Goal: Task Accomplishment & Management: Manage account settings

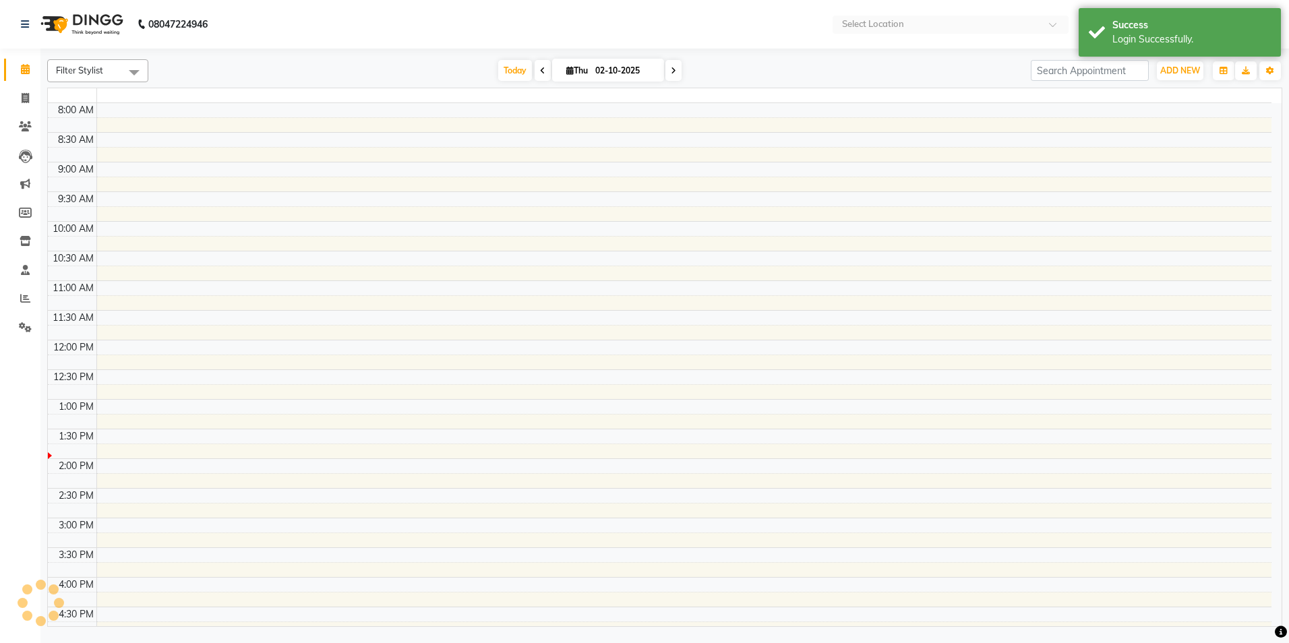
select select "en"
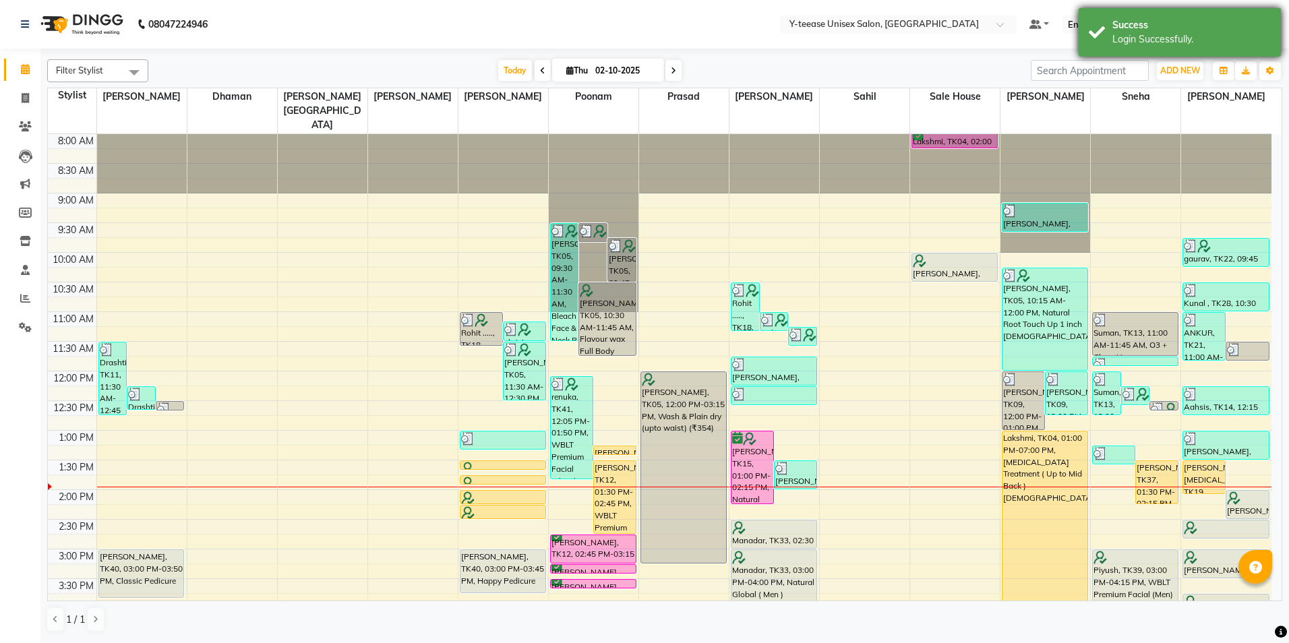
click at [1153, 28] on div "Success" at bounding box center [1191, 25] width 158 height 14
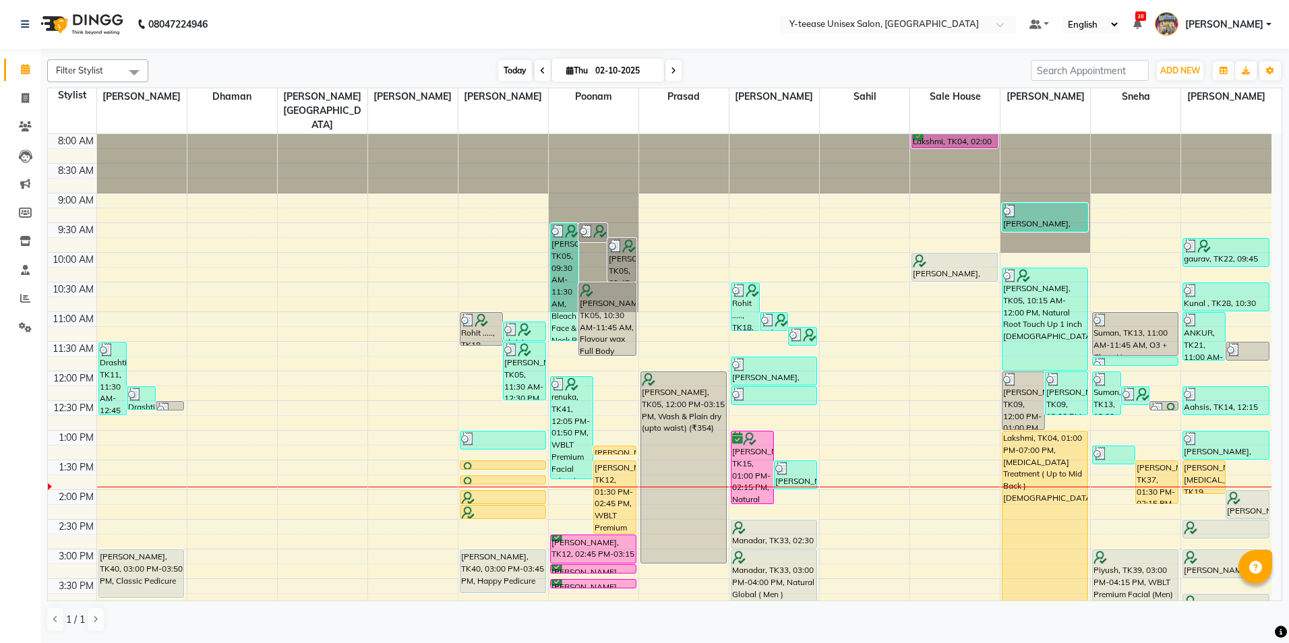
click at [500, 68] on span "Today" at bounding box center [515, 70] width 34 height 21
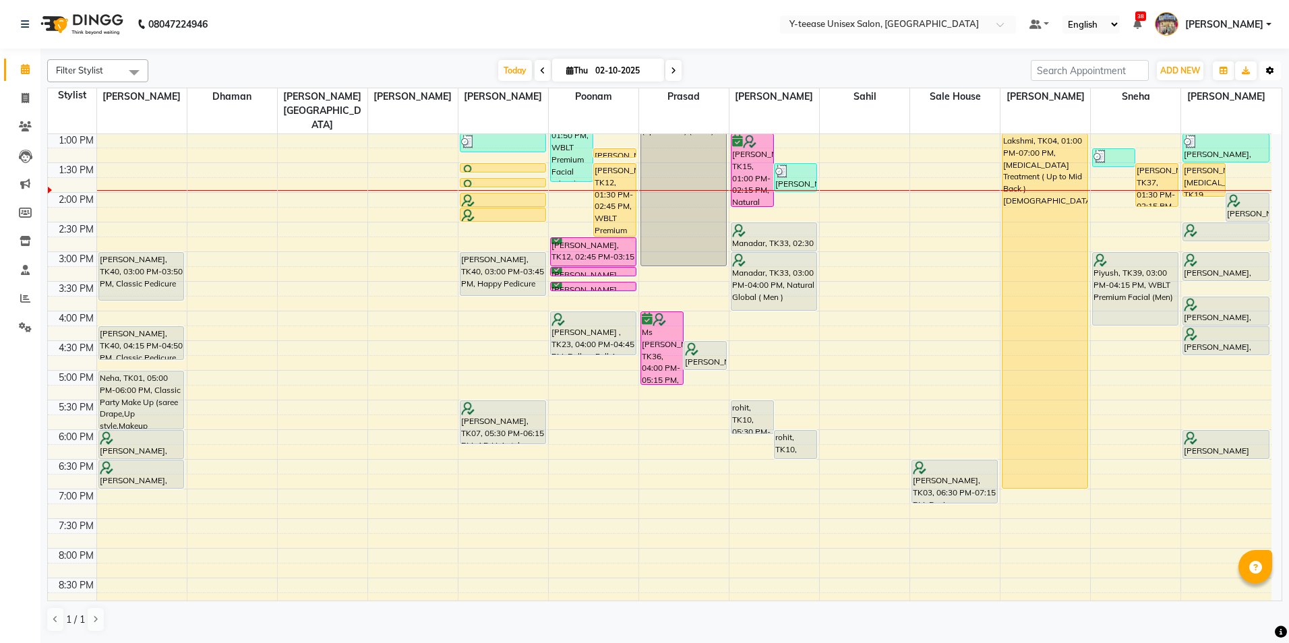
click at [1276, 67] on button "Toggle Dropdown" at bounding box center [1270, 70] width 22 height 19
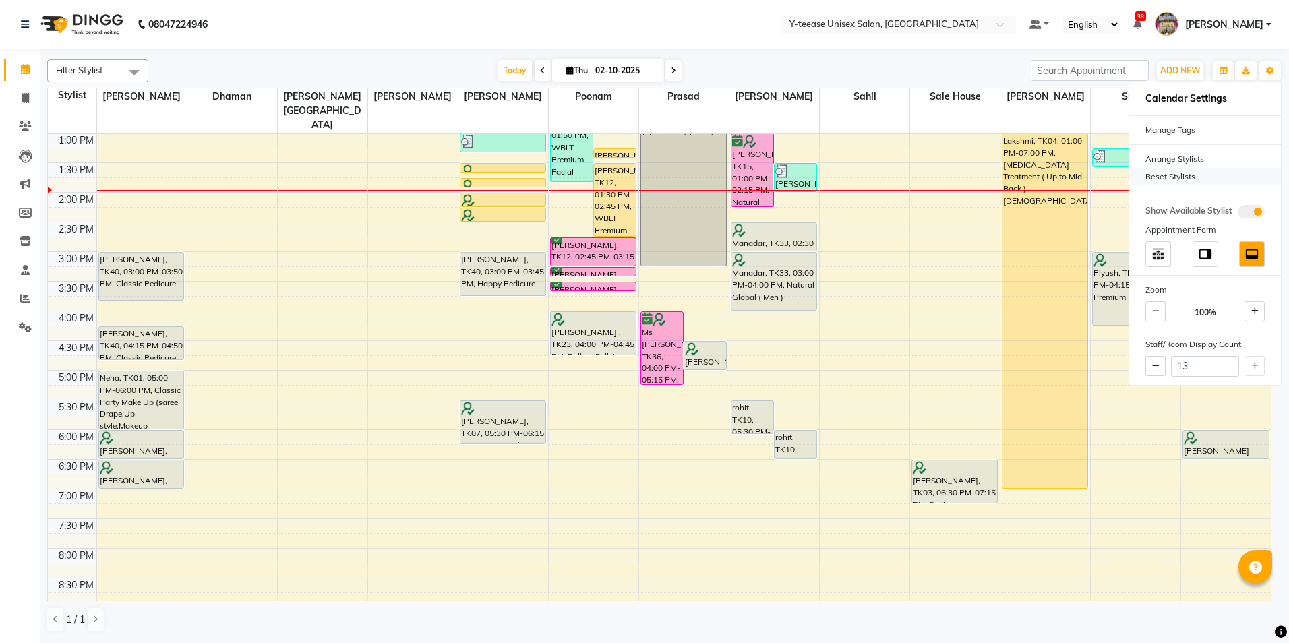
click at [1197, 177] on div "Reset Stylists" at bounding box center [1205, 177] width 152 height 18
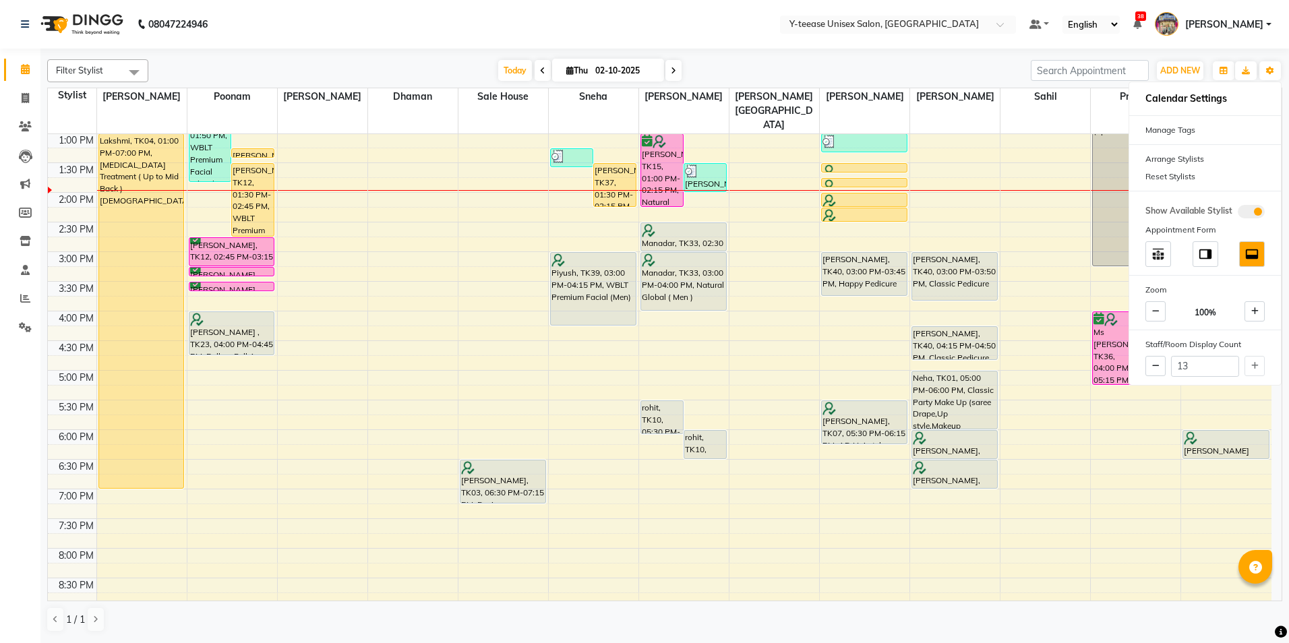
click at [912, 61] on div "Today Thu 02-10-2025" at bounding box center [589, 71] width 869 height 20
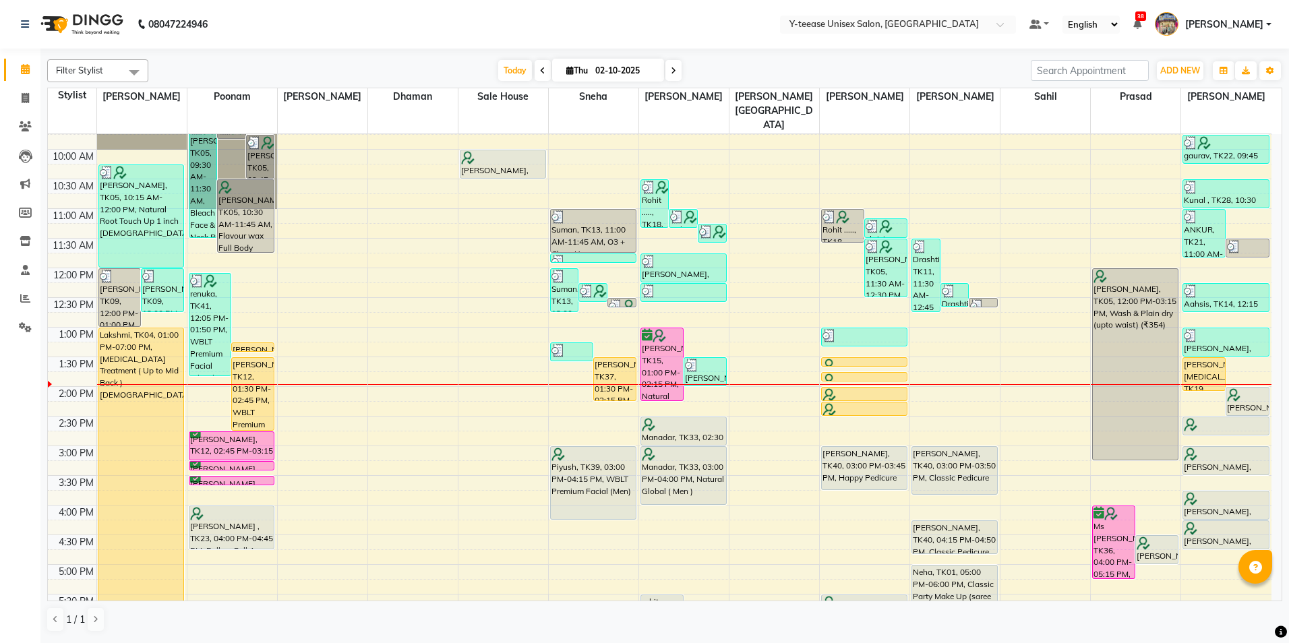
scroll to position [95, 0]
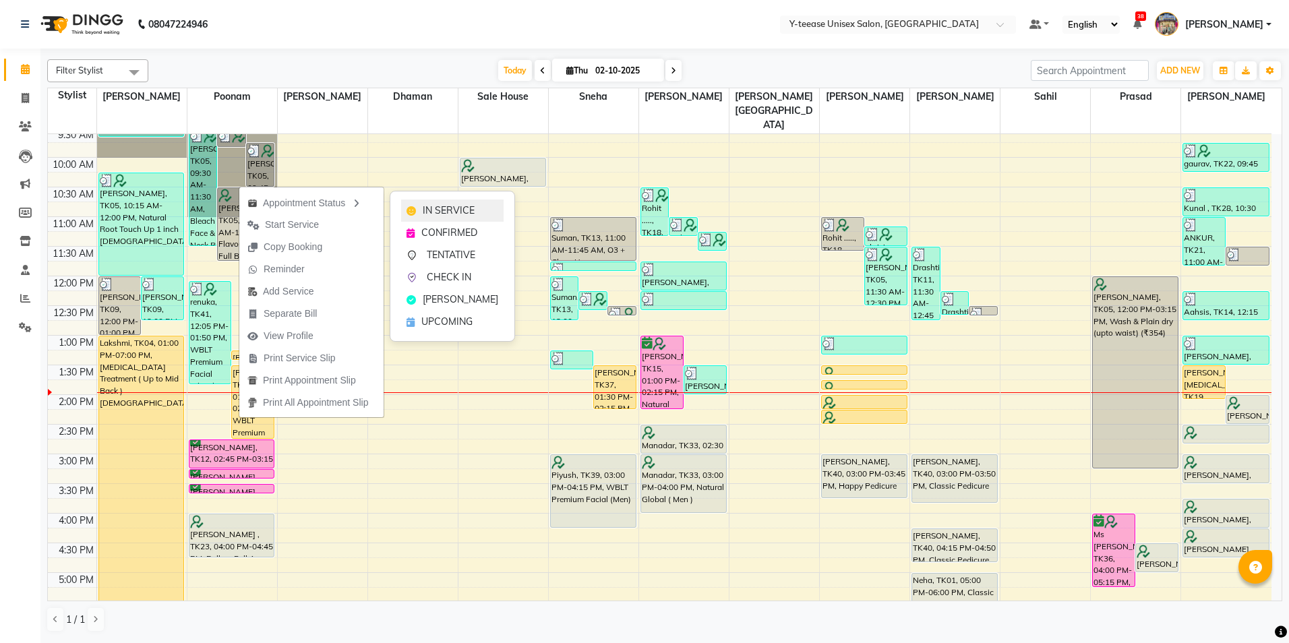
click at [444, 208] on span "IN SERVICE" at bounding box center [449, 211] width 52 height 14
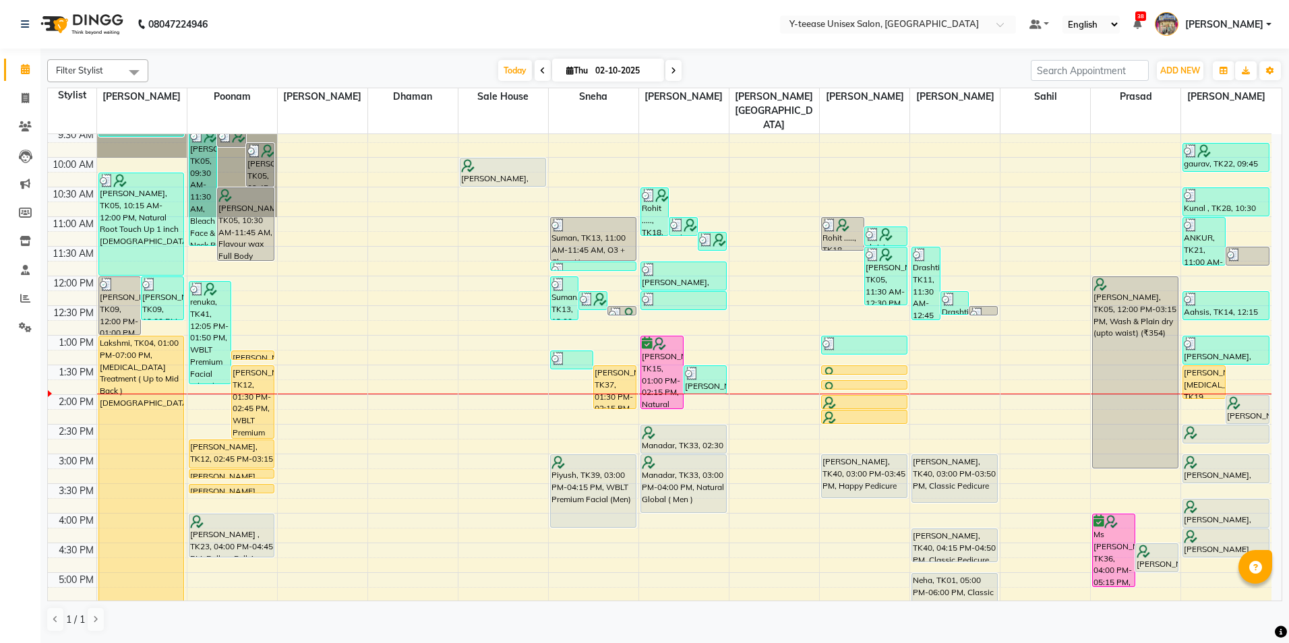
scroll to position [297, 0]
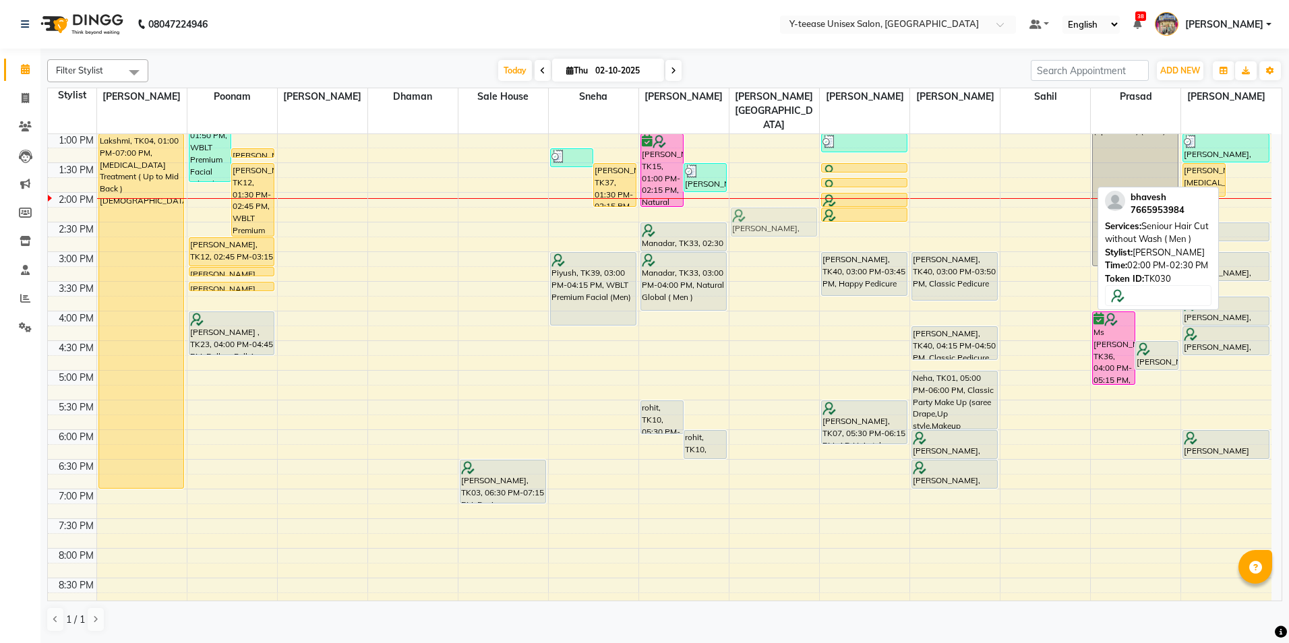
drag, startPoint x: 1256, startPoint y: 180, endPoint x: 801, endPoint y: 189, distance: 455.2
click at [801, 189] on tr "[PERSON_NAME], TK09, 12:00 PM-01:00 PM, Protein Spa [DEMOGRAPHIC_DATA] [PERSON_…" at bounding box center [660, 281] width 1224 height 889
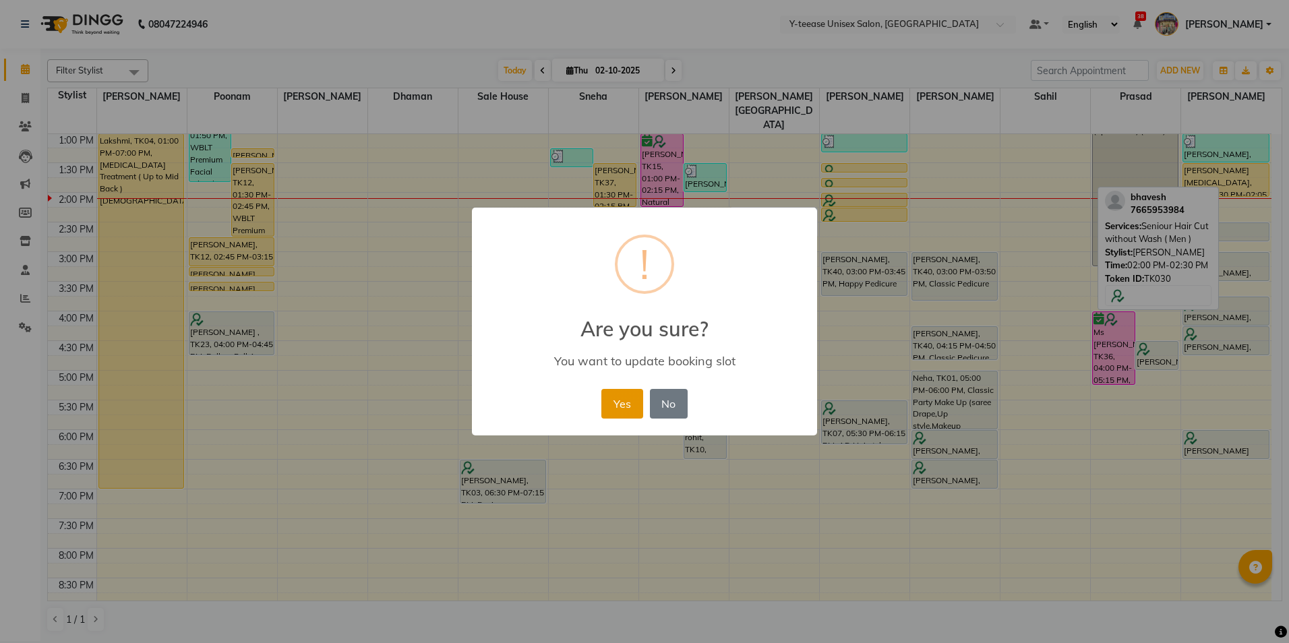
click at [624, 413] on button "Yes" at bounding box center [621, 404] width 41 height 30
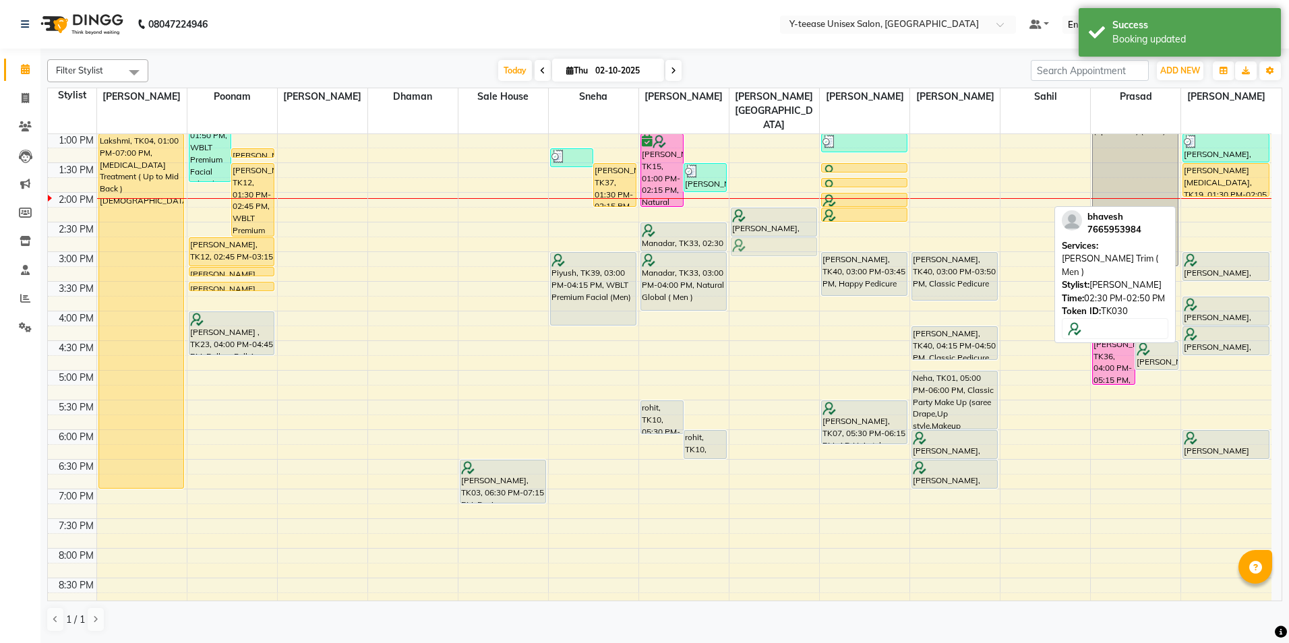
drag, startPoint x: 1230, startPoint y: 202, endPoint x: 788, endPoint y: 220, distance: 442.6
click at [788, 220] on tr "[PERSON_NAME], TK09, 12:00 PM-01:00 PM, Protein Spa [DEMOGRAPHIC_DATA] [PERSON_…" at bounding box center [660, 281] width 1224 height 889
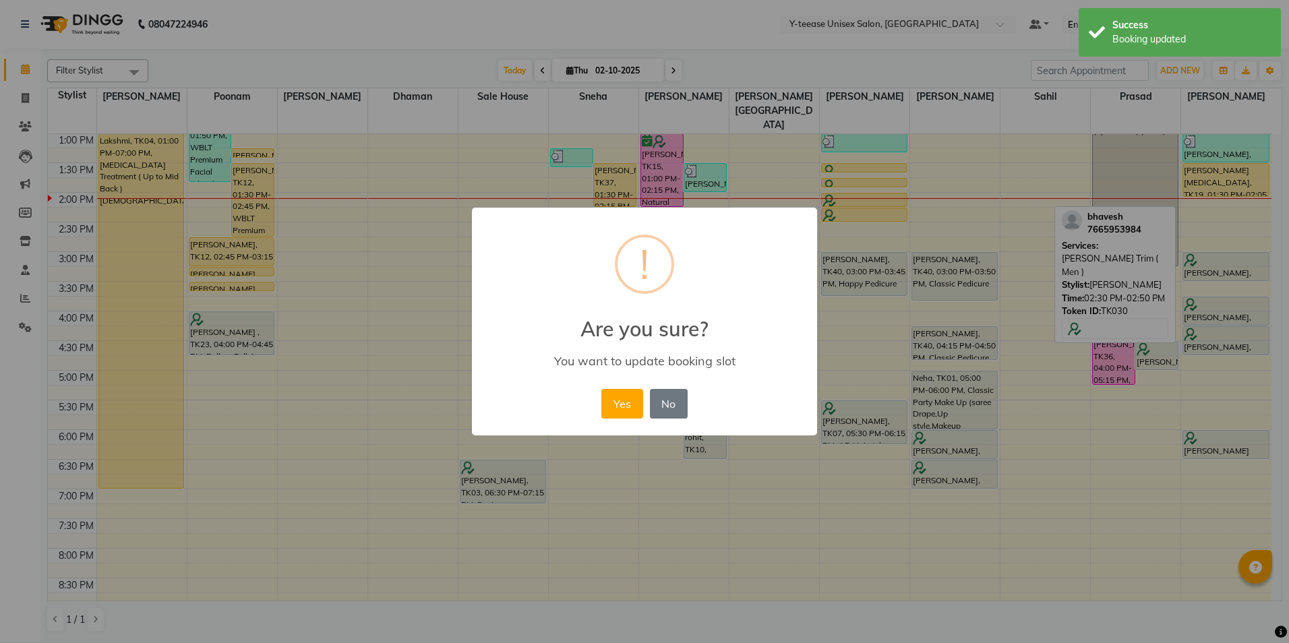
drag, startPoint x: 631, startPoint y: 409, endPoint x: 636, endPoint y: 403, distance: 7.6
click at [630, 408] on button "Yes" at bounding box center [621, 404] width 41 height 30
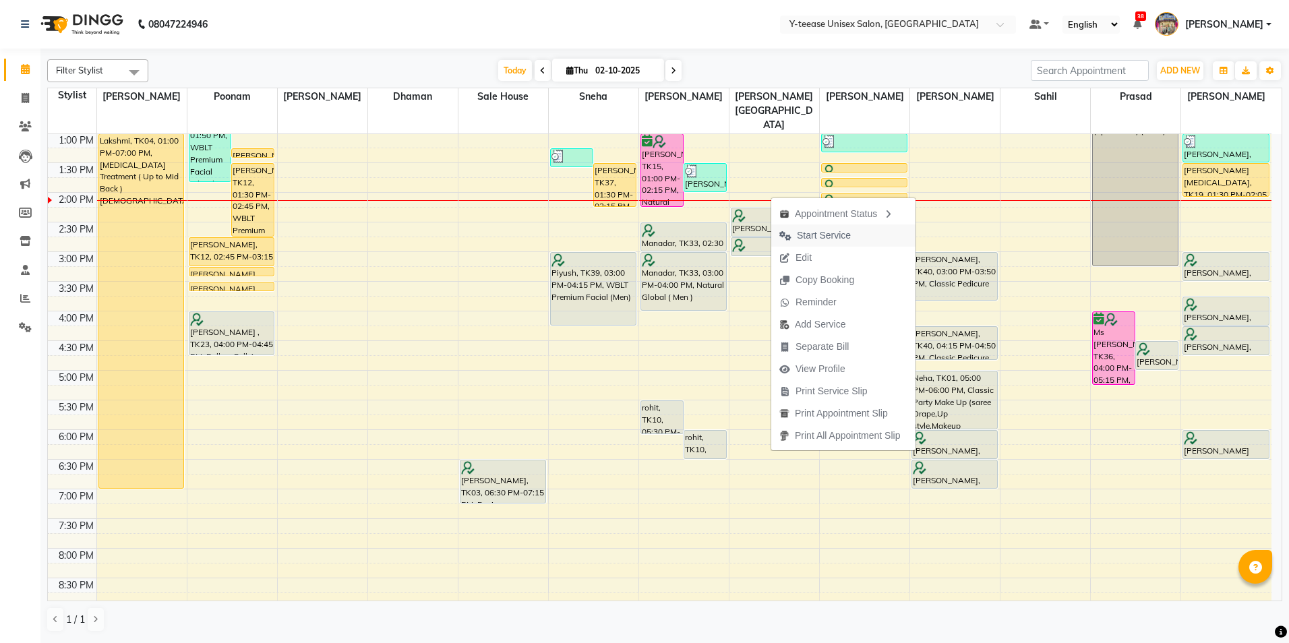
click at [800, 231] on span "Start Service" at bounding box center [824, 236] width 54 height 14
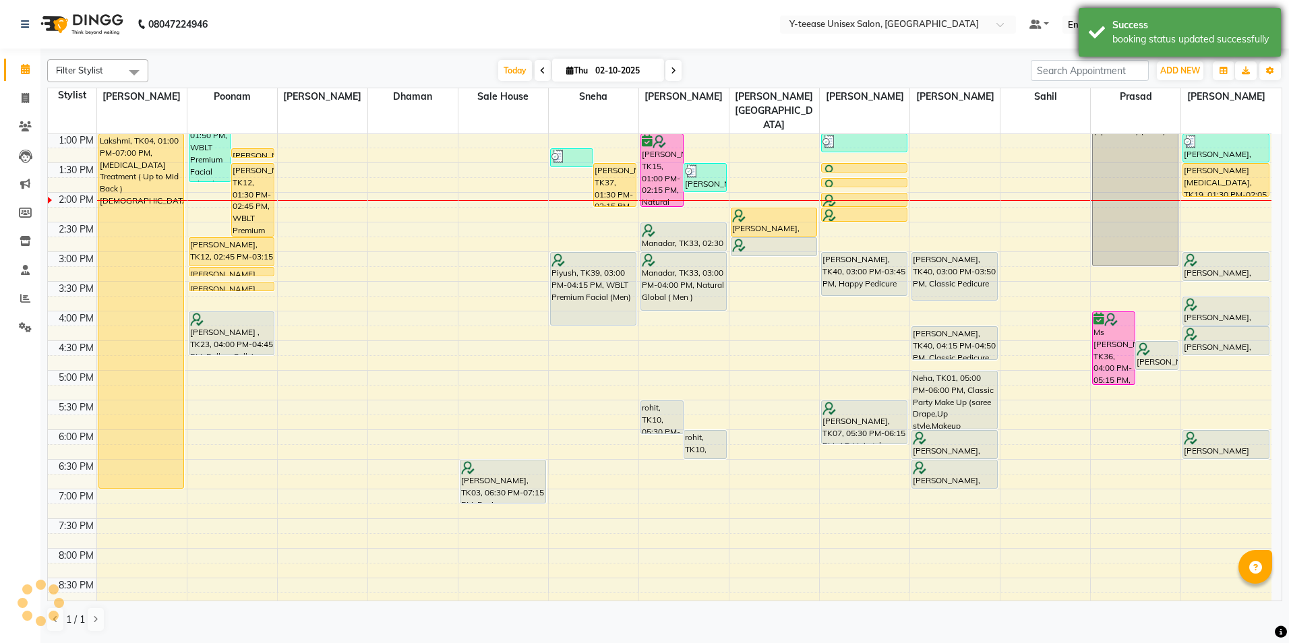
click at [1223, 22] on div "Success" at bounding box center [1191, 25] width 158 height 14
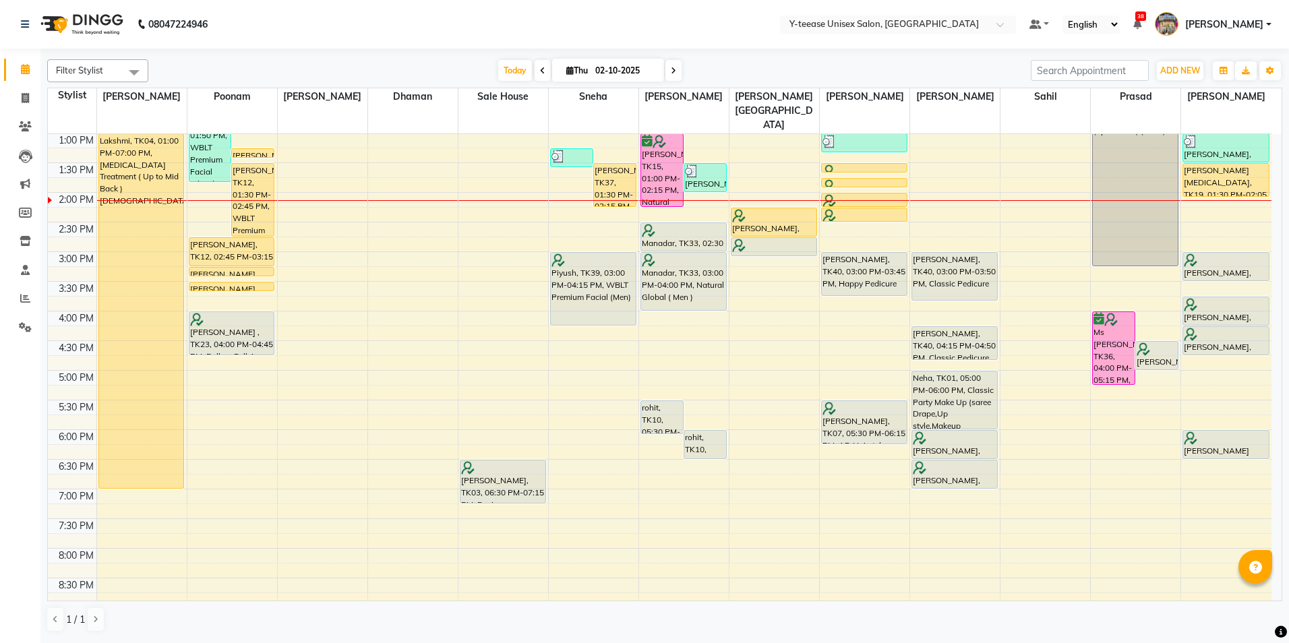
click at [774, 240] on div "8:00 AM 8:30 AM 9:00 AM 9:30 AM 10:00 AM 10:30 AM 11:00 AM 11:30 AM 12:00 PM 12…" at bounding box center [660, 281] width 1224 height 889
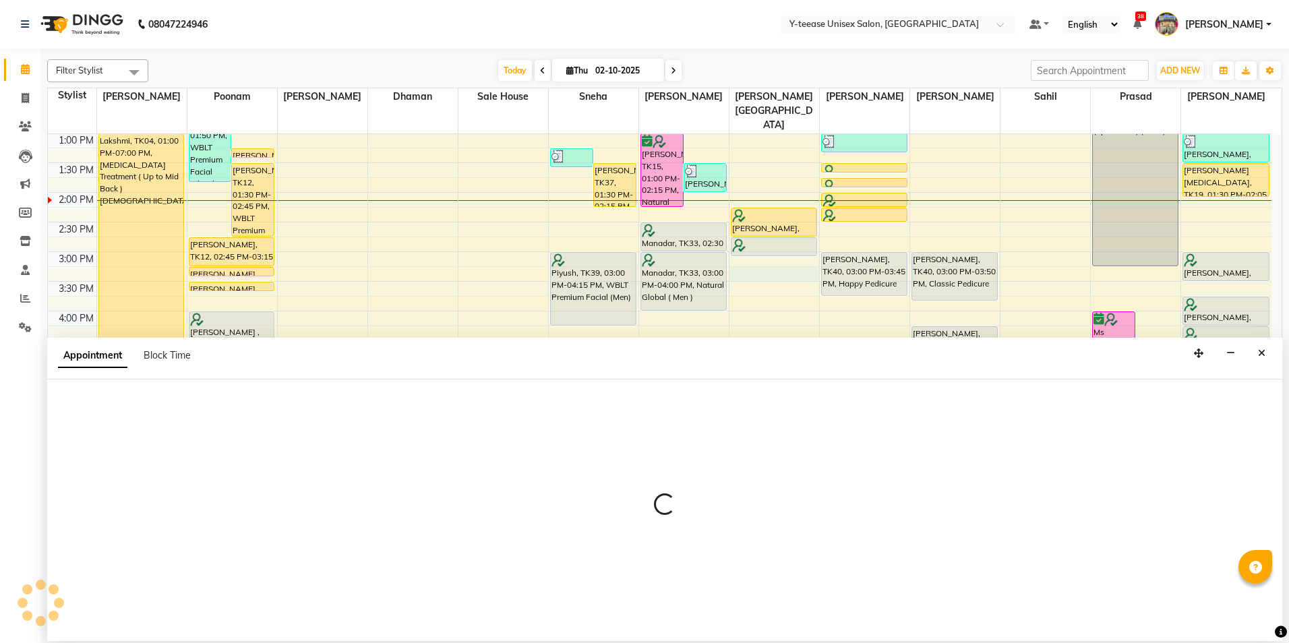
select select "67930"
select select "915"
select select "tentative"
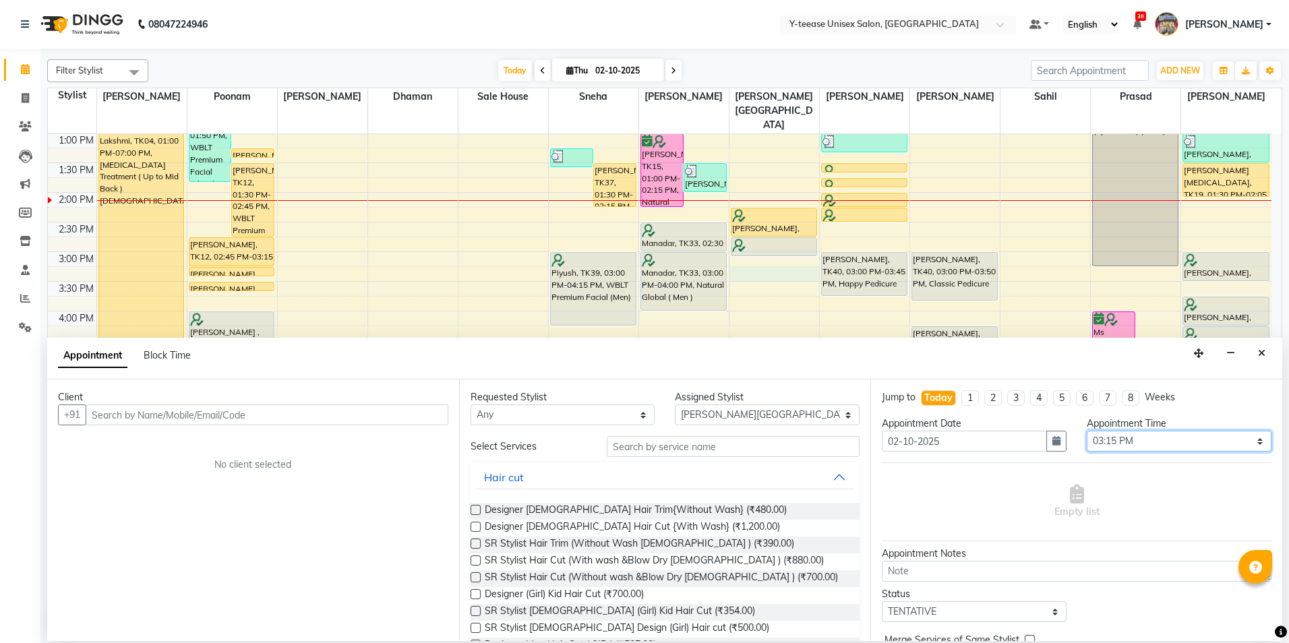
click at [1116, 442] on select "Select 09:00 AM 09:15 AM 09:30 AM 09:45 AM 10:00 AM 10:15 AM 10:30 AM 10:45 AM …" at bounding box center [1179, 441] width 185 height 21
select select "900"
click at [1087, 431] on select "Select 09:00 AM 09:15 AM 09:30 AM 09:45 AM 10:00 AM 10:15 AM 10:30 AM 10:45 AM …" at bounding box center [1179, 441] width 185 height 21
click at [661, 447] on input "text" at bounding box center [733, 446] width 253 height 21
click at [253, 410] on input "text" at bounding box center [267, 415] width 363 height 21
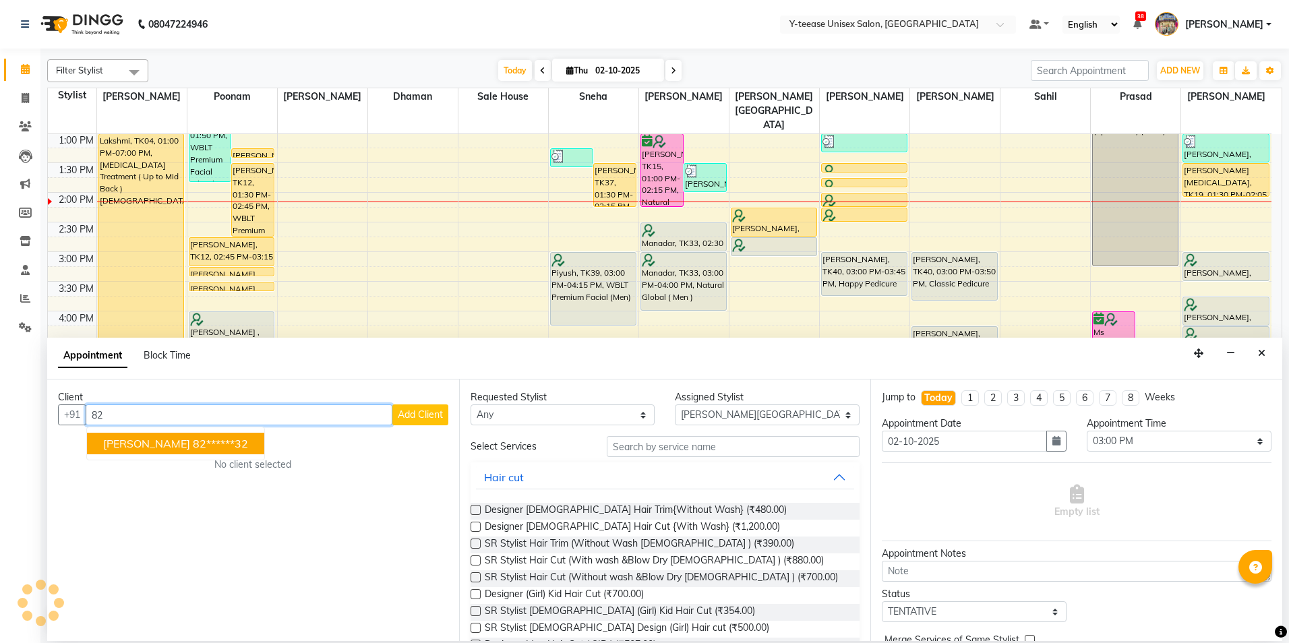
type input "8"
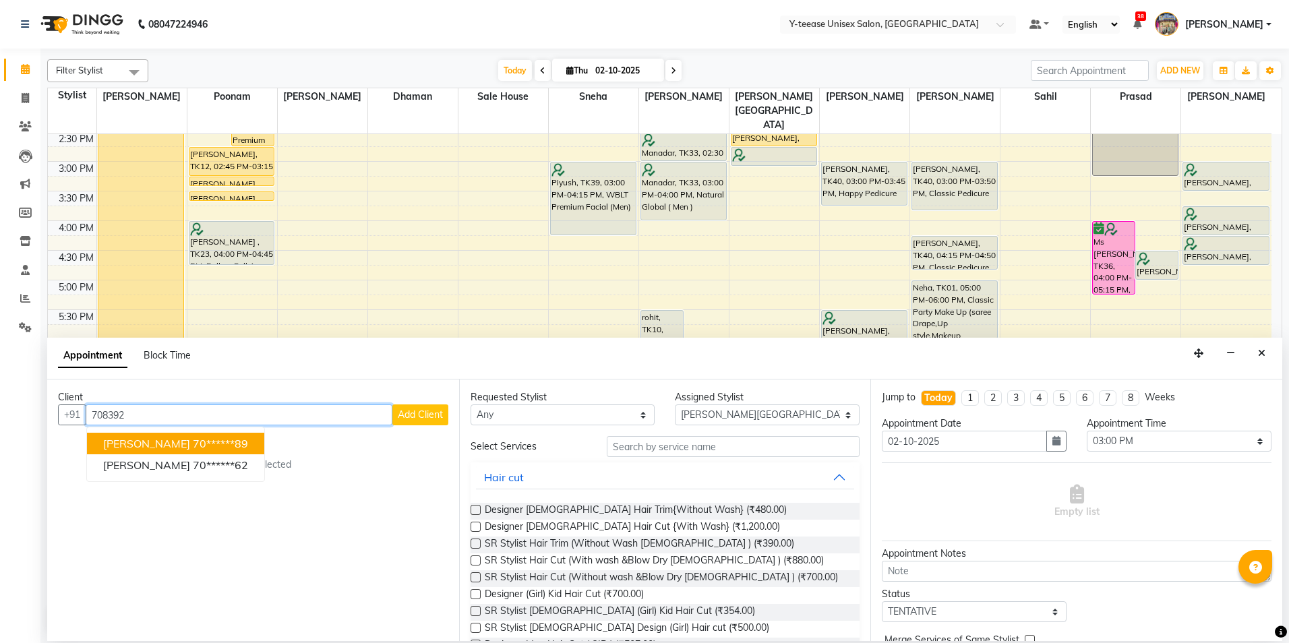
scroll to position [394, 0]
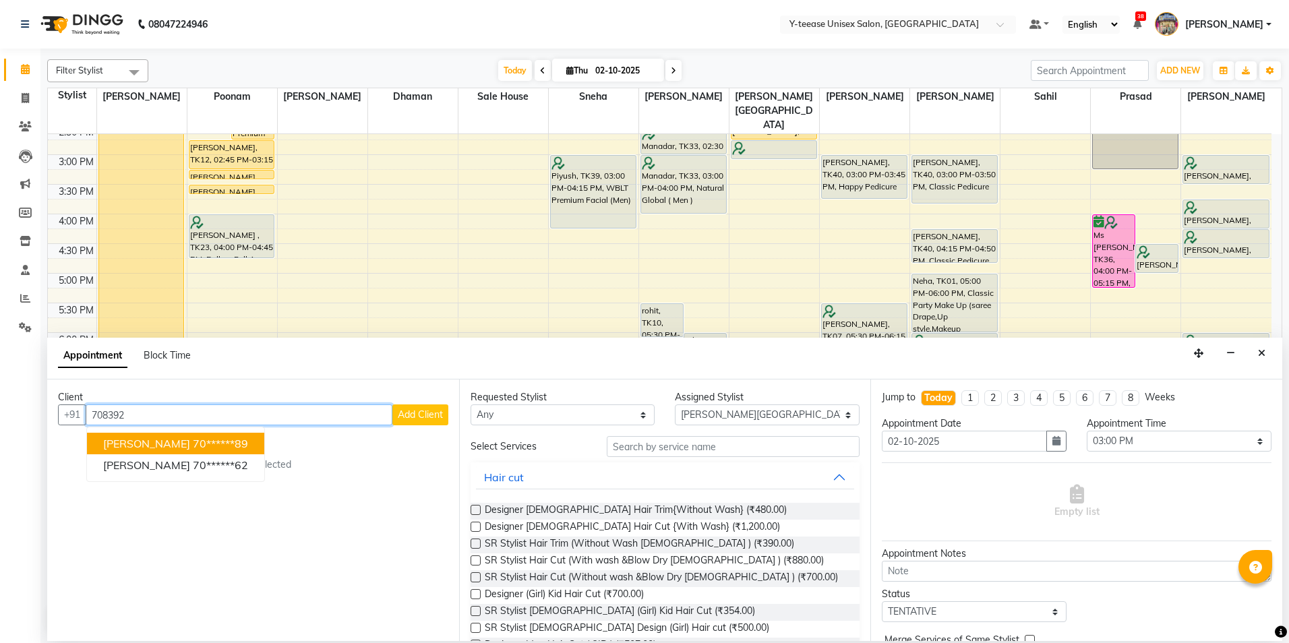
click at [193, 446] on ngb-highlight "70******89" at bounding box center [220, 443] width 55 height 13
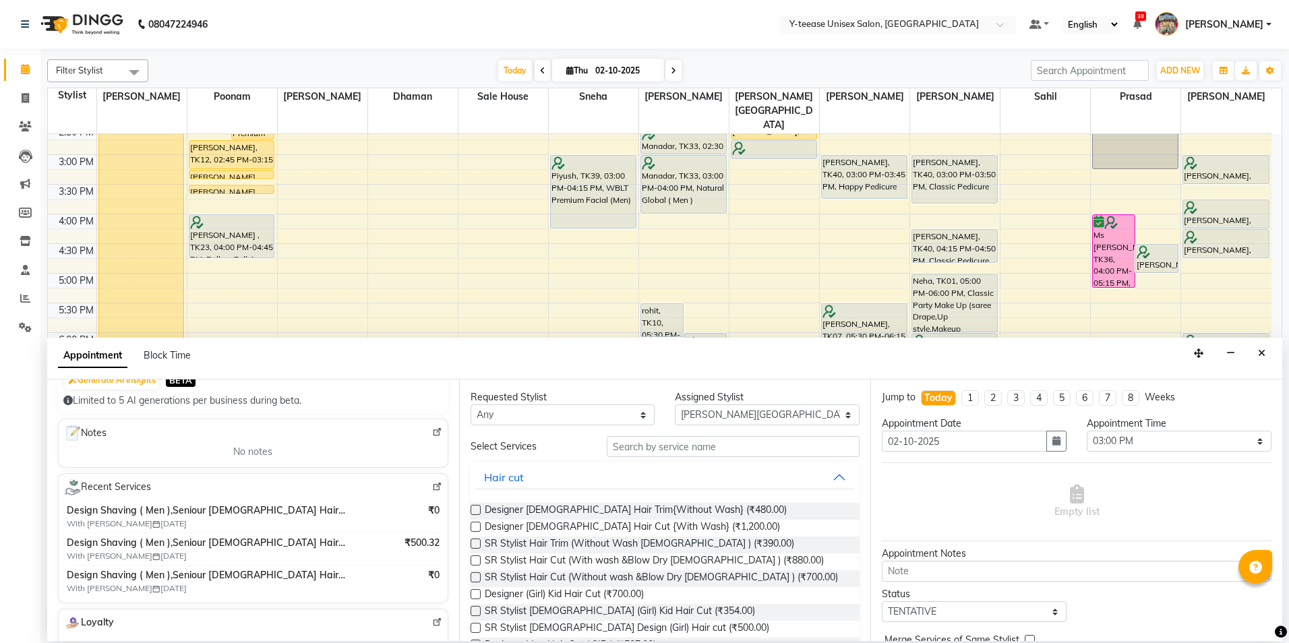
scroll to position [135, 0]
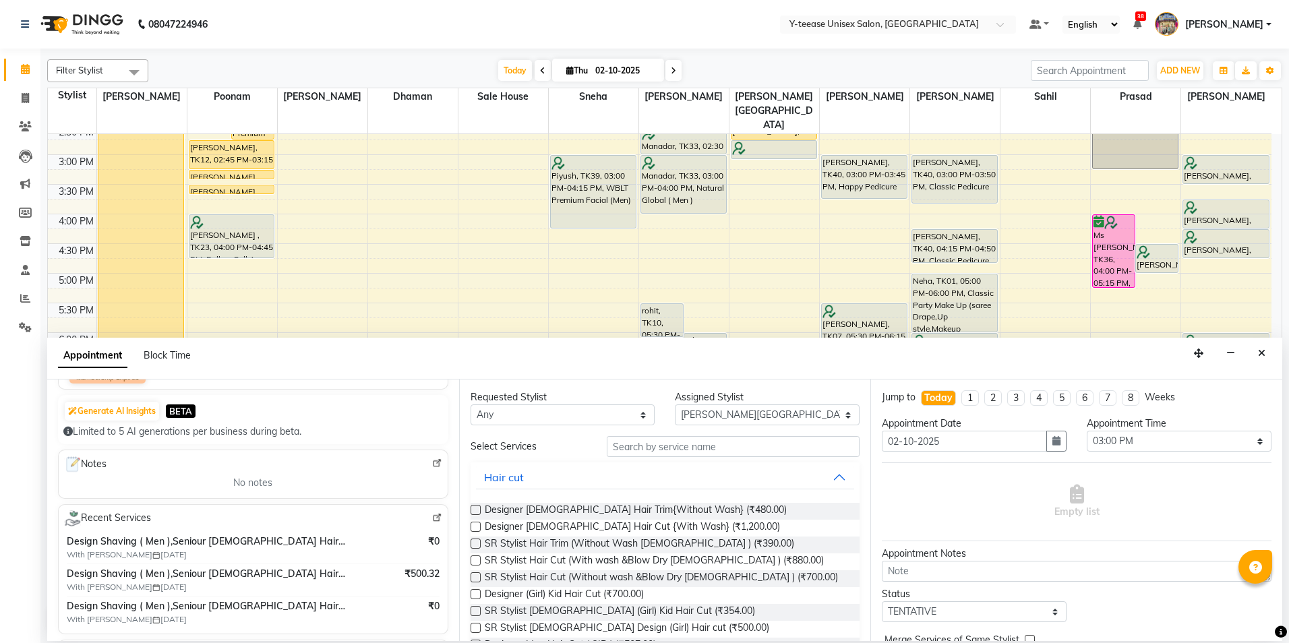
type input "70******89"
click at [667, 449] on input "text" at bounding box center [733, 446] width 253 height 21
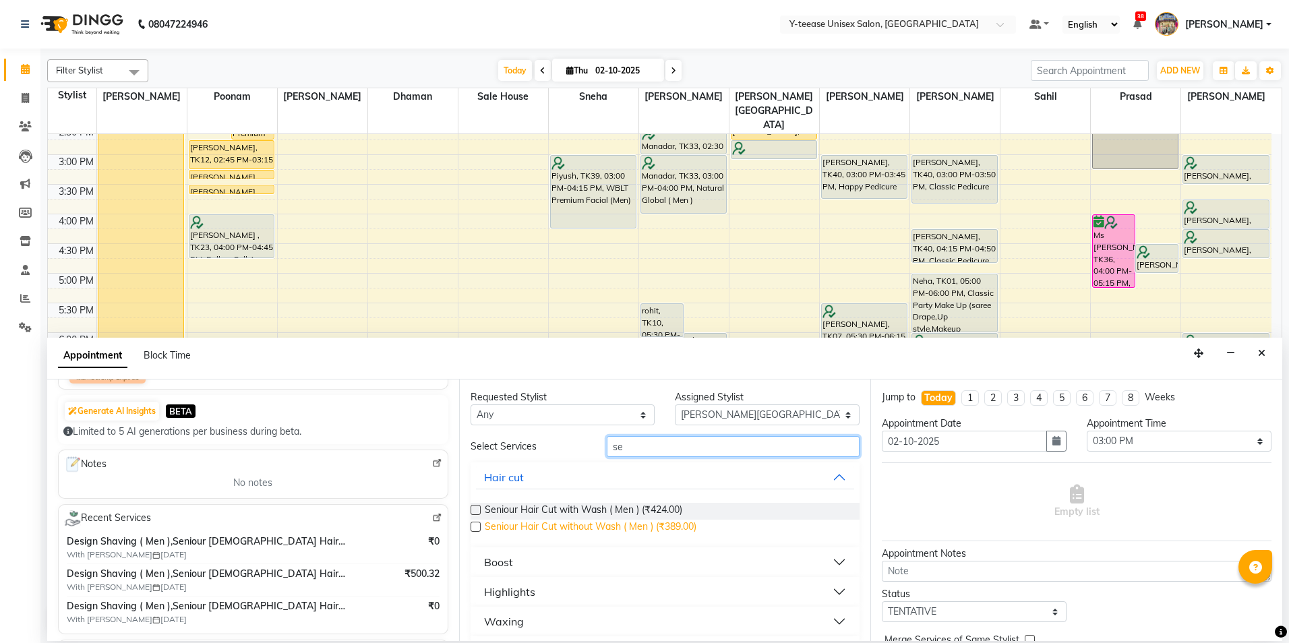
type input "se"
click at [572, 527] on span "Seniour Hair Cut without Wash ( Men ) (₹389.00)" at bounding box center [591, 528] width 212 height 17
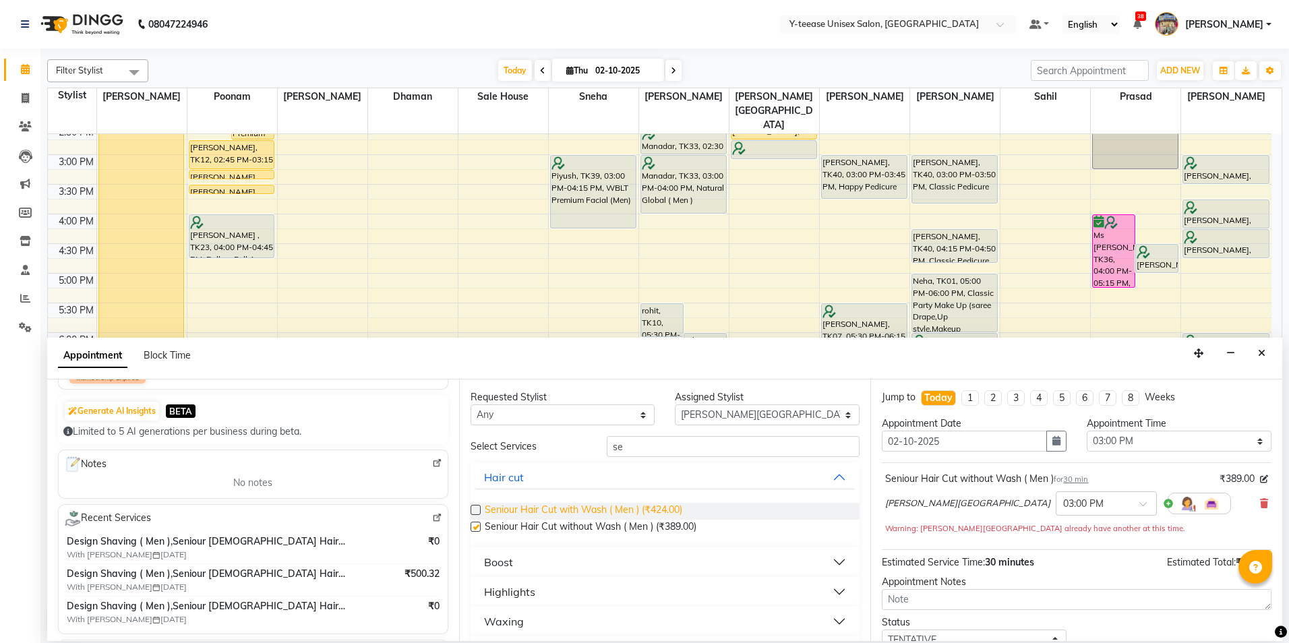
checkbox input "false"
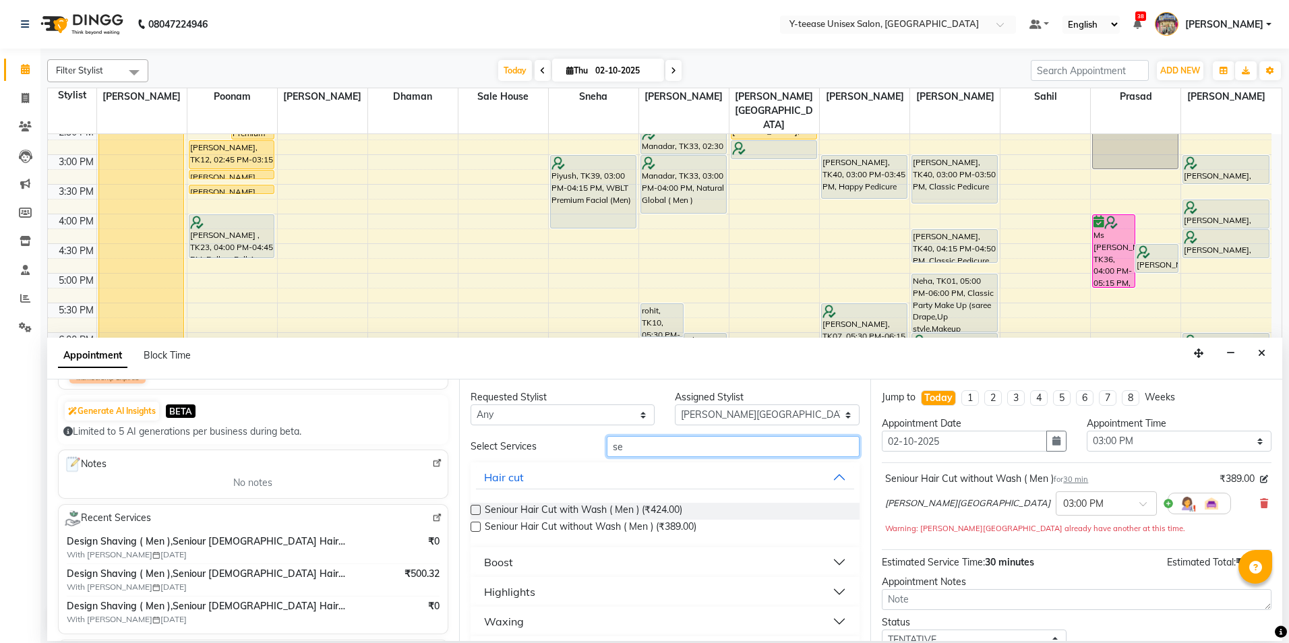
click at [703, 448] on input "se" at bounding box center [733, 446] width 253 height 21
type input "beard"
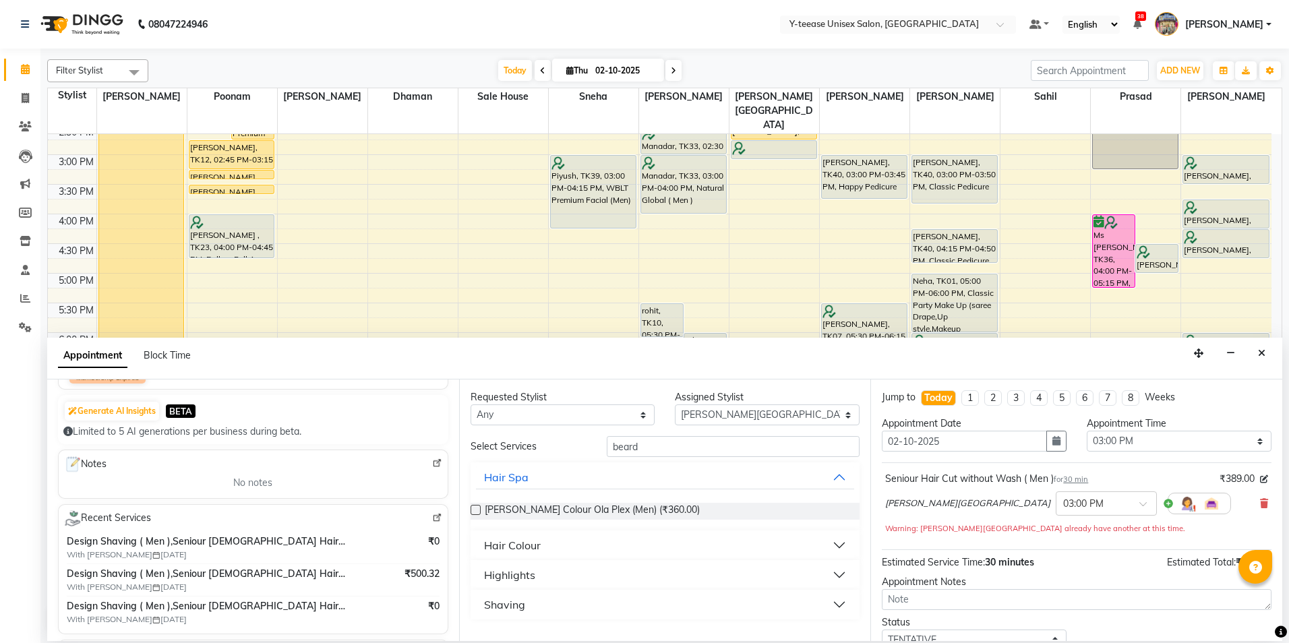
click at [509, 611] on div "Shaving" at bounding box center [504, 605] width 41 height 16
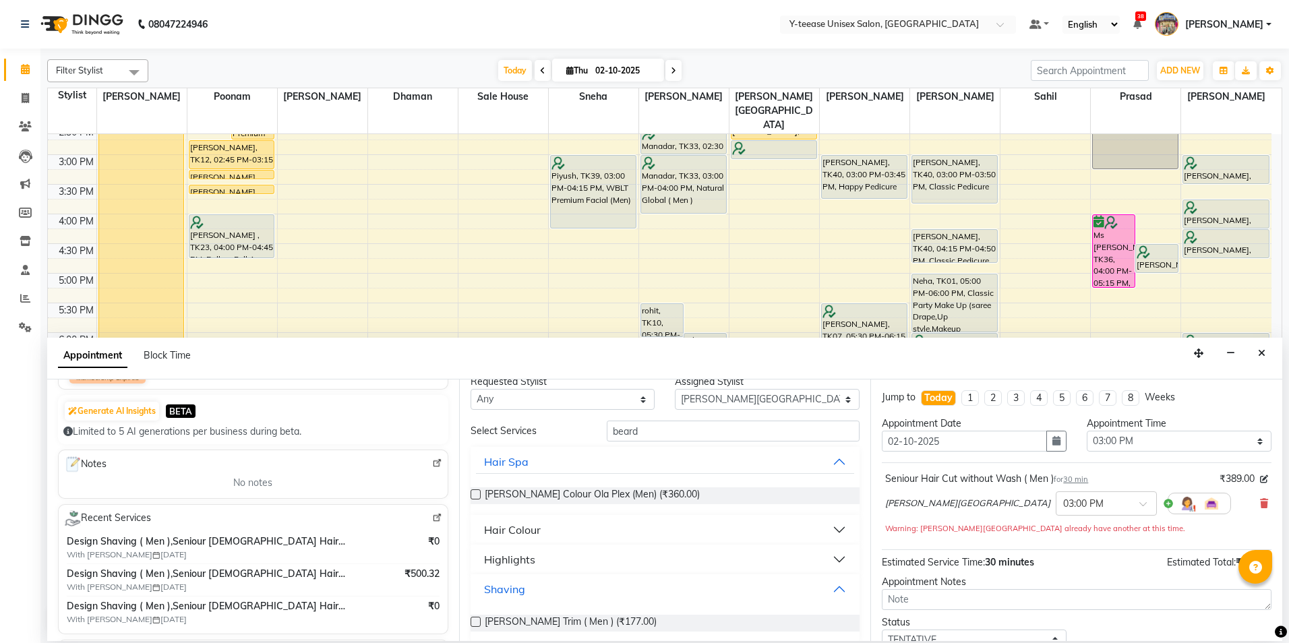
scroll to position [28, 0]
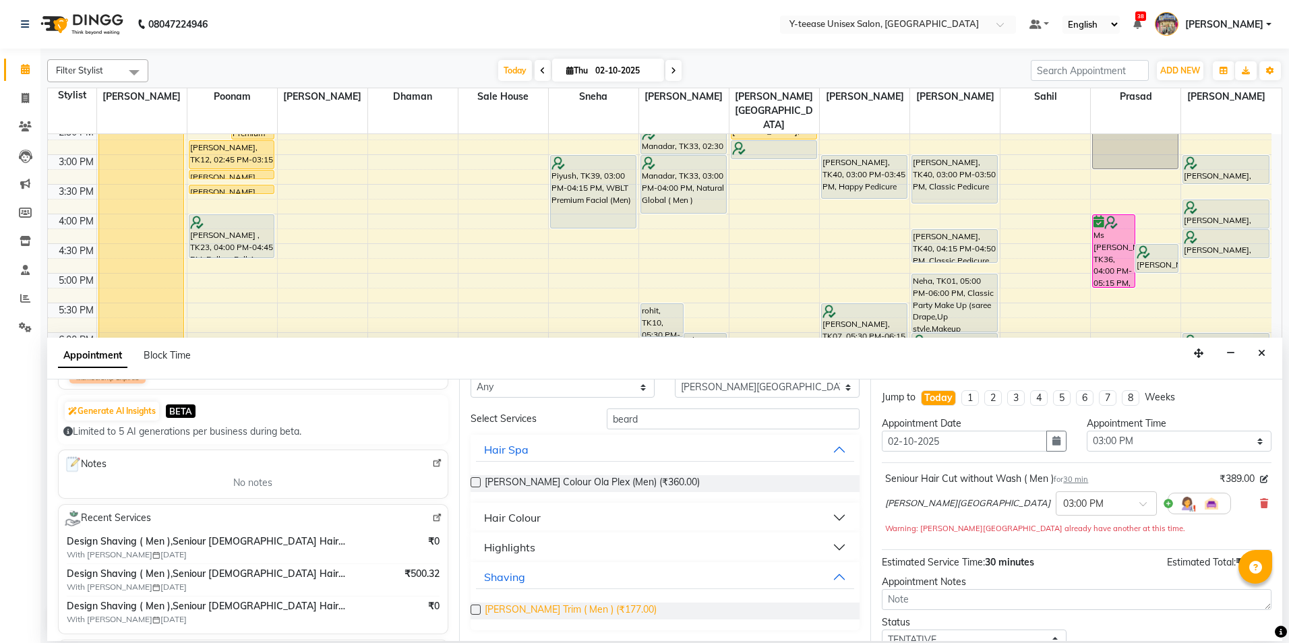
click at [532, 605] on span "[PERSON_NAME] Trim ( Men ) (₹177.00)" at bounding box center [571, 611] width 172 height 17
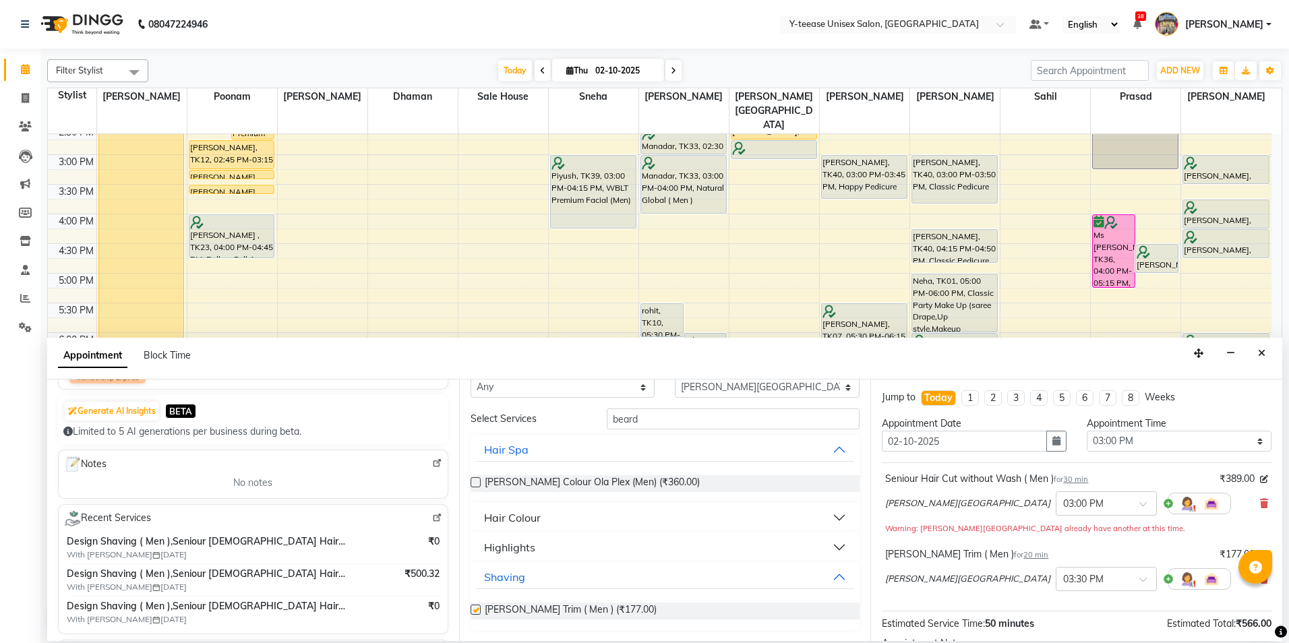
checkbox input "false"
click at [1106, 444] on select "Select 09:00 AM 09:15 AM 09:30 AM 09:45 AM 10:00 AM 10:15 AM 10:30 AM 10:45 AM …" at bounding box center [1179, 441] width 185 height 21
select select "915"
click at [1087, 431] on select "Select 09:00 AM 09:15 AM 09:30 AM 09:45 AM 10:00 AM 10:15 AM 10:30 AM 10:45 AM …" at bounding box center [1179, 441] width 185 height 21
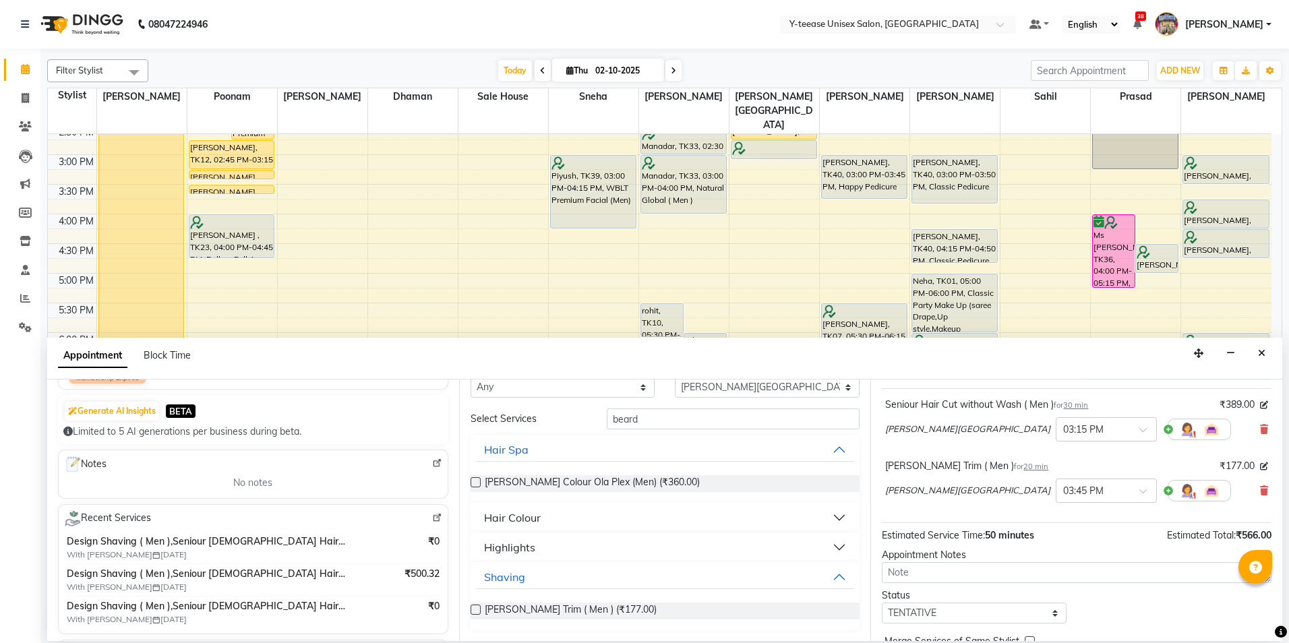
scroll to position [142, 0]
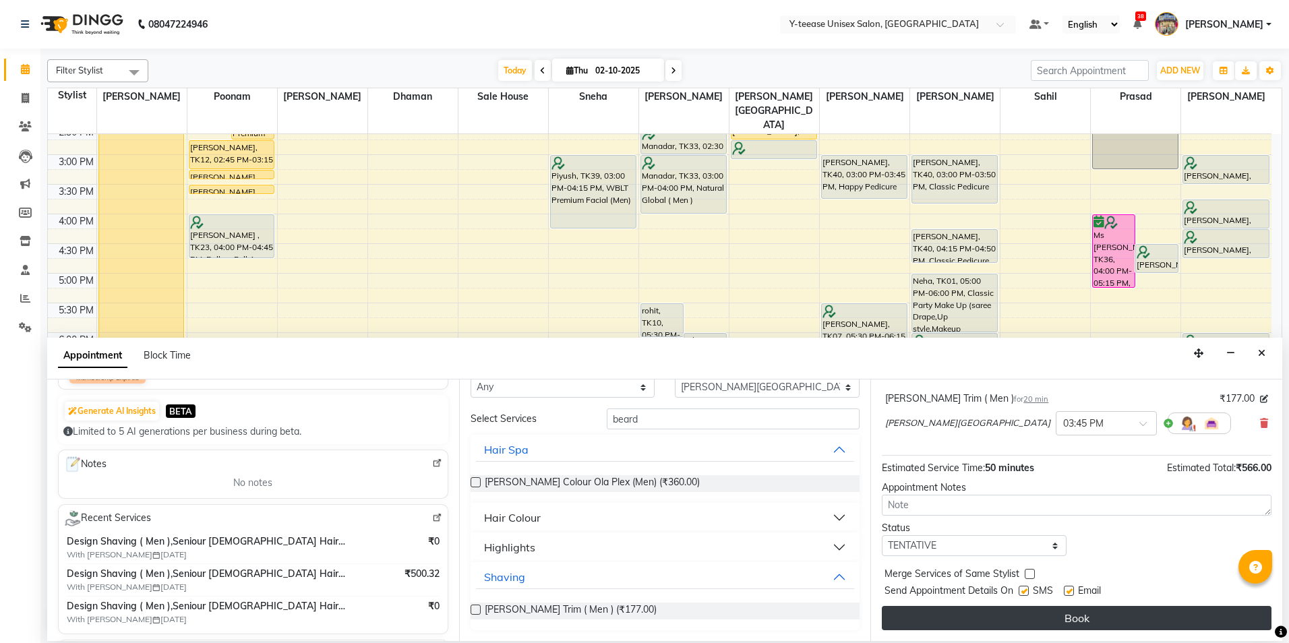
click at [1017, 624] on button "Book" at bounding box center [1077, 618] width 390 height 24
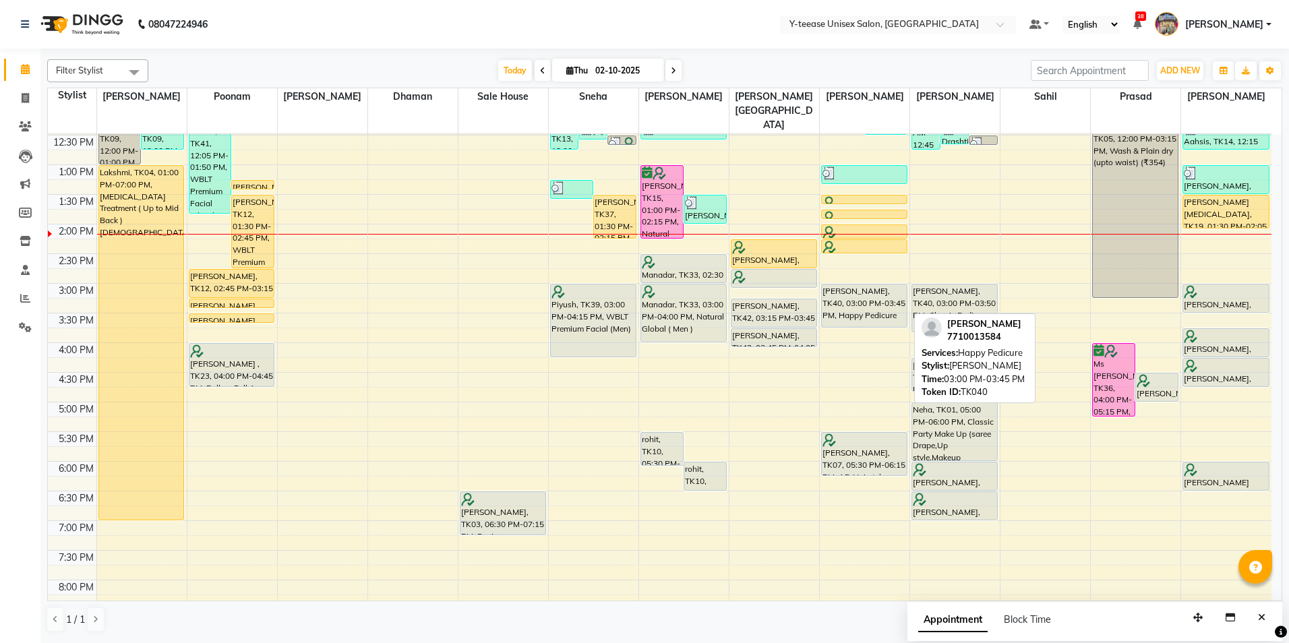
scroll to position [260, 0]
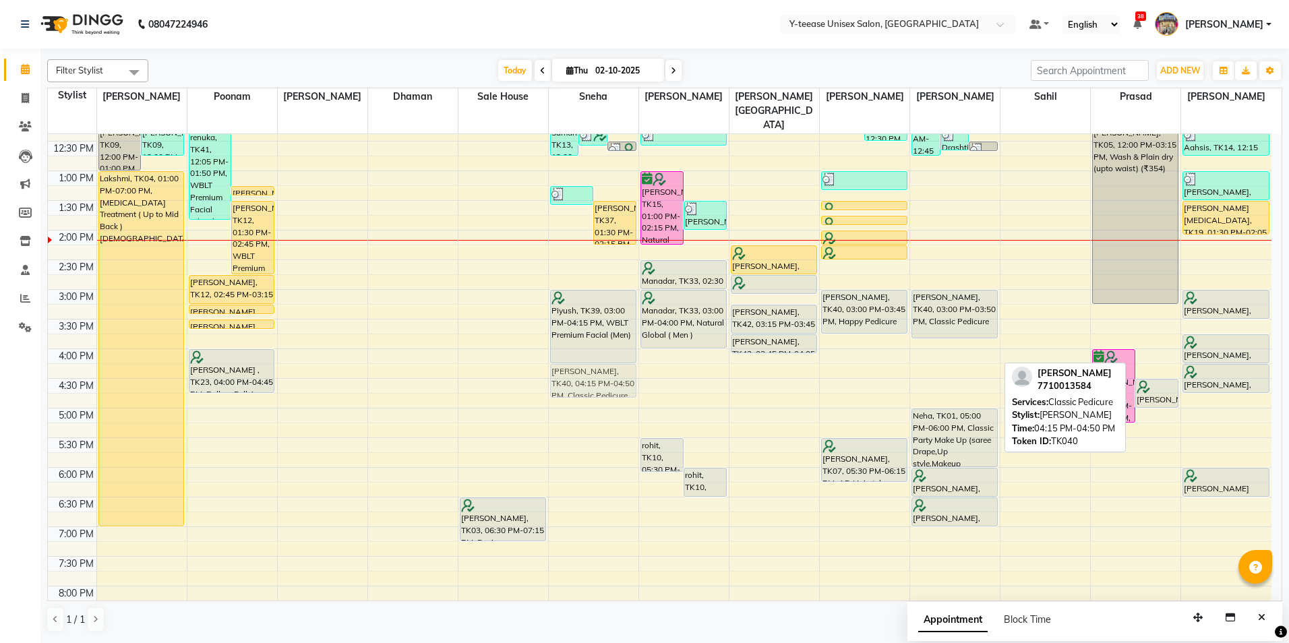
drag, startPoint x: 953, startPoint y: 355, endPoint x: 600, endPoint y: 361, distance: 353.3
click at [600, 361] on tr "[PERSON_NAME], TK09, 12:00 PM-01:00 PM, Protein Spa [DEMOGRAPHIC_DATA] [PERSON_…" at bounding box center [660, 319] width 1224 height 889
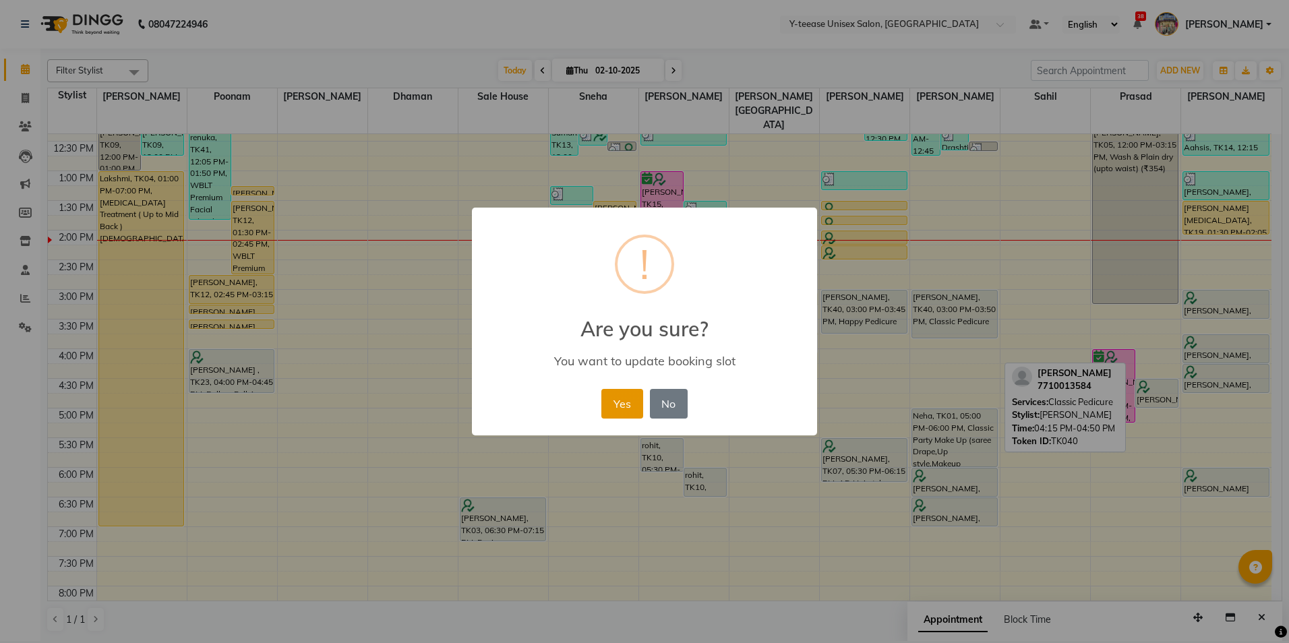
click at [619, 398] on button "Yes" at bounding box center [621, 404] width 41 height 30
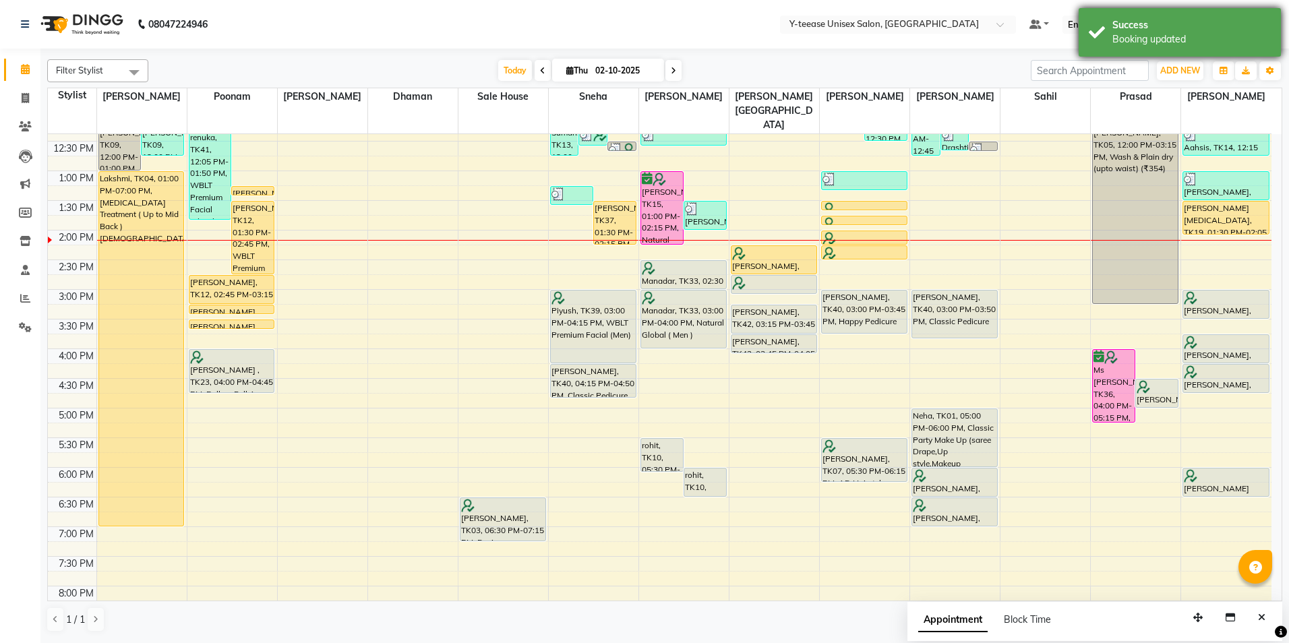
click at [1137, 22] on div "Success" at bounding box center [1191, 25] width 158 height 14
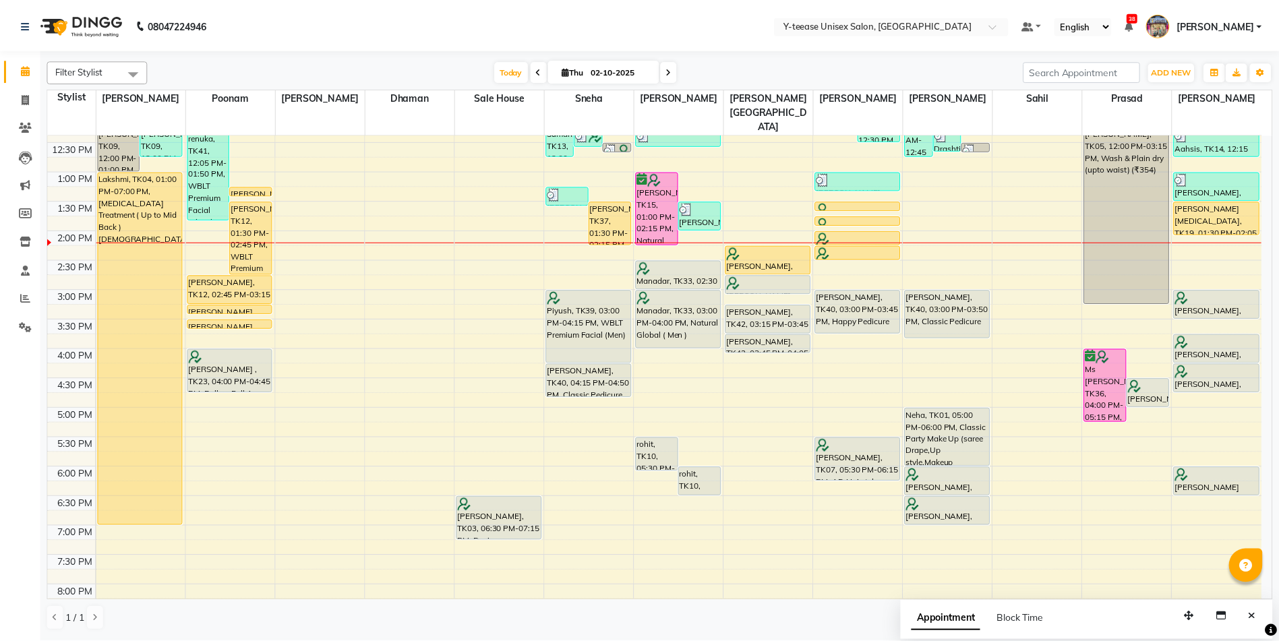
scroll to position [327, 0]
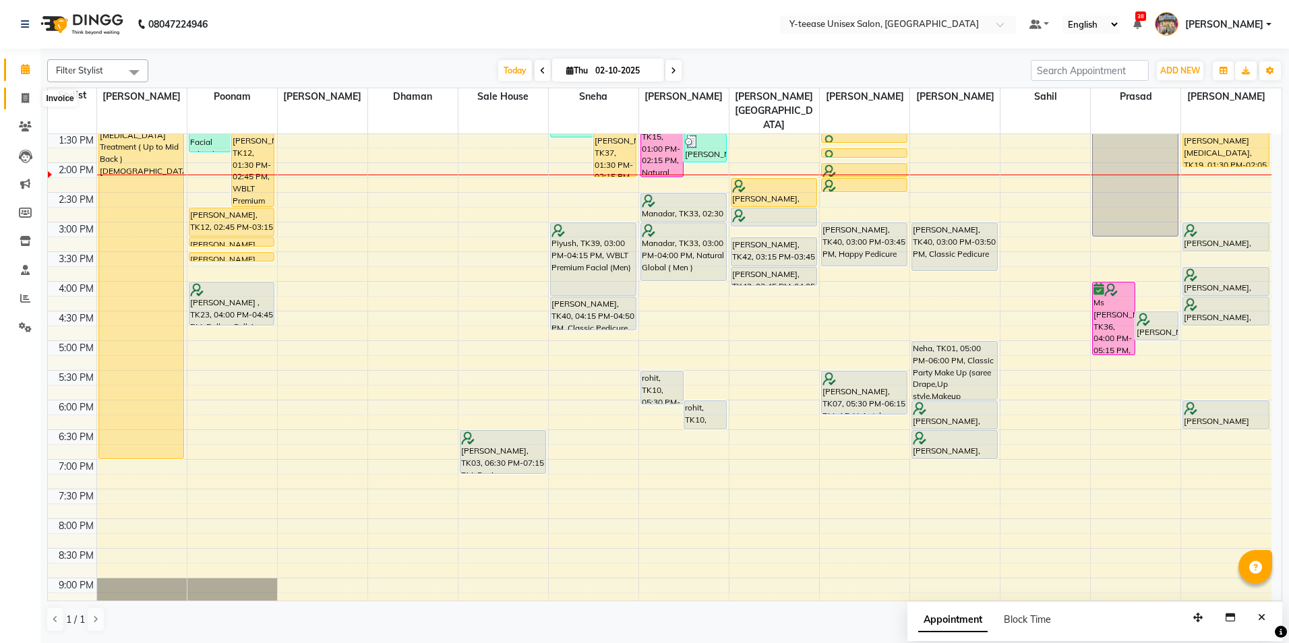
click at [24, 99] on icon at bounding box center [25, 98] width 7 height 10
select select "service"
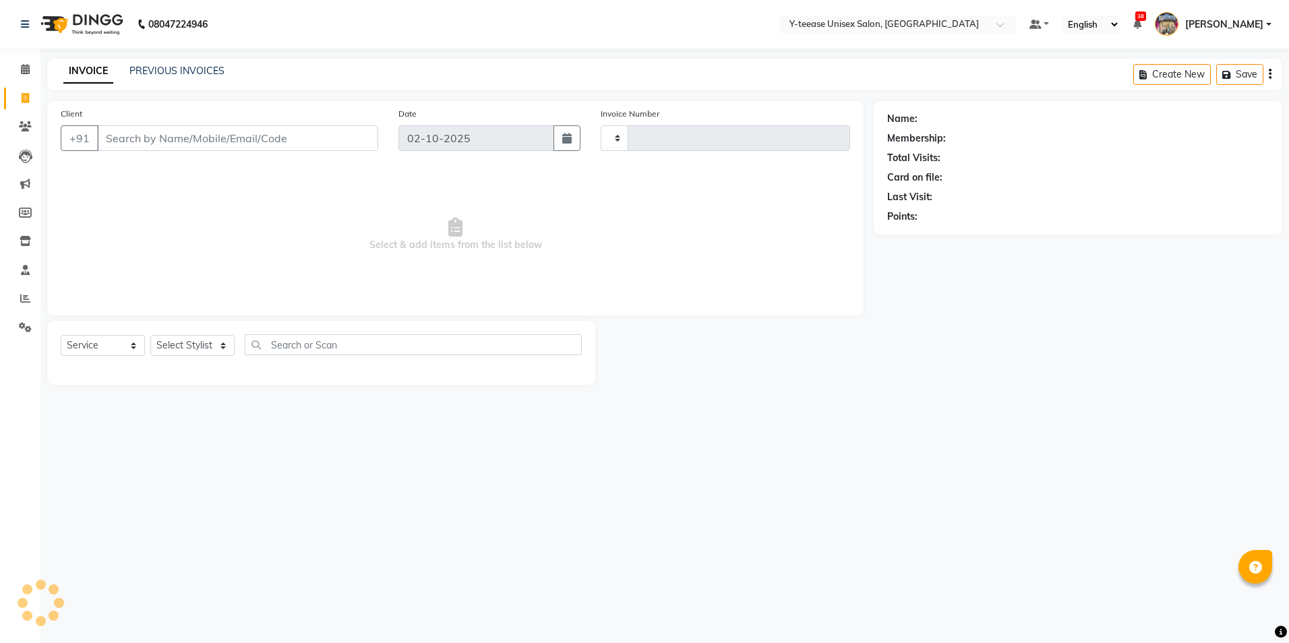
type input "8335"
select select "4"
click at [191, 345] on select "Select Stylist" at bounding box center [192, 345] width 84 height 21
click at [191, 345] on select "Select Stylist [PERSON_NAME] [PERSON_NAME] nagar Manager Mosin [PERSON_NAME] [P…" at bounding box center [208, 345] width 116 height 21
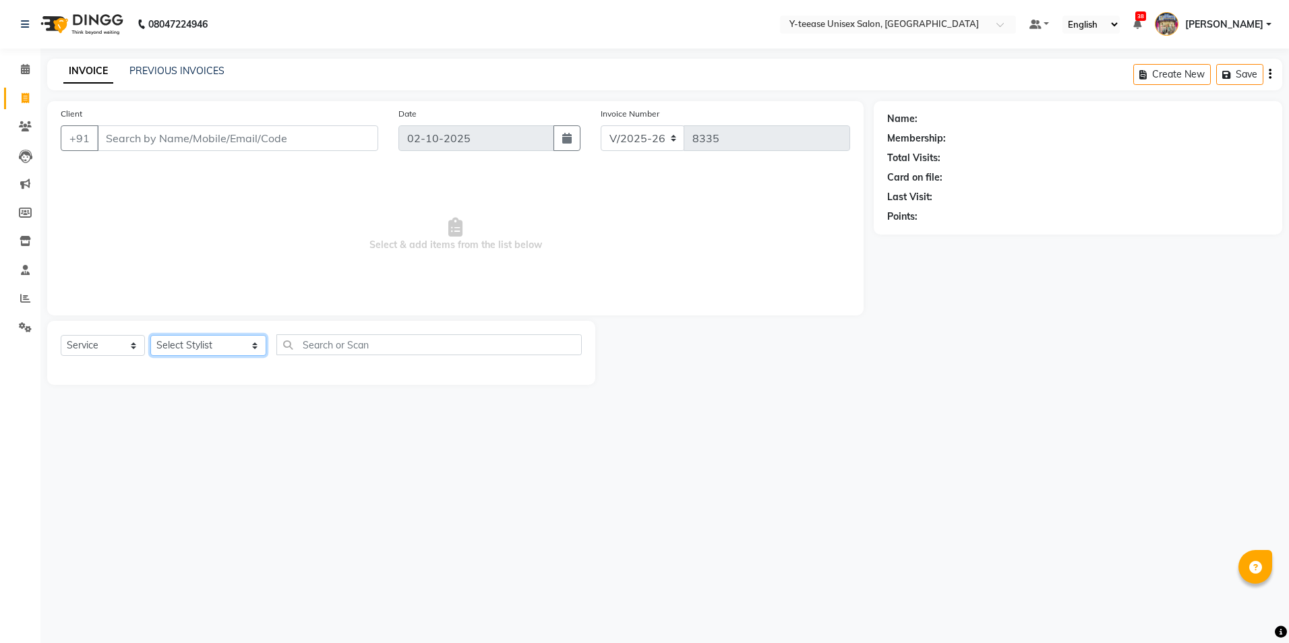
select select "67330"
click at [150, 335] on select "Select Stylist [PERSON_NAME] [PERSON_NAME] nagar Manager Mosin [PERSON_NAME] [P…" at bounding box center [208, 345] width 116 height 21
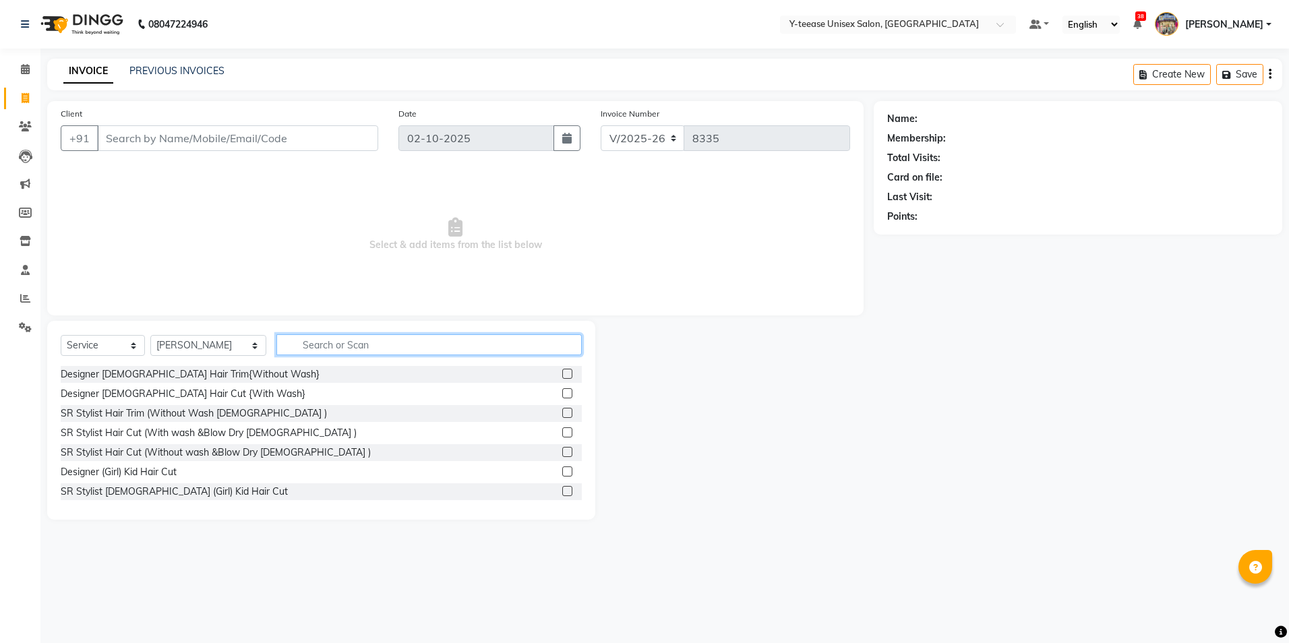
drag, startPoint x: 289, startPoint y: 345, endPoint x: 290, endPoint y: 337, distance: 7.5
click at [291, 342] on input "text" at bounding box center [428, 344] width 305 height 21
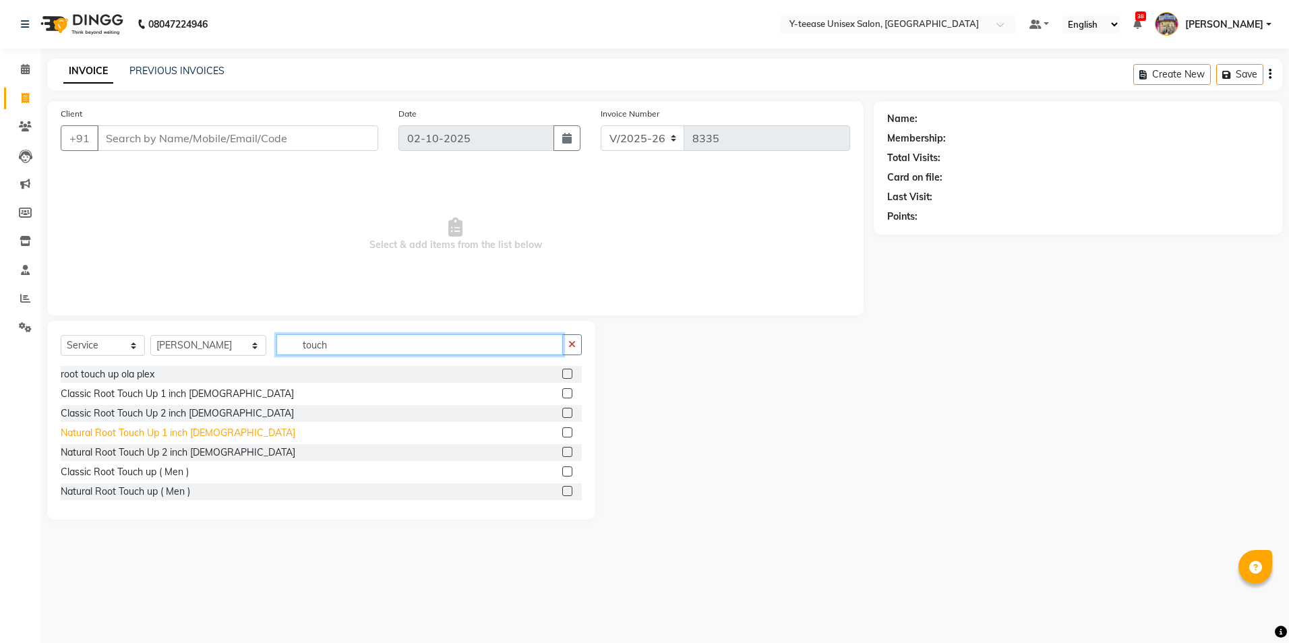
type input "touch"
click at [166, 436] on div "Natural Root Touch Up 1 inch [DEMOGRAPHIC_DATA]" at bounding box center [178, 433] width 235 height 14
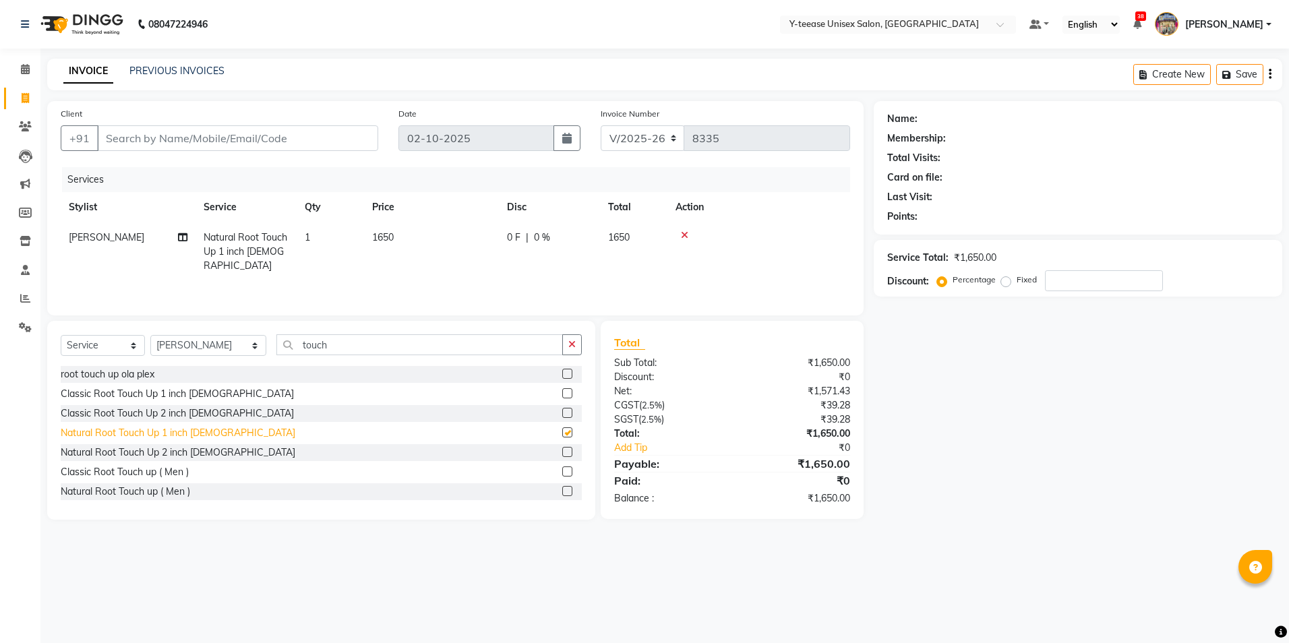
checkbox input "false"
click at [340, 346] on input "touch" at bounding box center [419, 344] width 287 height 21
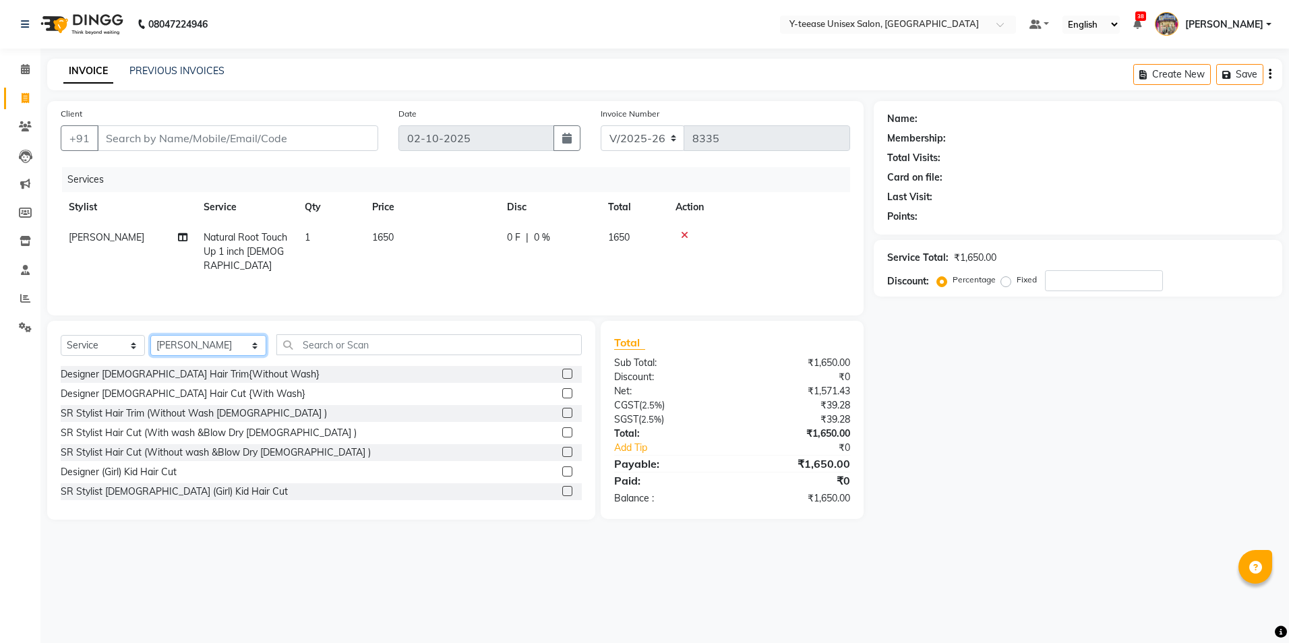
click at [176, 350] on select "Select Stylist [PERSON_NAME] [PERSON_NAME] nagar Manager Mosin [PERSON_NAME] [P…" at bounding box center [208, 345] width 116 height 21
select select "57"
click at [150, 335] on select "Select Stylist [PERSON_NAME] [PERSON_NAME] nagar Manager Mosin [PERSON_NAME] [P…" at bounding box center [208, 345] width 116 height 21
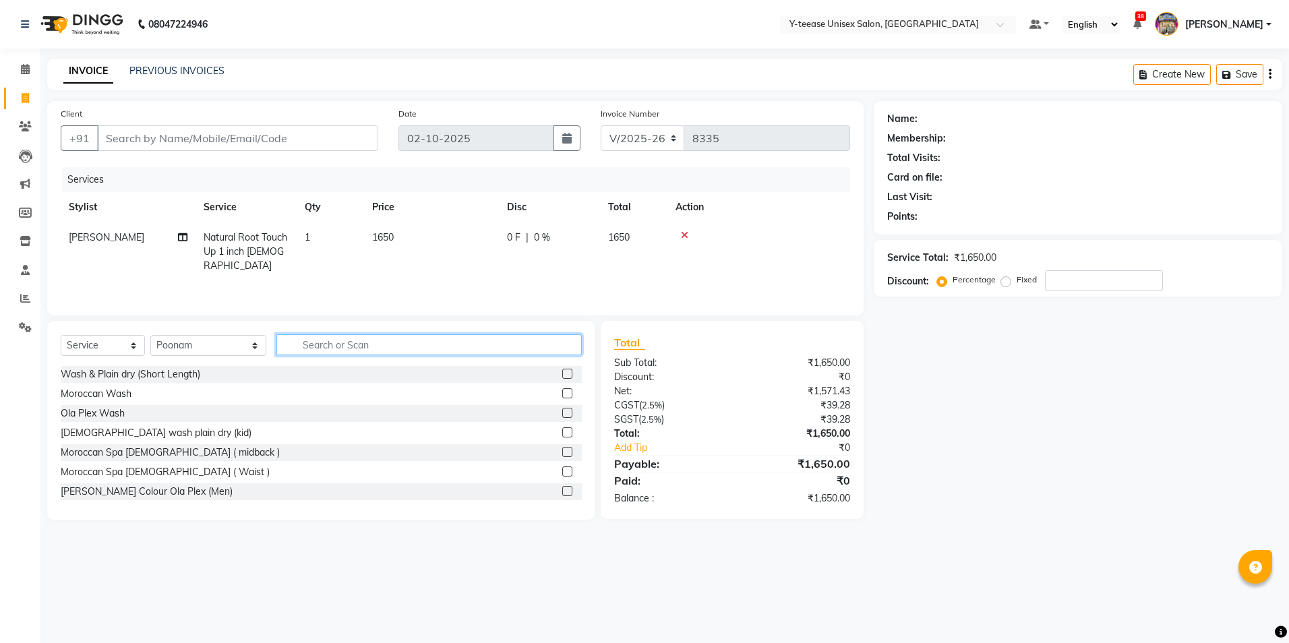
click at [288, 353] on input "text" at bounding box center [428, 344] width 305 height 21
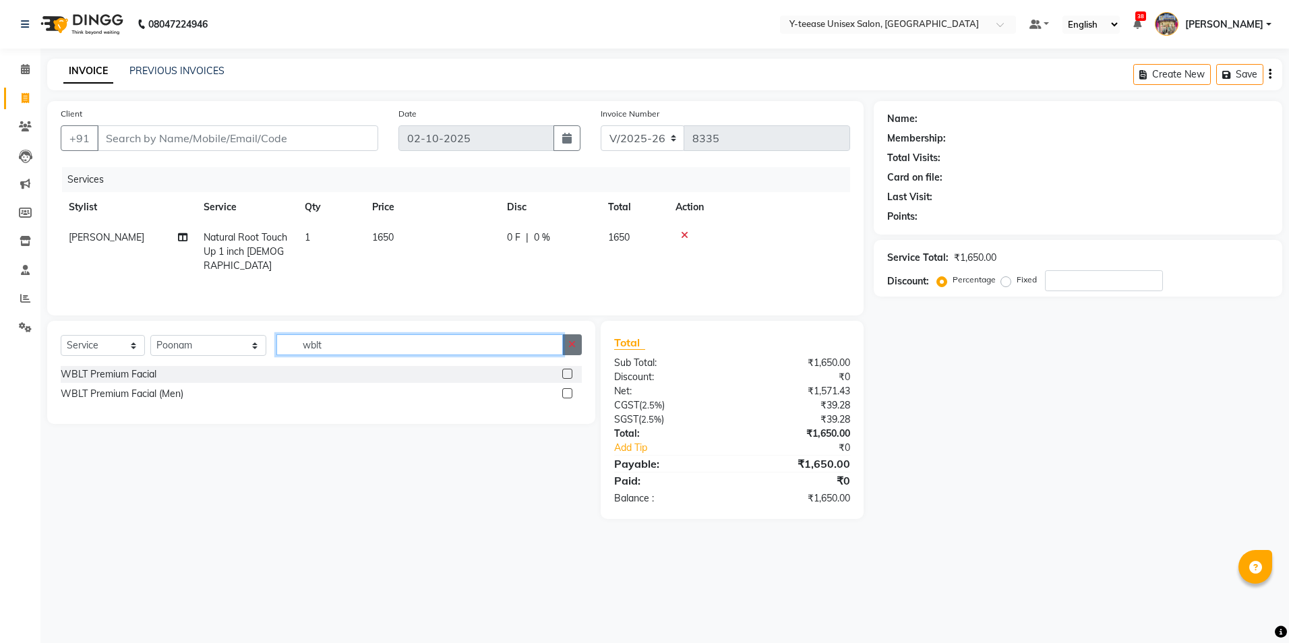
type input "wblt"
click at [568, 347] on button "button" at bounding box center [572, 344] width 20 height 21
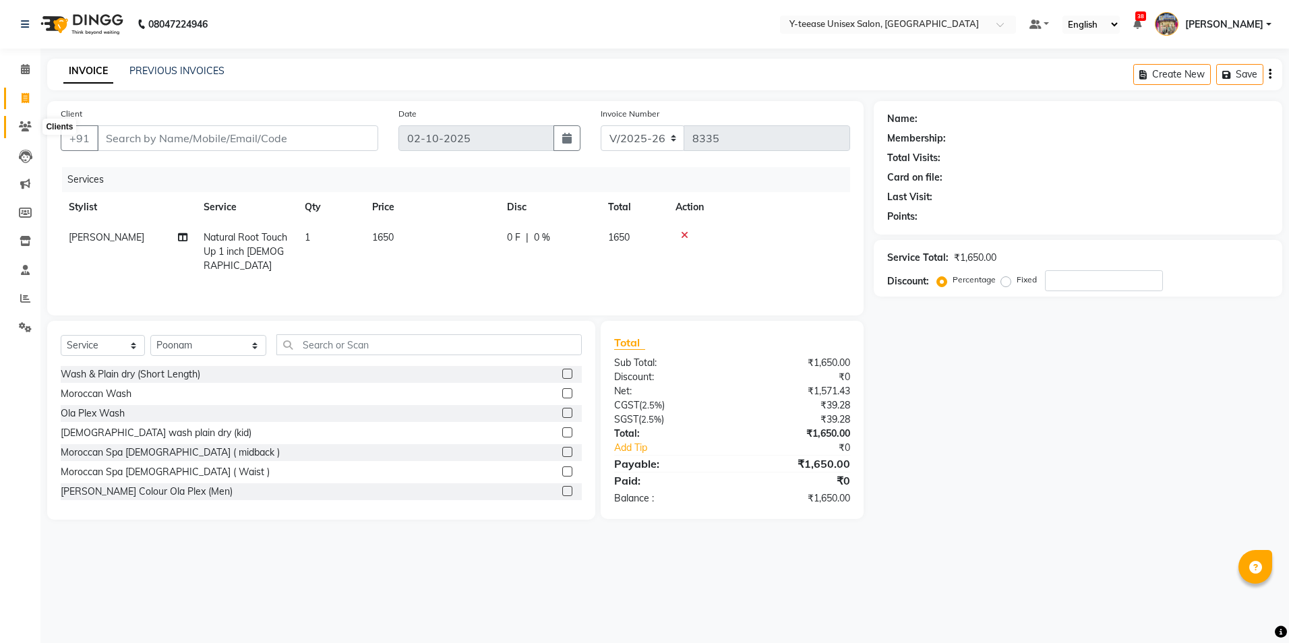
click at [23, 129] on icon at bounding box center [25, 126] width 13 height 10
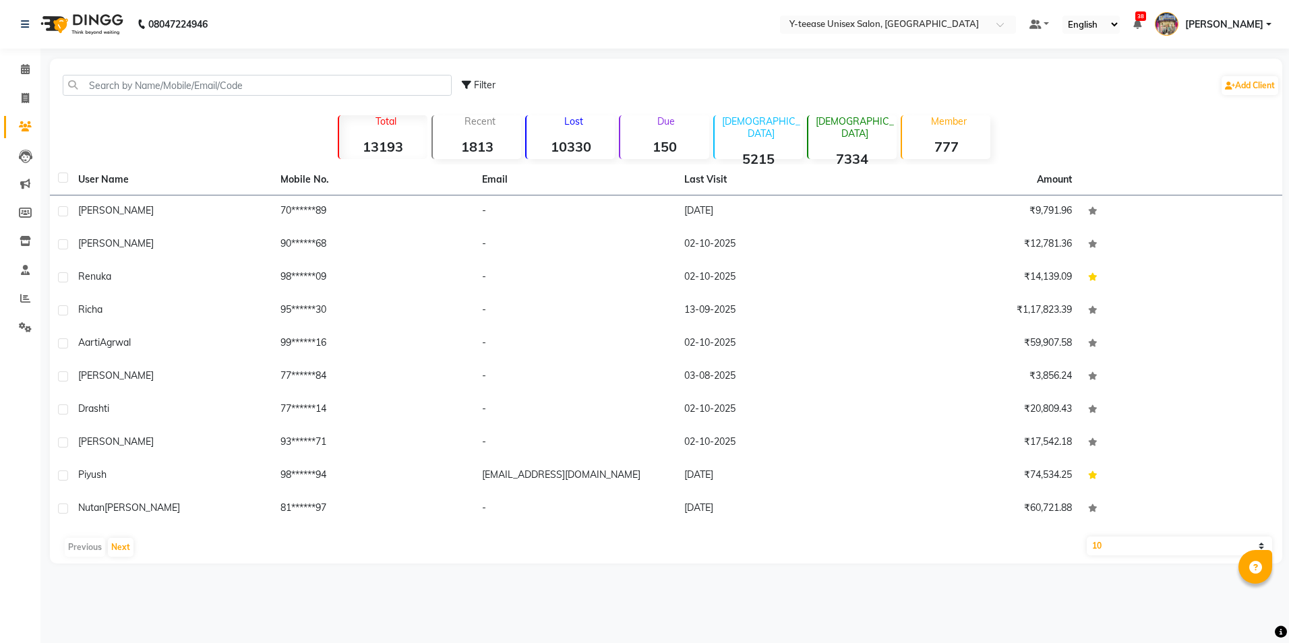
click at [287, 73] on div "Filter Add Client" at bounding box center [666, 85] width 1227 height 42
click at [241, 83] on input "text" at bounding box center [257, 85] width 389 height 21
click at [30, 65] on span at bounding box center [25, 70] width 24 height 16
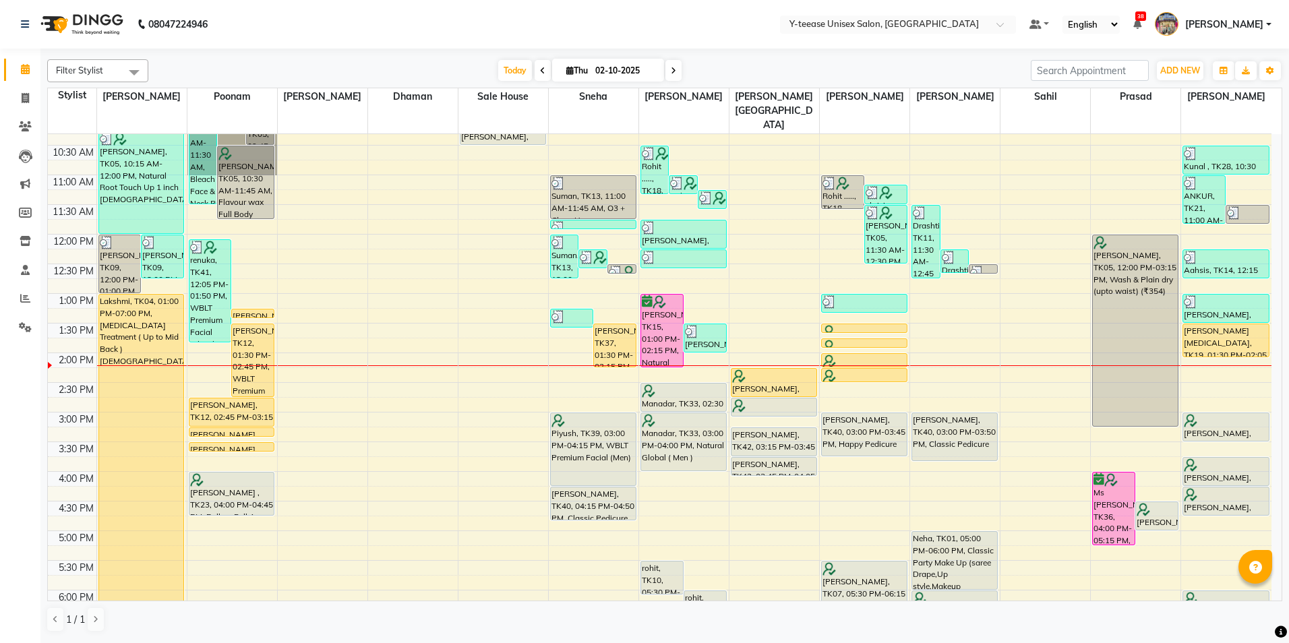
scroll to position [289, 0]
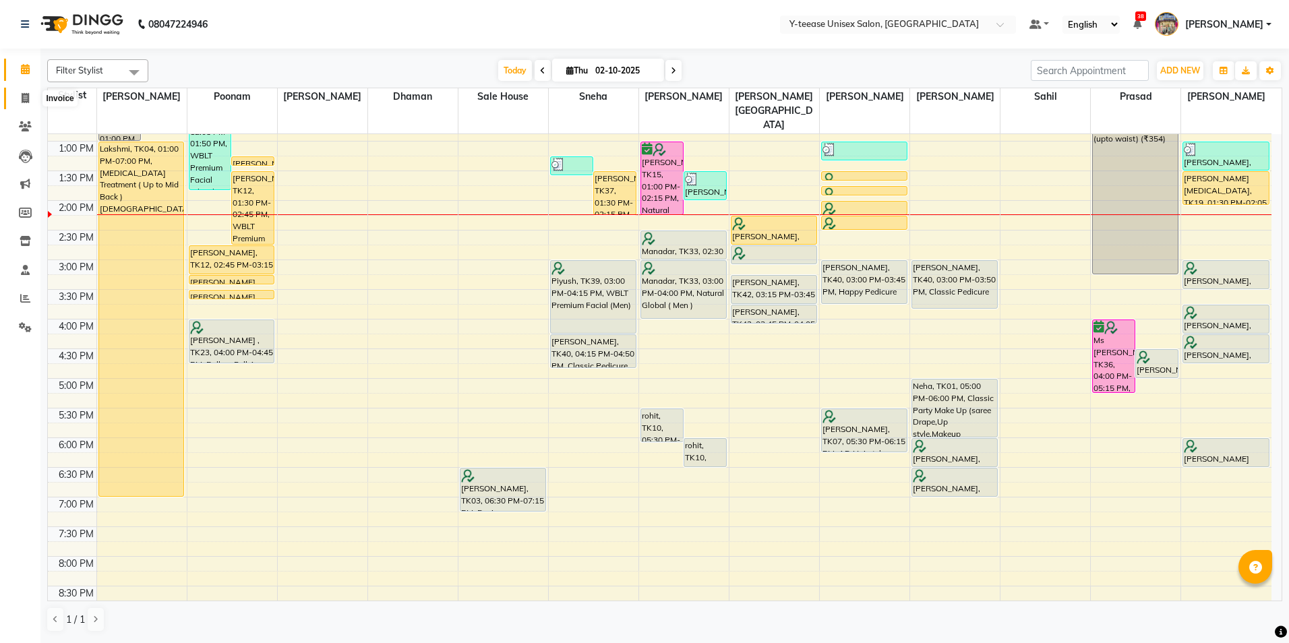
click at [28, 102] on icon at bounding box center [25, 98] width 7 height 10
select select "service"
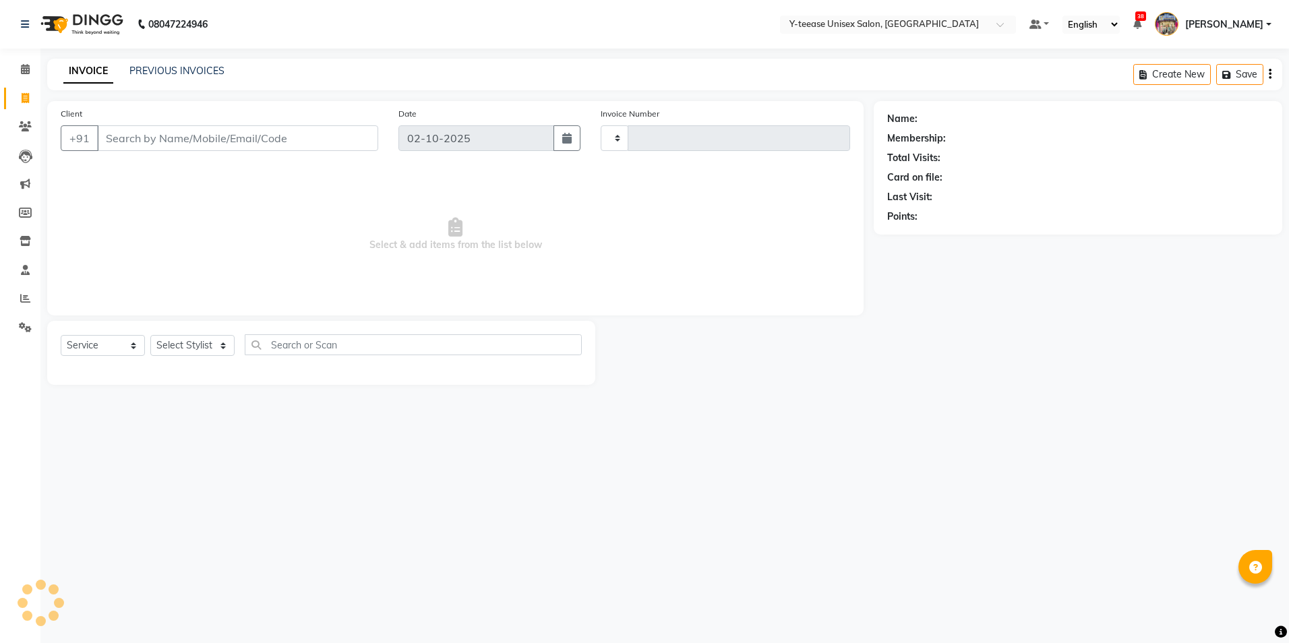
type input "8335"
select select "4"
click at [219, 340] on select "Select Stylist" at bounding box center [192, 345] width 84 height 21
select select "86041"
click at [150, 335] on select "Select Stylist [PERSON_NAME] [PERSON_NAME] nagar Manager Mosin [PERSON_NAME] [P…" at bounding box center [208, 345] width 116 height 21
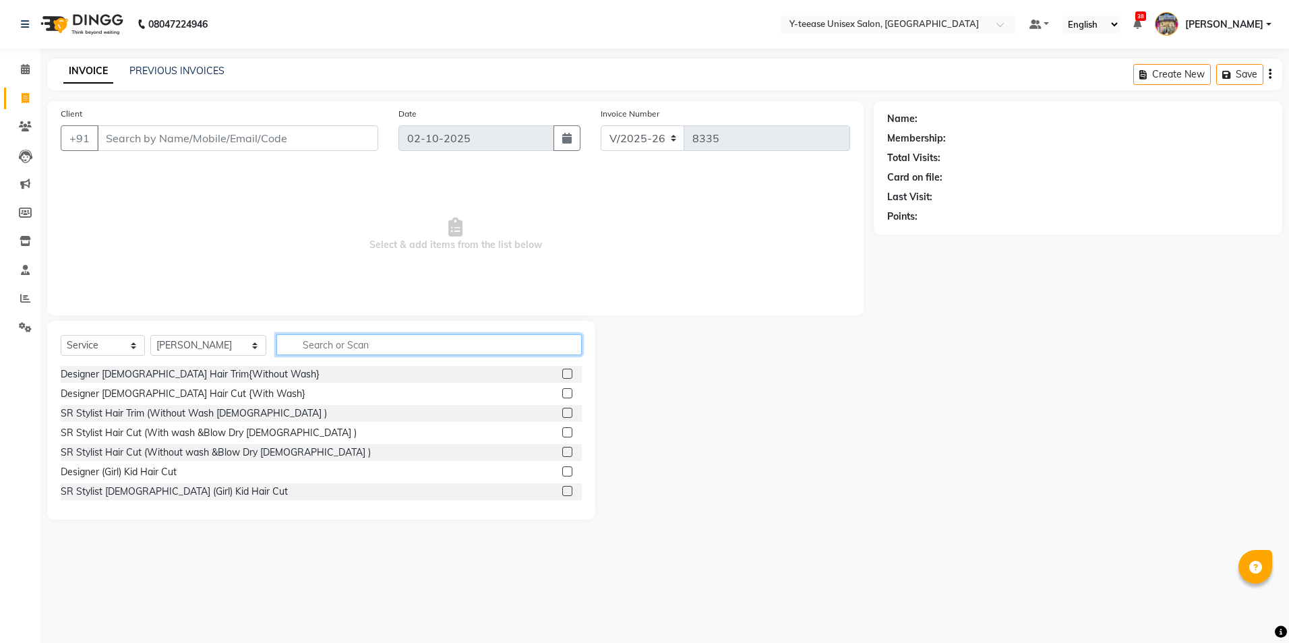
click at [322, 347] on input "text" at bounding box center [428, 344] width 305 height 21
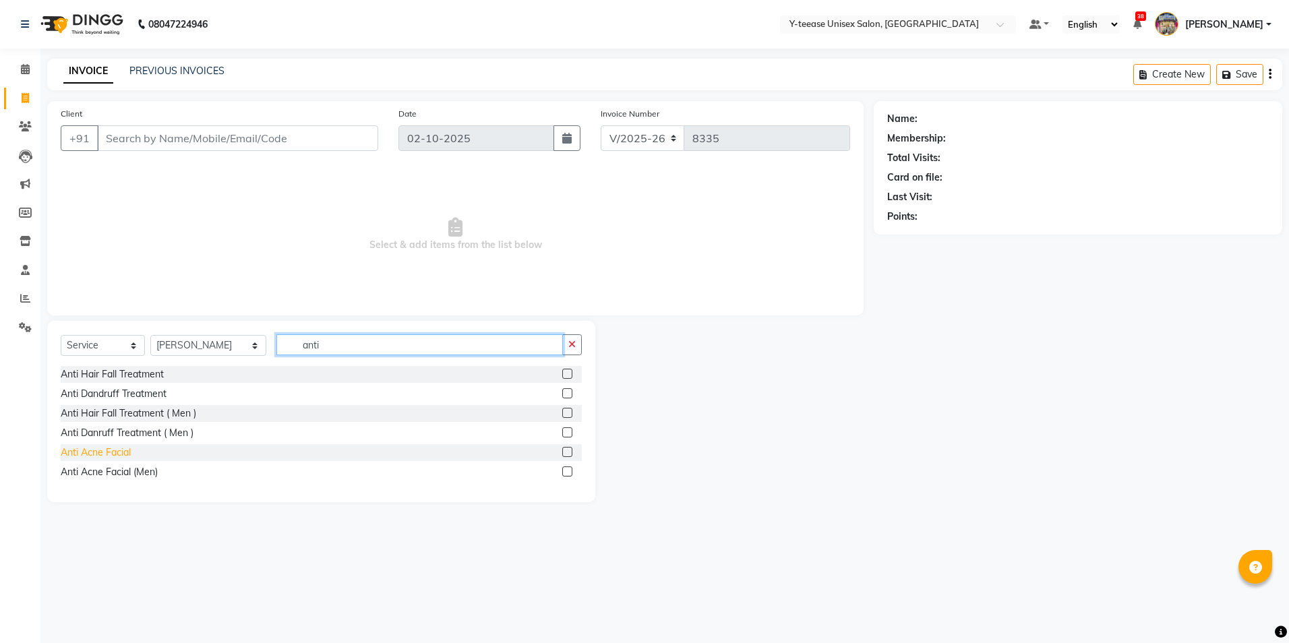
type input "anti"
click at [107, 450] on div "Anti Acne Facial" at bounding box center [96, 453] width 70 height 14
checkbox input "false"
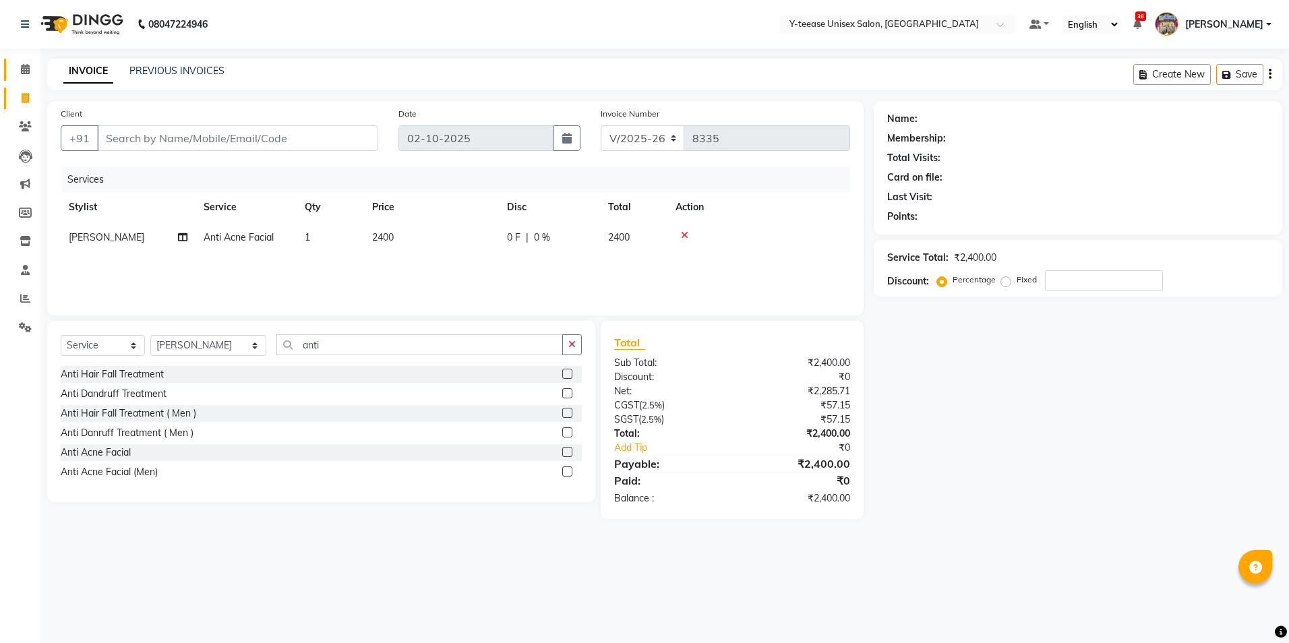
click at [23, 62] on span at bounding box center [25, 70] width 24 height 16
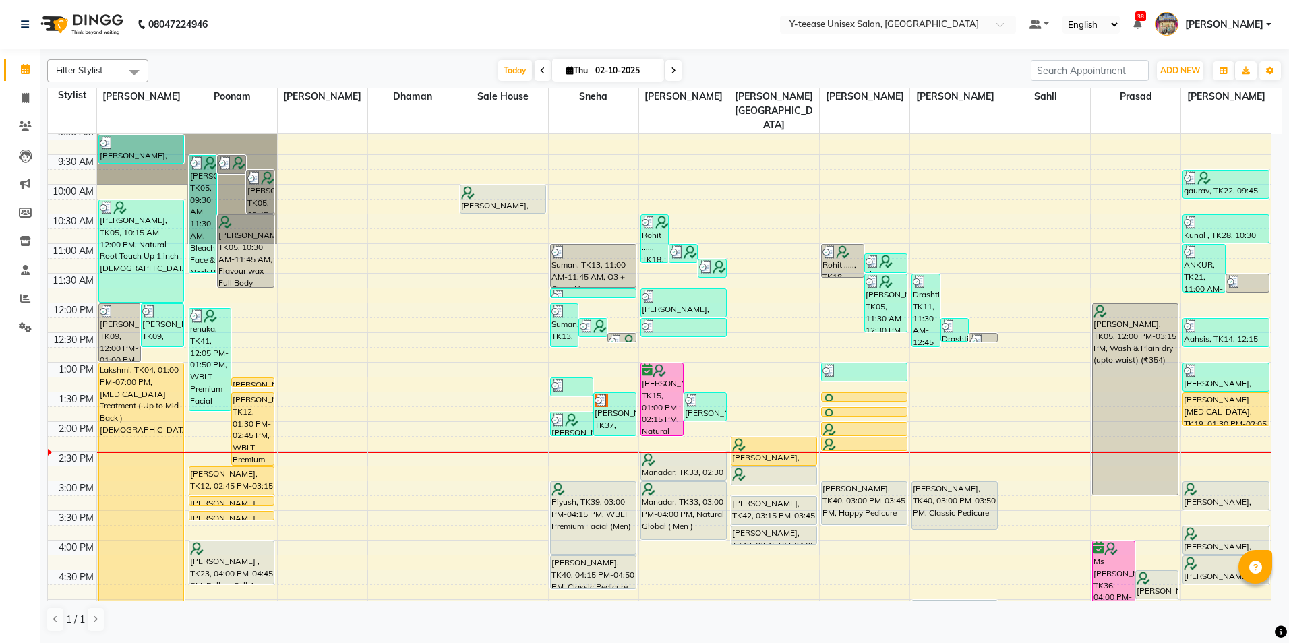
scroll to position [202, 0]
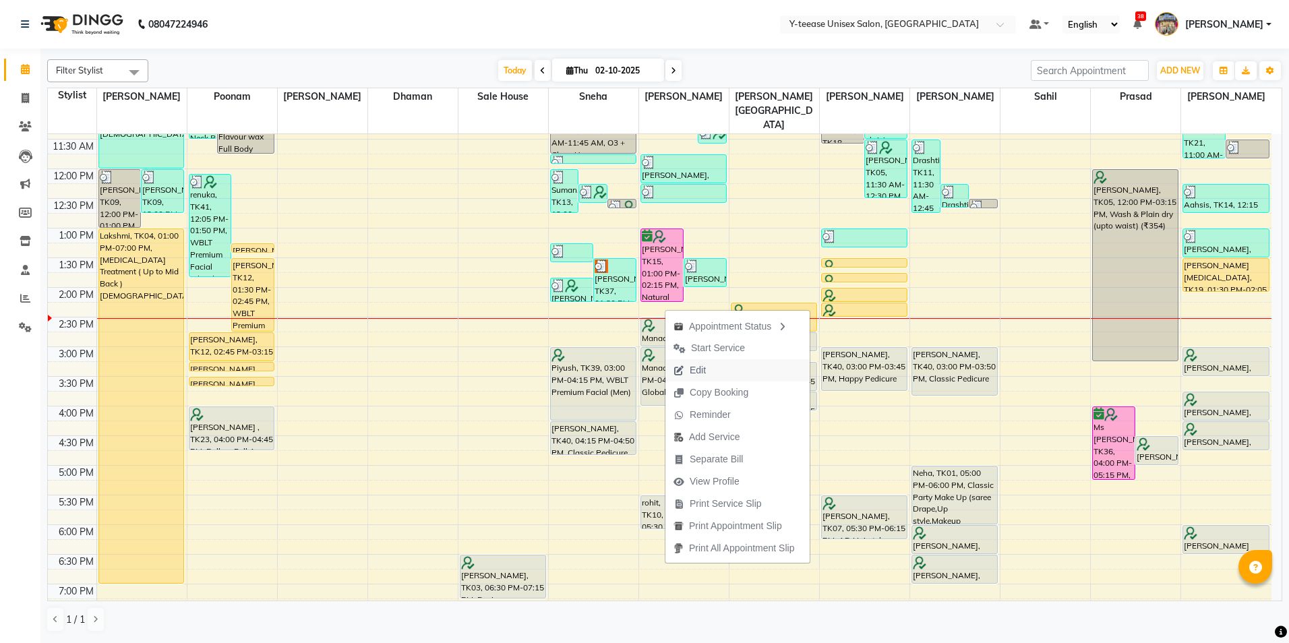
click at [698, 369] on span "Edit" at bounding box center [698, 370] width 16 height 14
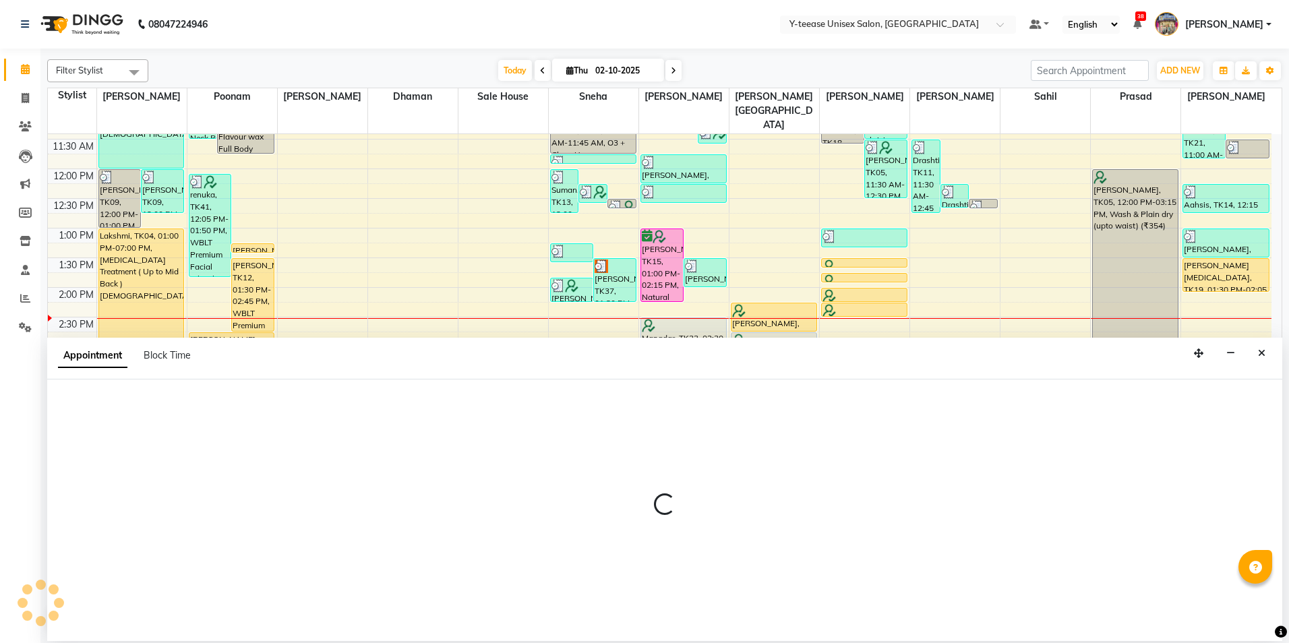
select select "tentative"
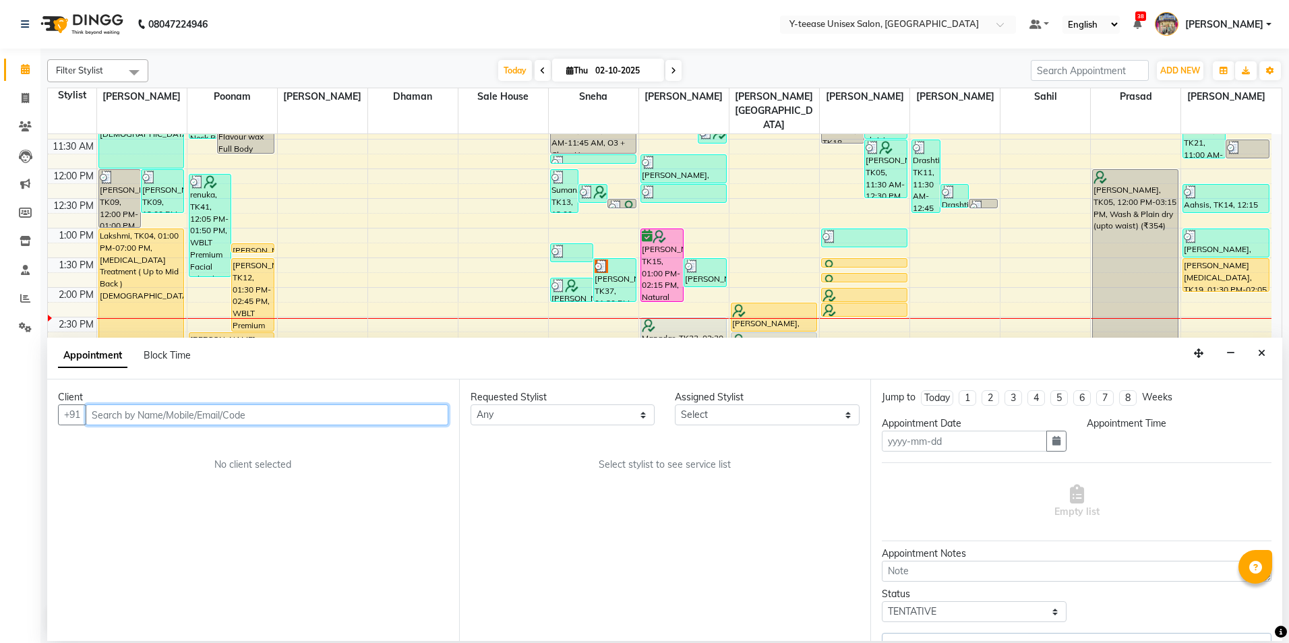
type input "02-10-2025"
select select "870"
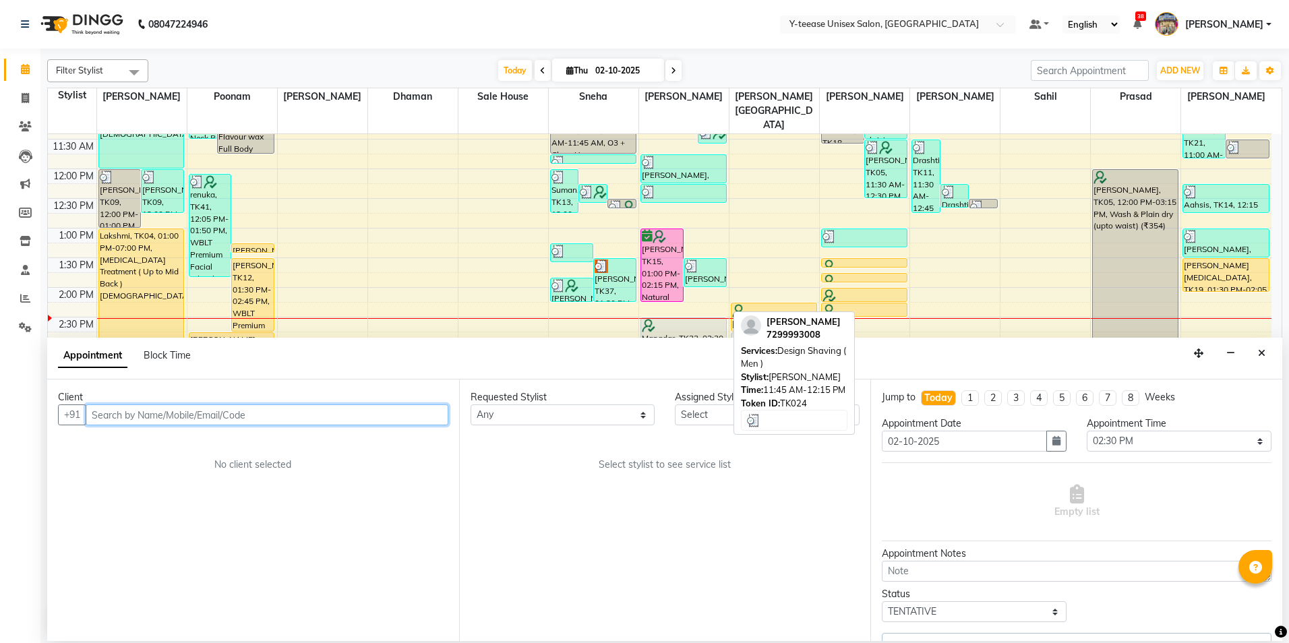
select select "67330"
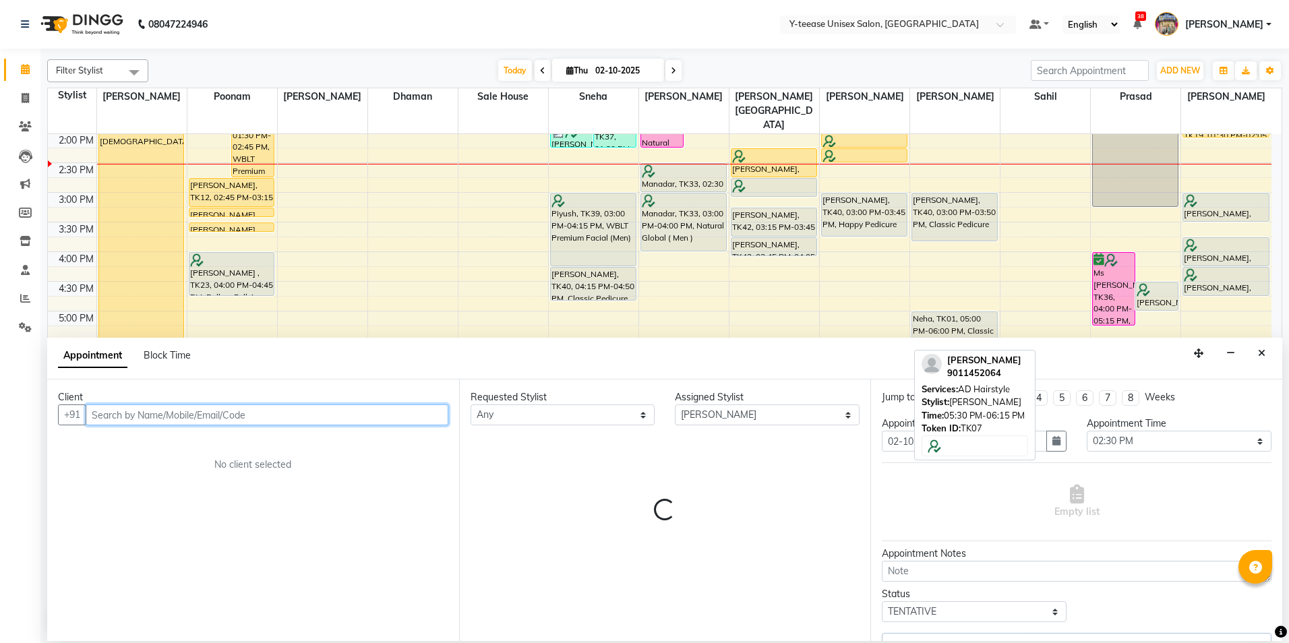
select select "661"
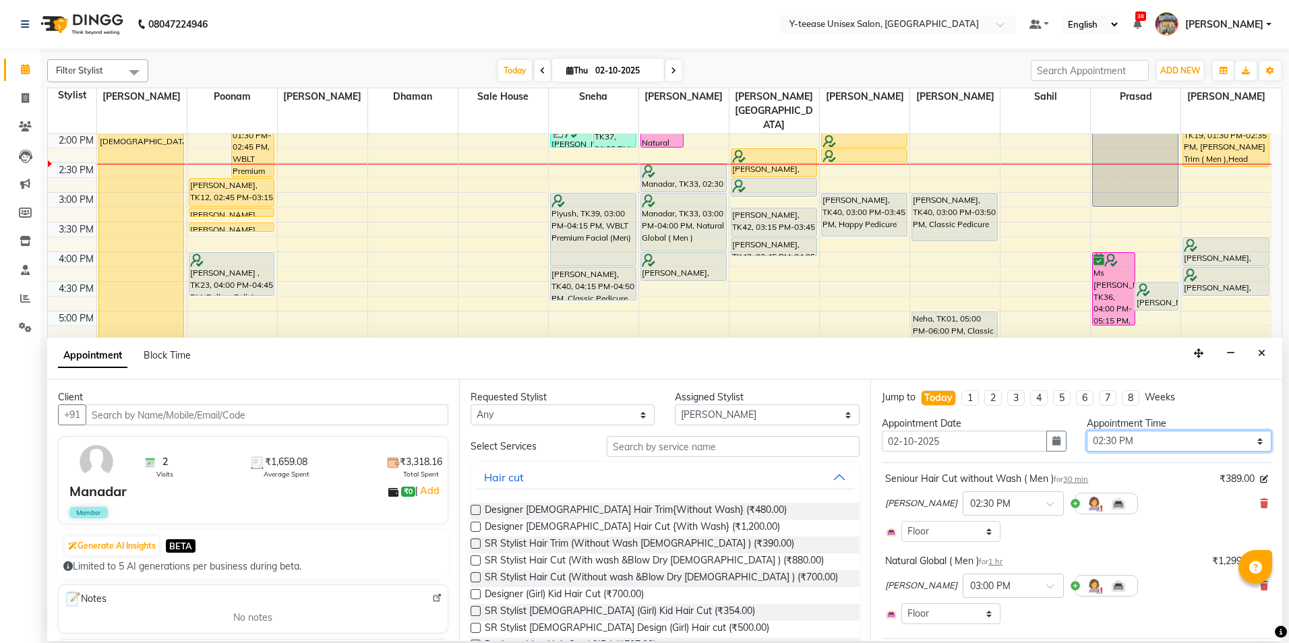
click at [1116, 443] on select "Select 09:00 AM 09:15 AM 09:30 AM 09:45 AM 10:00 AM 10:15 AM 10:30 AM 10:45 AM …" at bounding box center [1179, 441] width 185 height 21
click at [1046, 442] on button "button" at bounding box center [1056, 441] width 20 height 21
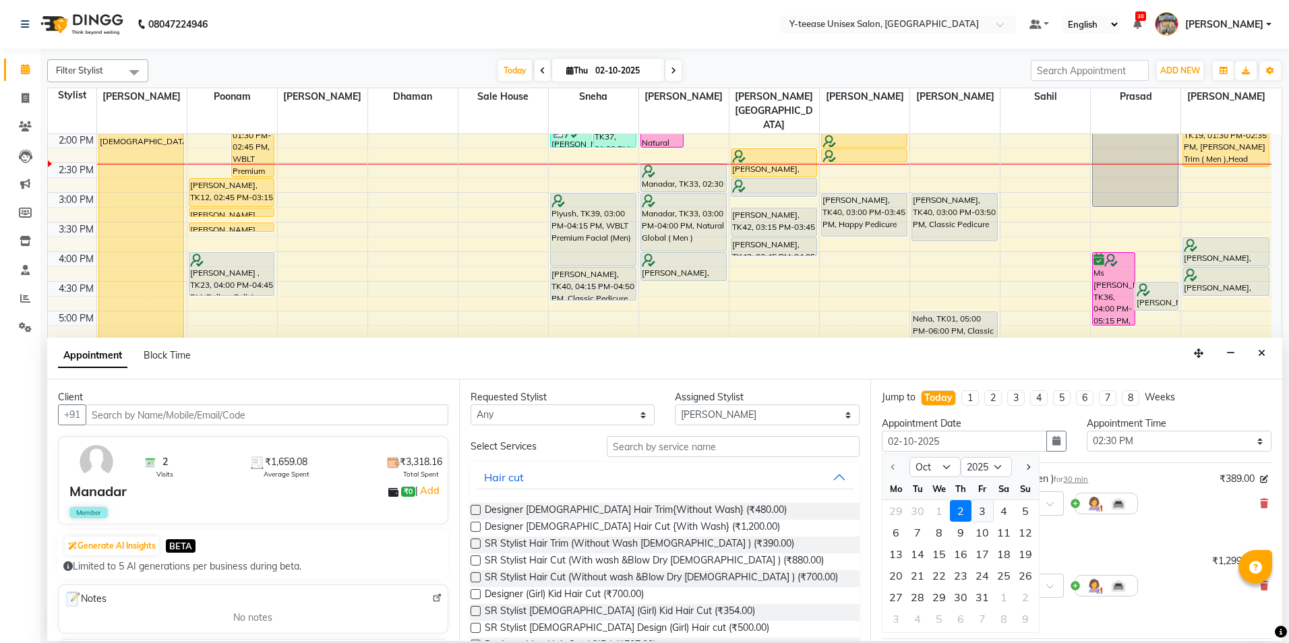
click at [982, 518] on div "3" at bounding box center [983, 511] width 22 height 22
type input "03-10-2025"
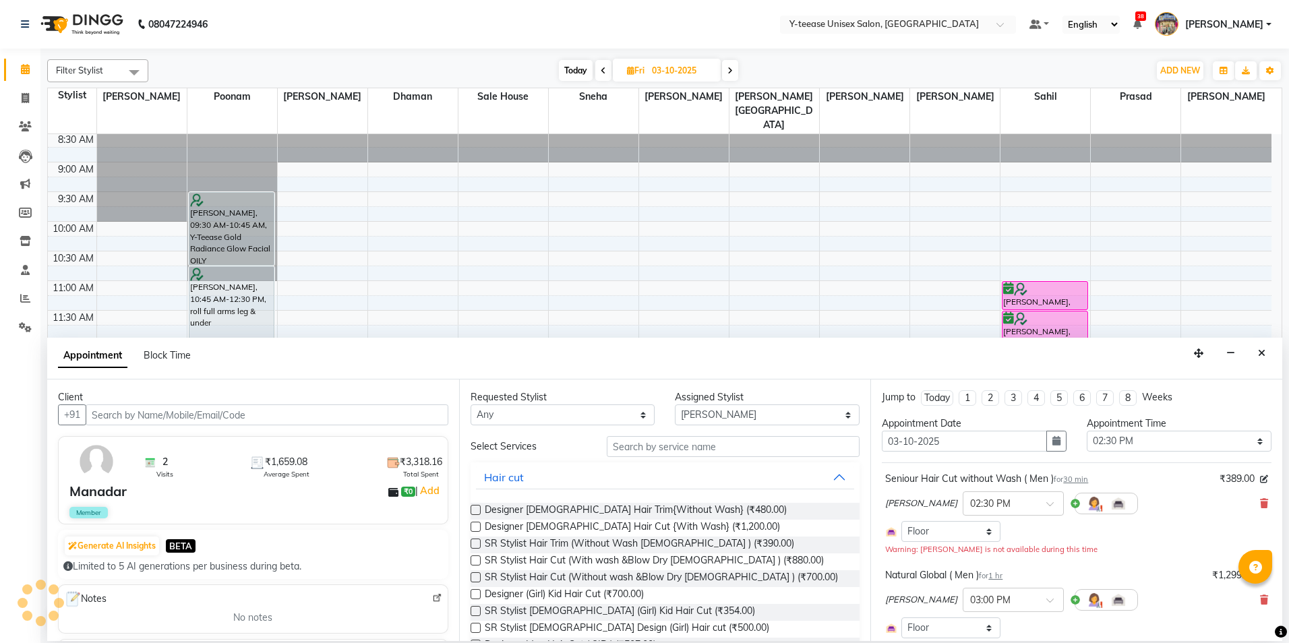
scroll to position [20, 0]
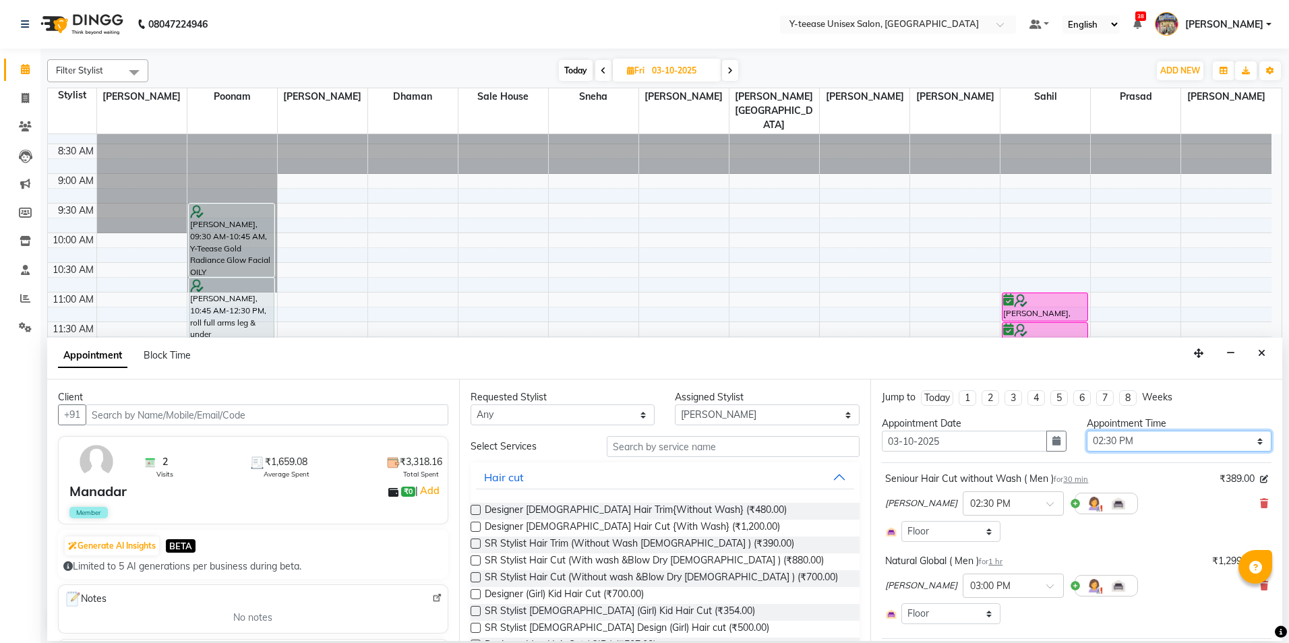
click at [1122, 445] on select "Select 09:00 AM 09:15 AM 09:30 AM 09:45 AM 10:00 AM 10:15 AM 10:30 AM 10:45 AM …" at bounding box center [1179, 441] width 185 height 21
select select "660"
click at [1087, 431] on select "Select 09:00 AM 09:15 AM 09:30 AM 09:45 AM 10:00 AM 10:15 AM 10:30 AM 10:45 AM …" at bounding box center [1179, 441] width 185 height 21
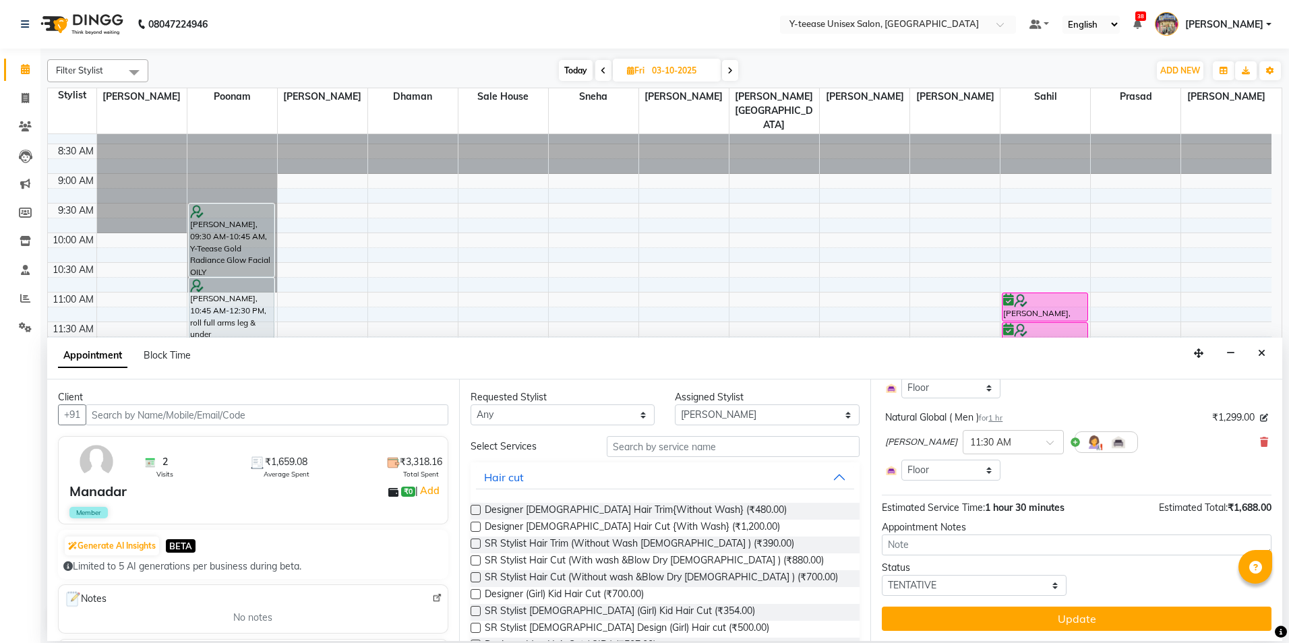
scroll to position [144, 0]
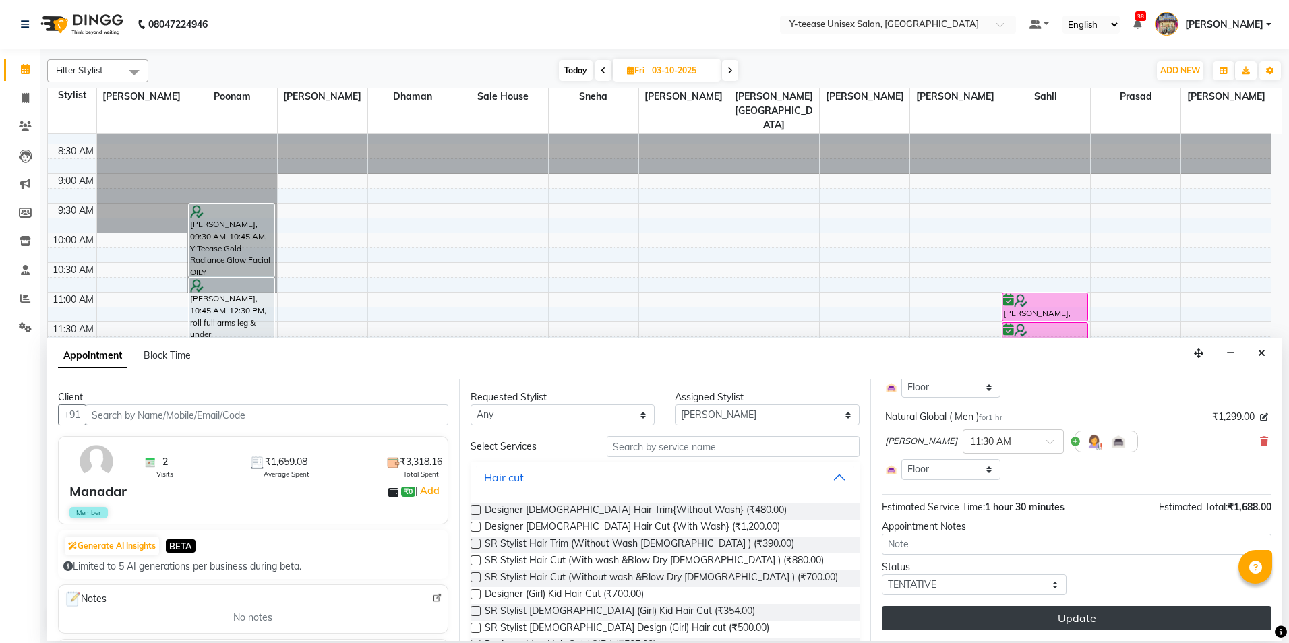
click at [990, 621] on button "Update" at bounding box center [1077, 618] width 390 height 24
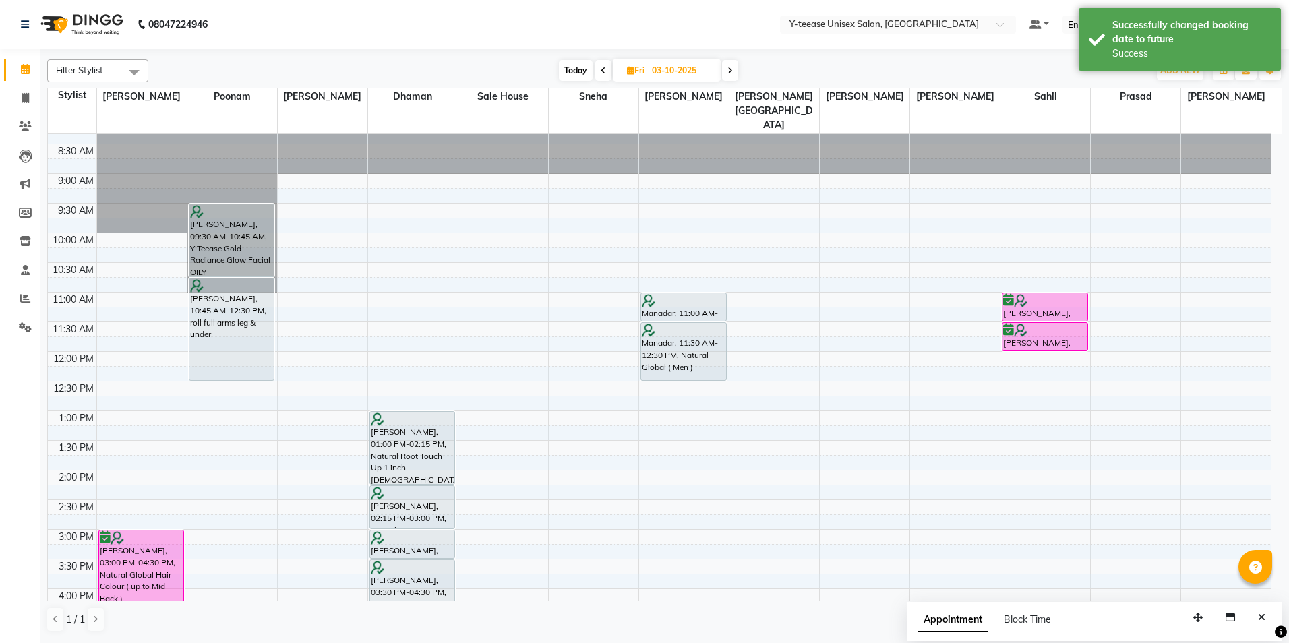
drag, startPoint x: 1127, startPoint y: 30, endPoint x: 958, endPoint y: 49, distance: 170.3
click at [1123, 30] on div "Successfully changed booking date to future" at bounding box center [1191, 32] width 158 height 28
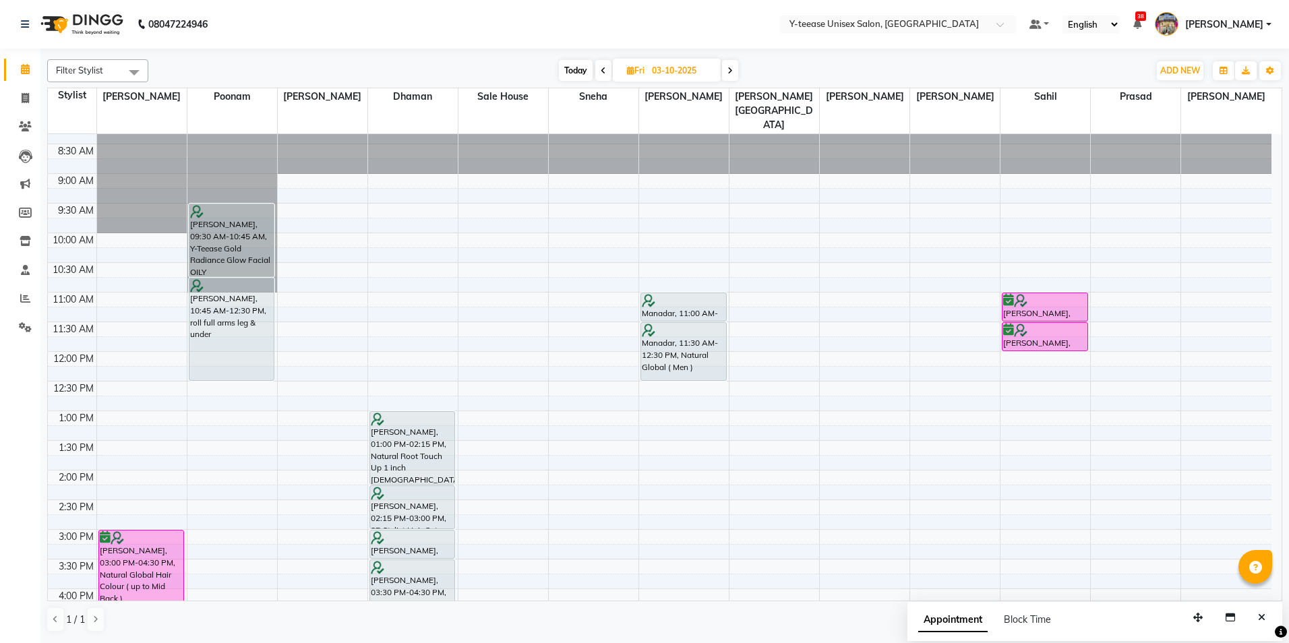
click at [578, 61] on span "Today" at bounding box center [576, 70] width 34 height 21
type input "02-10-2025"
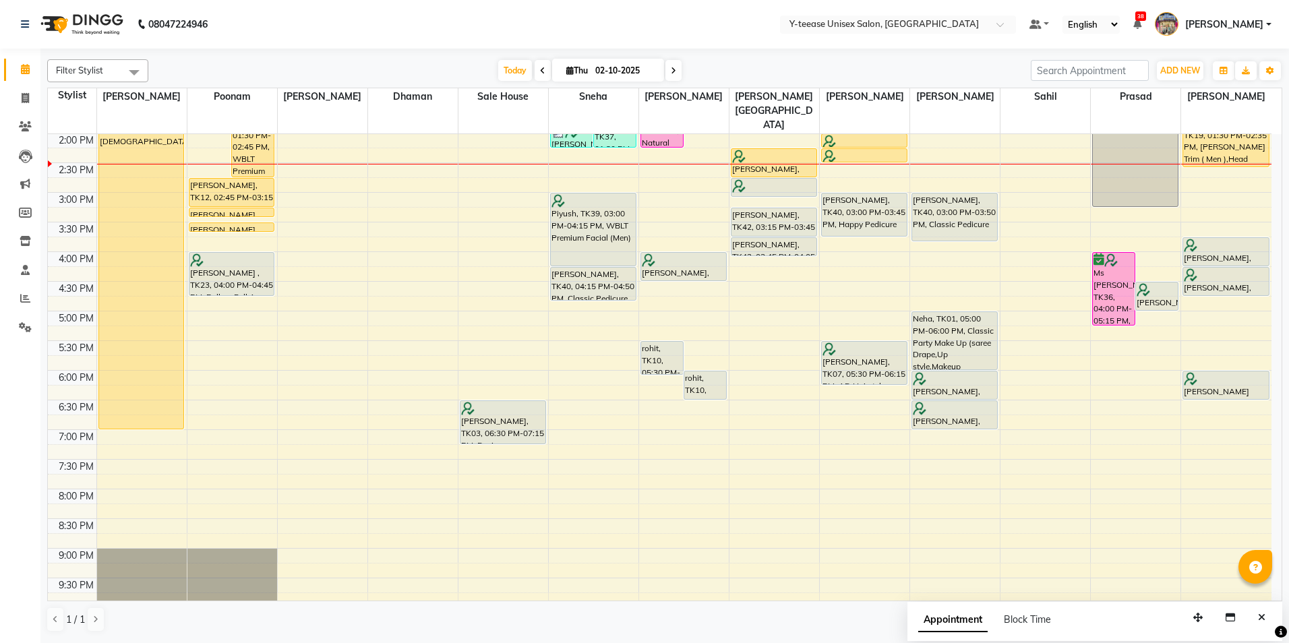
scroll to position [289, 0]
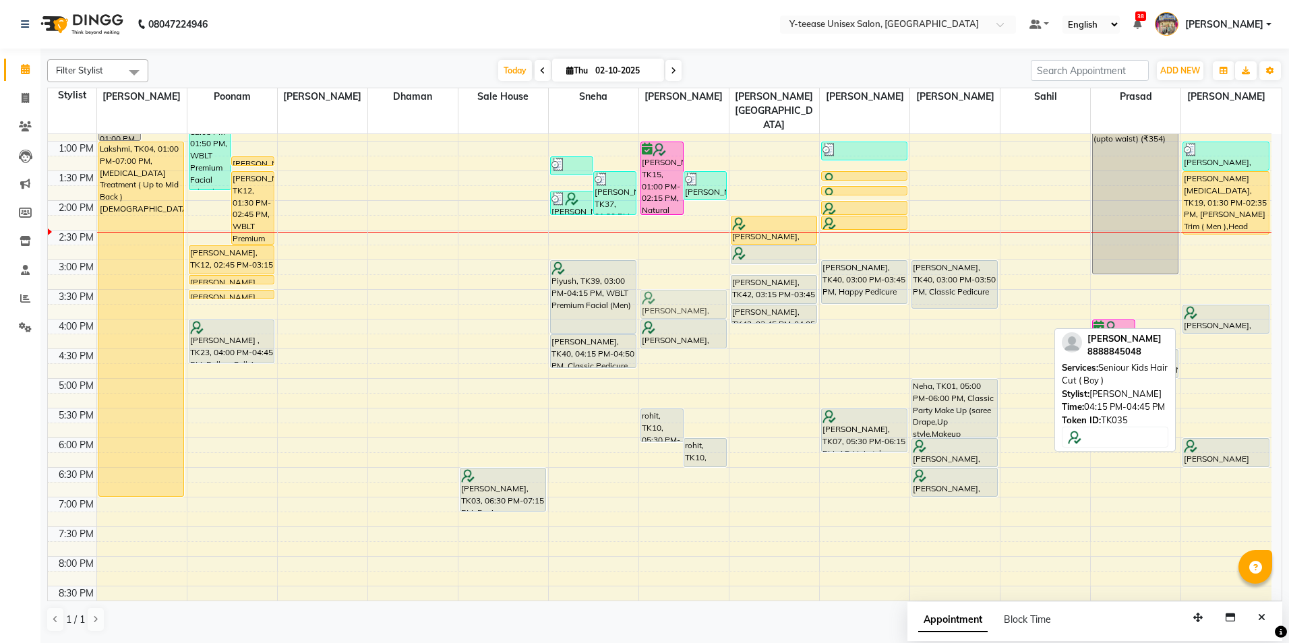
drag, startPoint x: 1218, startPoint y: 316, endPoint x: 689, endPoint y: 266, distance: 530.9
click at [689, 266] on tr "[PERSON_NAME], TK09, 12:00 PM-01:00 PM, Protein Spa [DEMOGRAPHIC_DATA] [PERSON_…" at bounding box center [660, 289] width 1224 height 889
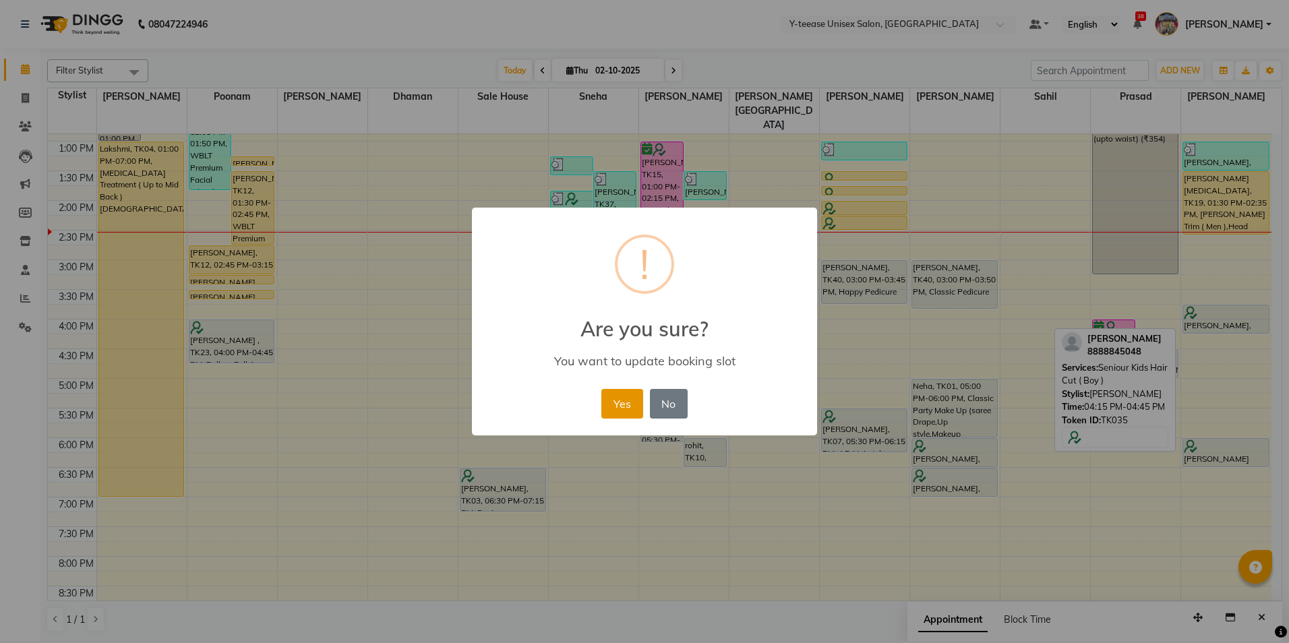
click at [630, 403] on button "Yes" at bounding box center [621, 404] width 41 height 30
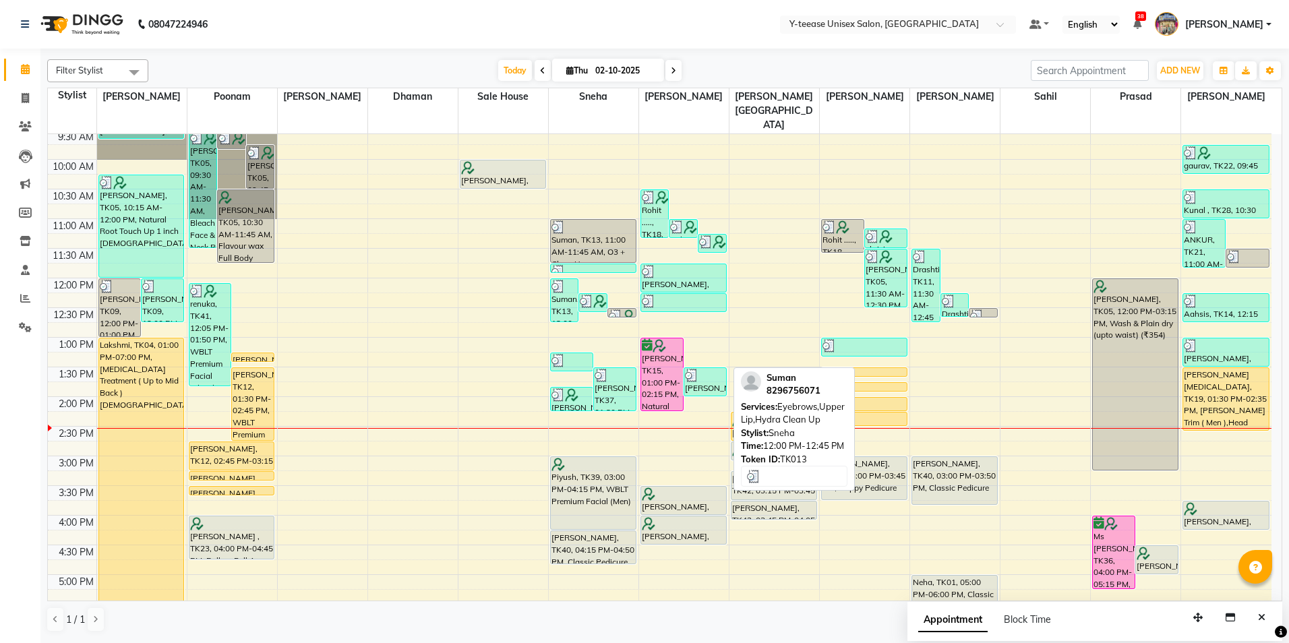
scroll to position [87, 0]
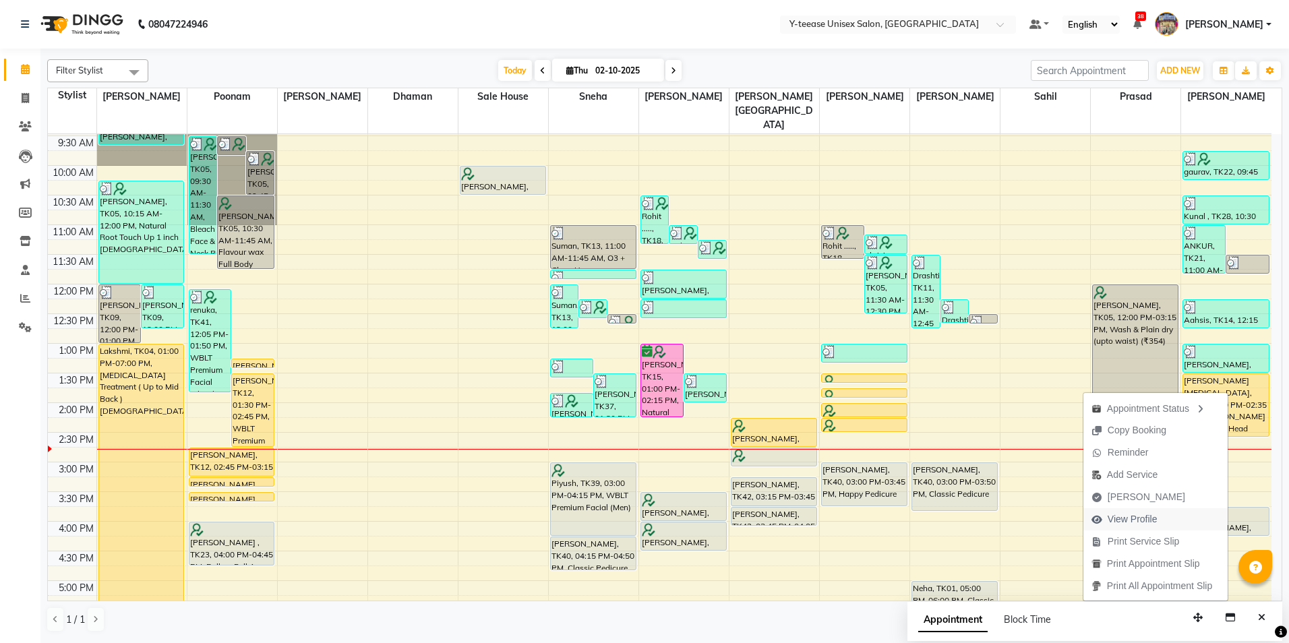
click at [1126, 515] on span "View Profile" at bounding box center [1133, 519] width 50 height 14
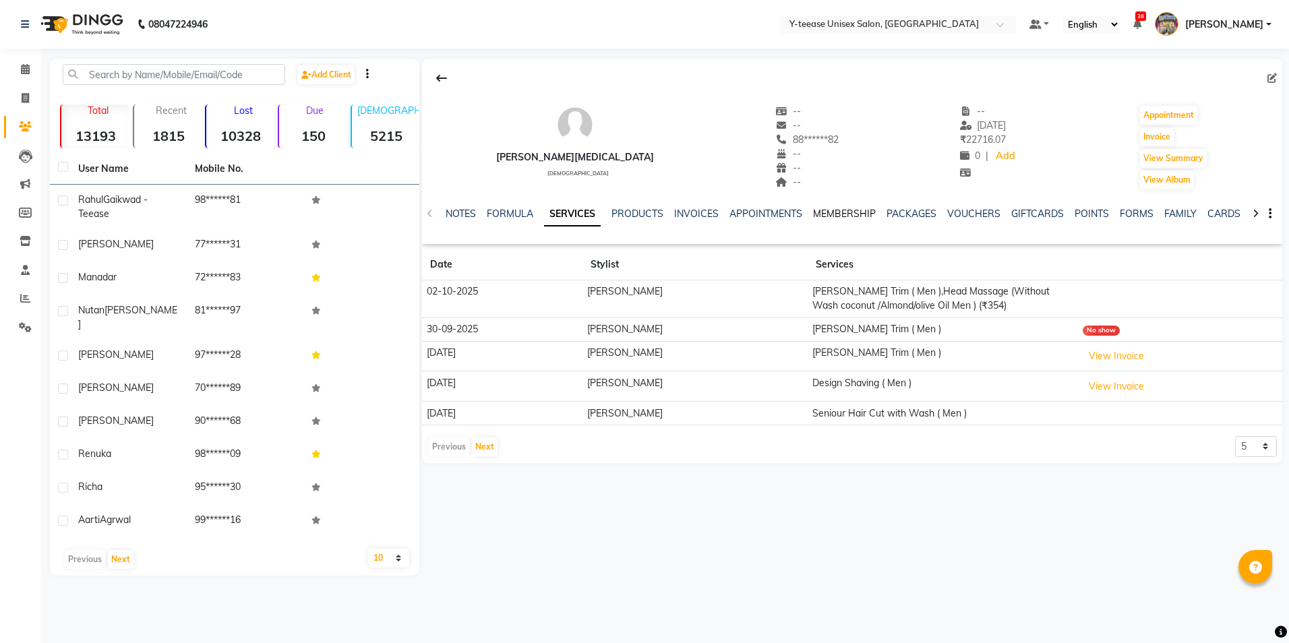
click at [835, 218] on link "MEMBERSHIP" at bounding box center [844, 214] width 63 height 12
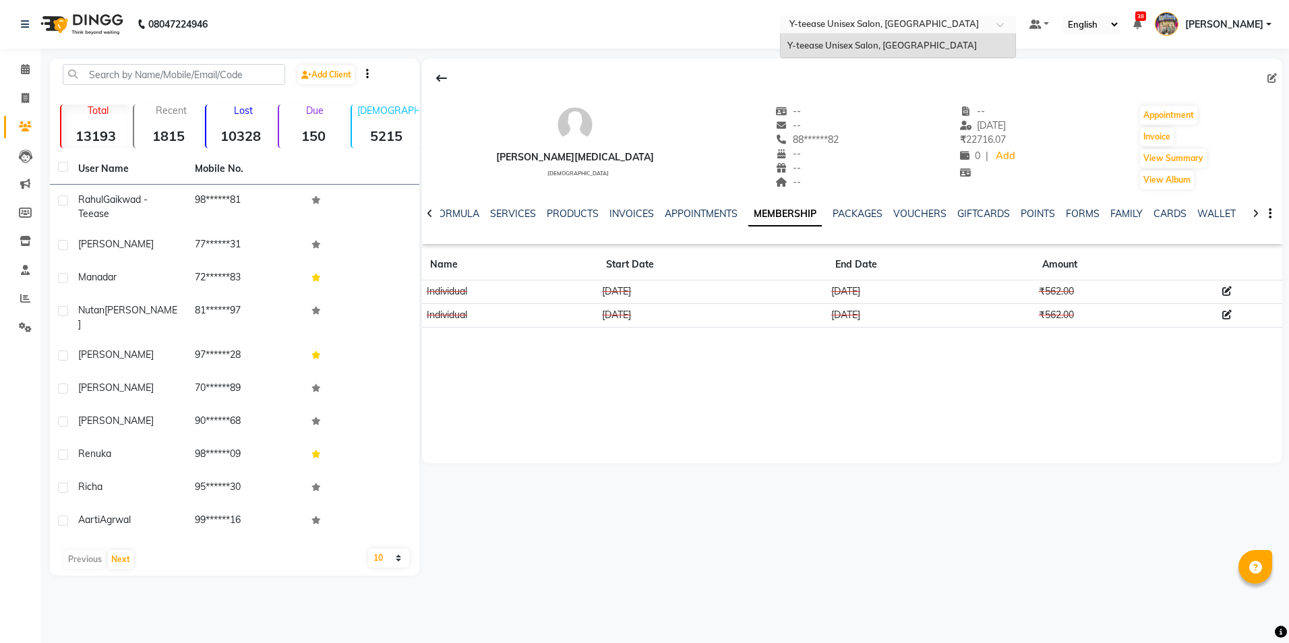
click at [982, 29] on input "text" at bounding box center [885, 25] width 196 height 13
click at [1027, 70] on div at bounding box center [852, 78] width 860 height 26
click at [1267, 23] on link "[PERSON_NAME]" at bounding box center [1213, 24] width 117 height 22
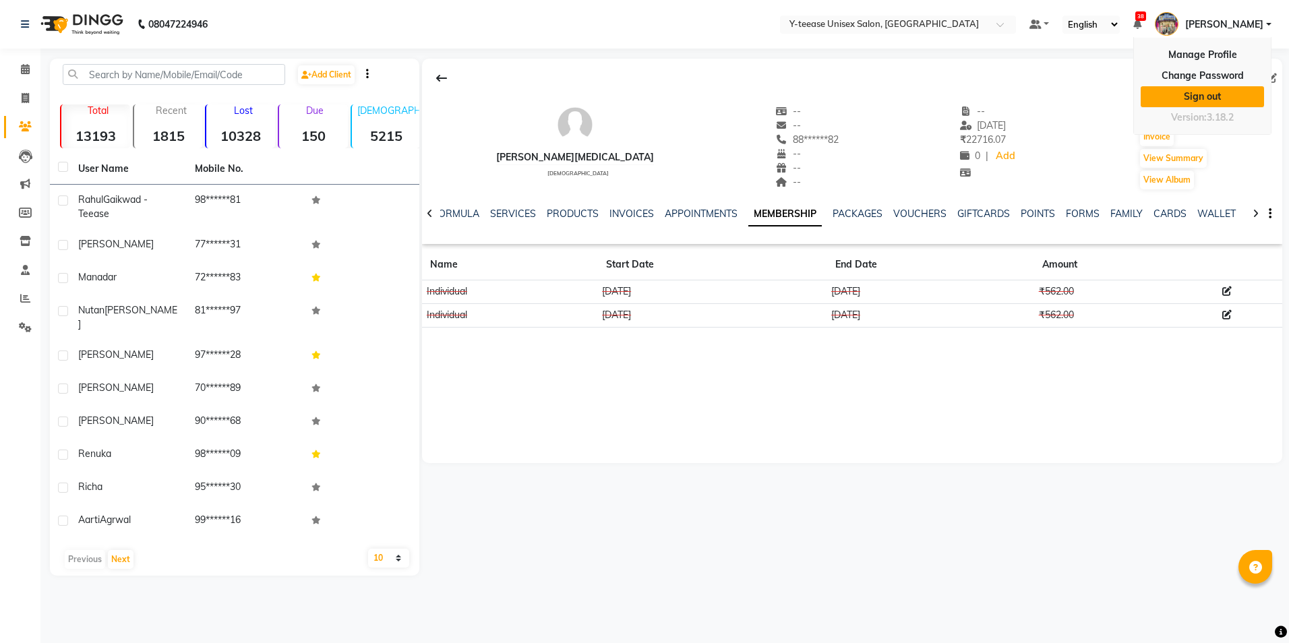
click at [1193, 94] on link "Sign out" at bounding box center [1202, 96] width 123 height 21
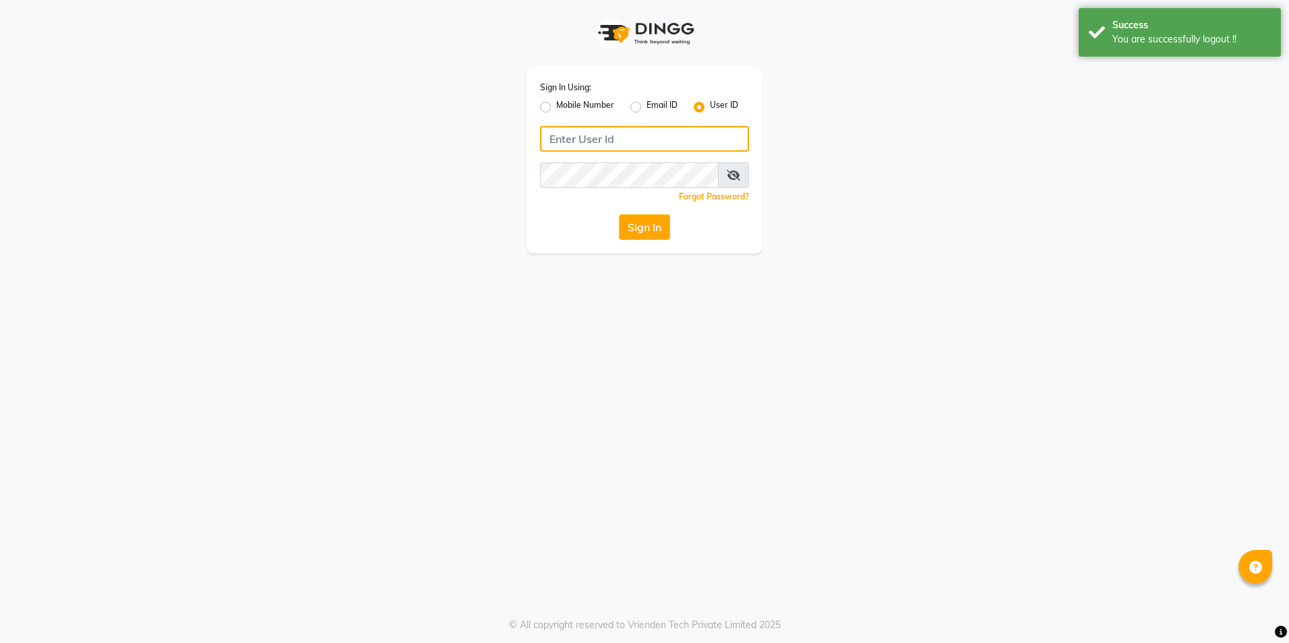
type input "8999679795"
click at [556, 110] on label "Mobile Number" at bounding box center [585, 107] width 58 height 16
click at [556, 108] on input "Mobile Number" at bounding box center [560, 103] width 9 height 9
radio input "true"
radio input "false"
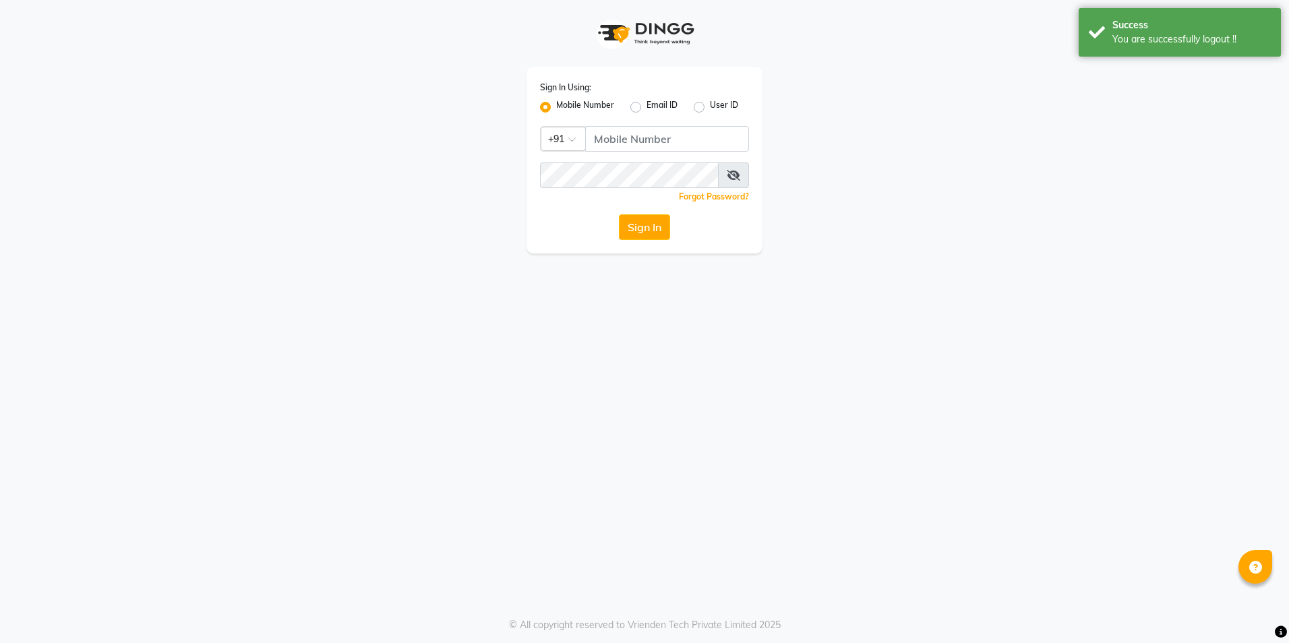
click at [612, 125] on div "Sign In Using: Mobile Number Email ID User ID Country Code × +91 Remember me Fo…" at bounding box center [645, 160] width 236 height 187
click at [649, 140] on input "Username" at bounding box center [667, 139] width 164 height 26
type input "9860099181"
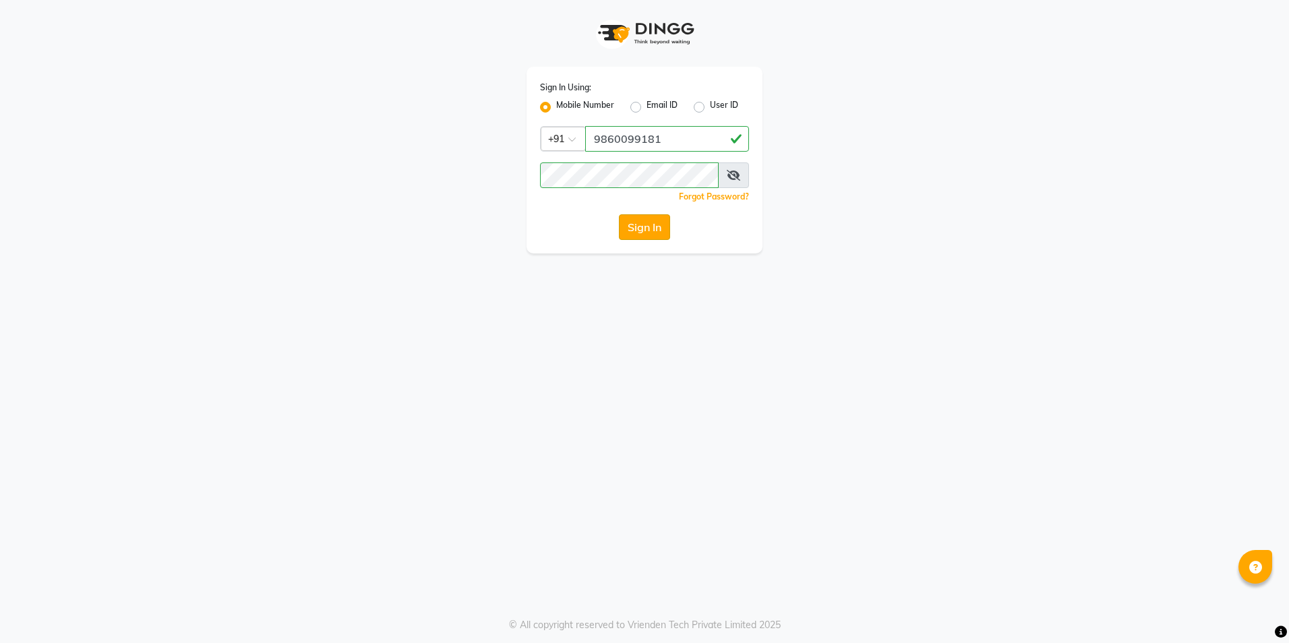
click at [647, 235] on button "Sign In" at bounding box center [644, 227] width 51 height 26
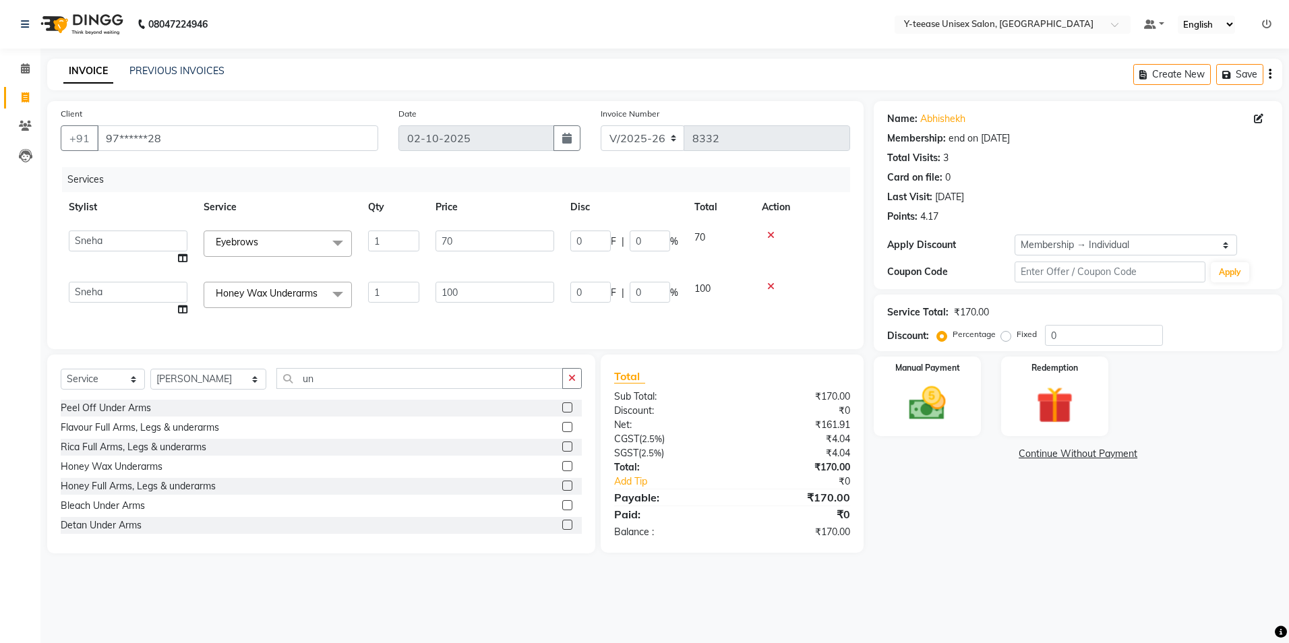
select select "4"
select select "49846"
select select "service"
select select "73210"
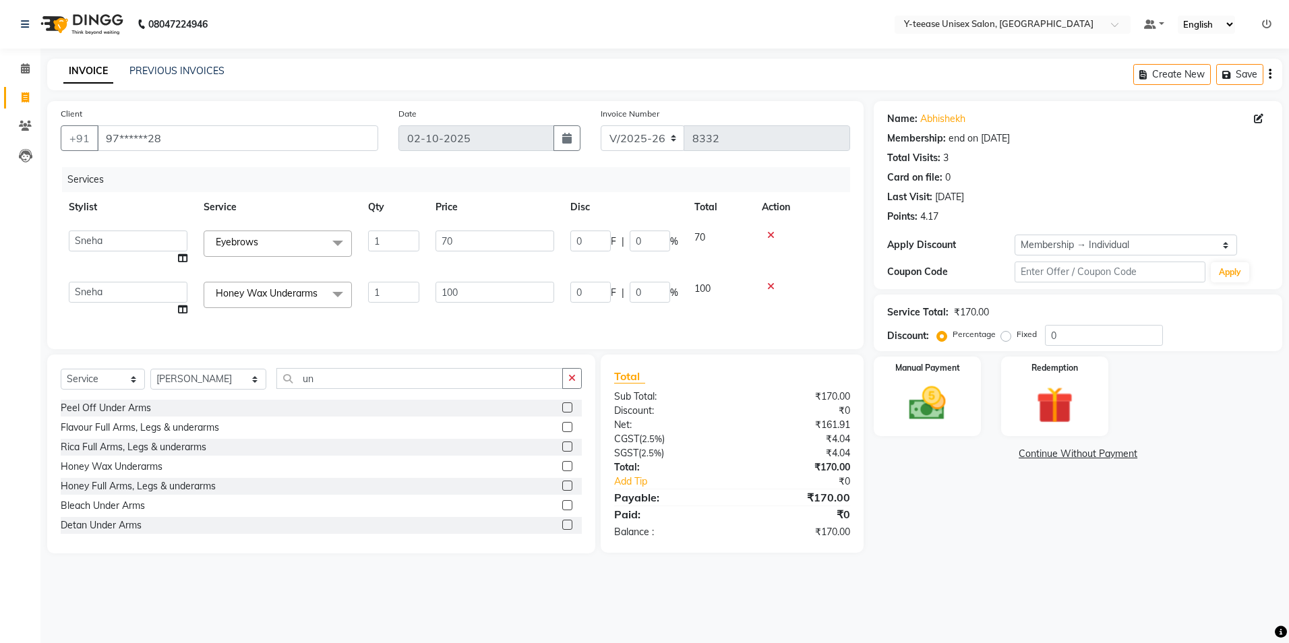
select select "1: Object"
drag, startPoint x: 19, startPoint y: 67, endPoint x: 767, endPoint y: 78, distance: 748.4
click at [19, 67] on span at bounding box center [25, 69] width 24 height 16
click at [927, 419] on img at bounding box center [927, 404] width 63 height 44
click at [1067, 458] on span "GPay" at bounding box center [1064, 455] width 28 height 16
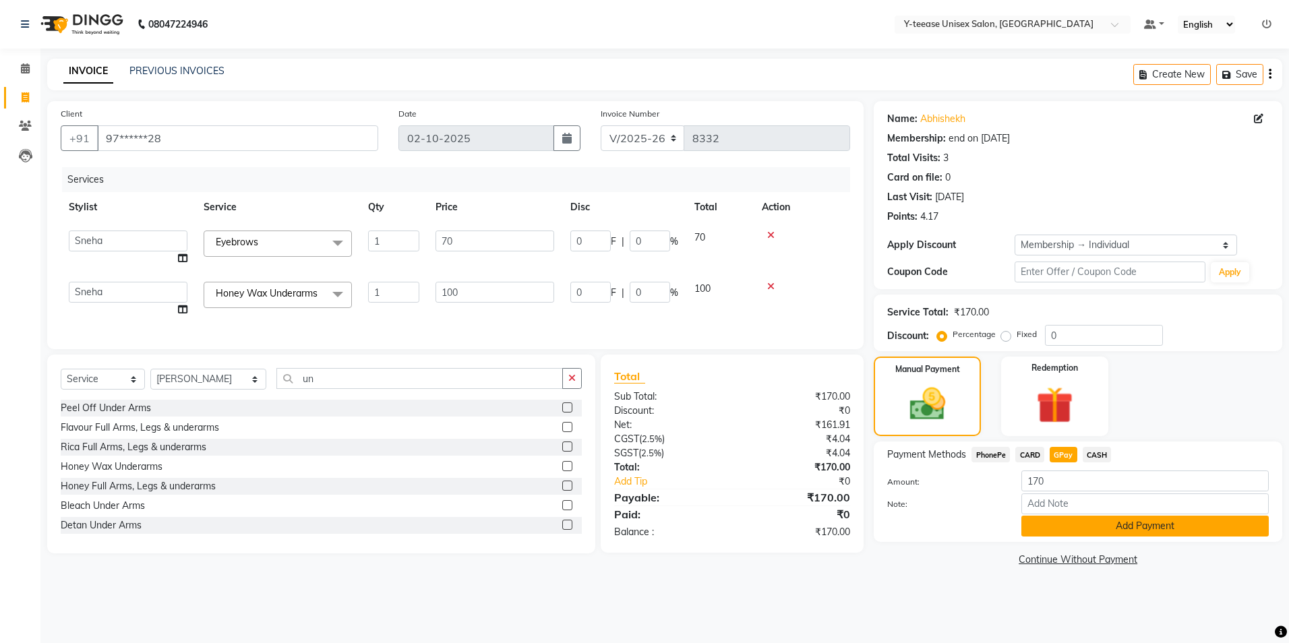
click at [1071, 518] on button "Add Payment" at bounding box center [1144, 526] width 247 height 21
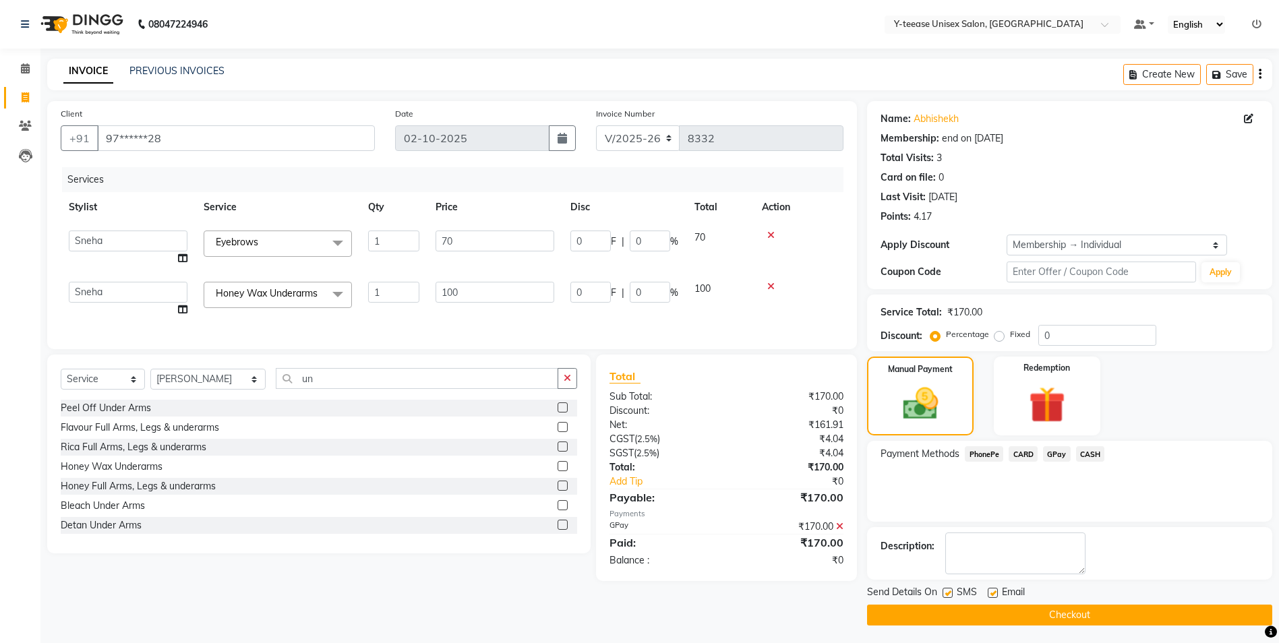
click at [1054, 615] on button "Checkout" at bounding box center [1069, 615] width 405 height 21
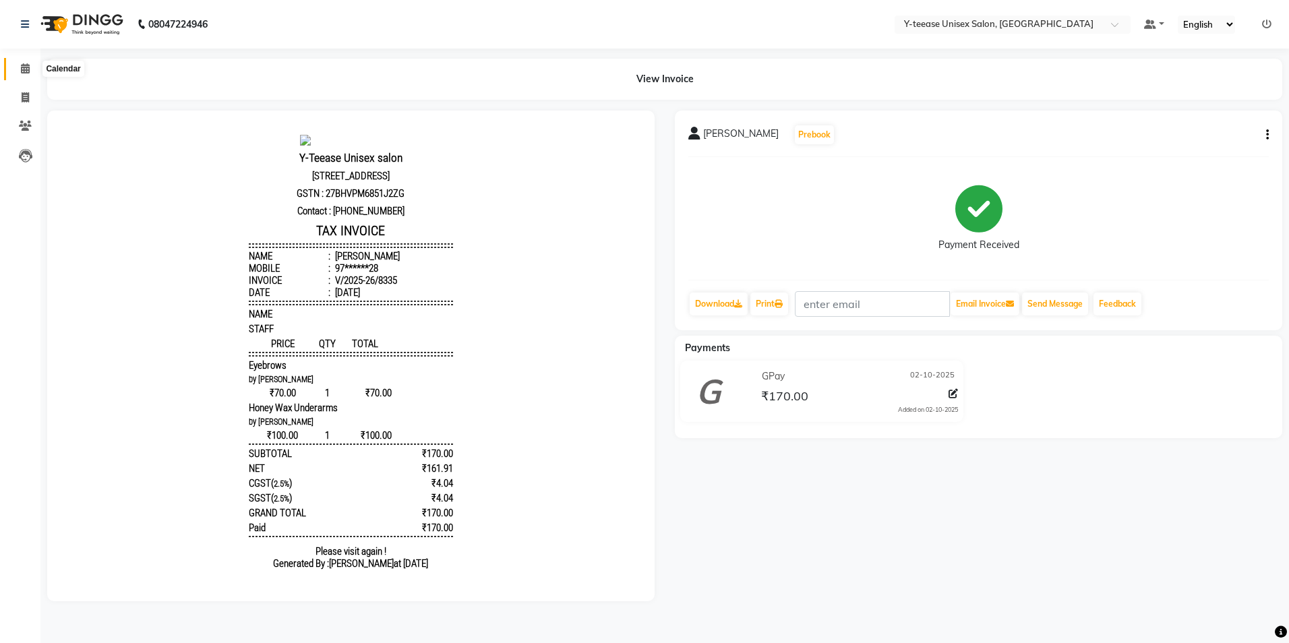
click at [22, 70] on icon at bounding box center [25, 68] width 9 height 10
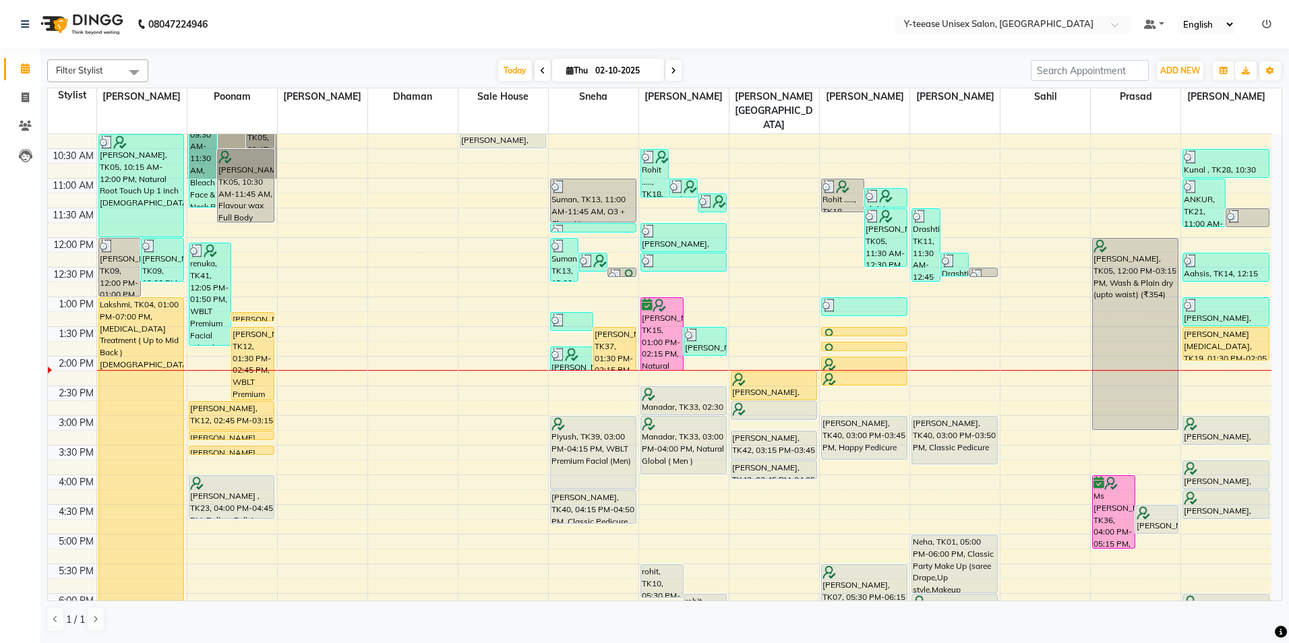
scroll to position [135, 0]
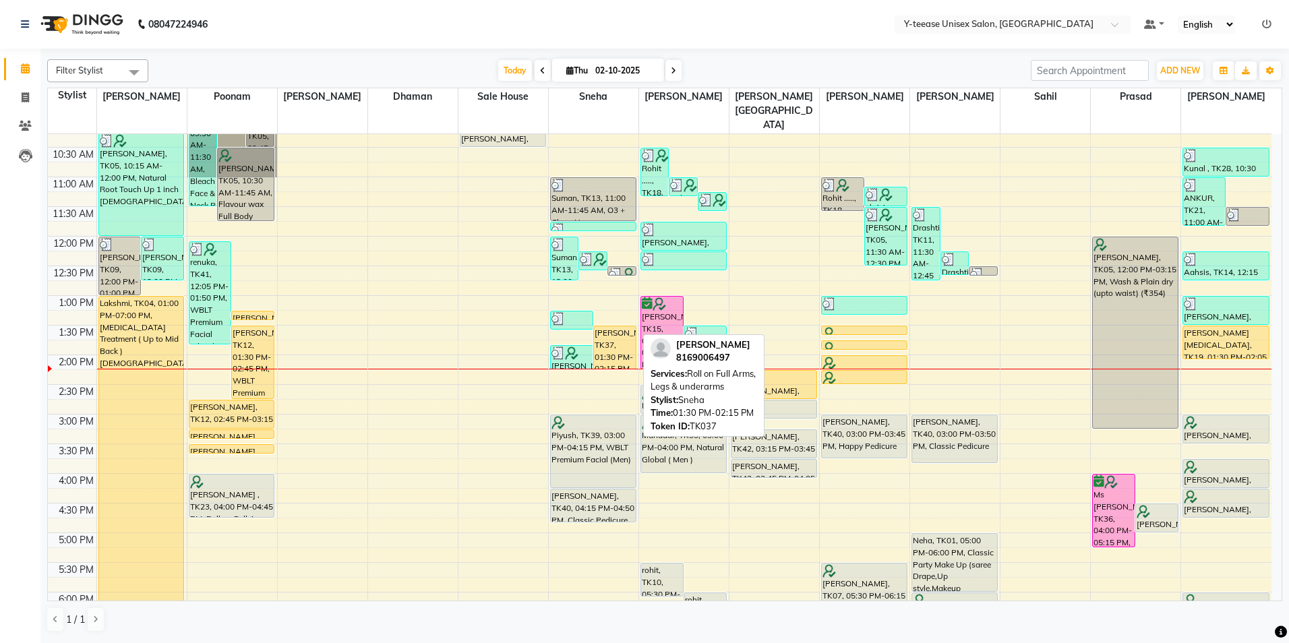
click at [617, 326] on div "[PERSON_NAME], TK37, 01:30 PM-02:15 PM, Roll on Full Arms, Legs & underarms" at bounding box center [615, 347] width 42 height 42
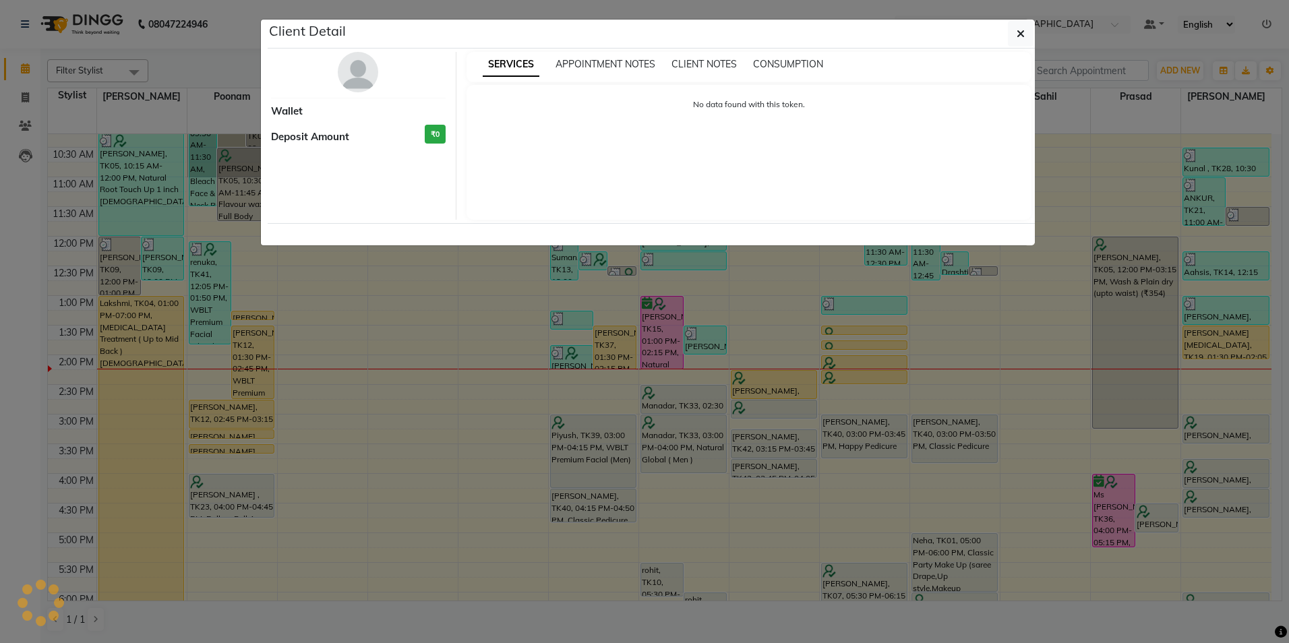
select select "1"
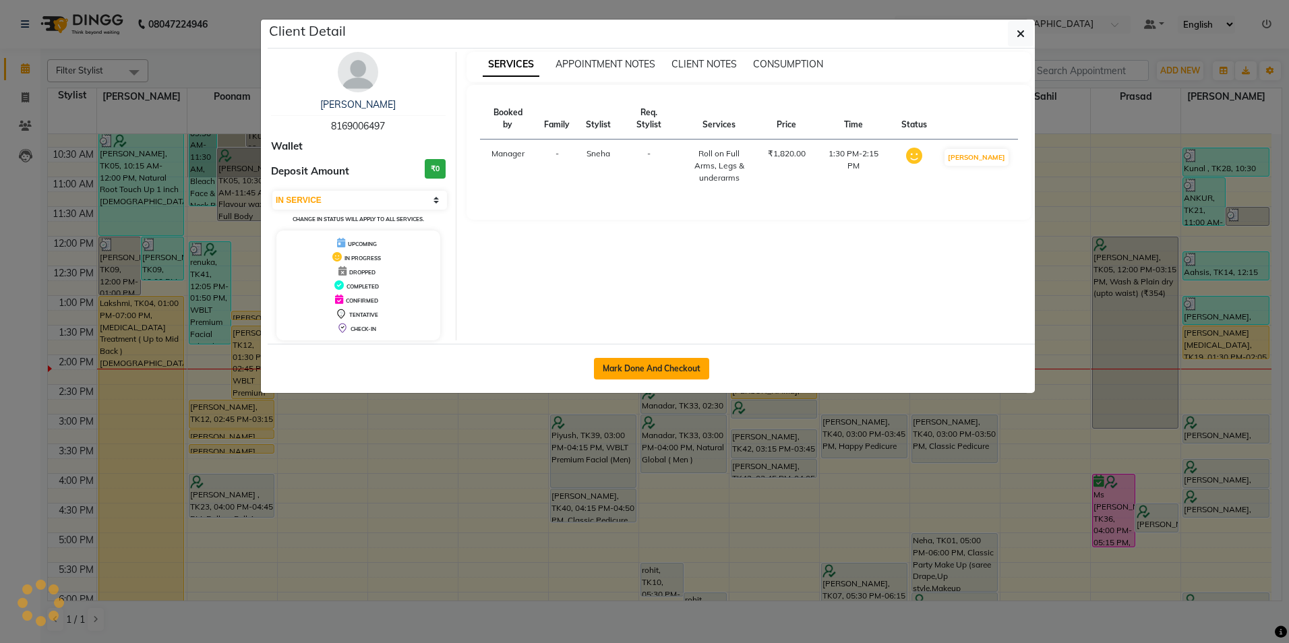
click at [647, 361] on button "Mark Done And Checkout" at bounding box center [651, 369] width 115 height 22
select select "service"
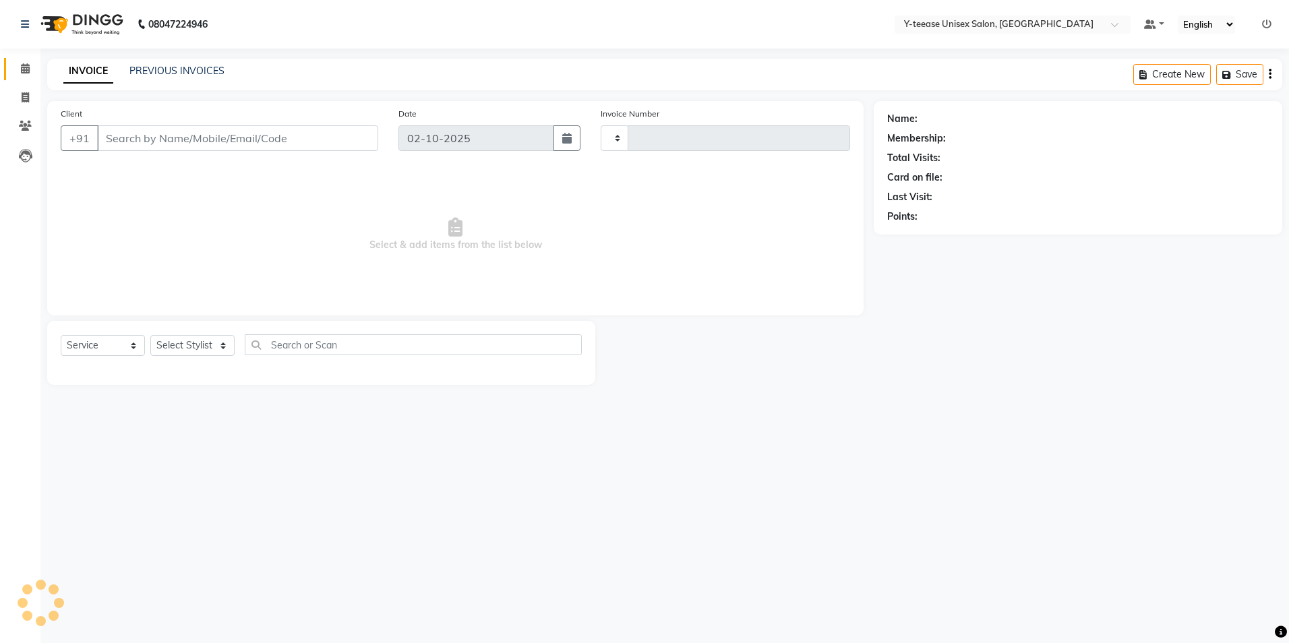
type input "8336"
select select "4"
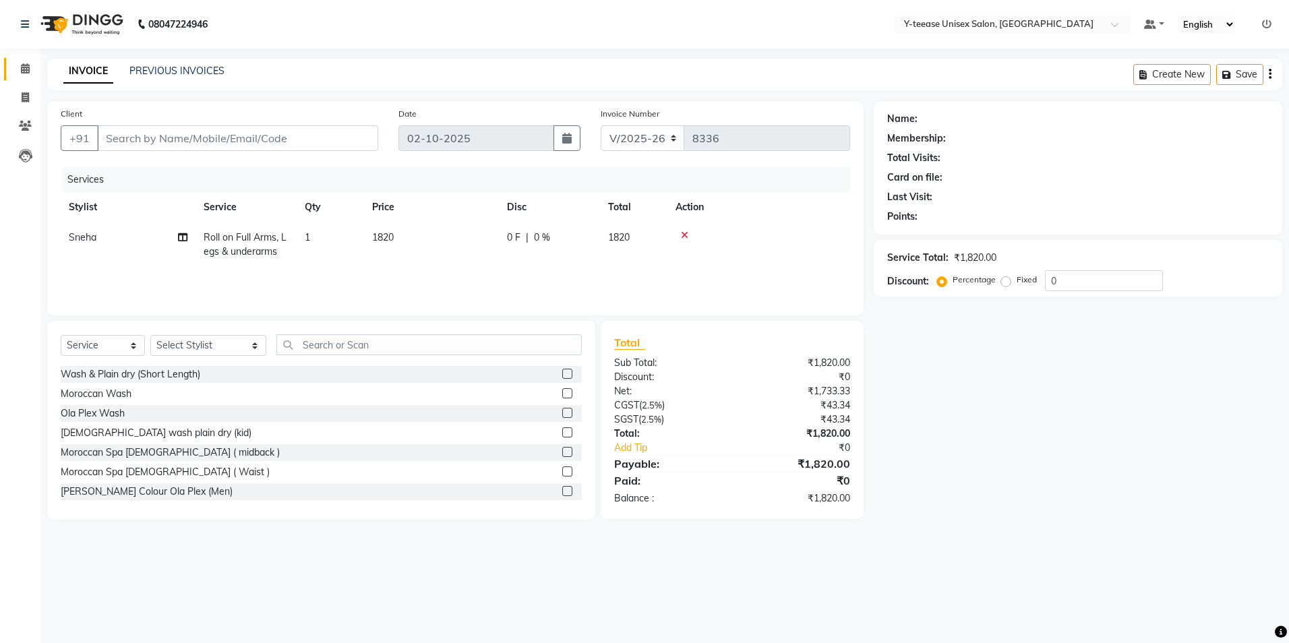
type input "81******97"
select select "49846"
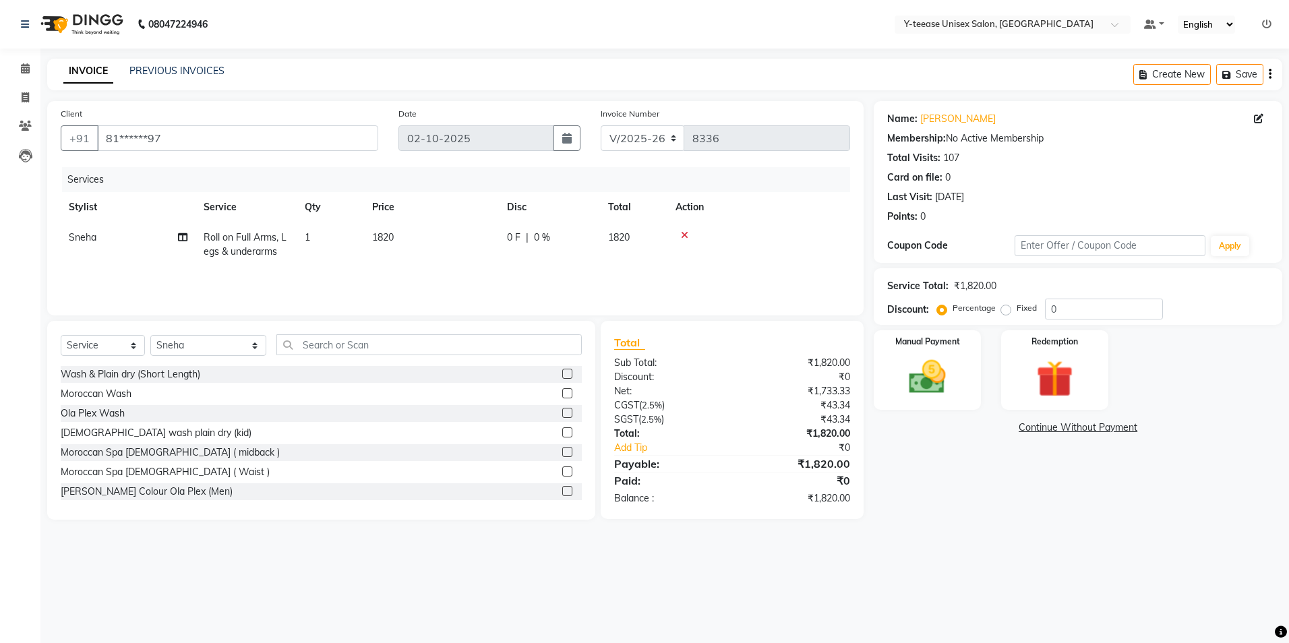
click at [255, 244] on td "Roll on Full Arms, Legs & underarms" at bounding box center [246, 244] width 101 height 44
select select "49846"
click at [255, 244] on span "Roll on Full Arms, Legs & underarms" at bounding box center [269, 249] width 107 height 26
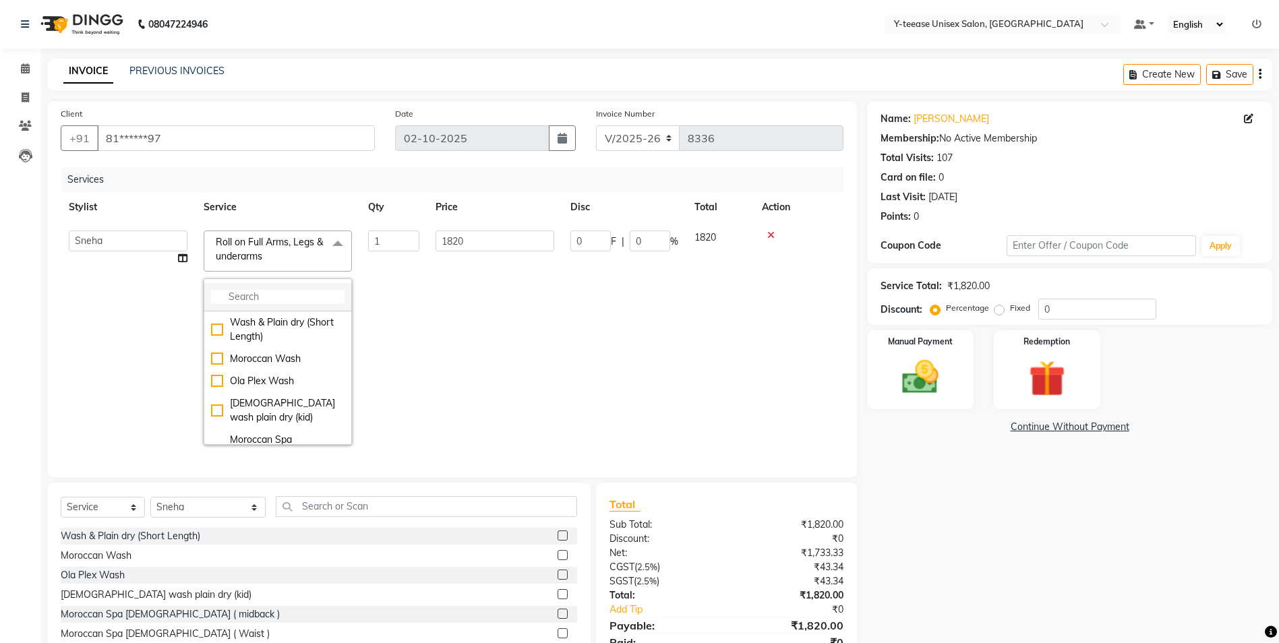
click at [264, 298] on input "multiselect-search" at bounding box center [277, 297] width 133 height 14
type input "roll"
click at [458, 328] on td "1820" at bounding box center [494, 337] width 135 height 231
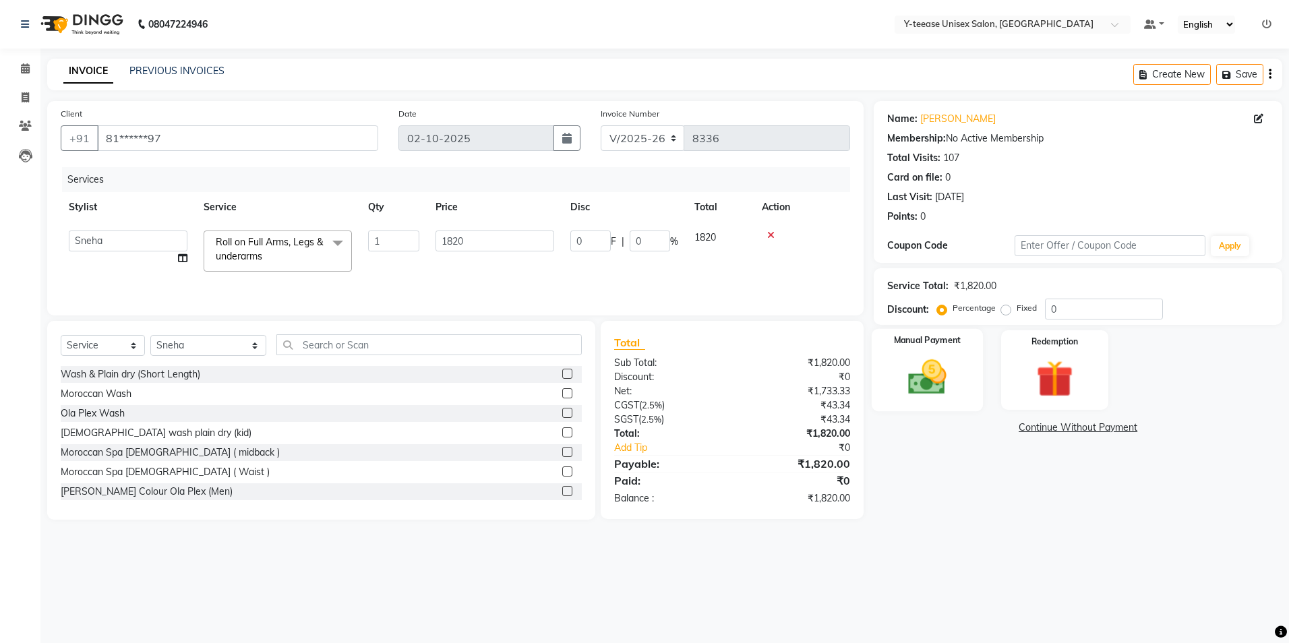
click at [874, 397] on div "Manual Payment" at bounding box center [927, 370] width 111 height 83
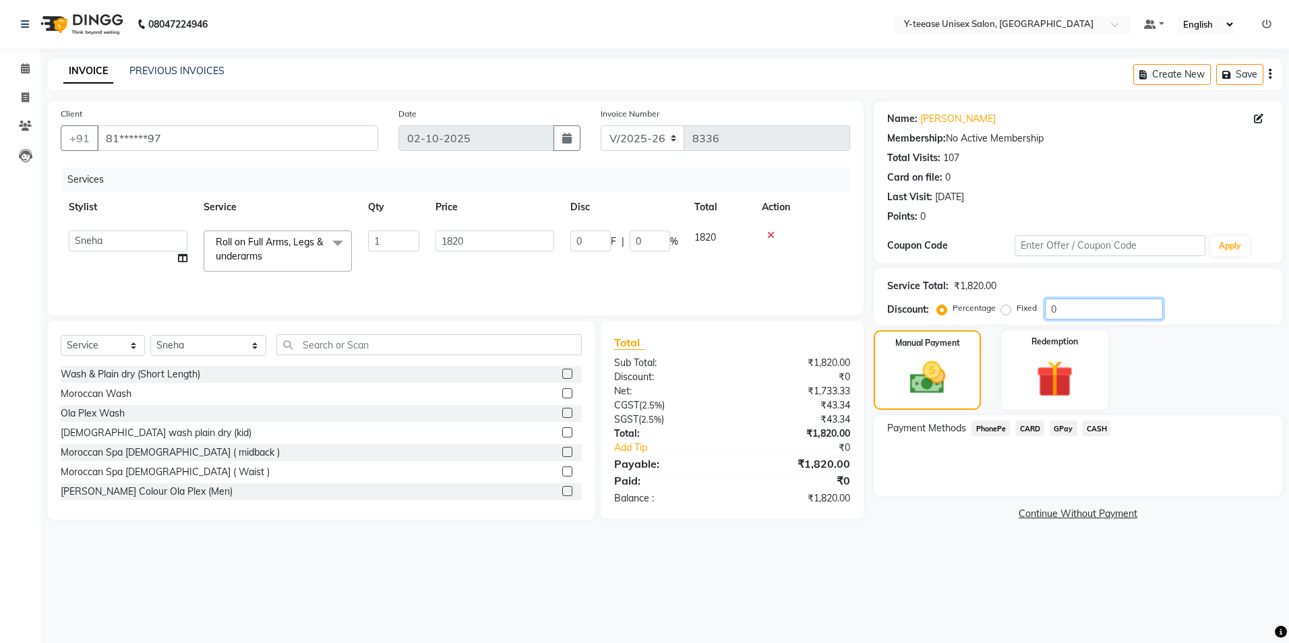
click at [1074, 312] on input "0" at bounding box center [1104, 309] width 118 height 21
type input "1"
type input "18.2"
type input "1"
type input "15"
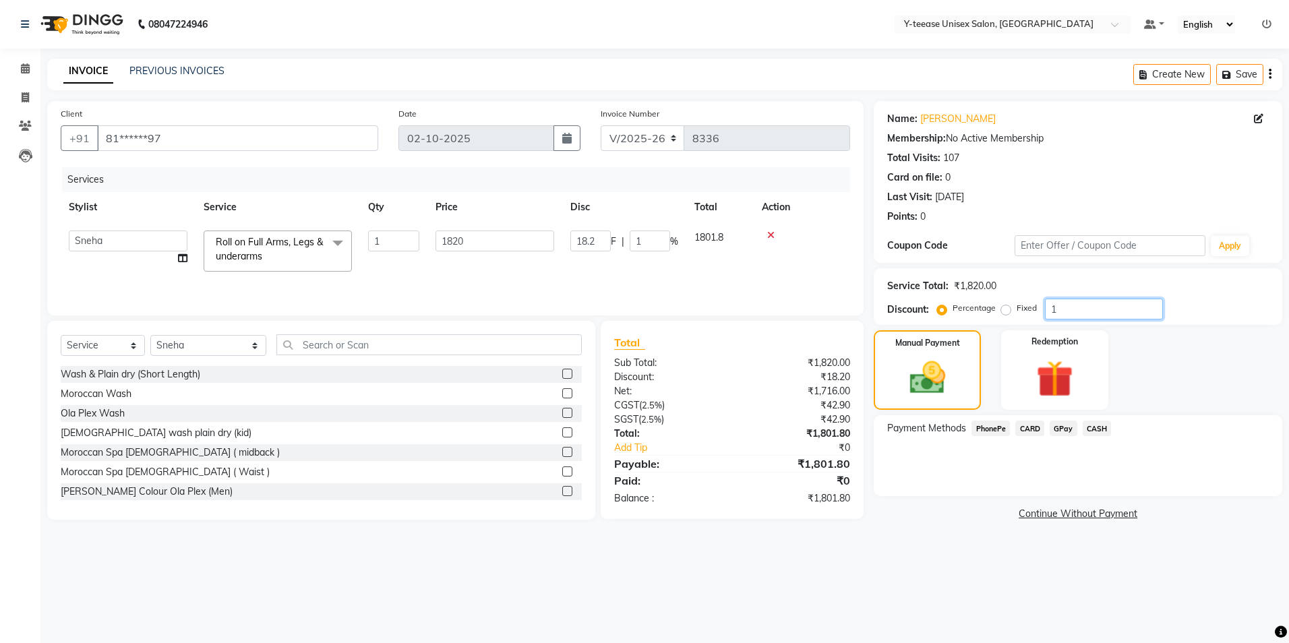
type input "273"
type input "15"
click at [1062, 426] on span "GPay" at bounding box center [1064, 429] width 28 height 16
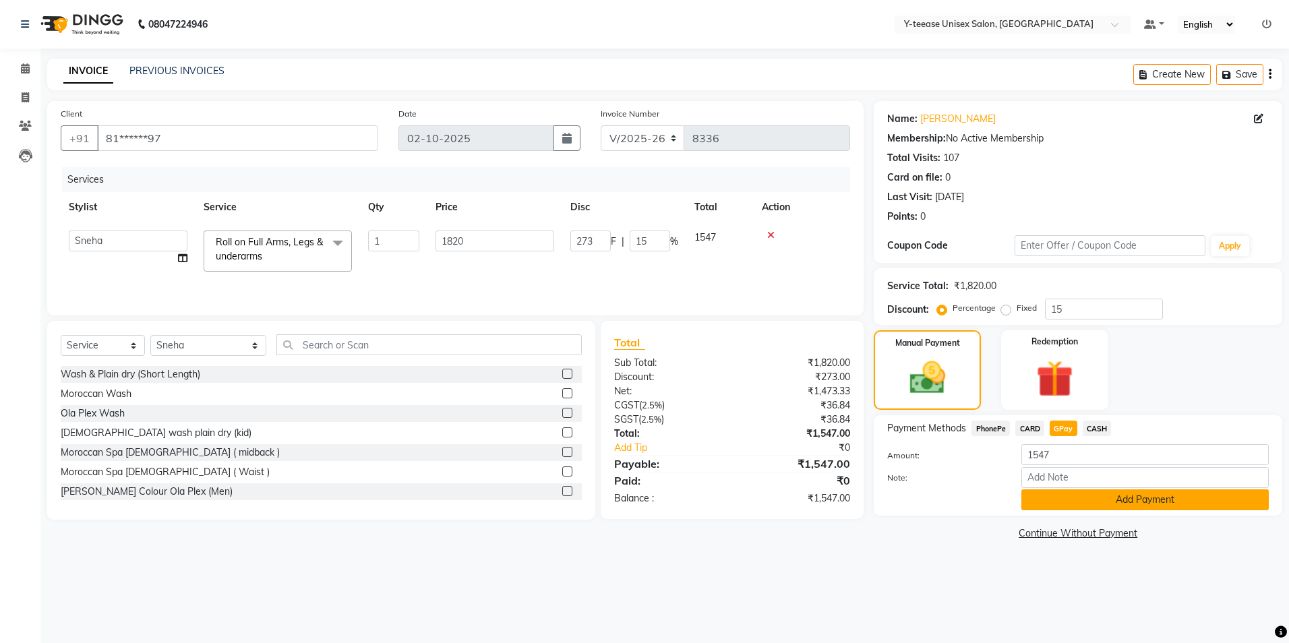
click at [1073, 500] on button "Add Payment" at bounding box center [1144, 499] width 247 height 21
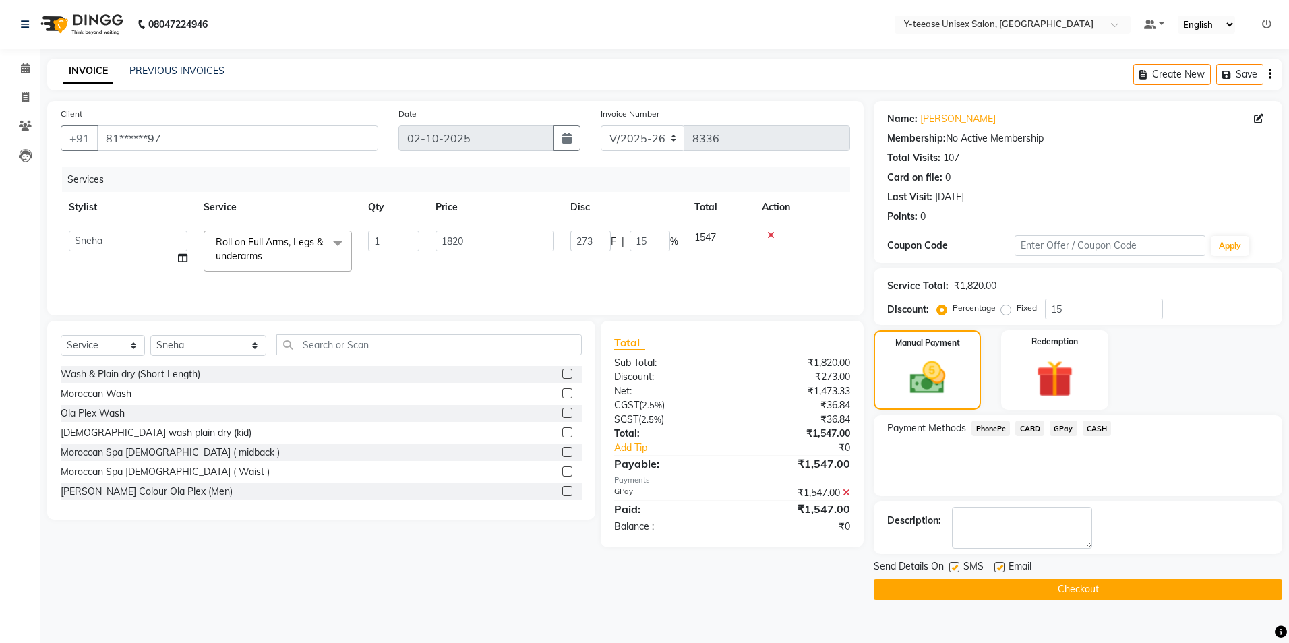
click at [941, 572] on span "Send Details On" at bounding box center [909, 568] width 70 height 17
click at [947, 586] on button "Checkout" at bounding box center [1078, 589] width 409 height 21
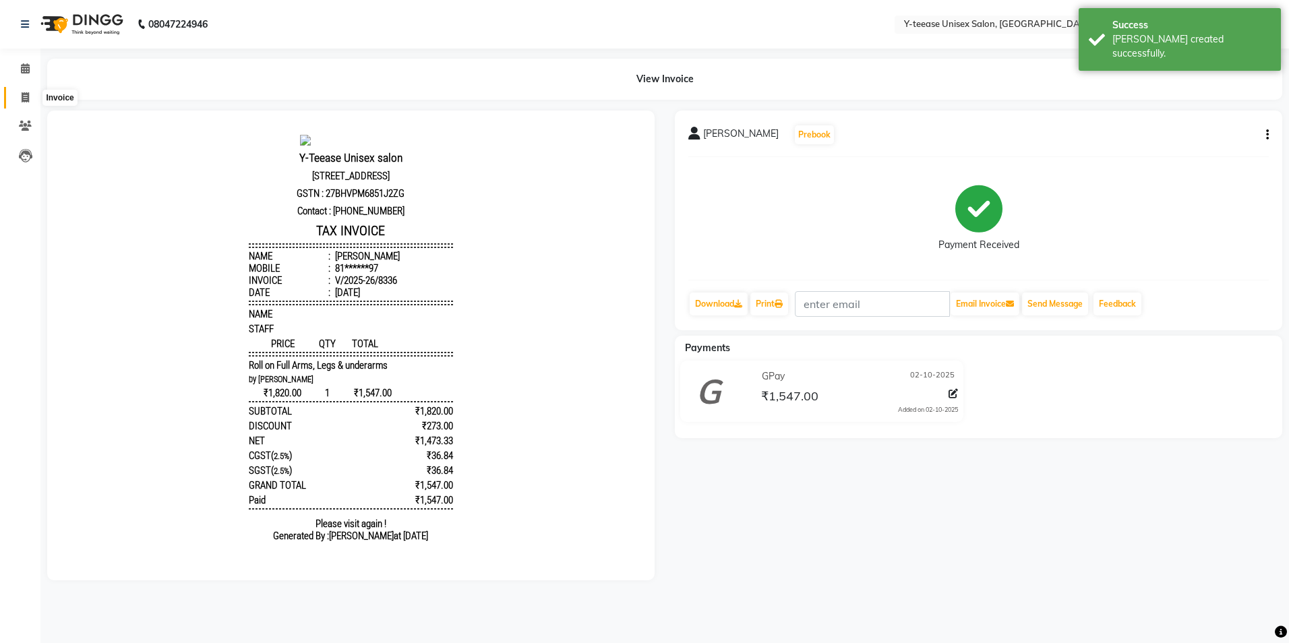
click at [28, 92] on icon at bounding box center [25, 97] width 7 height 10
select select "4"
select select "service"
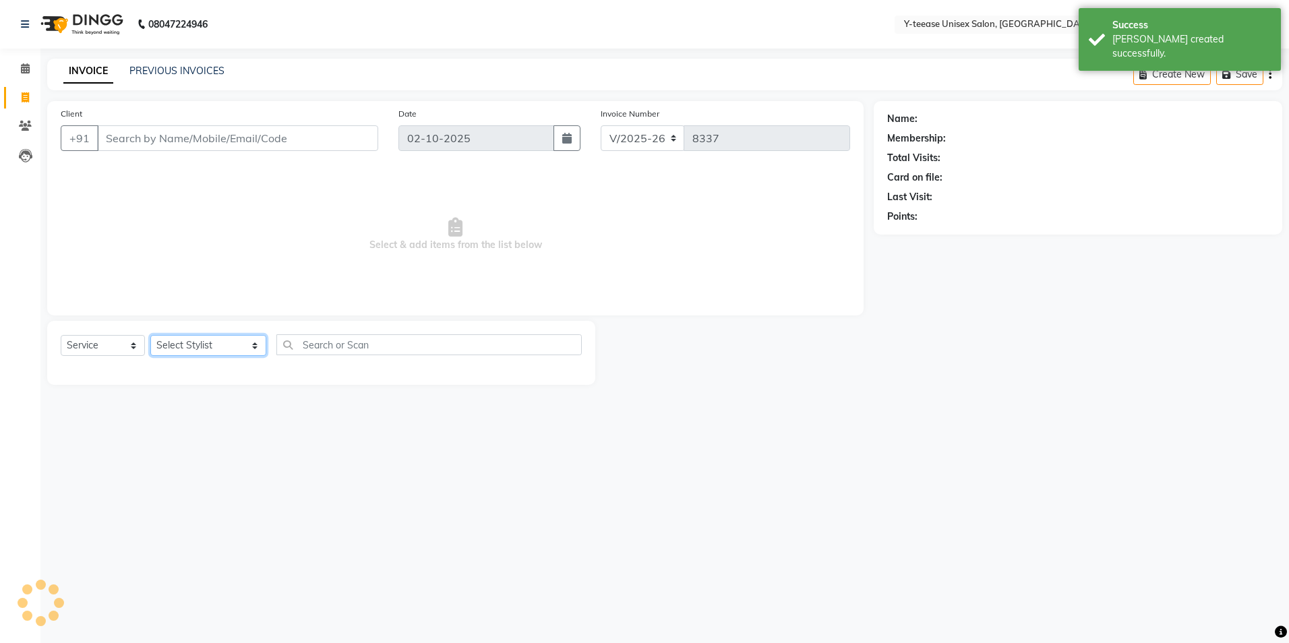
click at [200, 345] on select "Select Stylist [PERSON_NAME] [PERSON_NAME] nagar Manager Mosin [PERSON_NAME] [P…" at bounding box center [208, 345] width 116 height 21
select select "86041"
click at [150, 335] on select "Select Stylist [PERSON_NAME] [PERSON_NAME] nagar Manager Mosin [PERSON_NAME] [P…" at bounding box center [208, 345] width 116 height 21
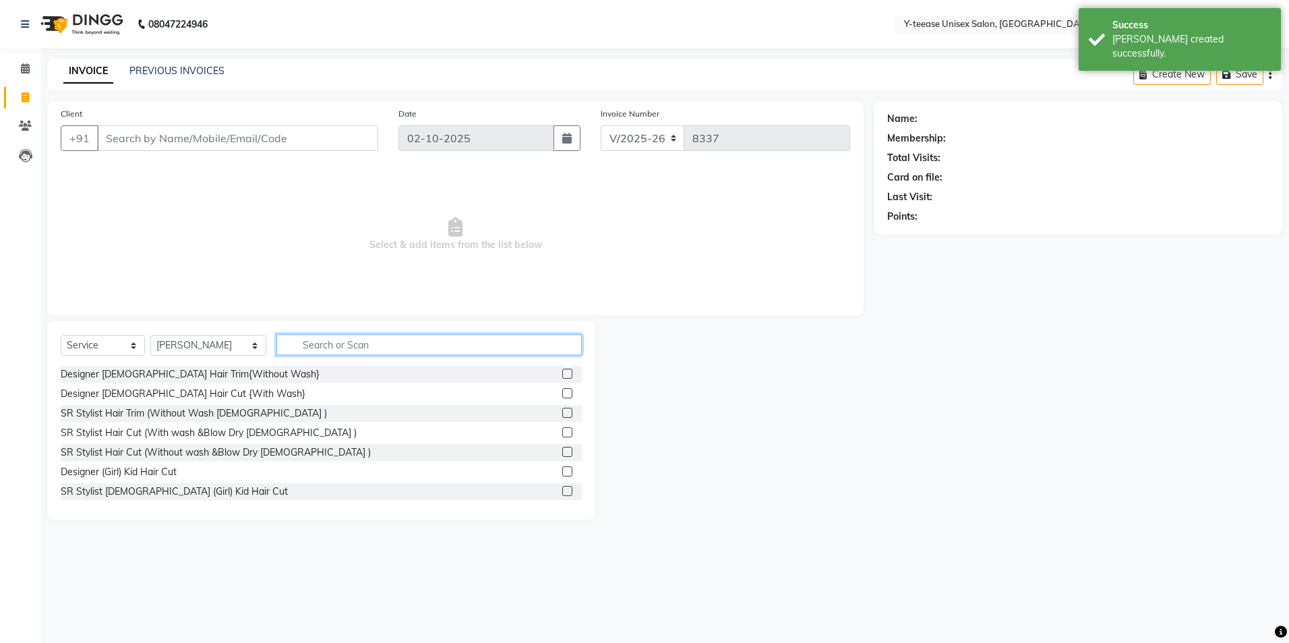
click at [295, 345] on input "text" at bounding box center [428, 344] width 305 height 21
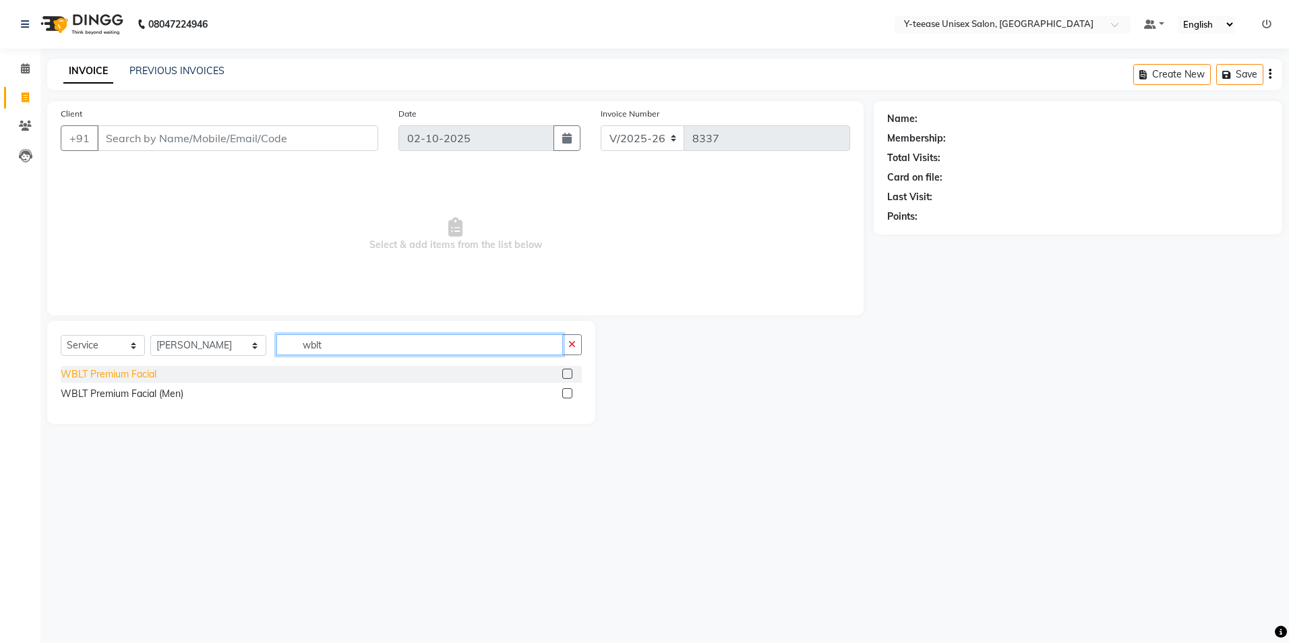
type input "wblt"
click at [136, 371] on div "WBLT Premium Facial" at bounding box center [109, 374] width 96 height 14
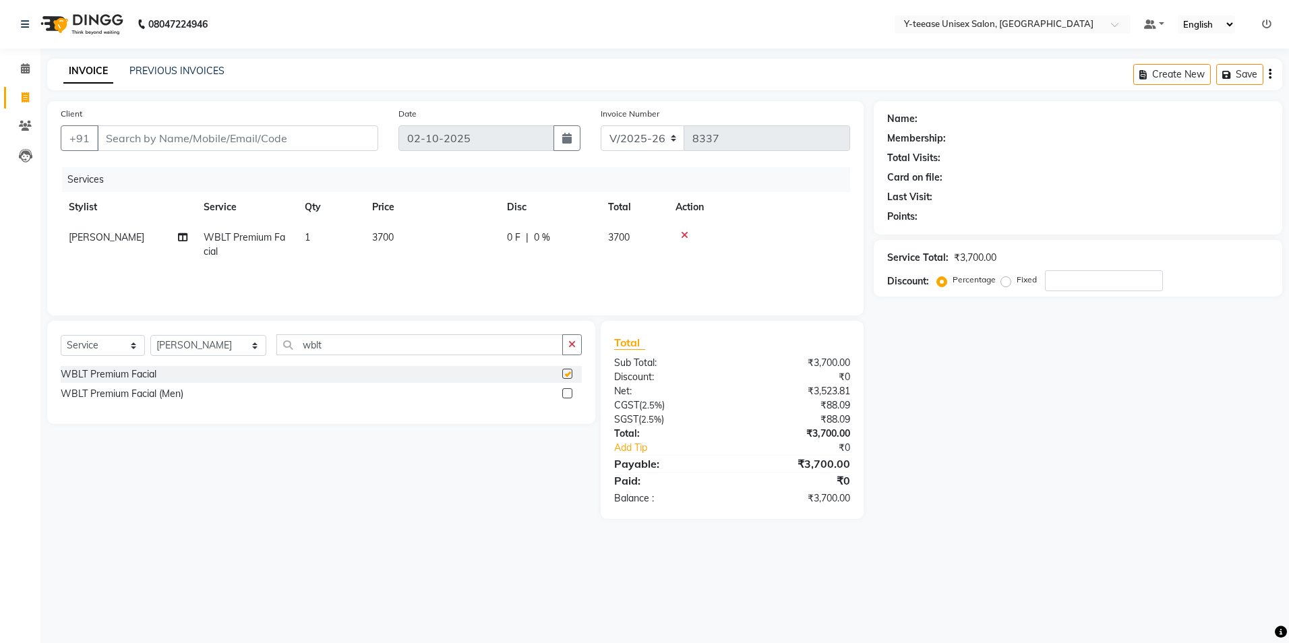
checkbox input "false"
click at [1063, 280] on input "number" at bounding box center [1104, 280] width 118 height 21
type input "30"
click at [570, 352] on button "button" at bounding box center [572, 344] width 20 height 21
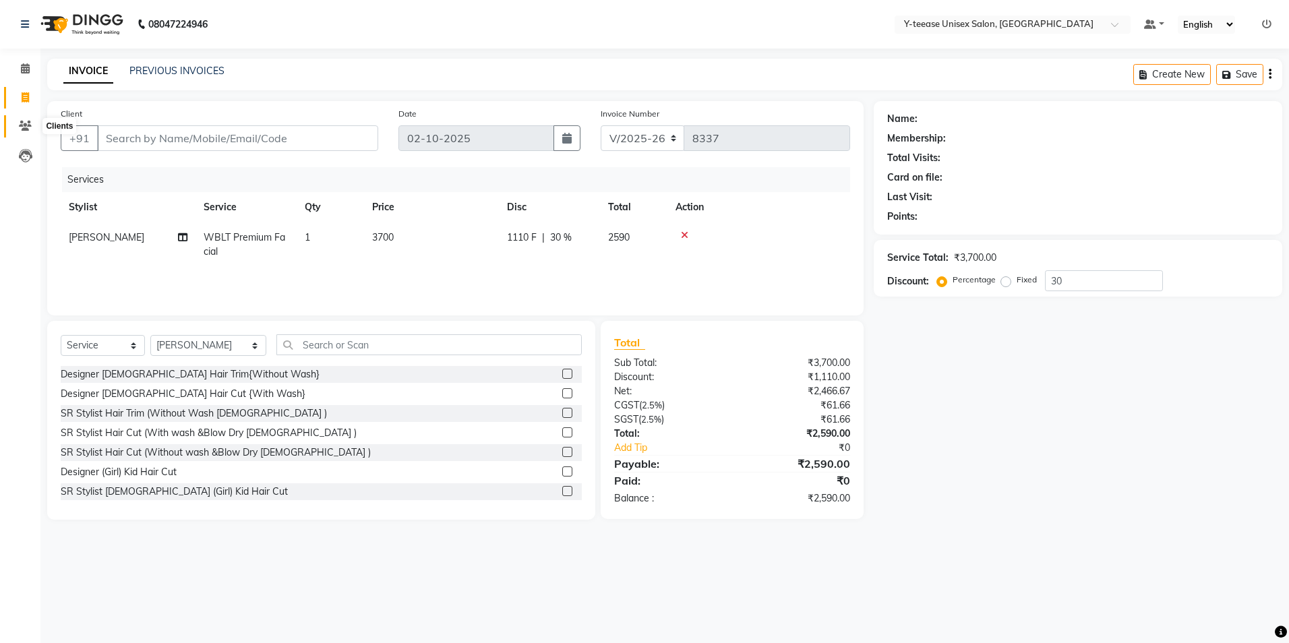
click at [34, 125] on span at bounding box center [25, 127] width 24 height 16
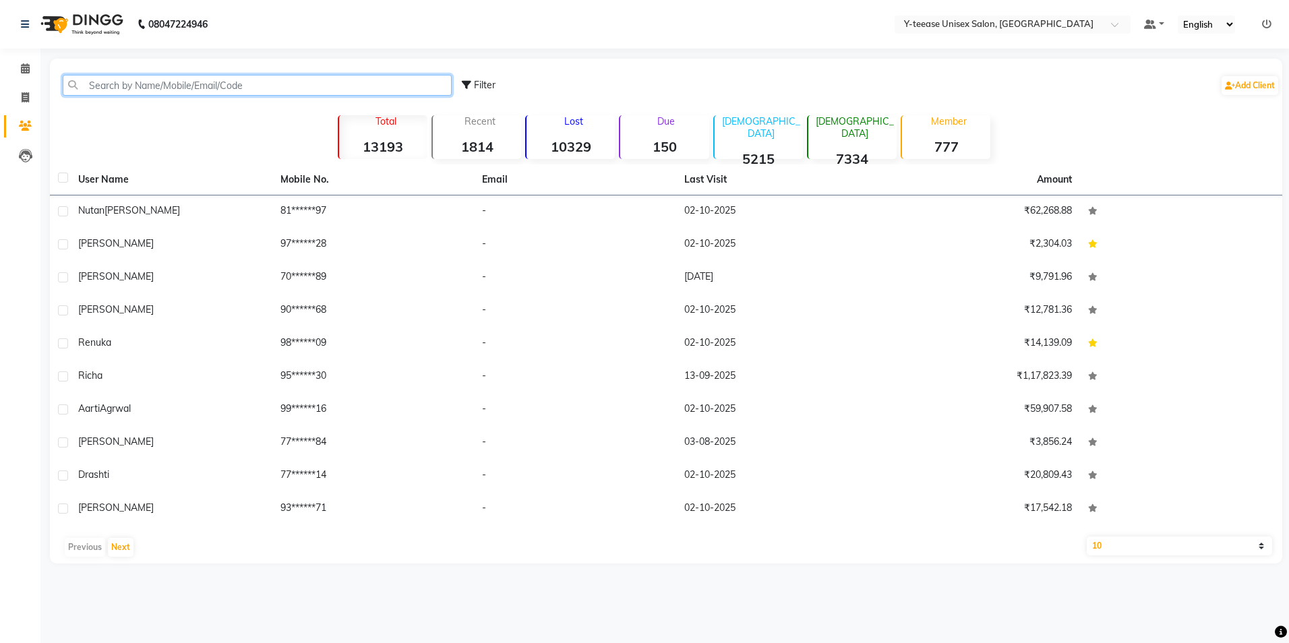
click at [295, 78] on input "text" at bounding box center [257, 85] width 389 height 21
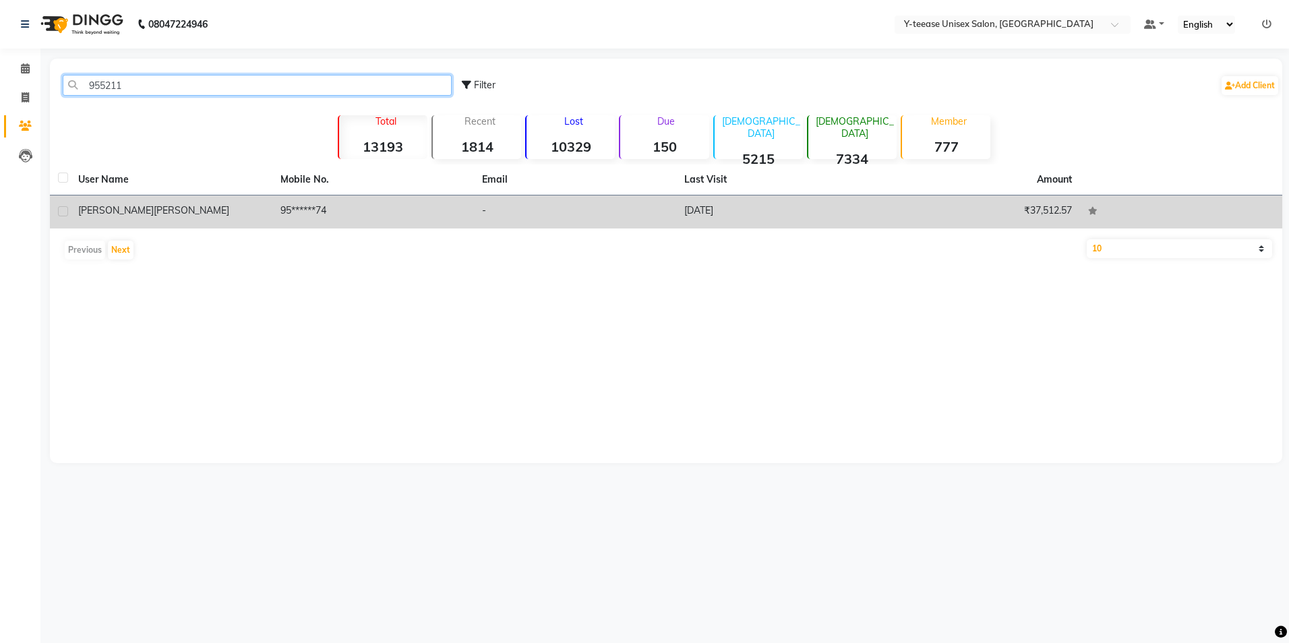
type input "955211"
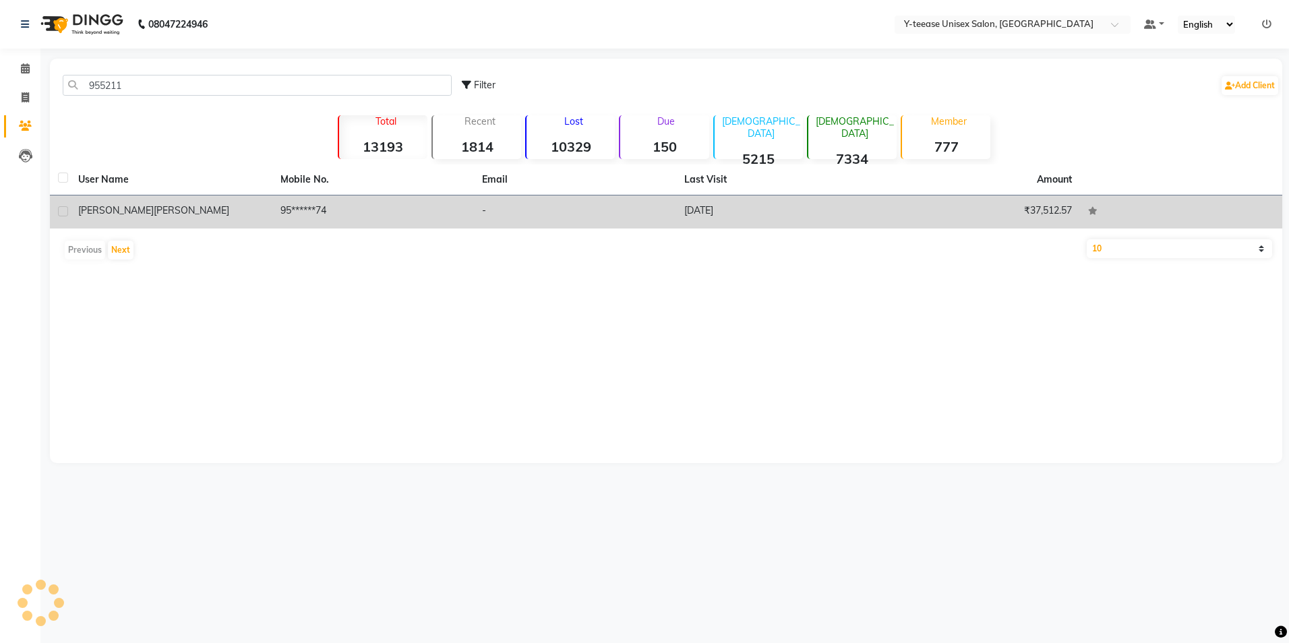
click at [338, 221] on td "95******74" at bounding box center [373, 212] width 202 height 33
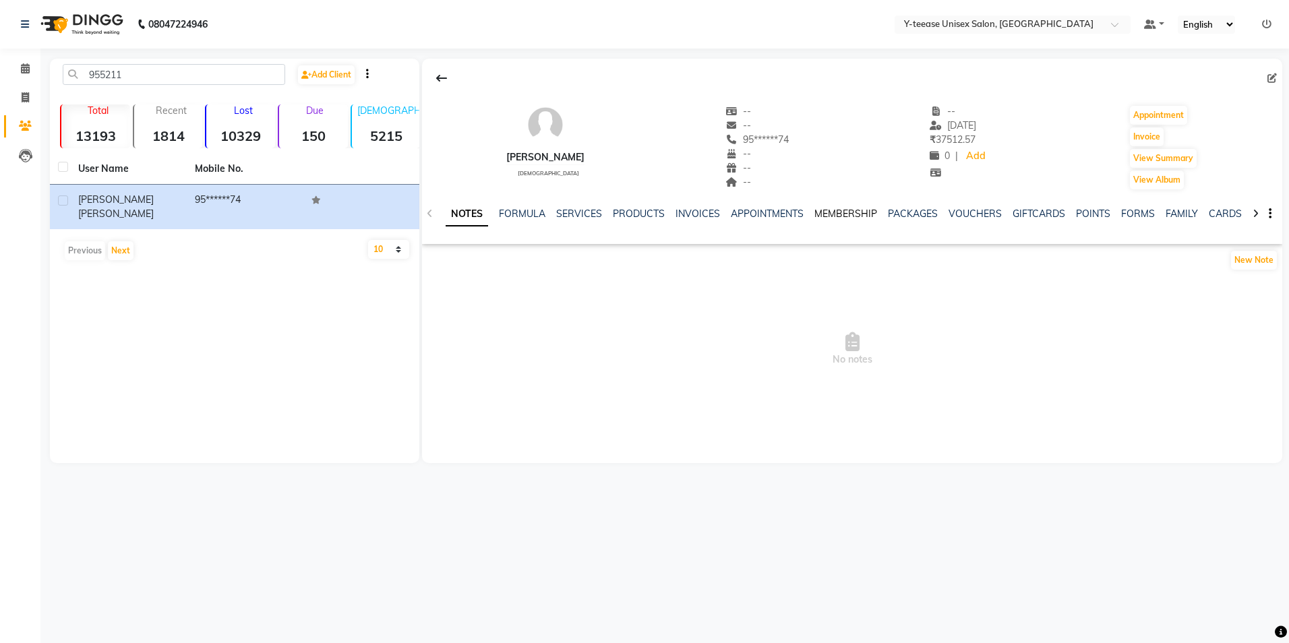
click at [832, 210] on link "MEMBERSHIP" at bounding box center [845, 214] width 63 height 12
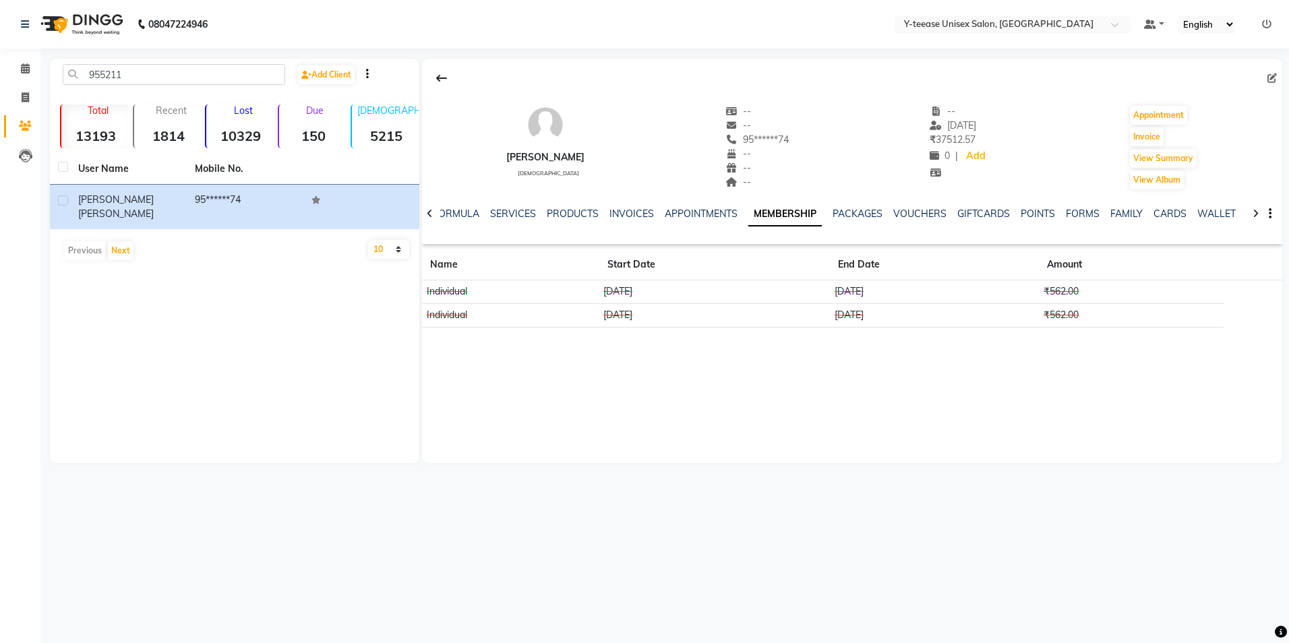
click at [925, 574] on div "08047224946 Select Location × Y-teease Unisex Salon, Amanora Default Panel My P…" at bounding box center [644, 321] width 1289 height 643
click at [31, 76] on span at bounding box center [25, 69] width 24 height 16
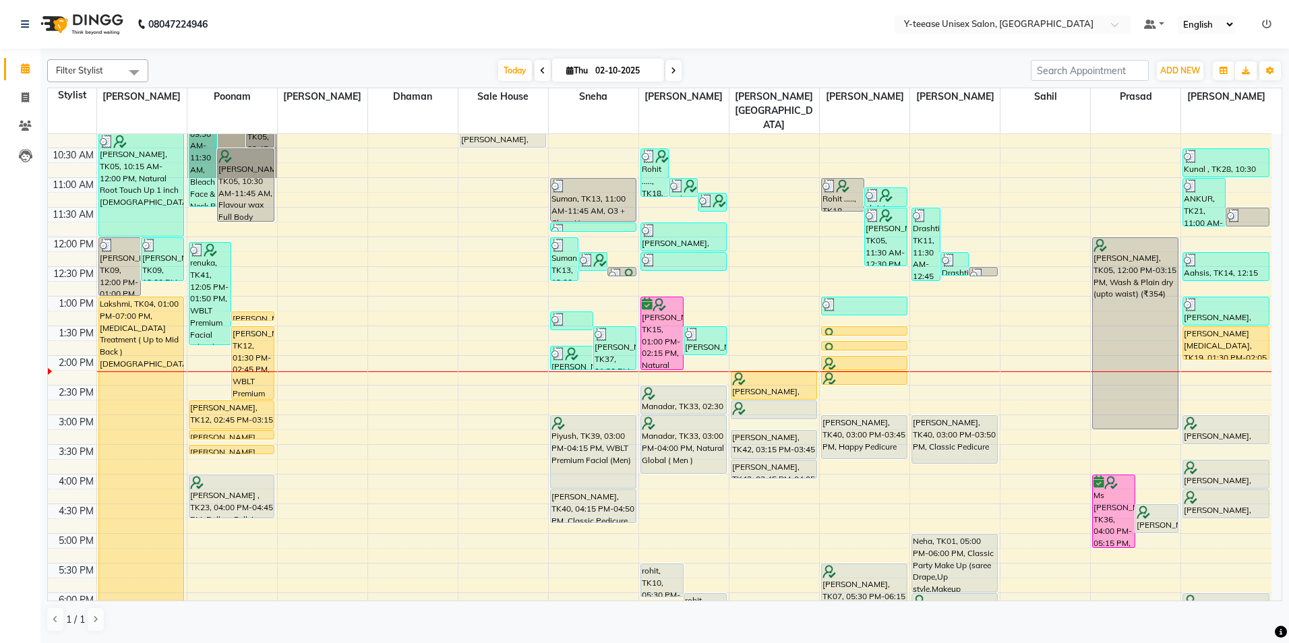
scroll to position [135, 0]
click at [12, 123] on link "Clients" at bounding box center [20, 126] width 32 height 22
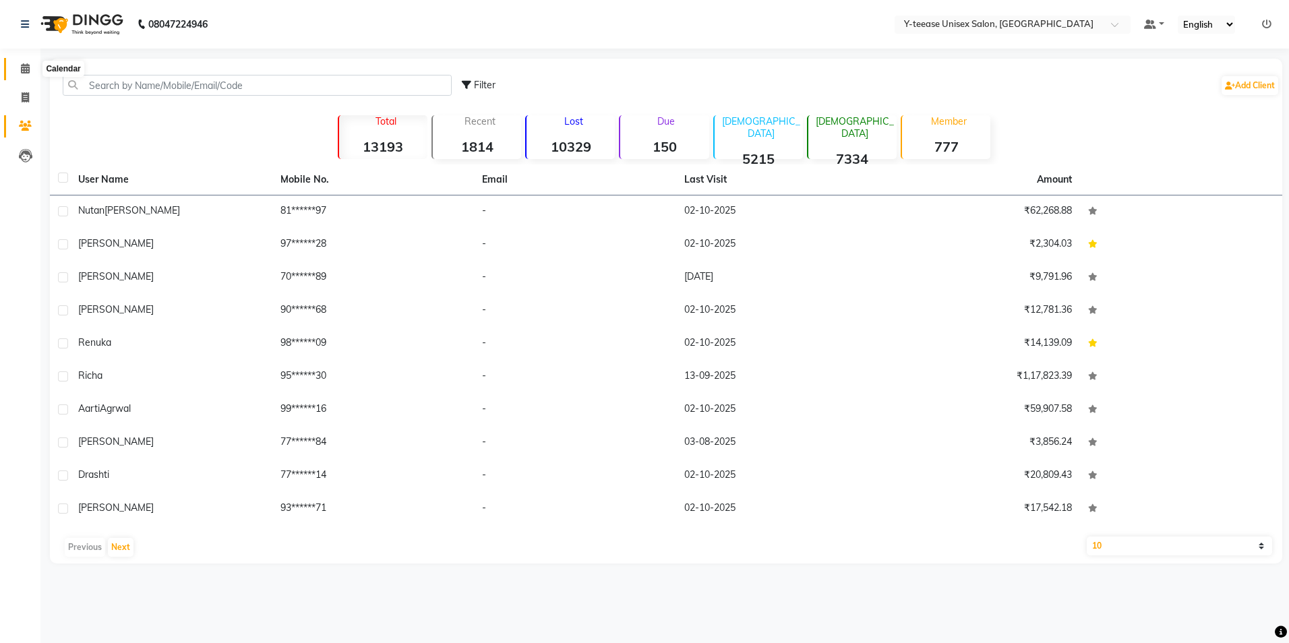
click at [26, 64] on icon at bounding box center [25, 68] width 9 height 10
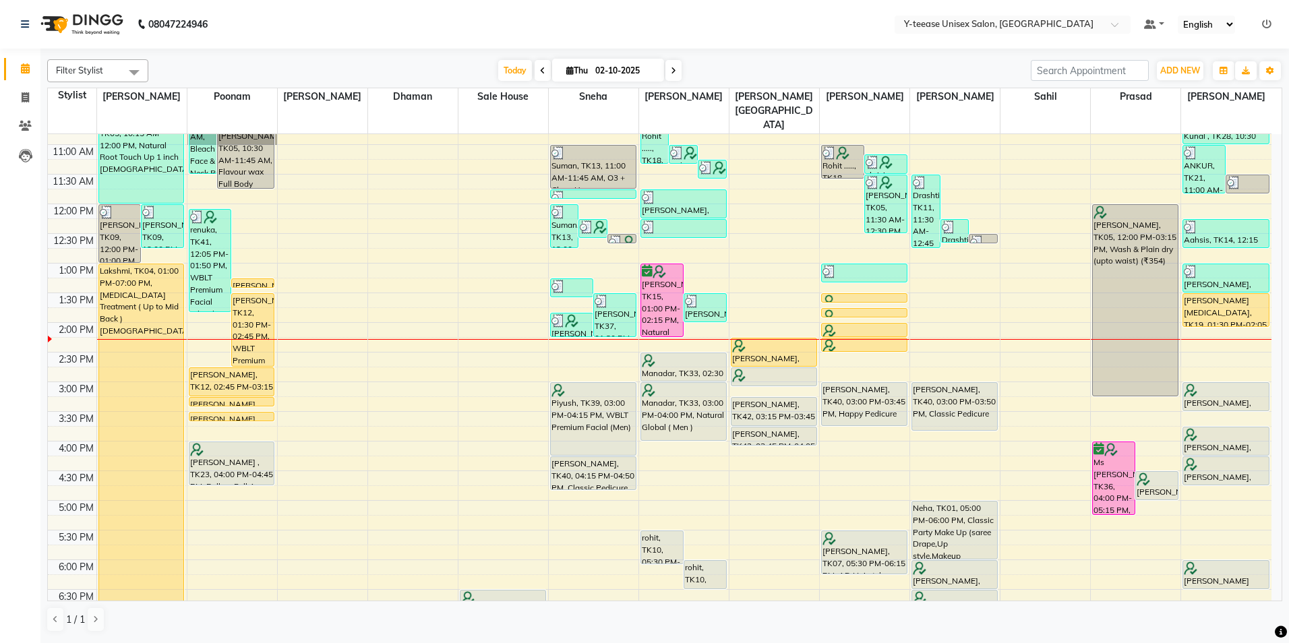
scroll to position [202, 0]
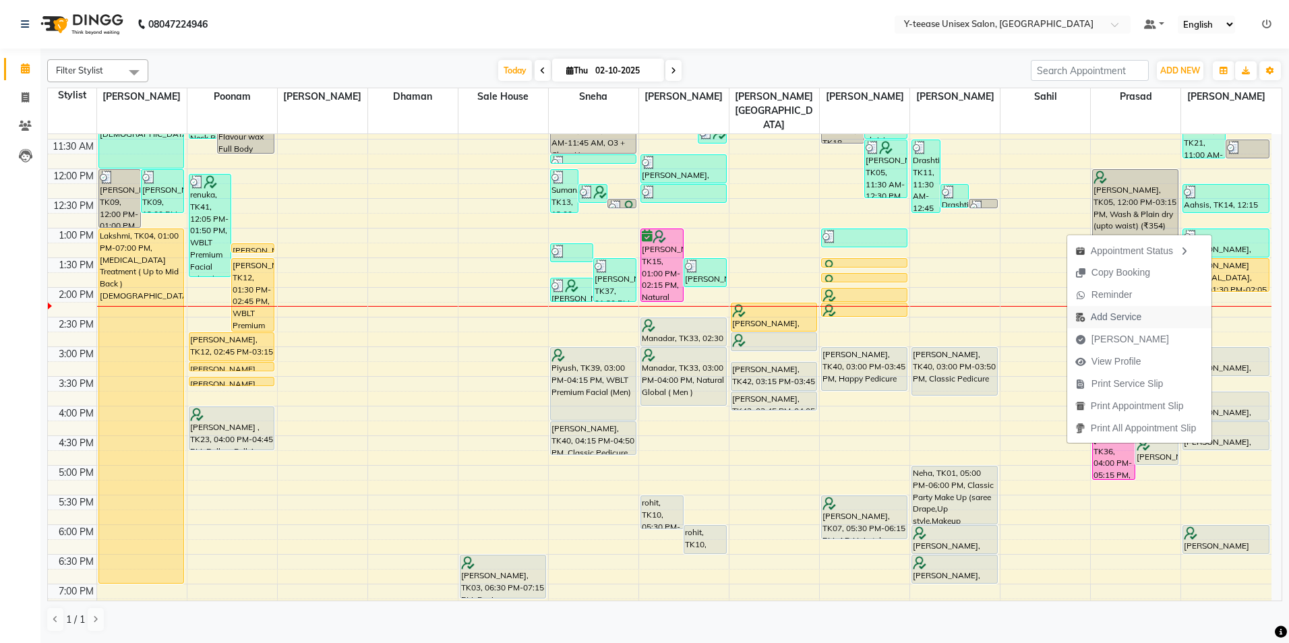
click at [1127, 322] on span "Add Service" at bounding box center [1116, 317] width 51 height 14
select select "92975"
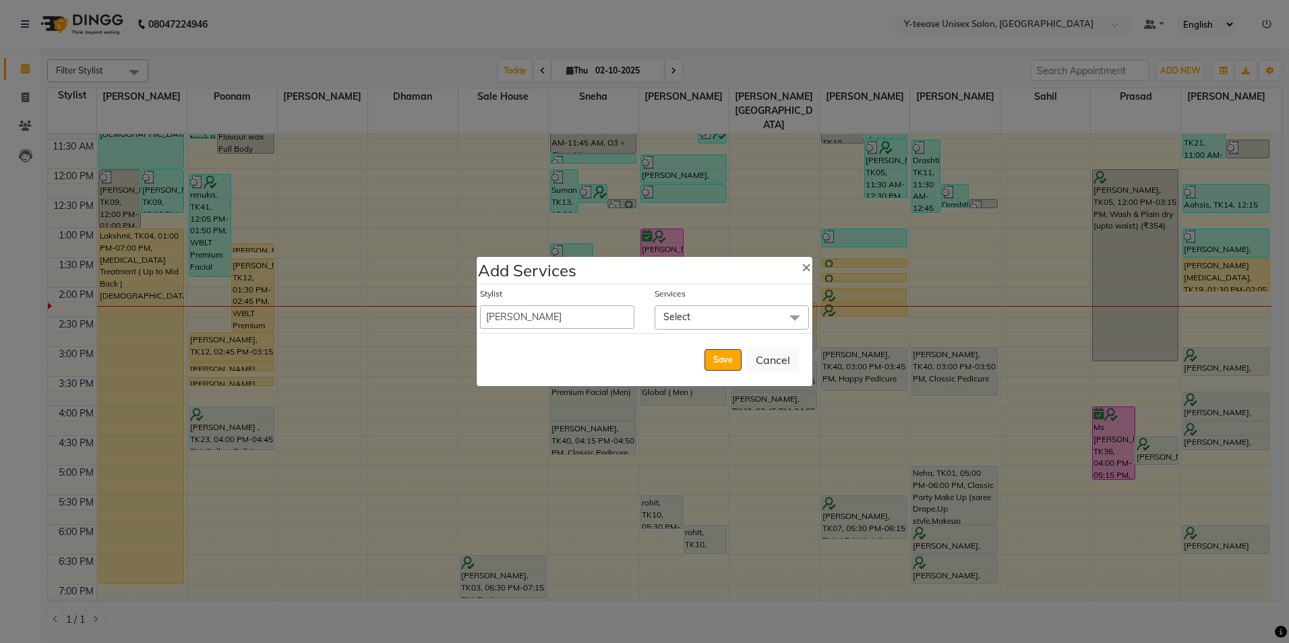
click at [705, 319] on span "Select" at bounding box center [732, 317] width 154 height 24
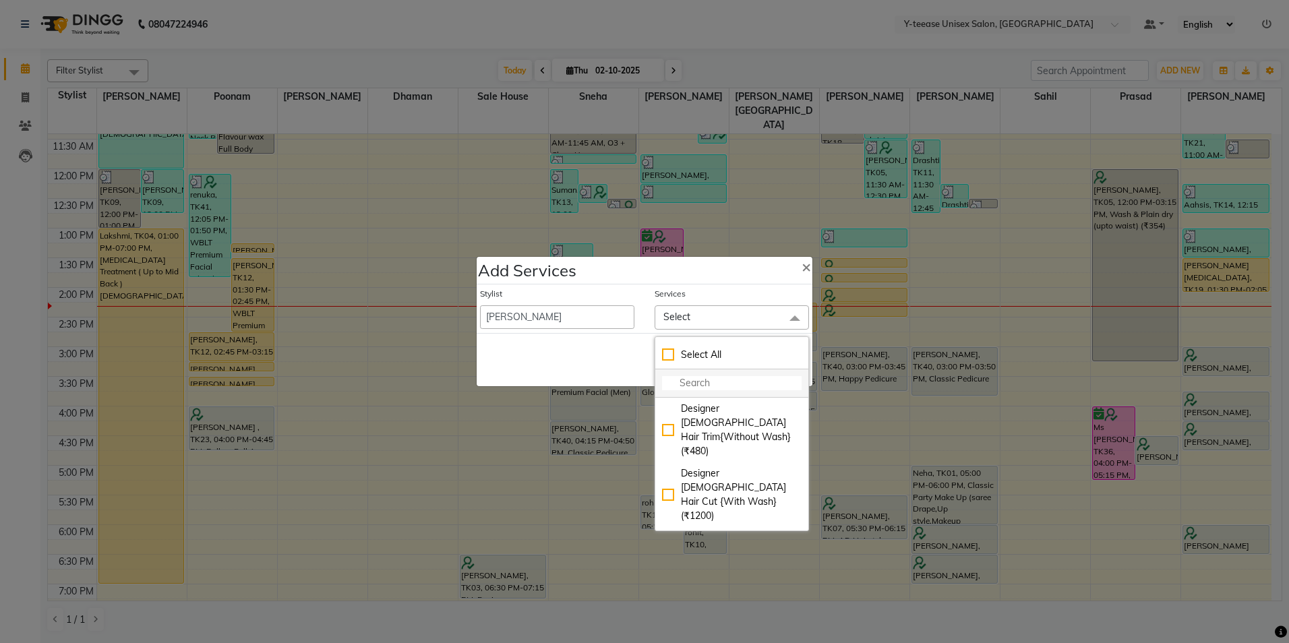
click at [691, 382] on input "multiselect-search" at bounding box center [732, 383] width 140 height 14
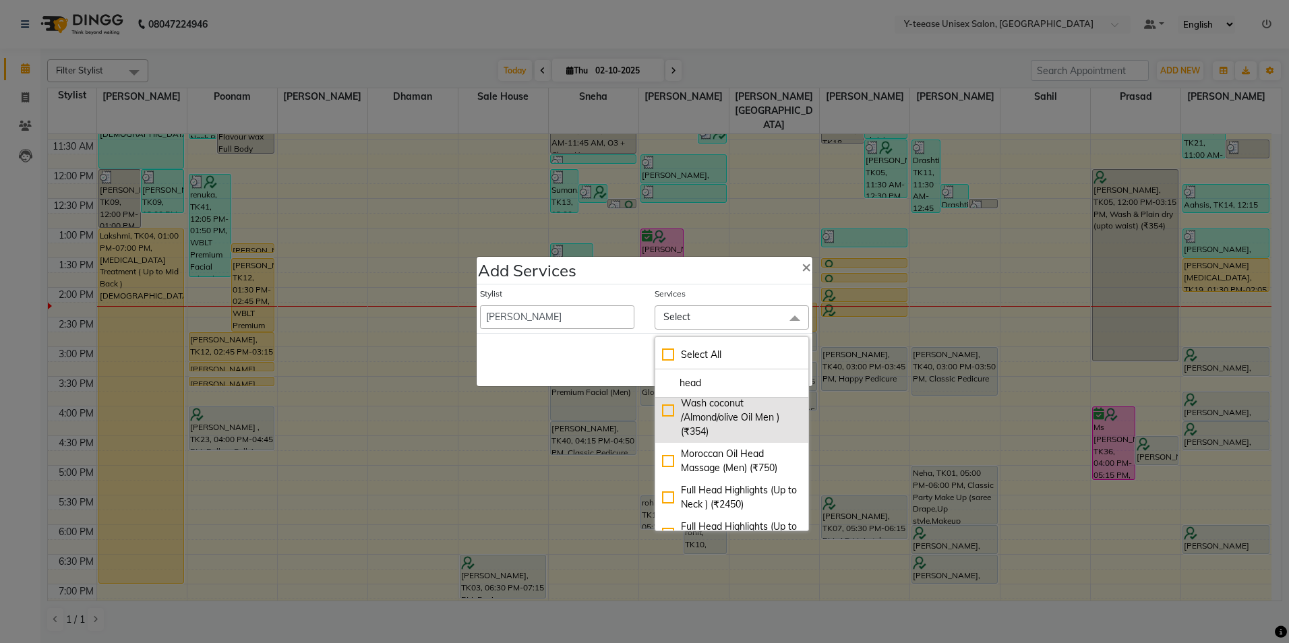
type input "head"
click at [705, 436] on div "Head Massage (Without Wash coconut /Almond/olive Oil Men ) (₹354)" at bounding box center [732, 410] width 140 height 57
checkbox input "true"
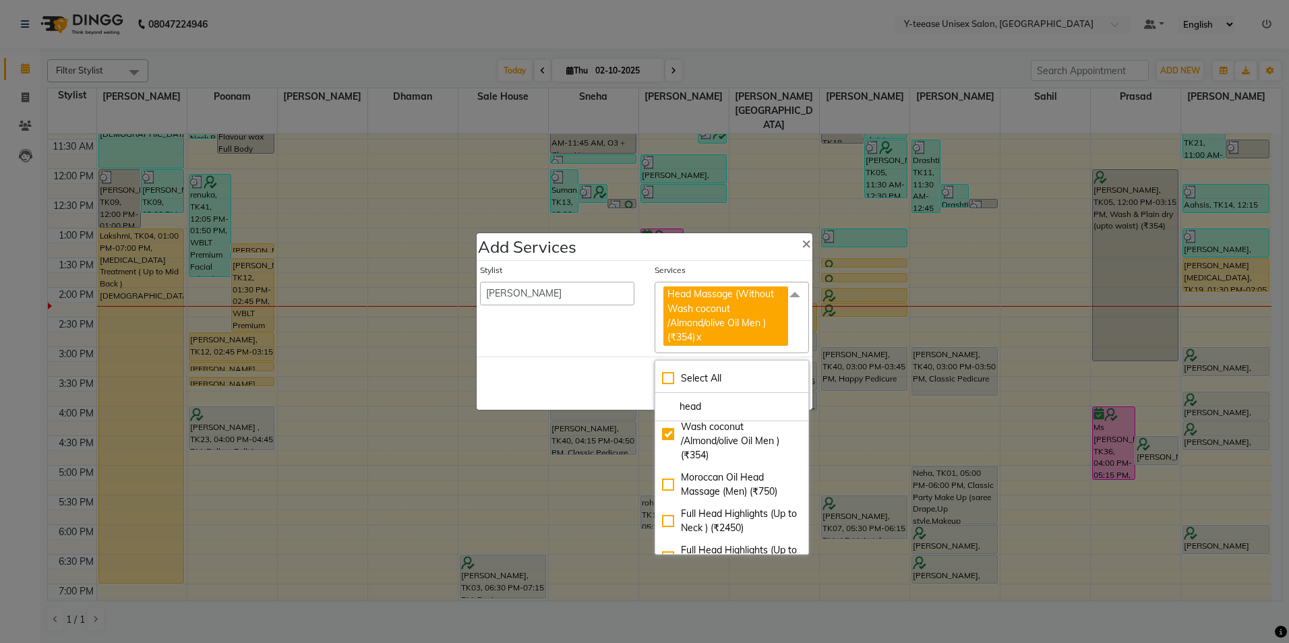
click at [591, 374] on div "Save Cancel" at bounding box center [645, 383] width 336 height 53
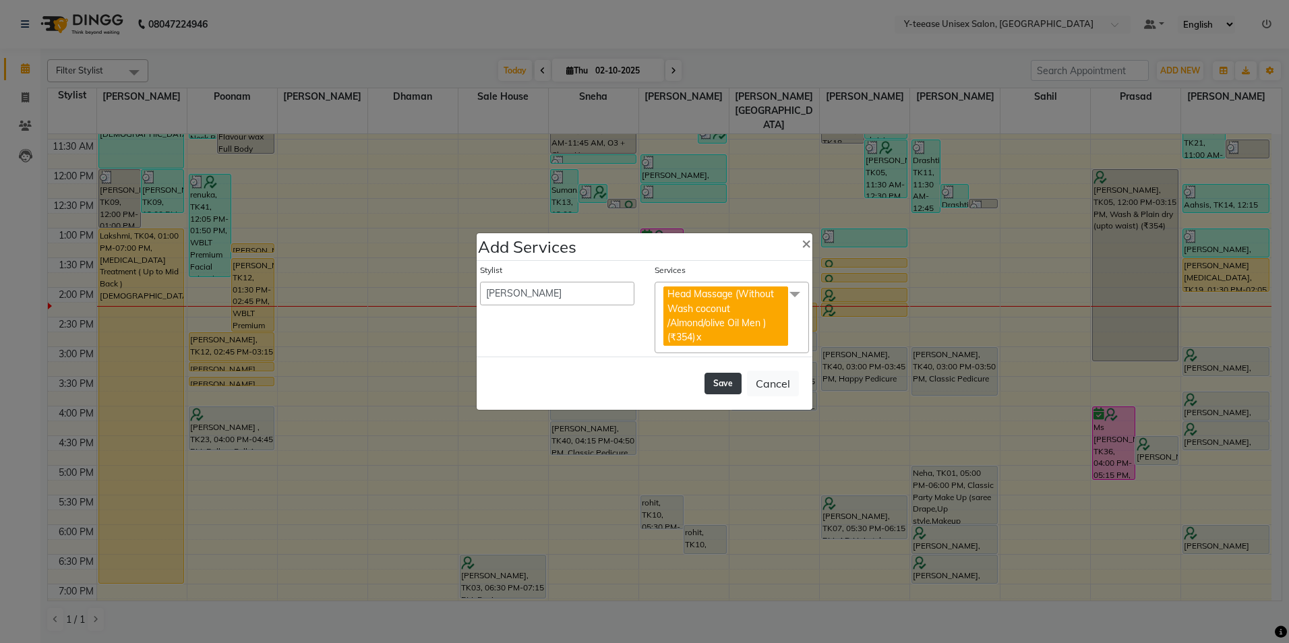
click at [719, 384] on button "Save" at bounding box center [723, 384] width 37 height 22
select select "91937"
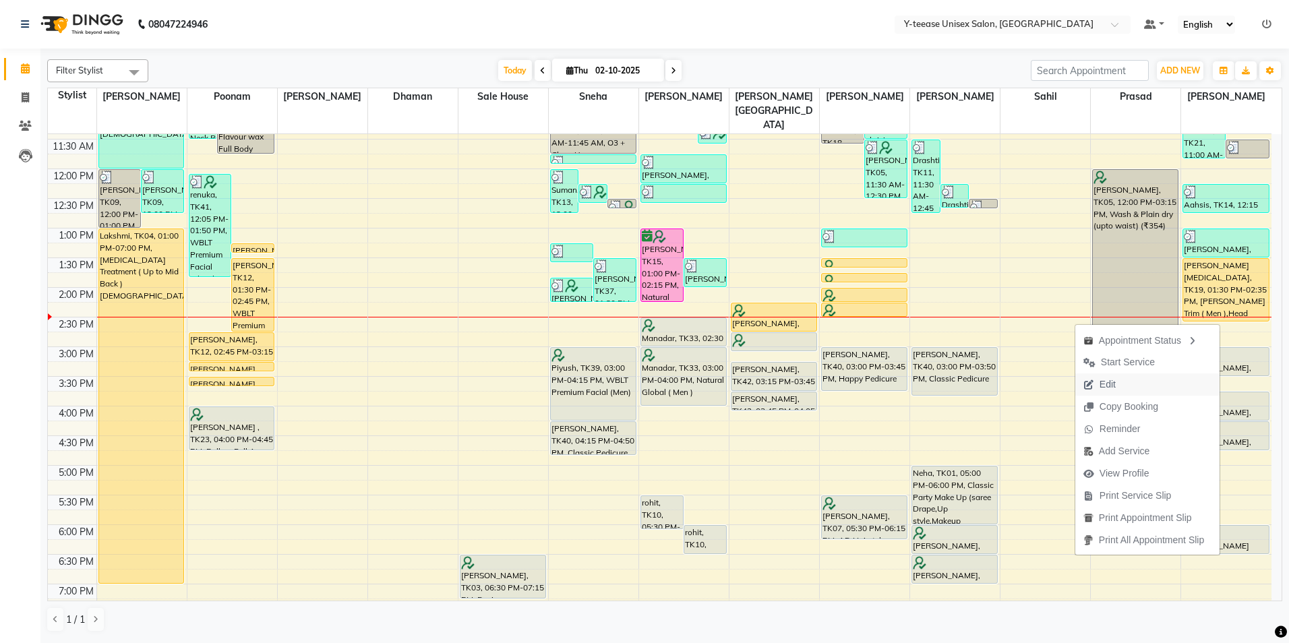
click at [1118, 387] on span "Edit" at bounding box center [1099, 385] width 49 height 22
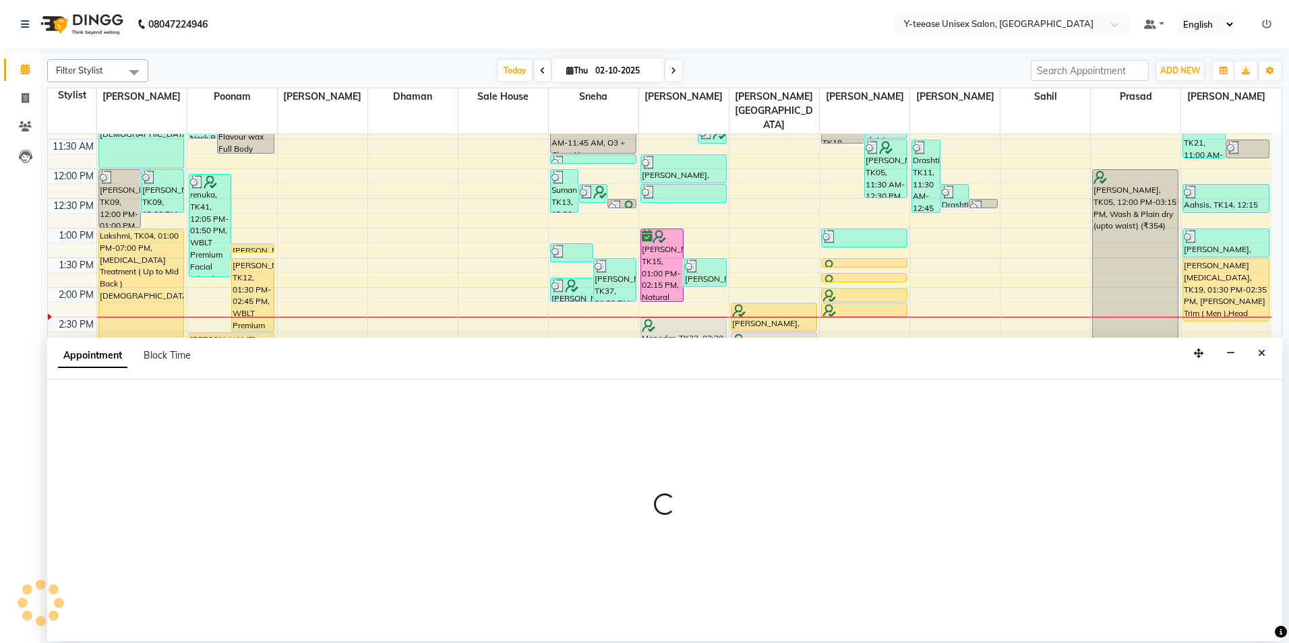
select select "tentative"
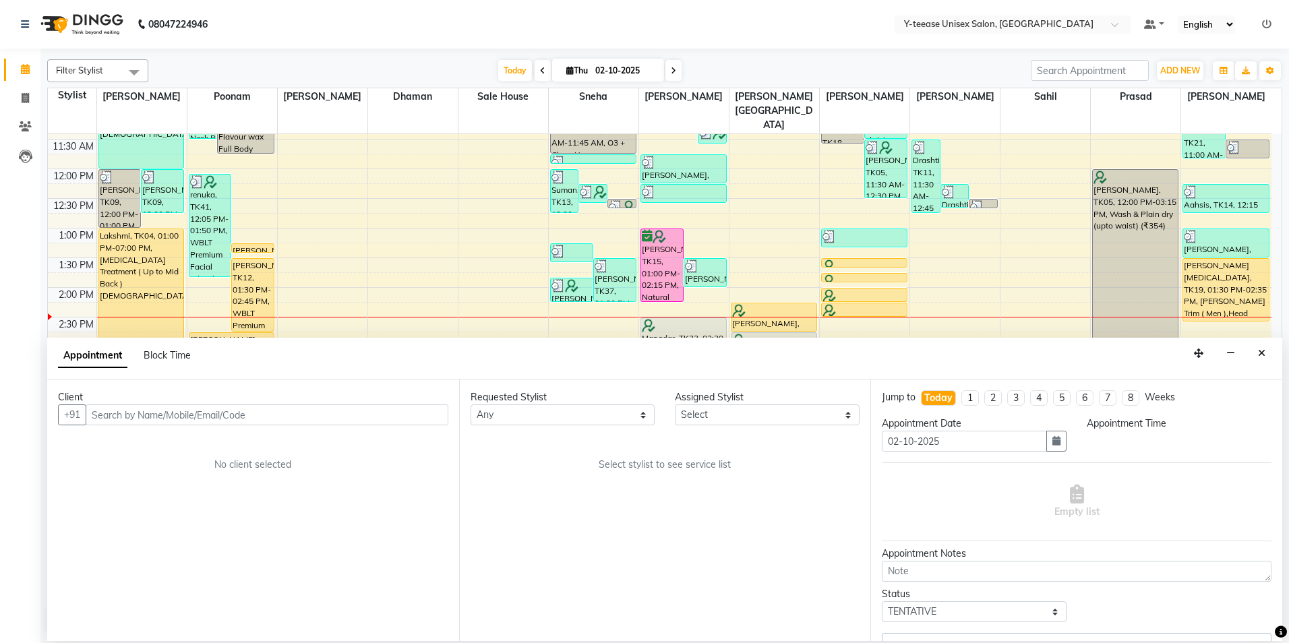
scroll to position [0, 0]
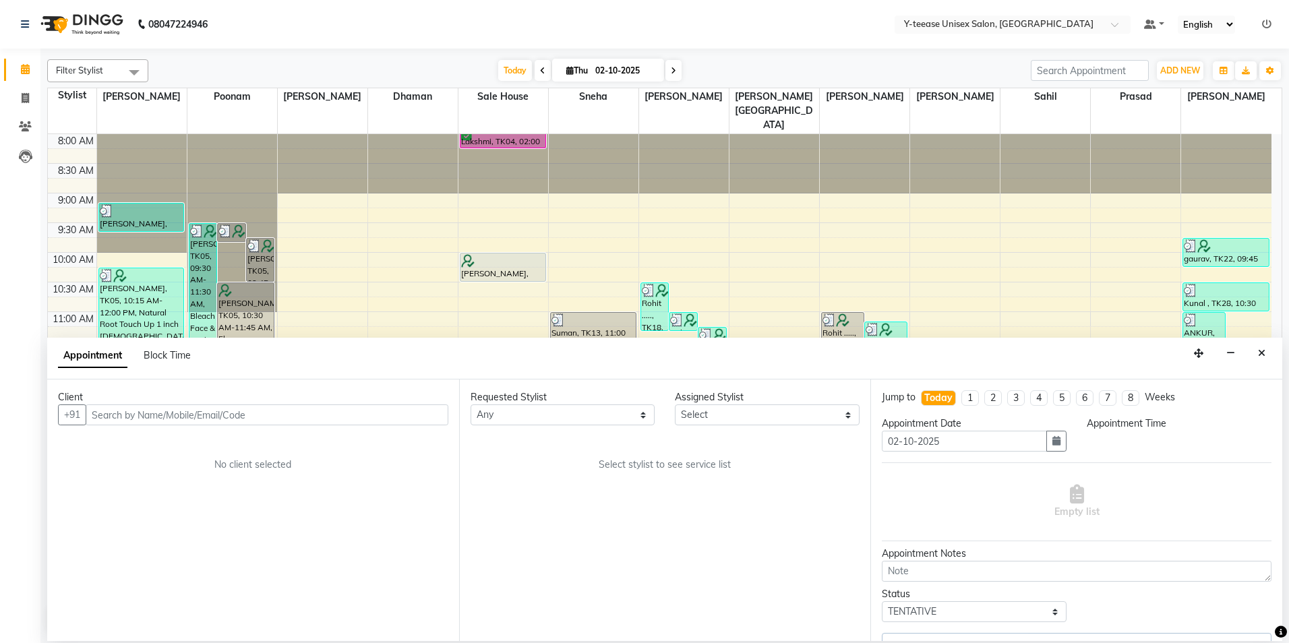
select select "92975"
select select "900"
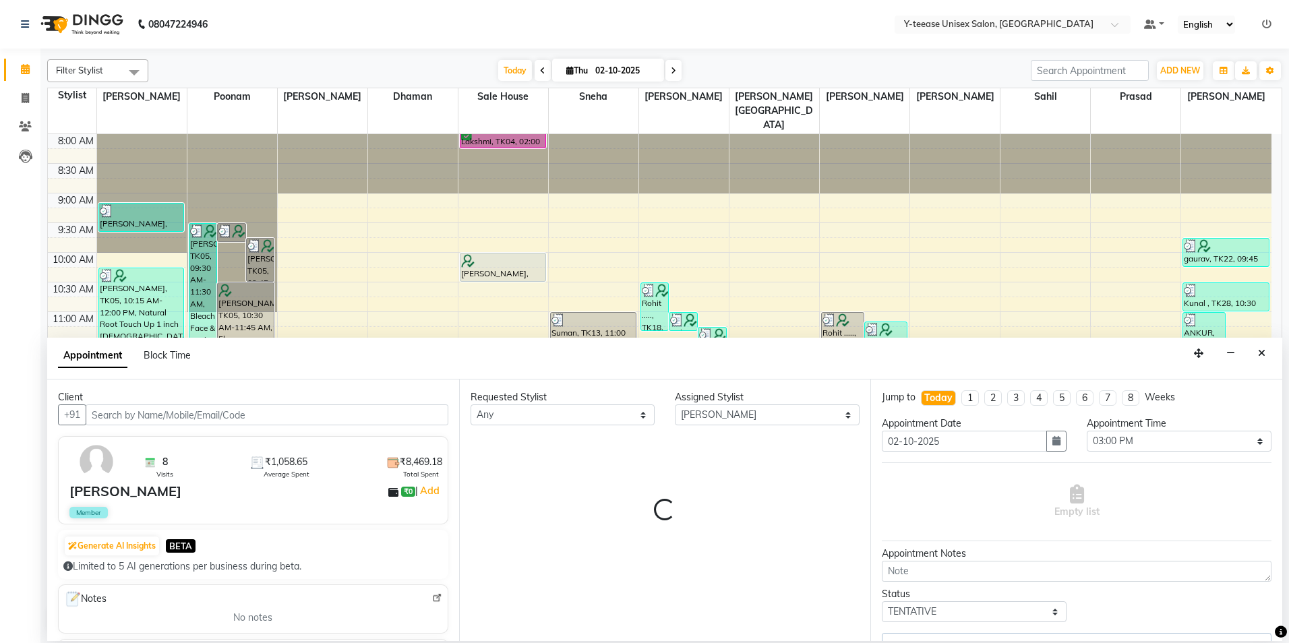
scroll to position [357, 0]
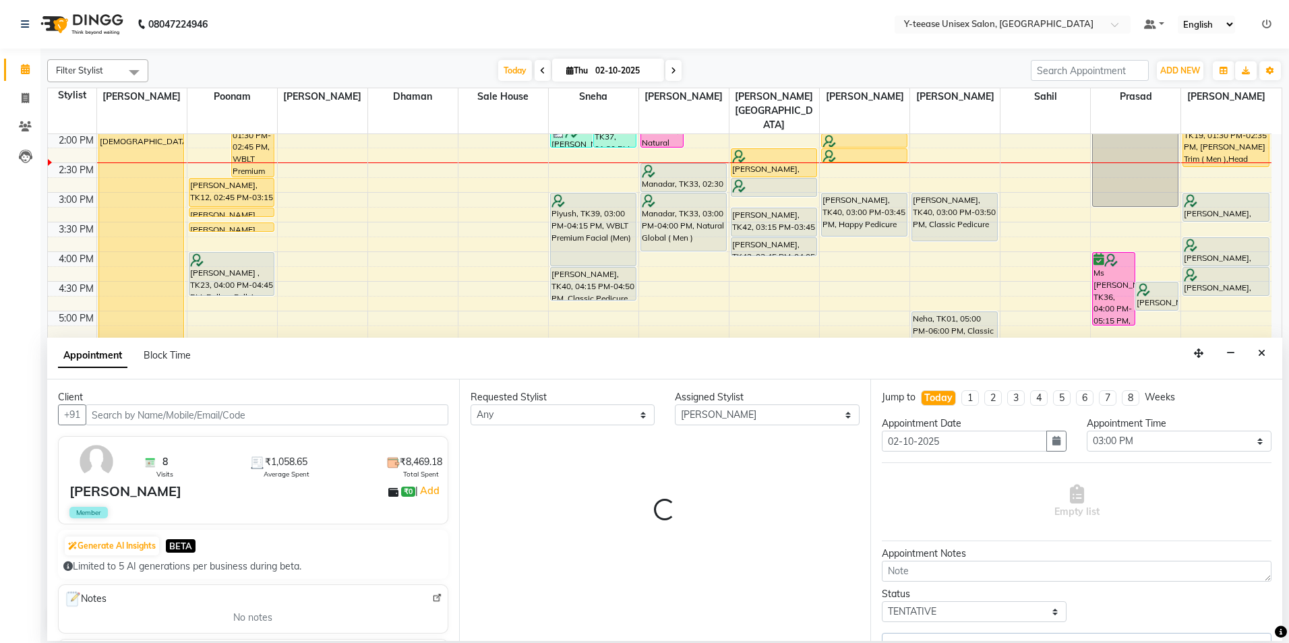
select select "661"
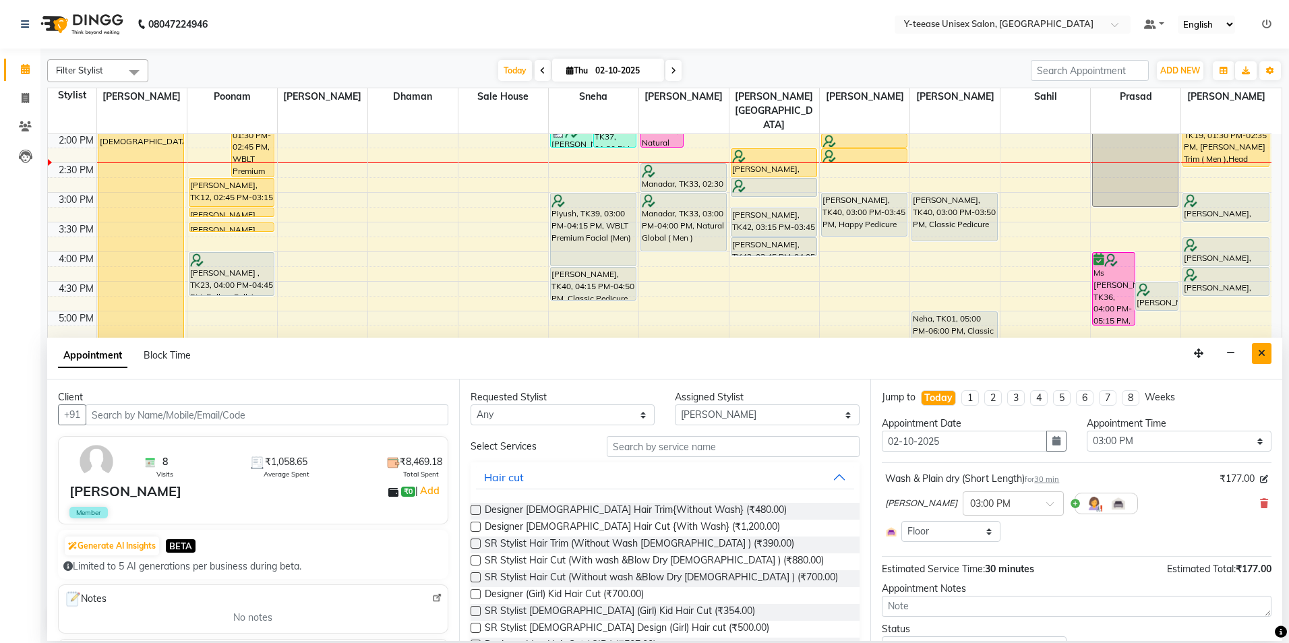
click at [1271, 355] on button "Close" at bounding box center [1262, 353] width 20 height 21
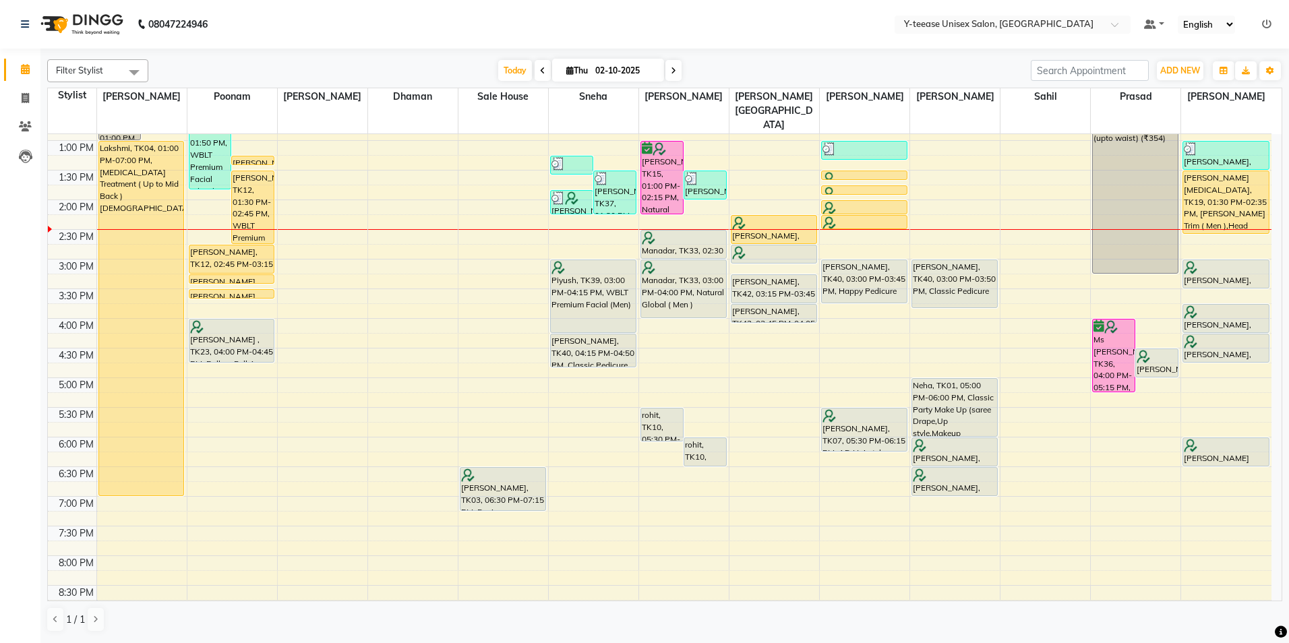
scroll to position [289, 0]
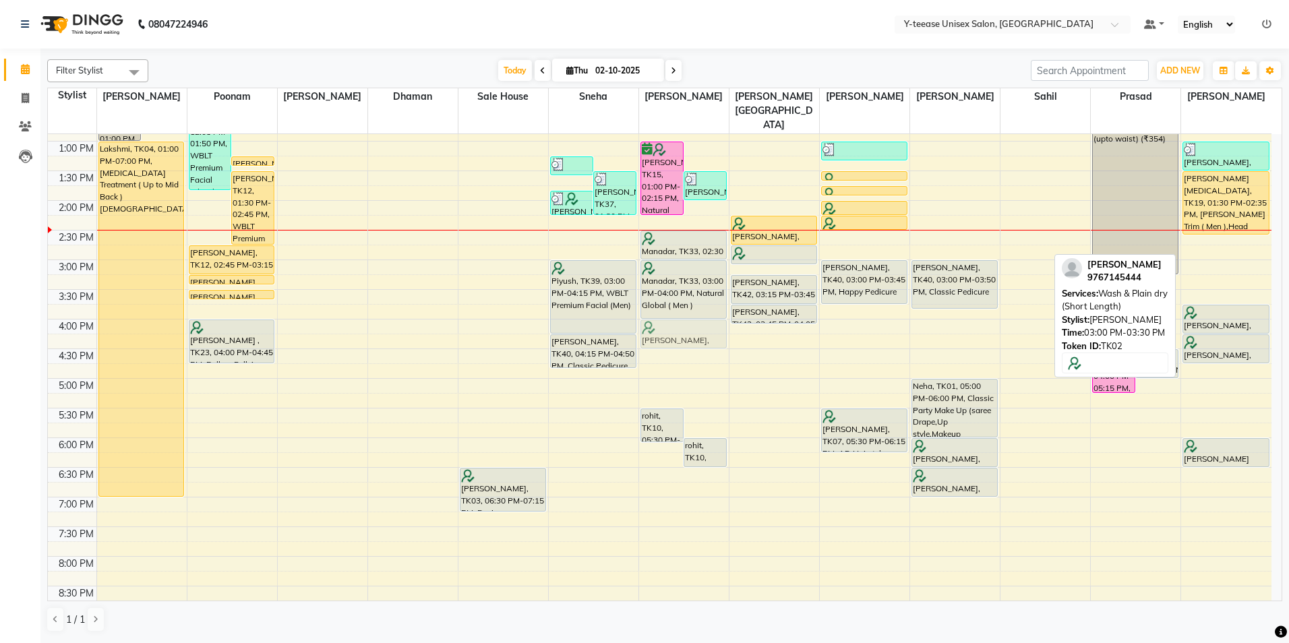
drag, startPoint x: 1235, startPoint y: 243, endPoint x: 698, endPoint y: 301, distance: 540.5
click at [698, 301] on tr "[PERSON_NAME], TK09, 12:00 PM-01:00 PM, Protein Spa [DEMOGRAPHIC_DATA] [PERSON_…" at bounding box center [660, 289] width 1224 height 889
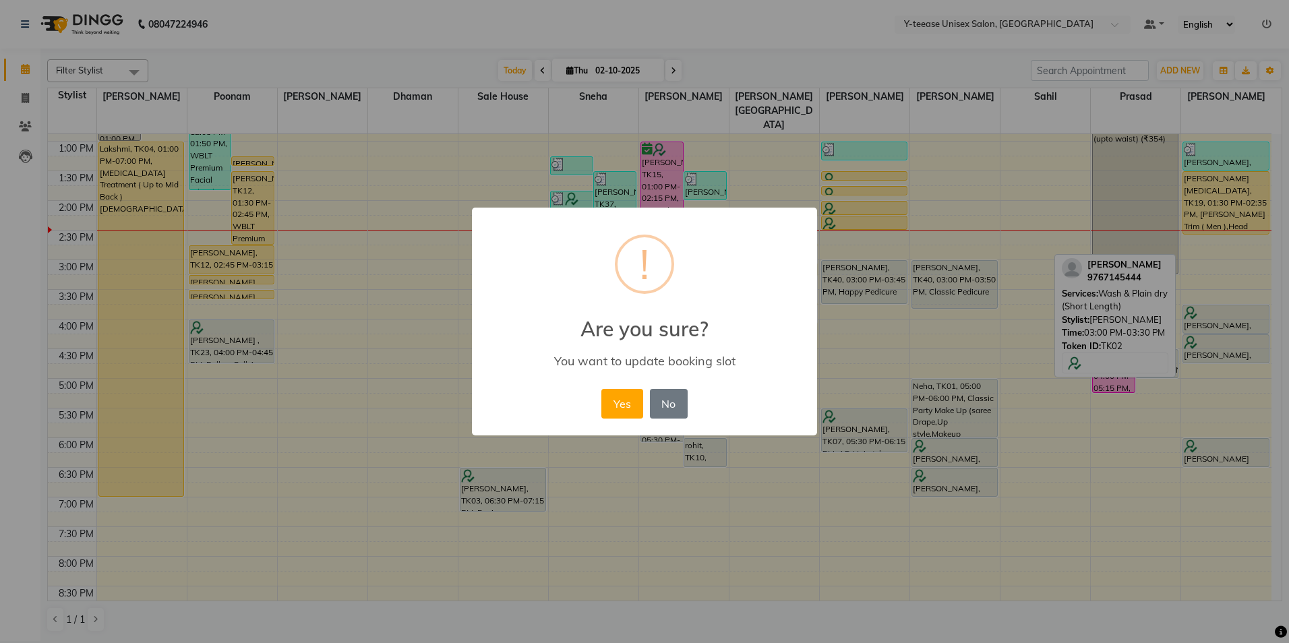
drag, startPoint x: 629, startPoint y: 392, endPoint x: 634, endPoint y: 383, distance: 10.6
click at [629, 393] on button "Yes" at bounding box center [621, 404] width 41 height 30
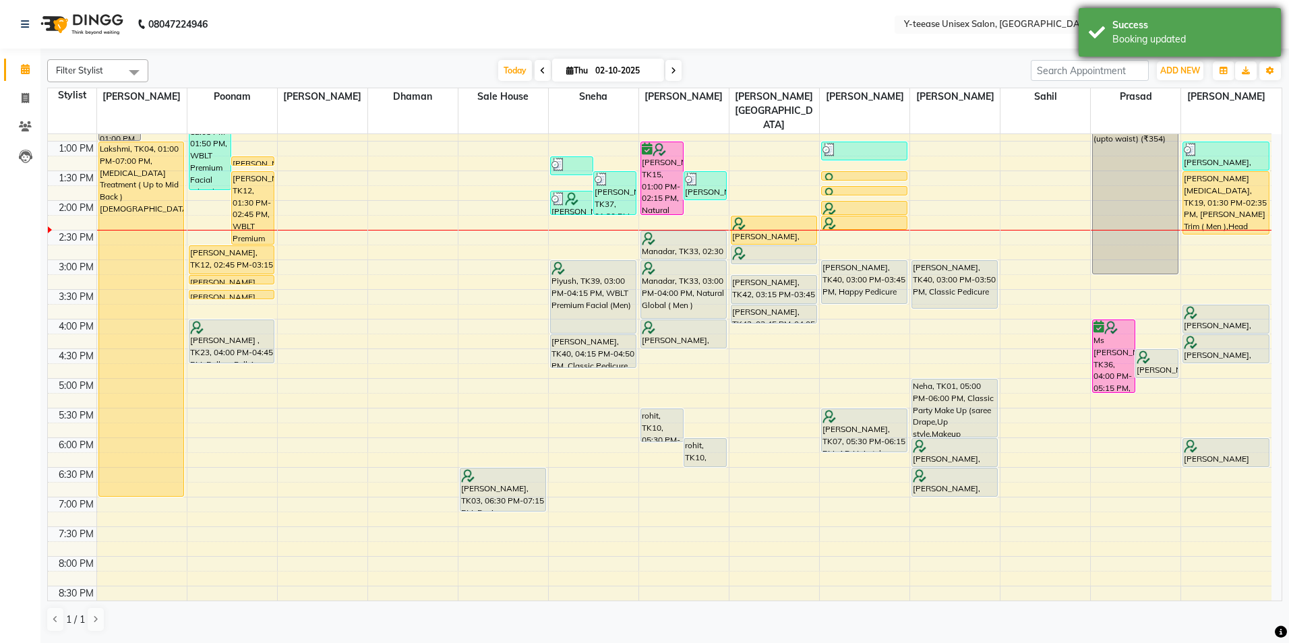
click at [1150, 44] on div "Booking updated" at bounding box center [1191, 39] width 158 height 14
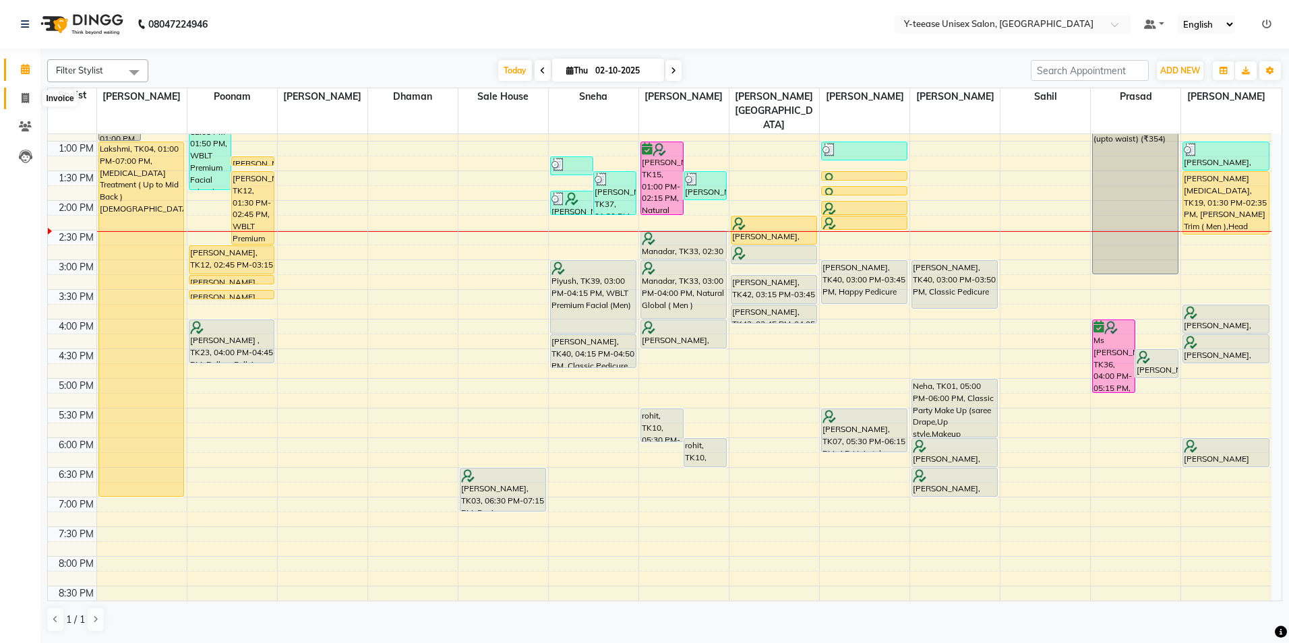
click at [22, 102] on icon at bounding box center [25, 98] width 7 height 10
select select "service"
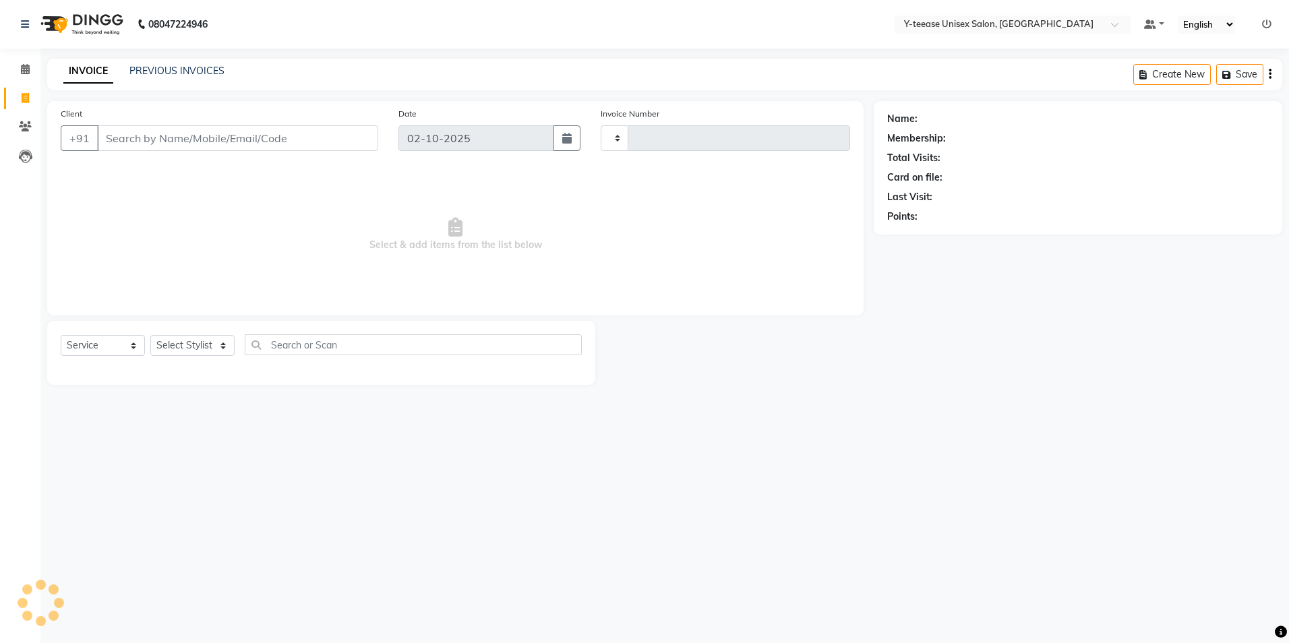
type input "8337"
select select "4"
click at [196, 338] on select "Select Stylist" at bounding box center [192, 345] width 84 height 21
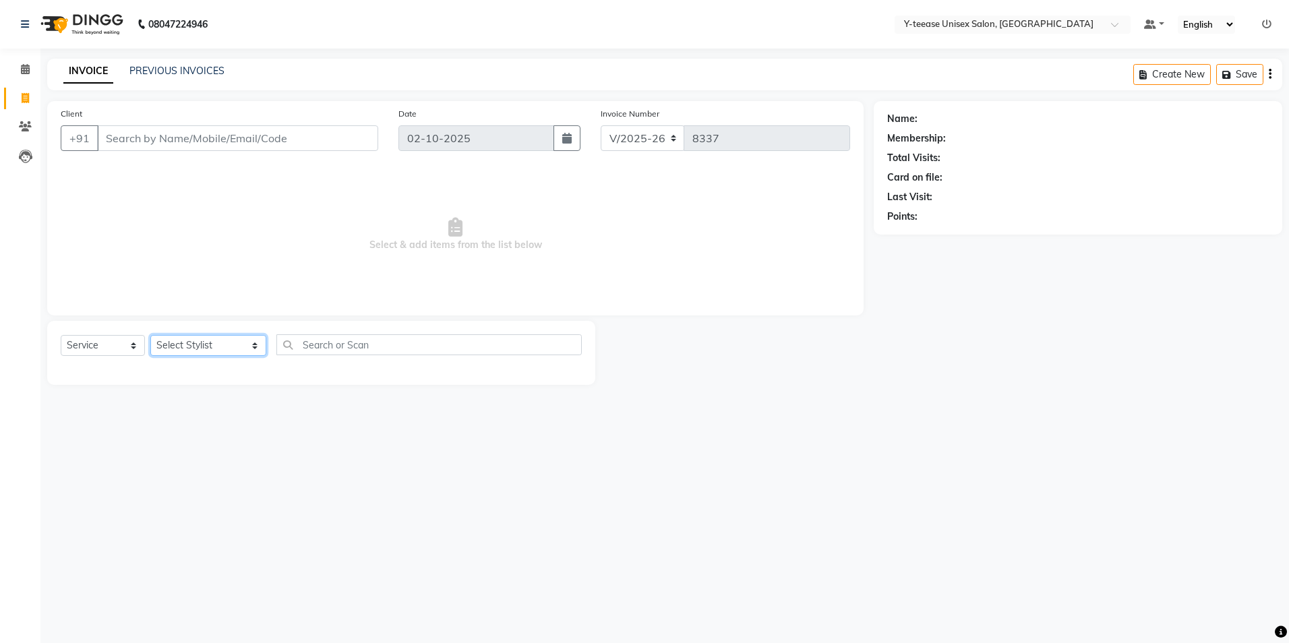
select select "86041"
click at [150, 335] on select "Select Stylist [PERSON_NAME] [PERSON_NAME] nagar Manager Mosin [PERSON_NAME] [P…" at bounding box center [208, 345] width 116 height 21
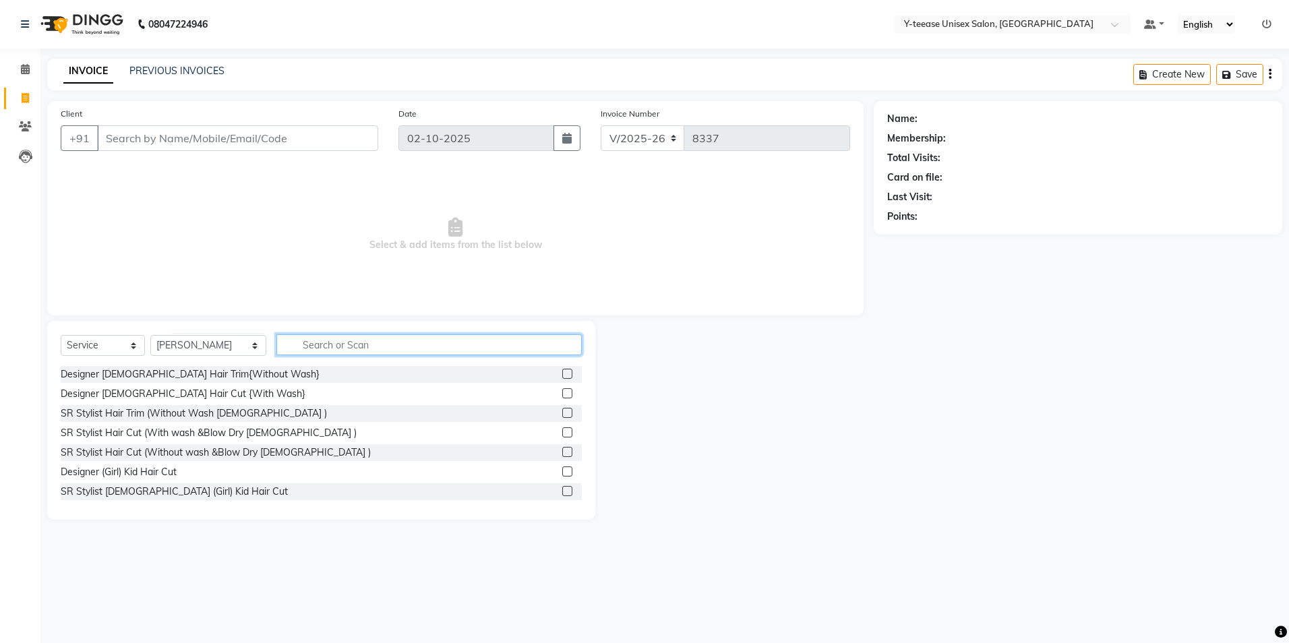
click at [322, 347] on input "text" at bounding box center [428, 344] width 305 height 21
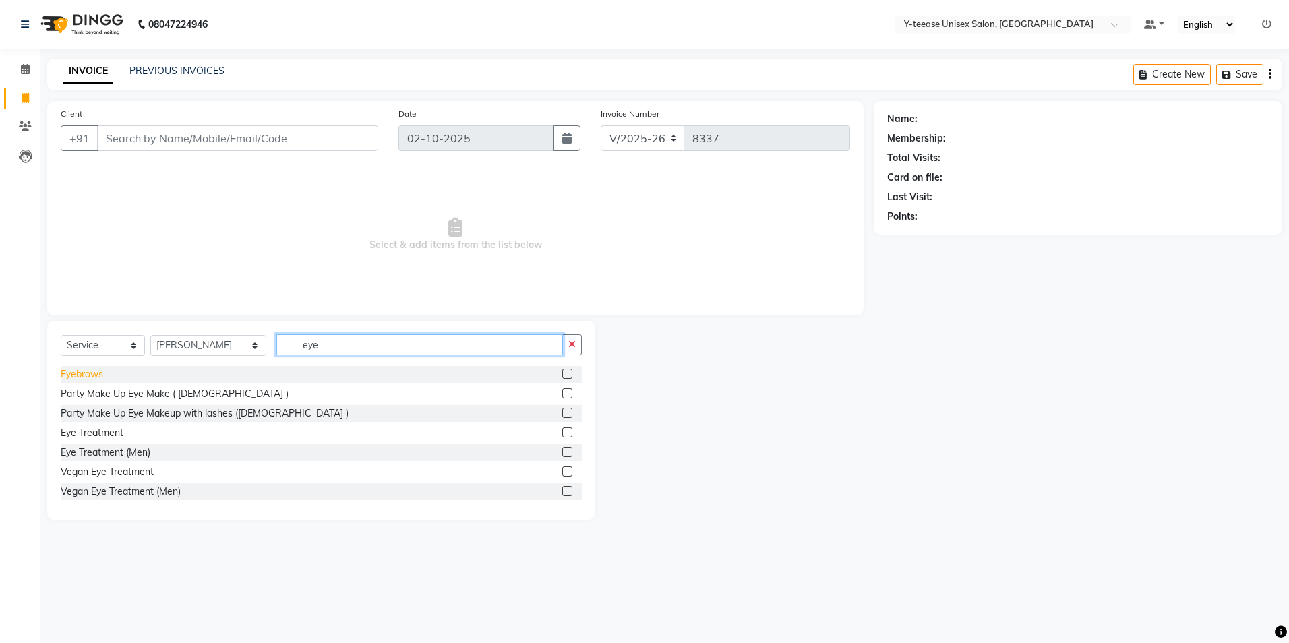
type input "eye"
click at [72, 378] on div "Eyebrows" at bounding box center [82, 374] width 42 height 14
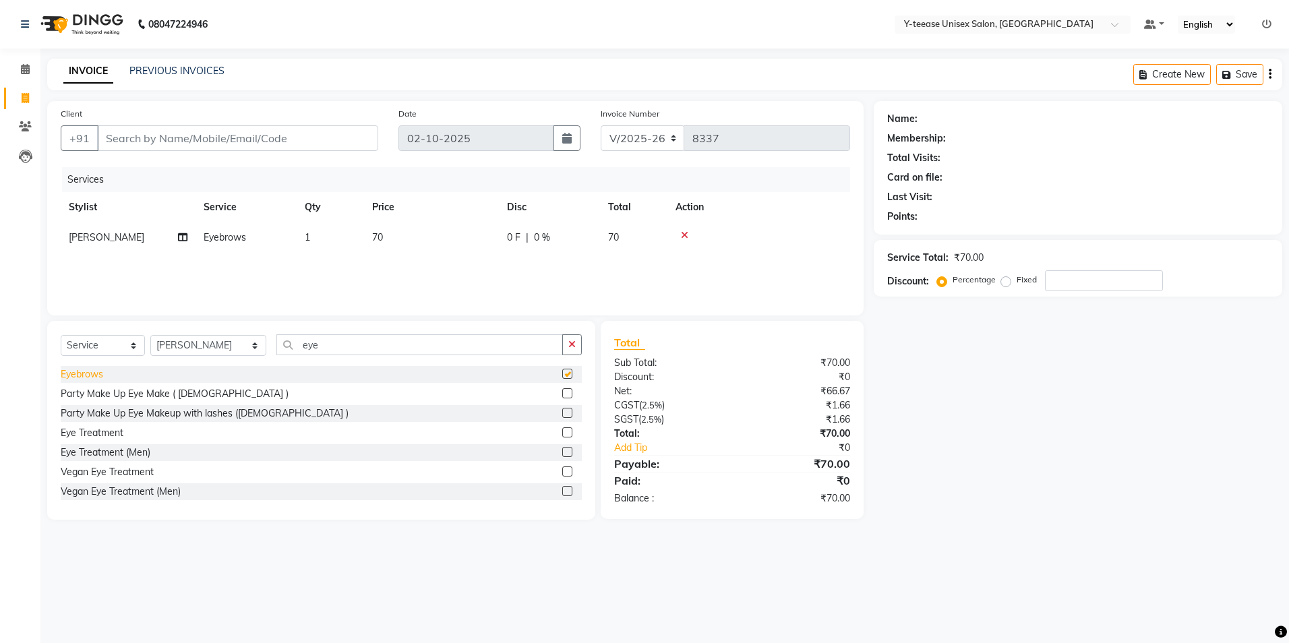
checkbox input "false"
click at [302, 347] on input "eye" at bounding box center [419, 344] width 287 height 21
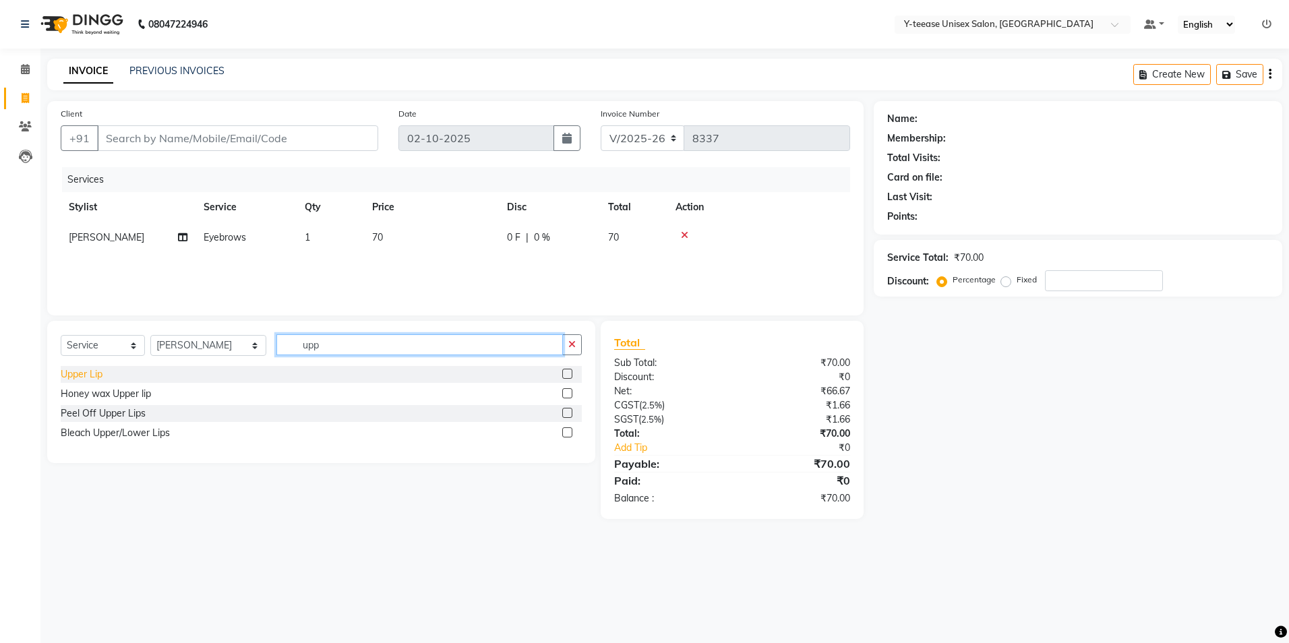
type input "upp"
click at [78, 371] on div "Upper Lip" at bounding box center [82, 374] width 42 height 14
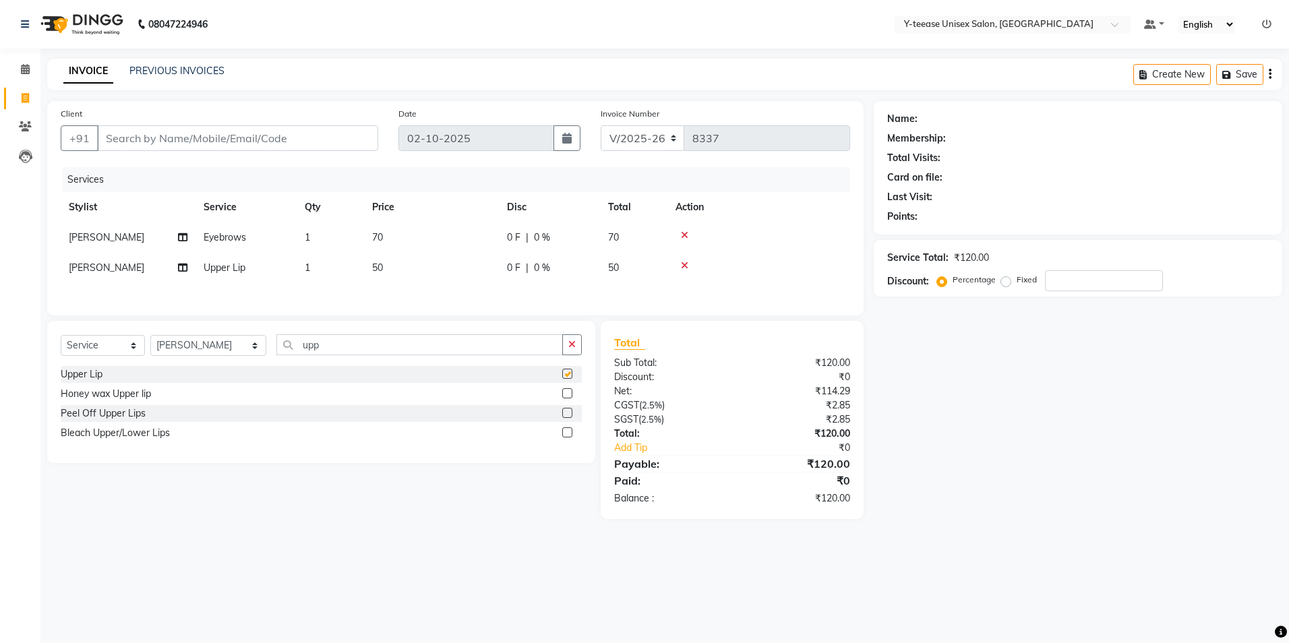
checkbox input "false"
click at [189, 137] on input "Client" at bounding box center [237, 138] width 281 height 26
type input "7"
type input "0"
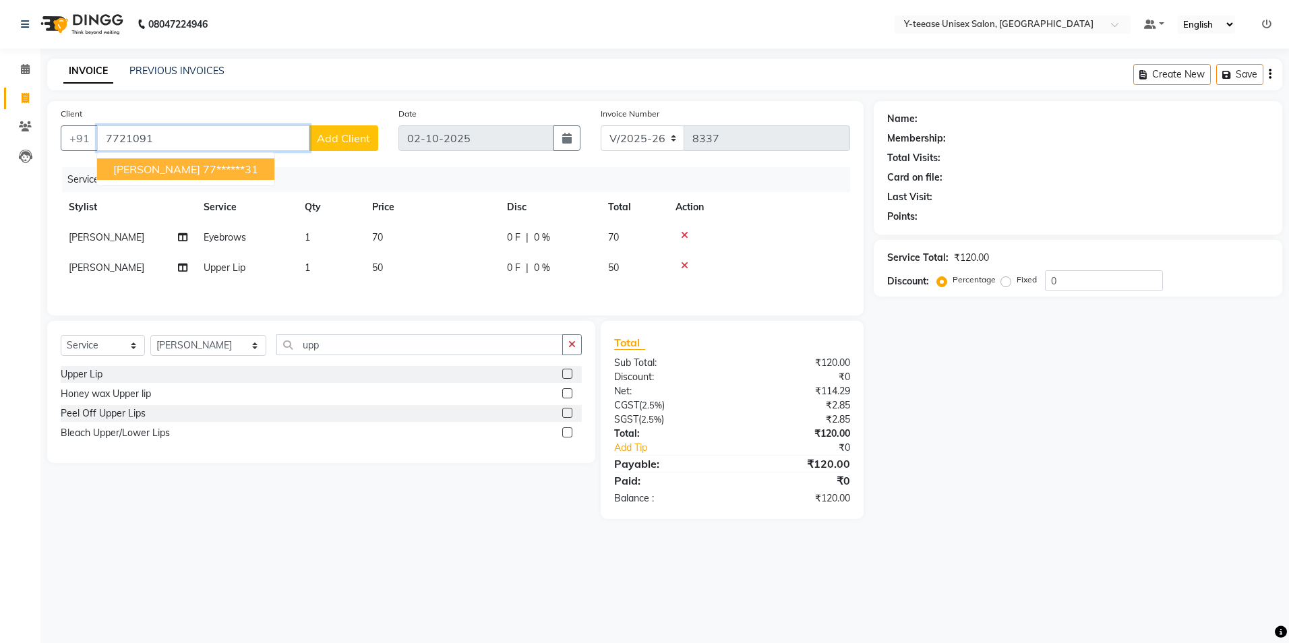
click at [203, 171] on ngb-highlight "77******31" at bounding box center [230, 168] width 55 height 13
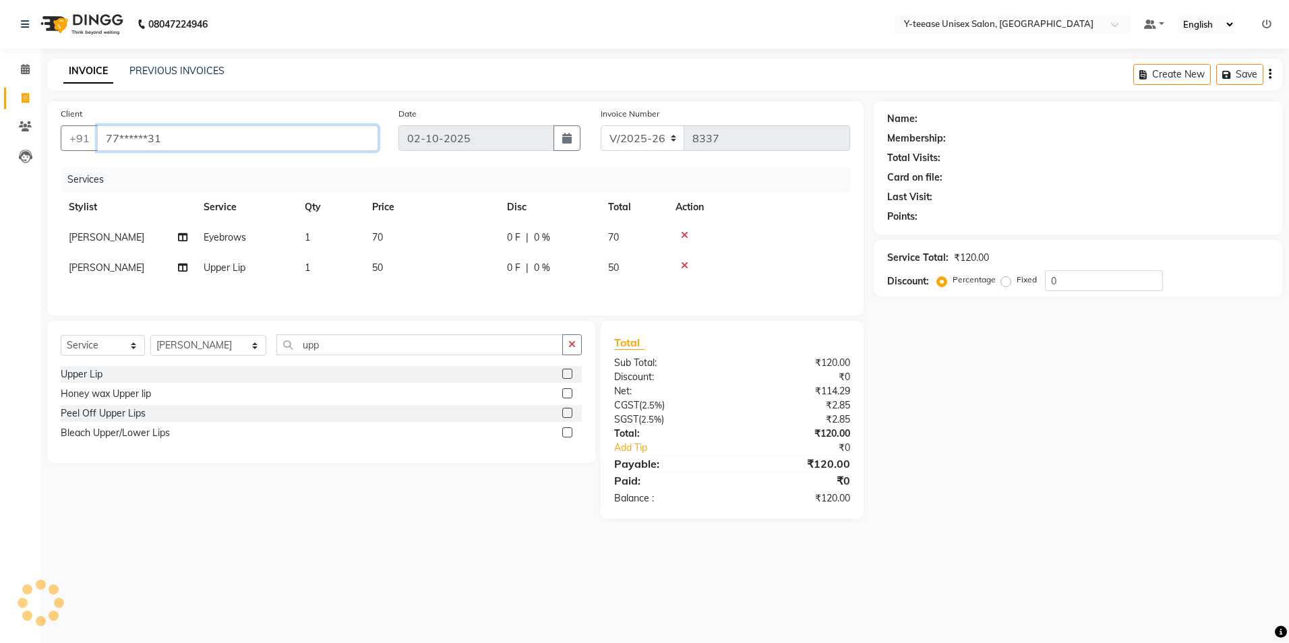
type input "77******31"
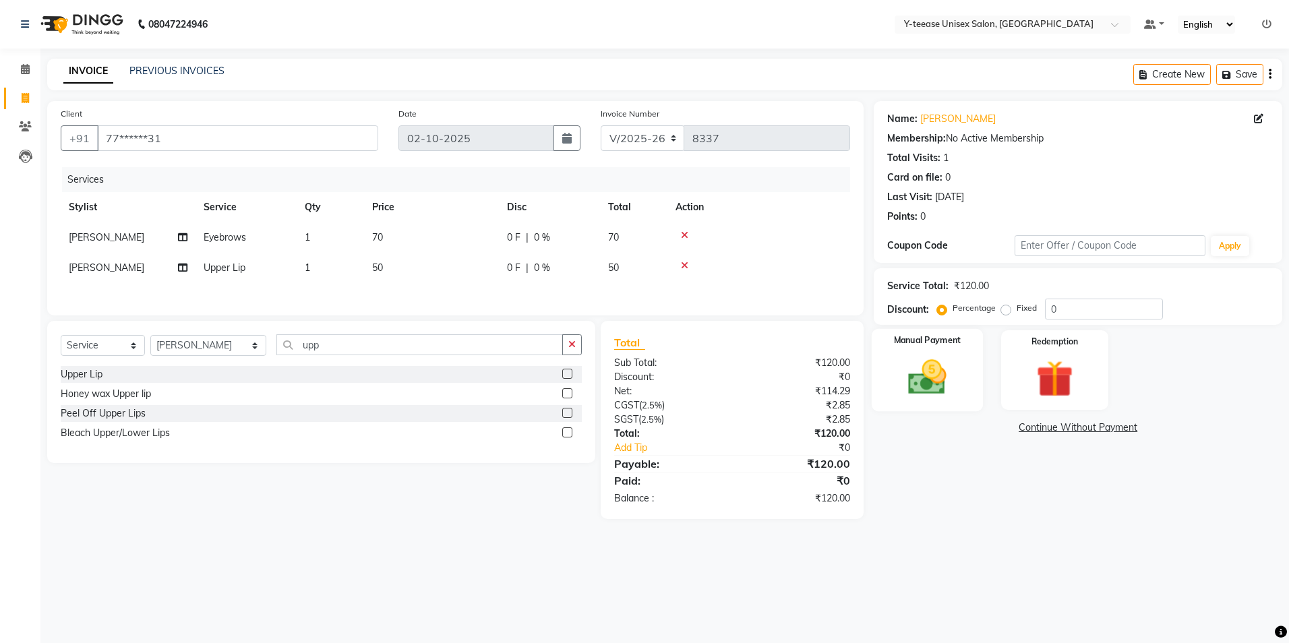
click at [921, 388] on img at bounding box center [927, 377] width 63 height 44
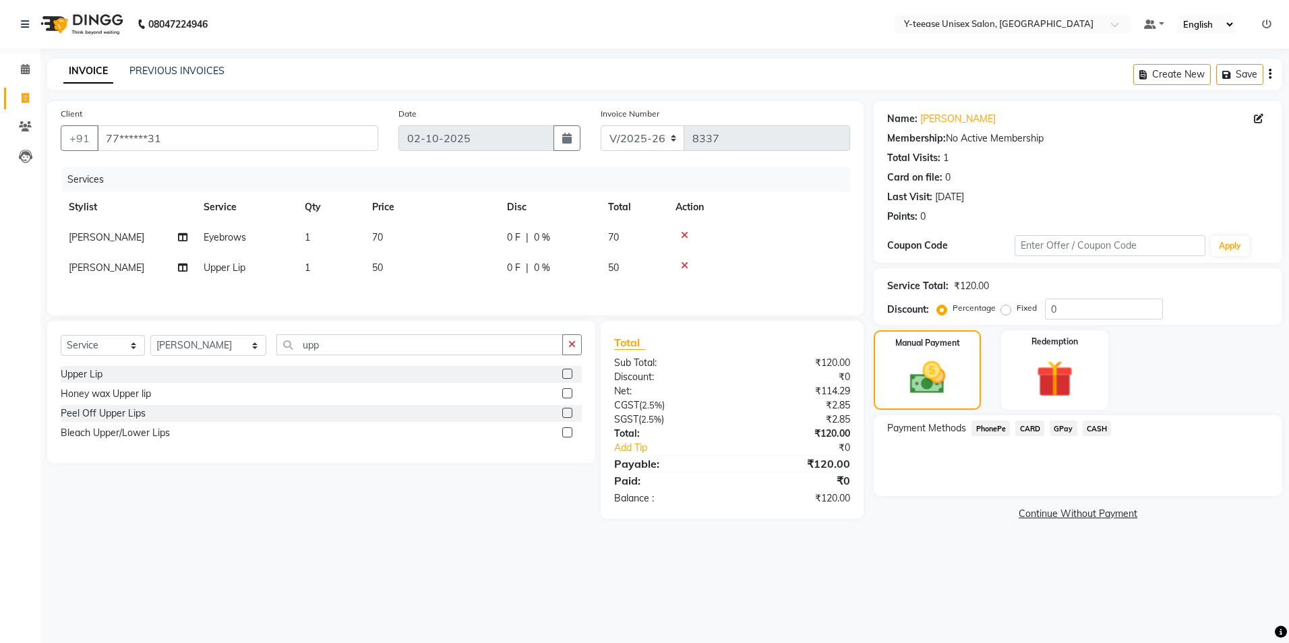
click at [1063, 432] on span "GPay" at bounding box center [1064, 429] width 28 height 16
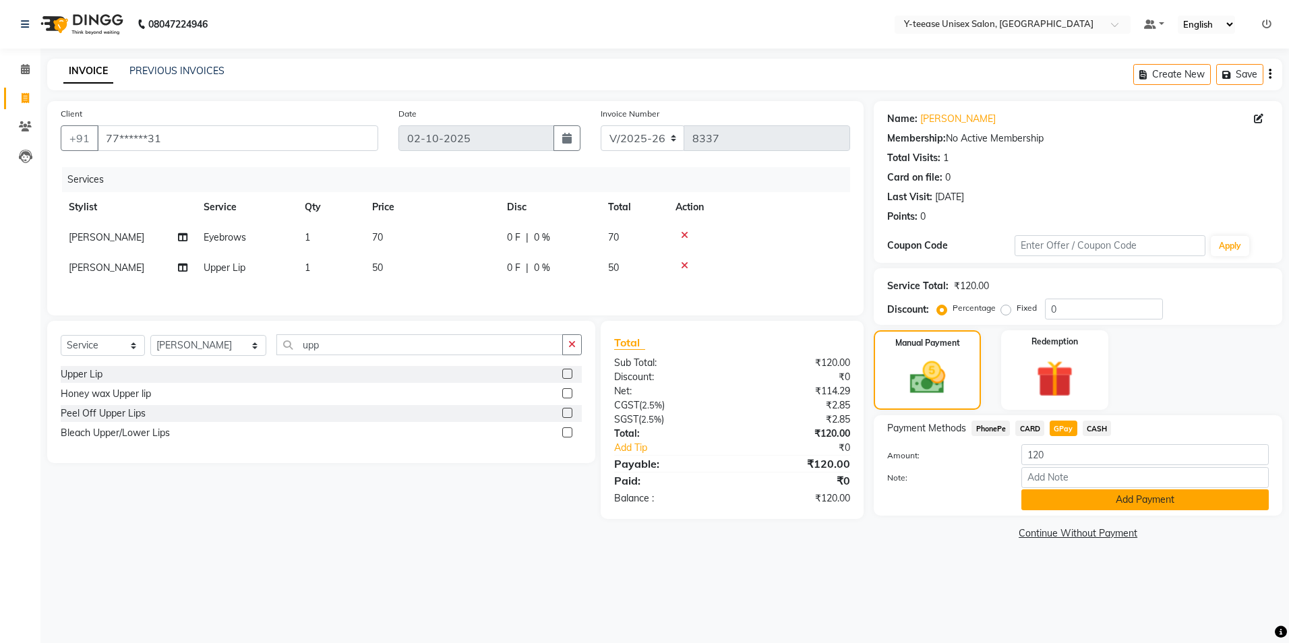
click at [1054, 496] on button "Add Payment" at bounding box center [1144, 499] width 247 height 21
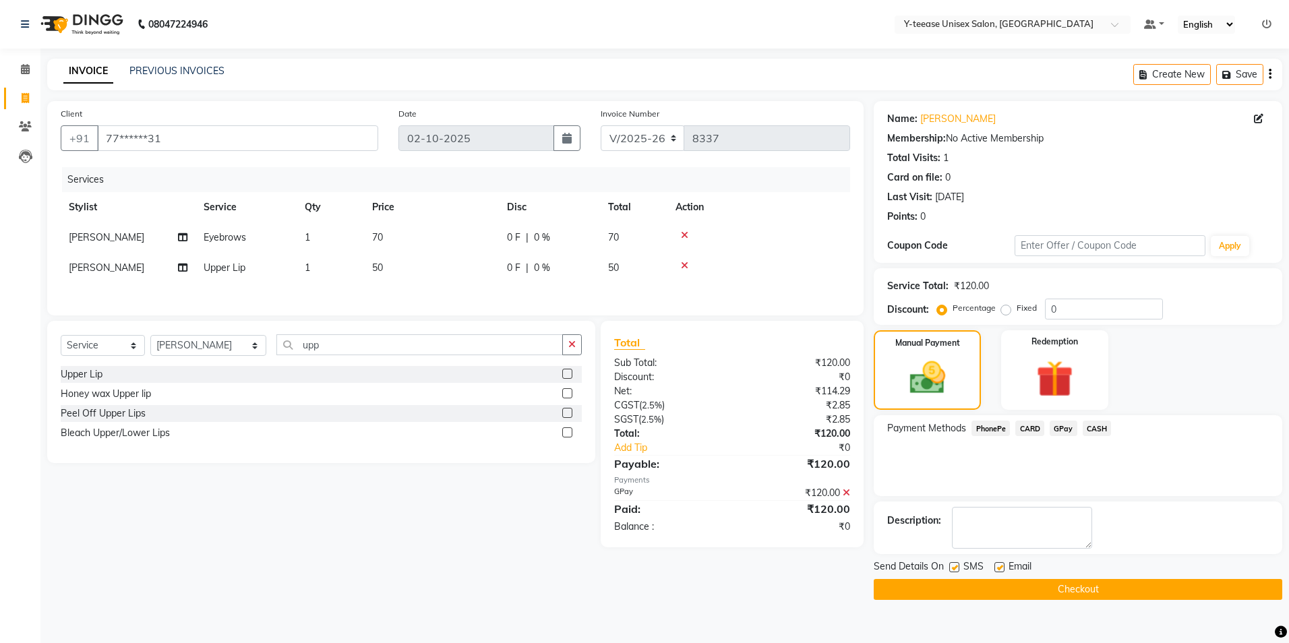
click at [1032, 590] on button "Checkout" at bounding box center [1078, 589] width 409 height 21
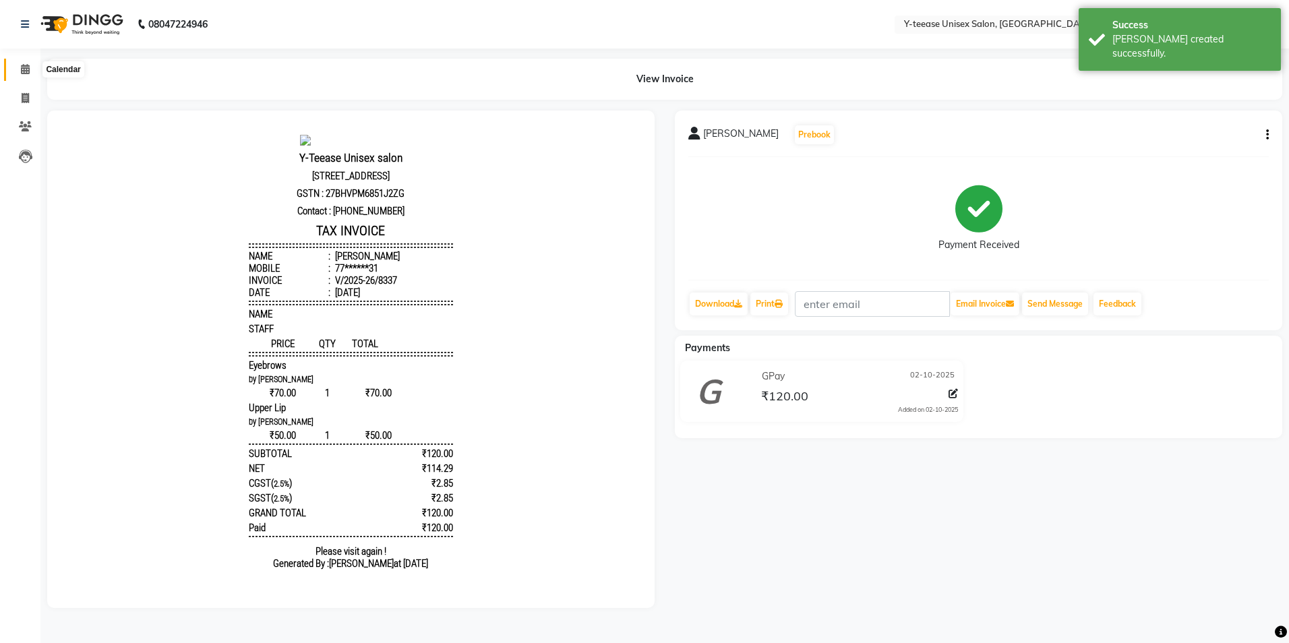
drag, startPoint x: 30, startPoint y: 65, endPoint x: 87, endPoint y: 78, distance: 58.1
click at [30, 65] on span at bounding box center [25, 70] width 24 height 16
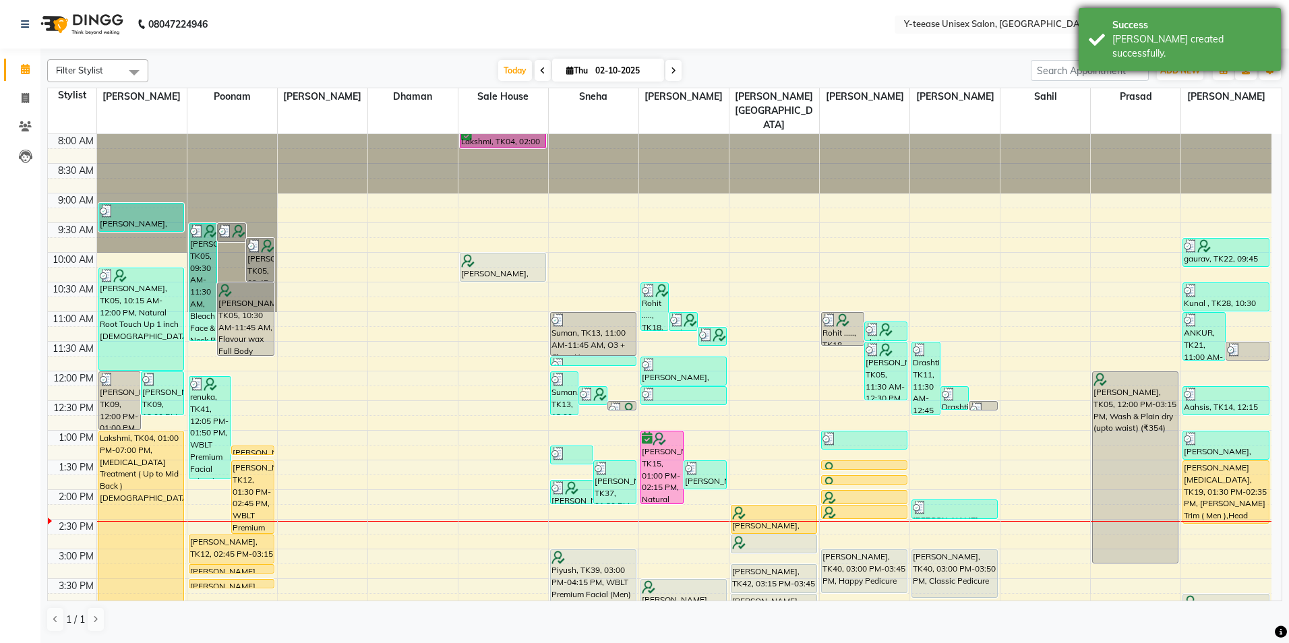
click at [1124, 16] on div "Success Bill created successfully." at bounding box center [1180, 39] width 202 height 63
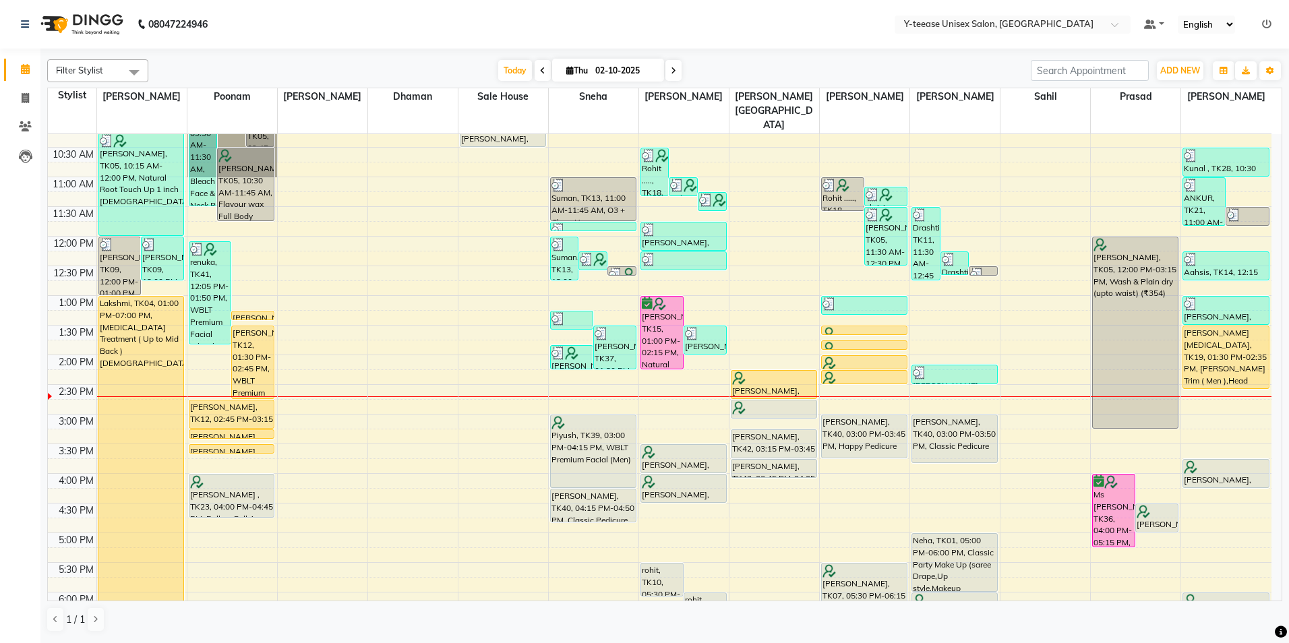
scroll to position [202, 0]
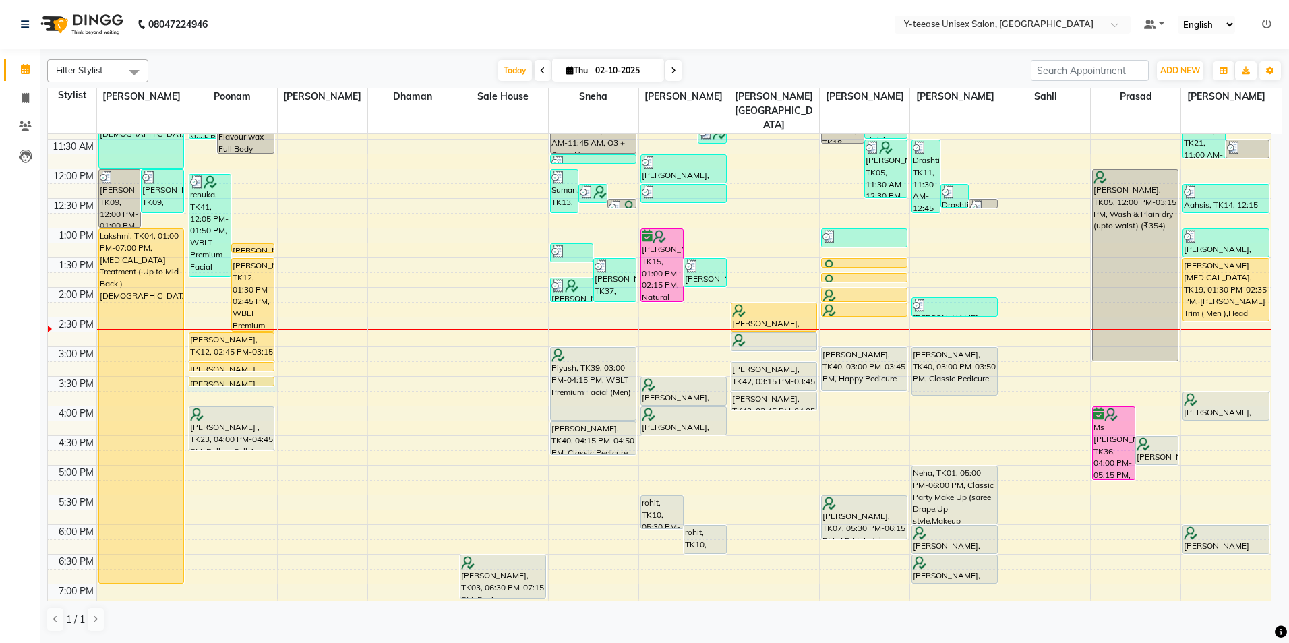
click at [241, 360] on div "8:00 AM 8:30 AM 9:00 AM 9:30 AM 10:00 AM 10:30 AM 11:00 AM 11:30 AM 12:00 PM 12…" at bounding box center [660, 376] width 1224 height 889
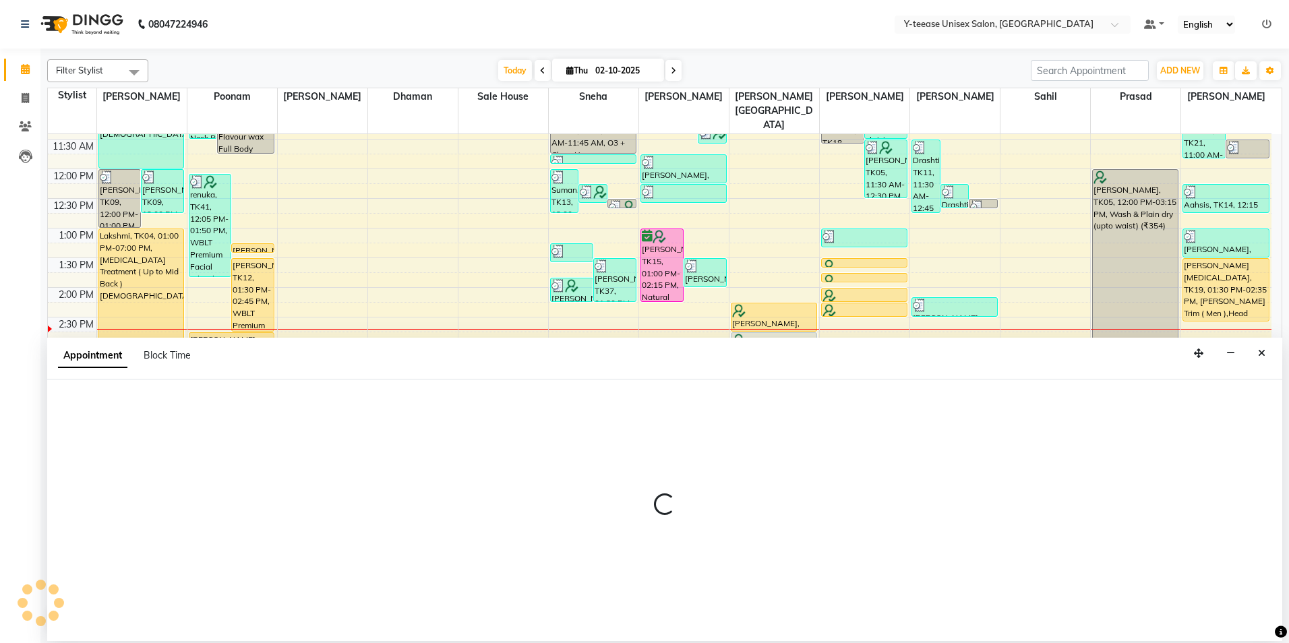
select select "57"
select select "930"
select select "tentative"
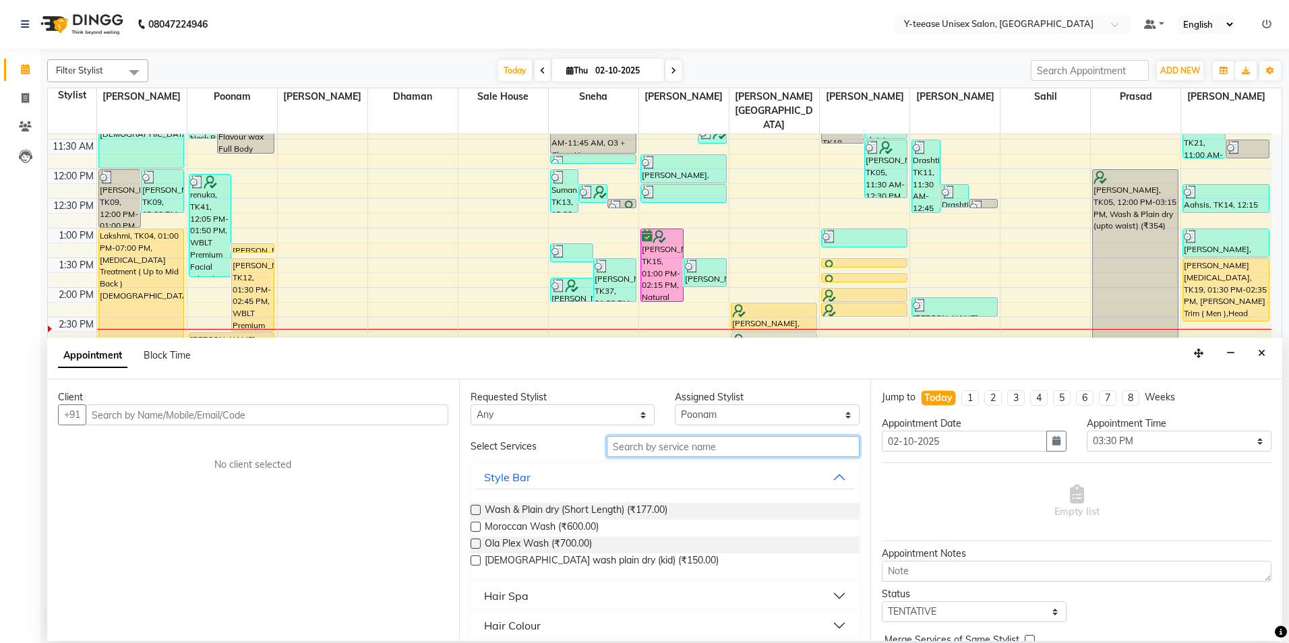
click at [665, 445] on input "text" at bounding box center [733, 446] width 253 height 21
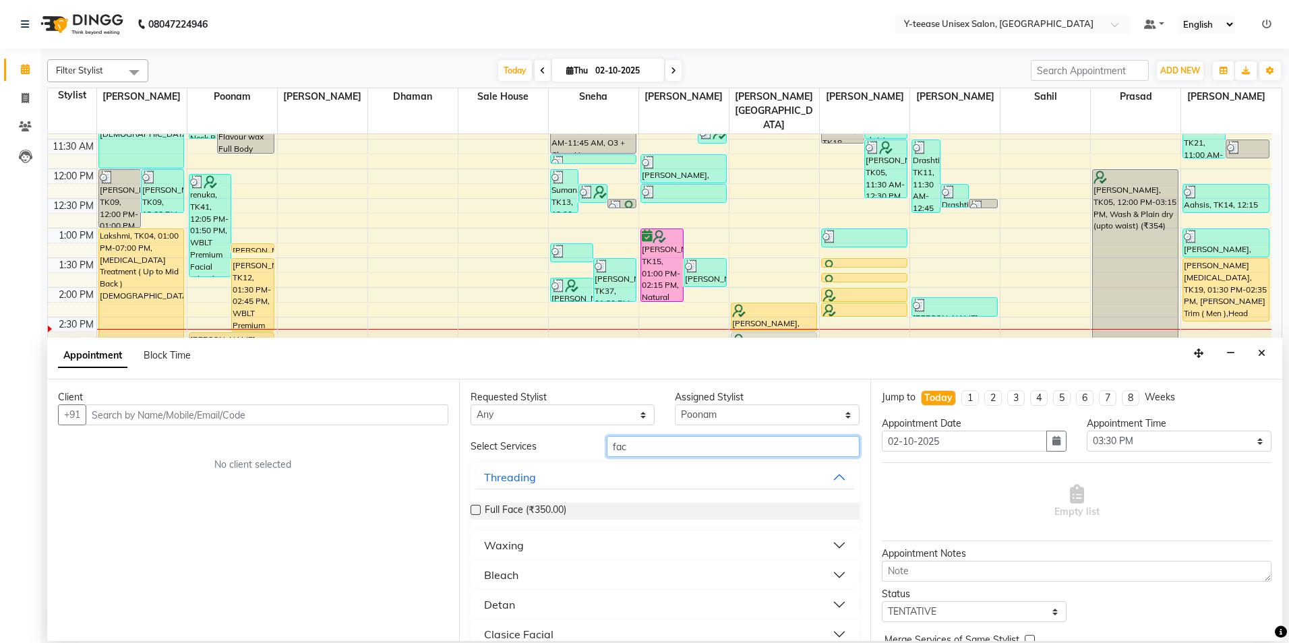
type input "fac"
click at [504, 551] on div "Waxing" at bounding box center [504, 545] width 40 height 16
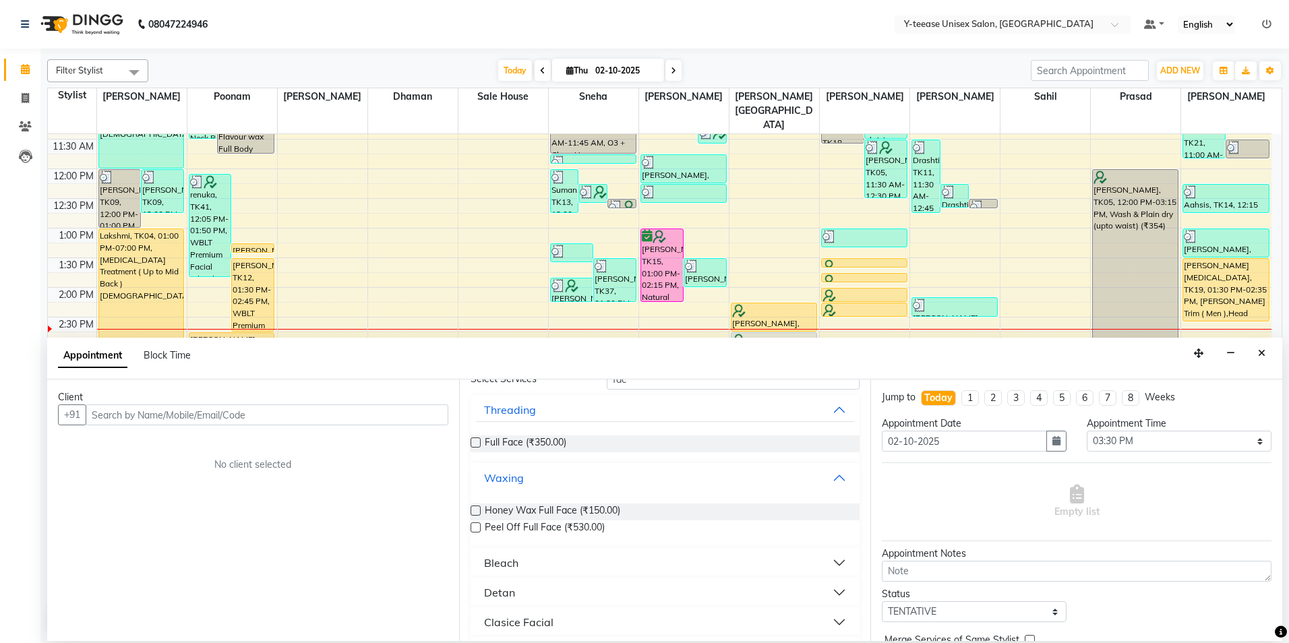
scroll to position [133, 0]
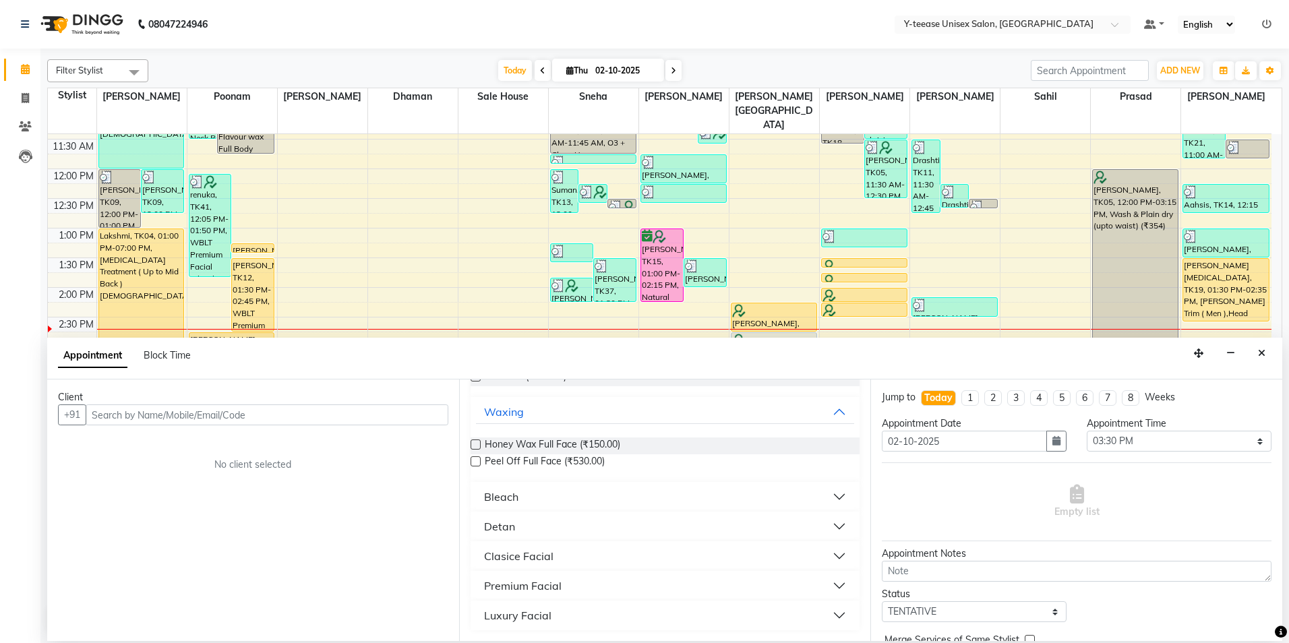
click at [519, 562] on div "Clasice Facial" at bounding box center [518, 556] width 69 height 16
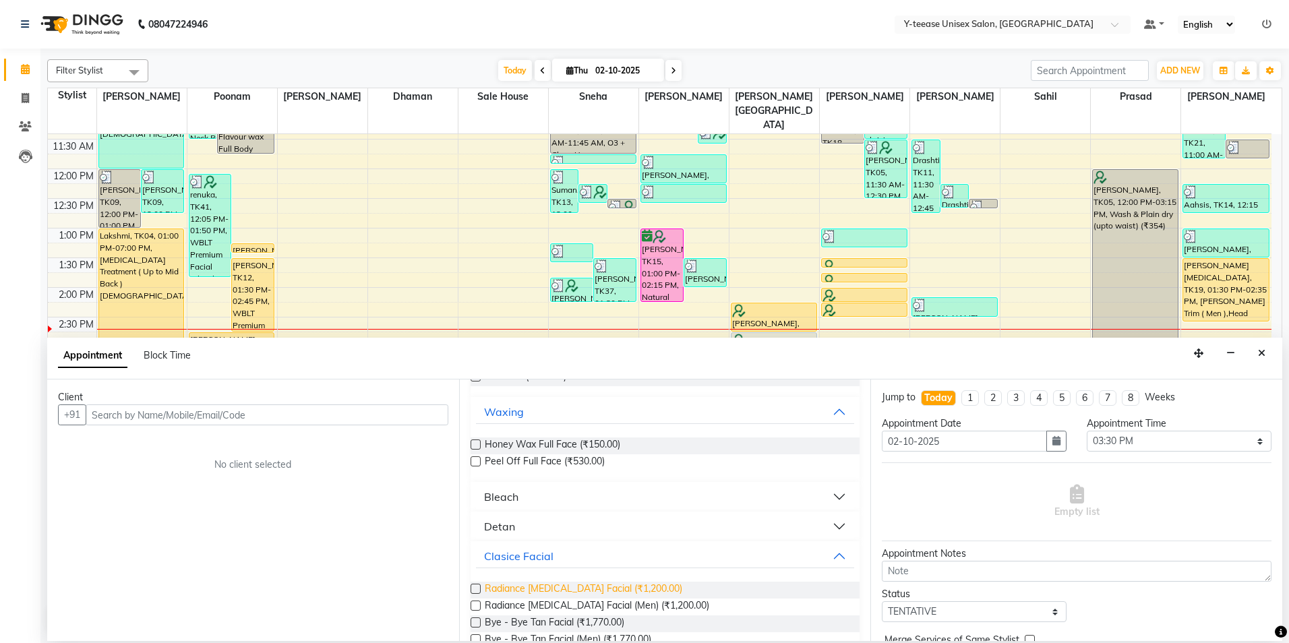
click at [524, 595] on span "Radiance Whitening Facial (₹1,200.00)" at bounding box center [584, 590] width 198 height 17
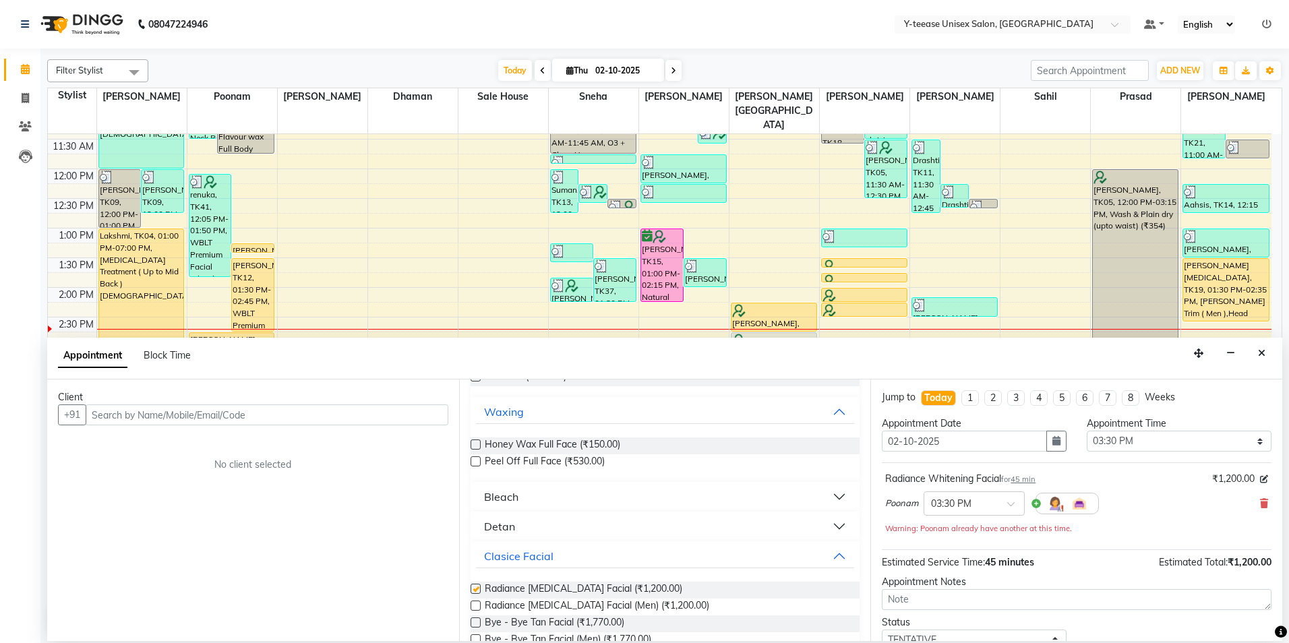
checkbox input "false"
click at [302, 410] on input "text" at bounding box center [267, 415] width 363 height 21
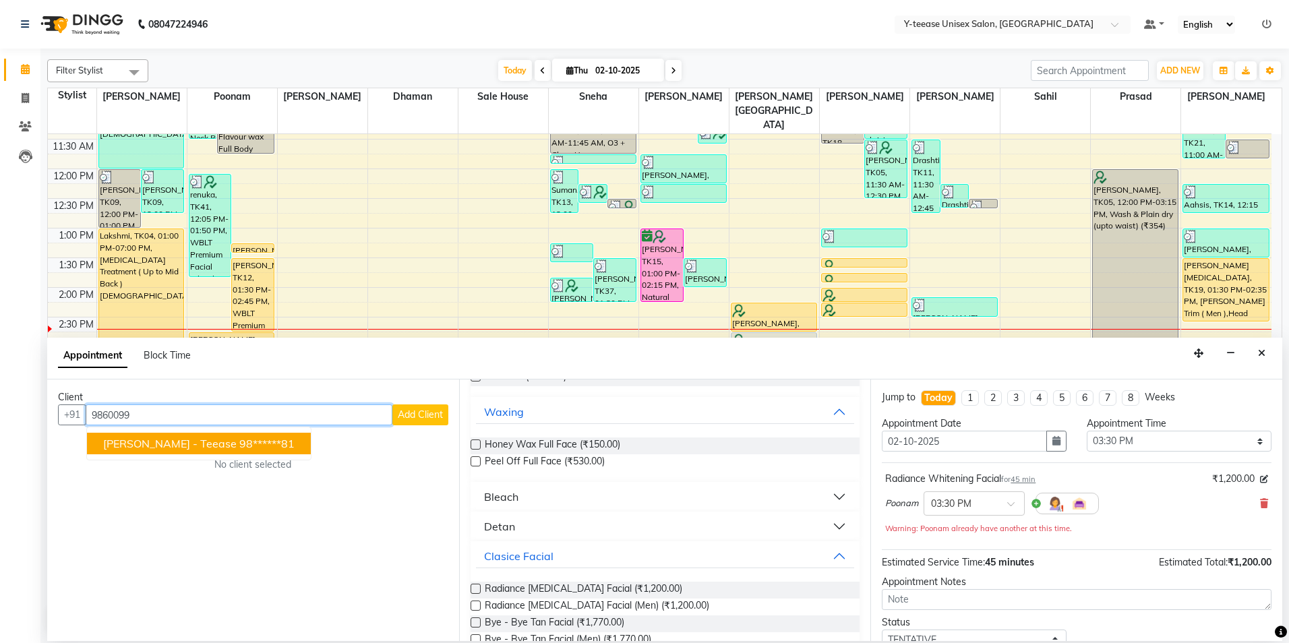
click at [200, 441] on span "Rahul Gaikwad - Teease" at bounding box center [169, 443] width 133 height 13
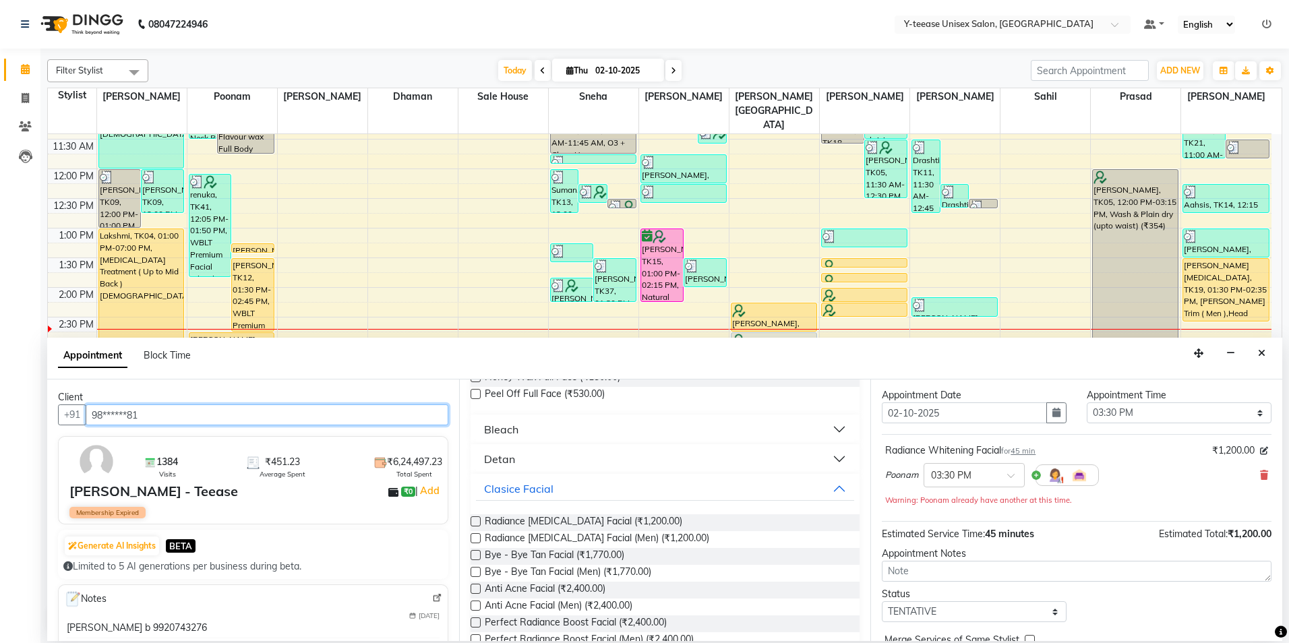
scroll to position [94, 0]
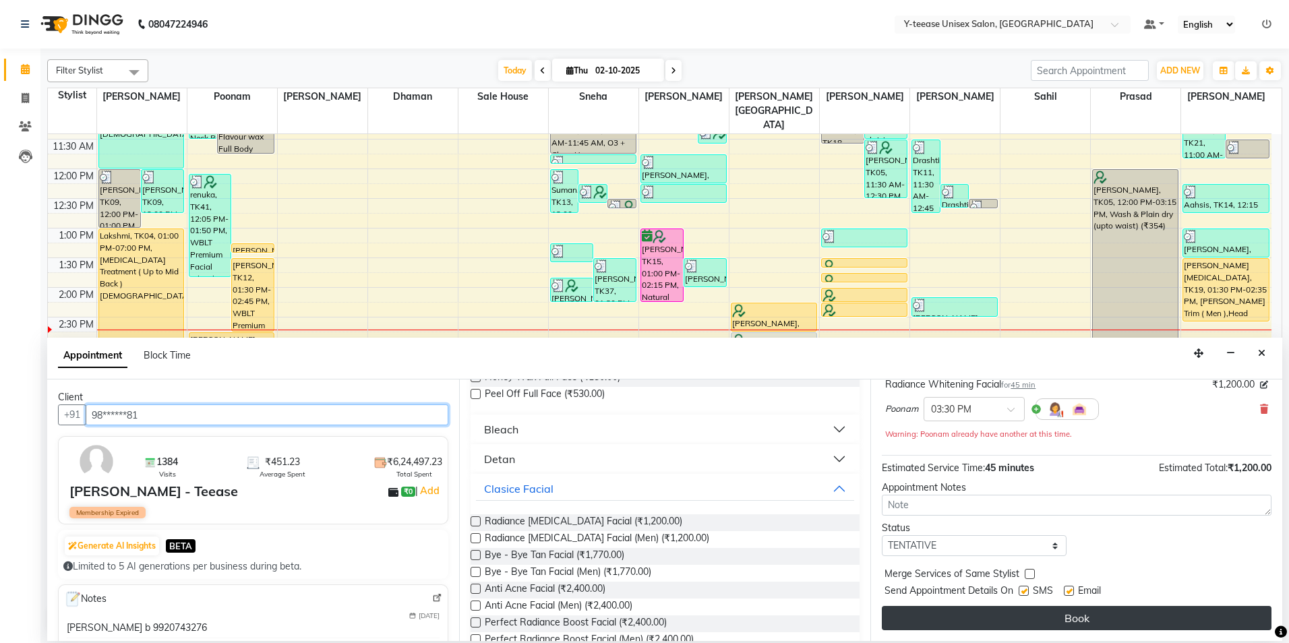
type input "98******81"
click at [998, 620] on button "Book" at bounding box center [1077, 618] width 390 height 24
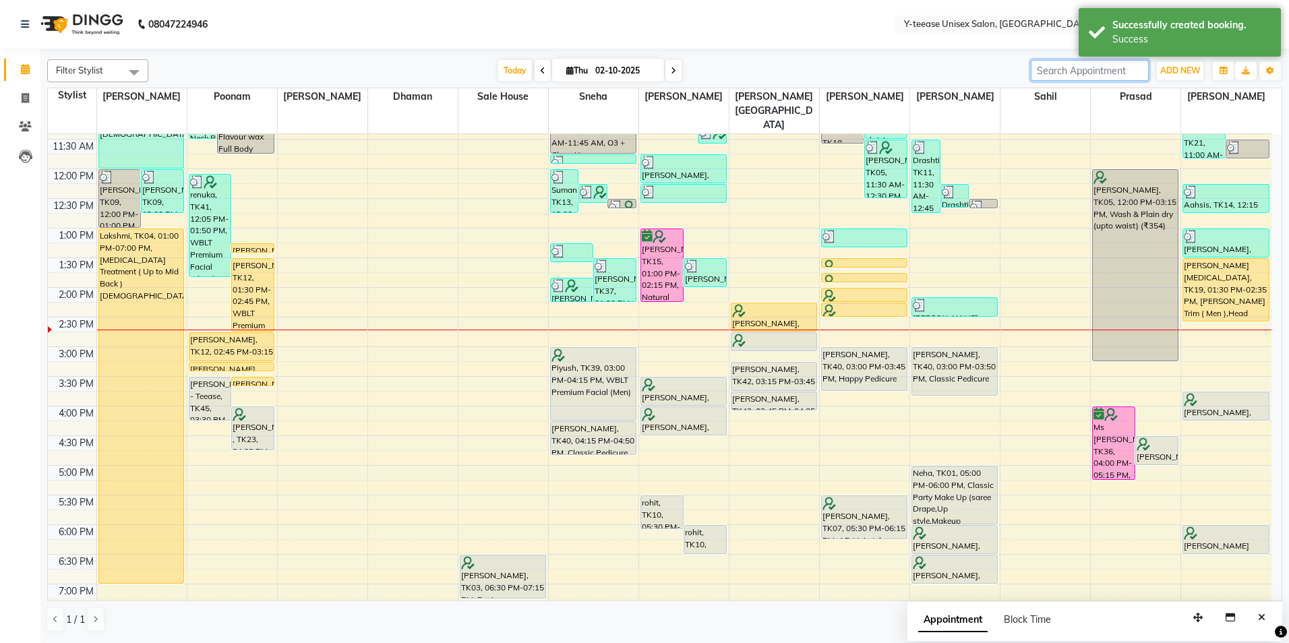
click at [1112, 63] on input "search" at bounding box center [1090, 70] width 118 height 21
click at [1156, 32] on div "Success" at bounding box center [1191, 39] width 158 height 14
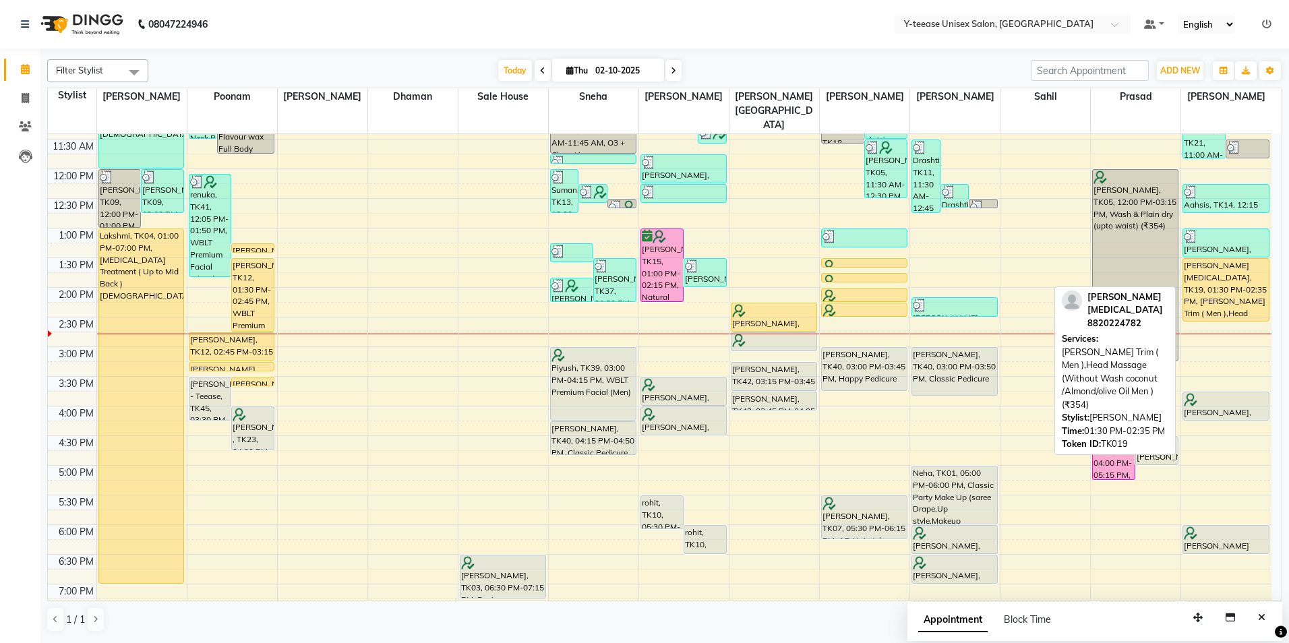
click at [1220, 259] on div "[PERSON_NAME][MEDICAL_DATA], TK19, 01:30 PM-02:35 PM, [PERSON_NAME] Trim ( Men …" at bounding box center [1225, 290] width 85 height 62
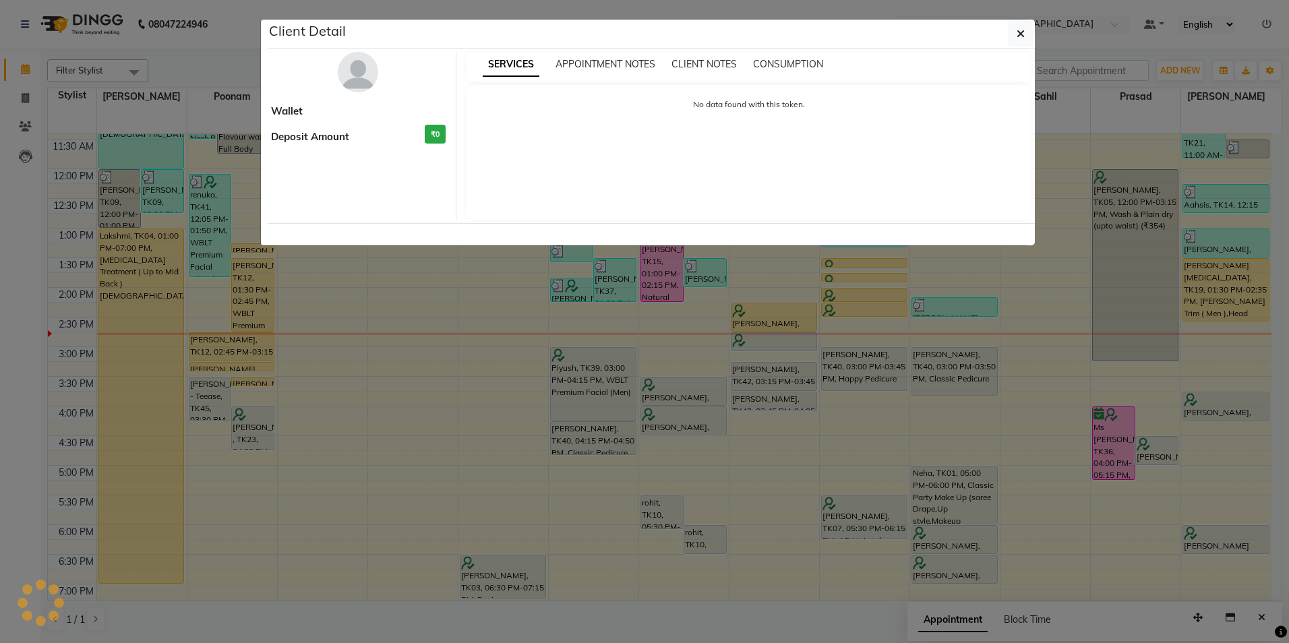
select select "1"
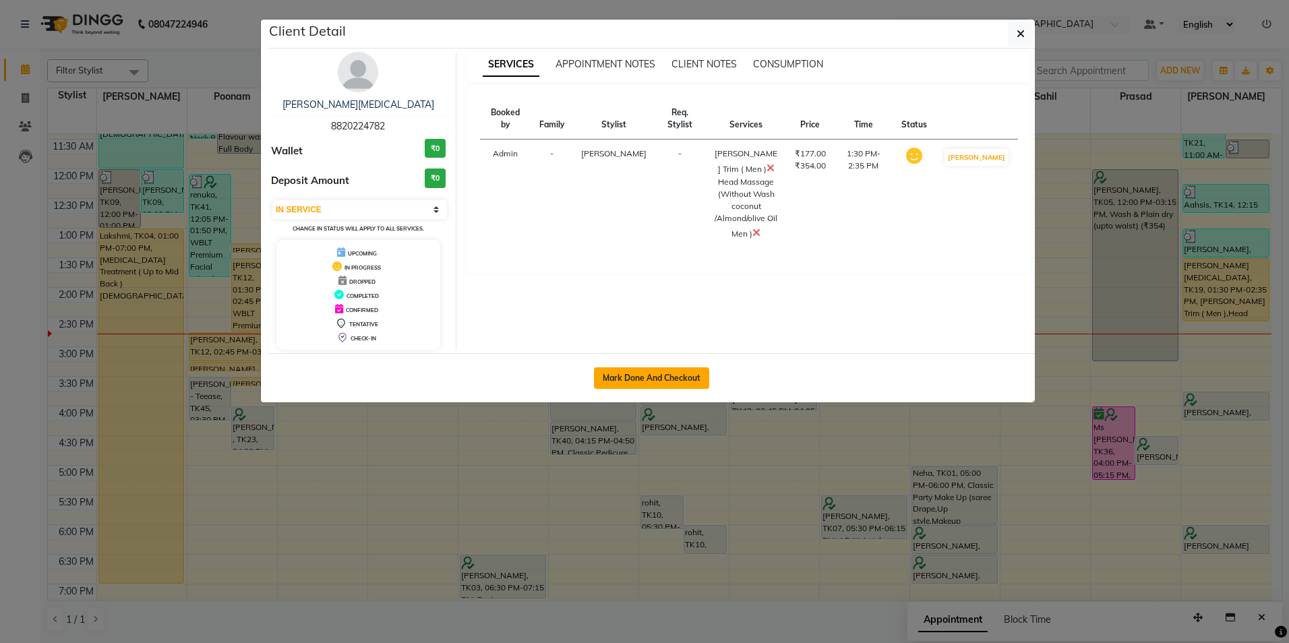
click at [663, 373] on button "Mark Done And Checkout" at bounding box center [651, 378] width 115 height 22
select select "service"
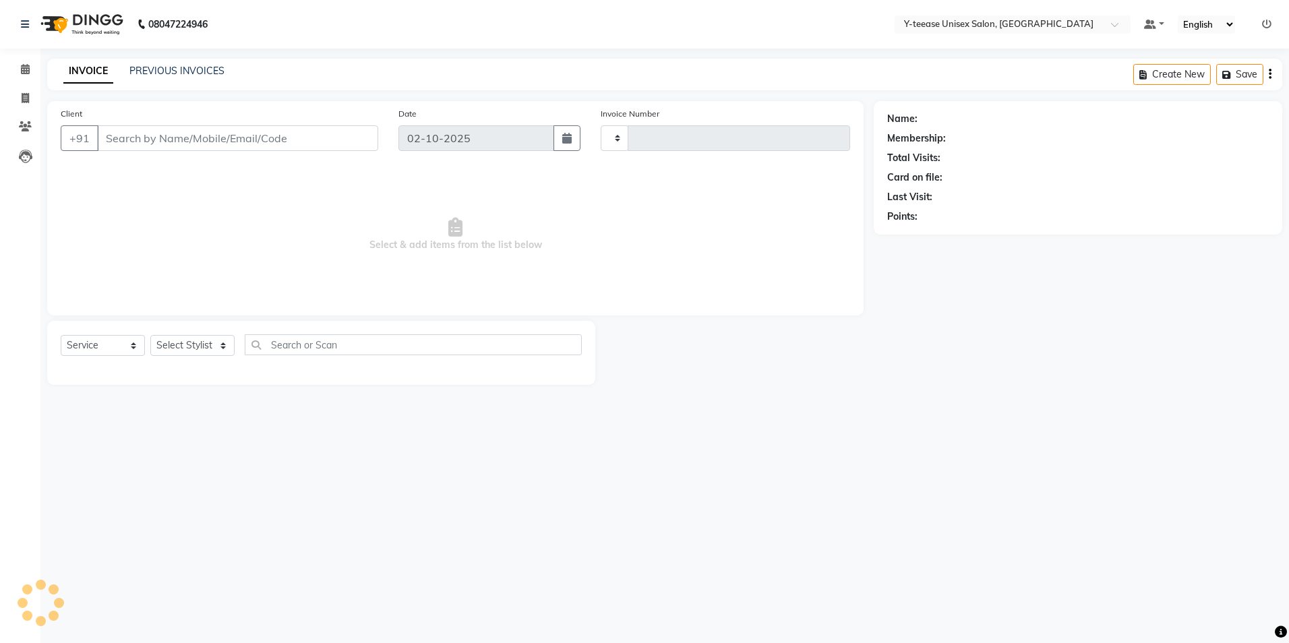
select select "3"
type input "8338"
select select "4"
type input "88******82"
select select "92975"
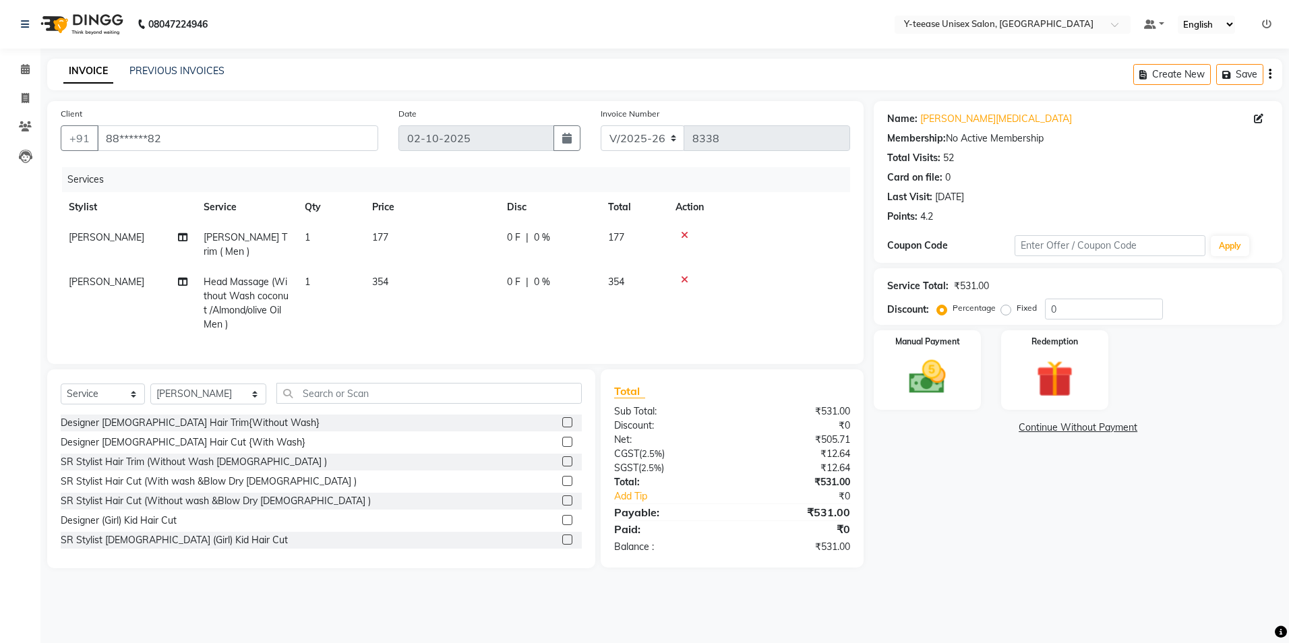
click at [235, 235] on span "[PERSON_NAME] Trim ( Men )" at bounding box center [246, 244] width 84 height 26
select select "92975"
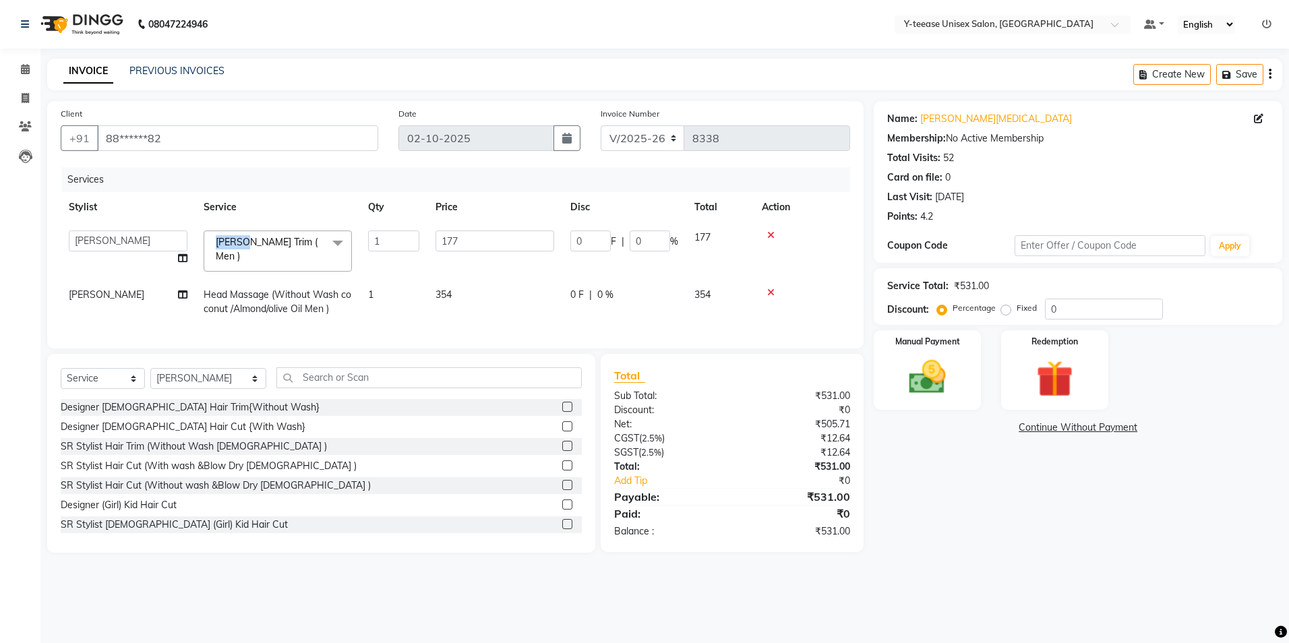
click at [235, 235] on span "Beard Trim ( Men ) x" at bounding box center [271, 249] width 119 height 29
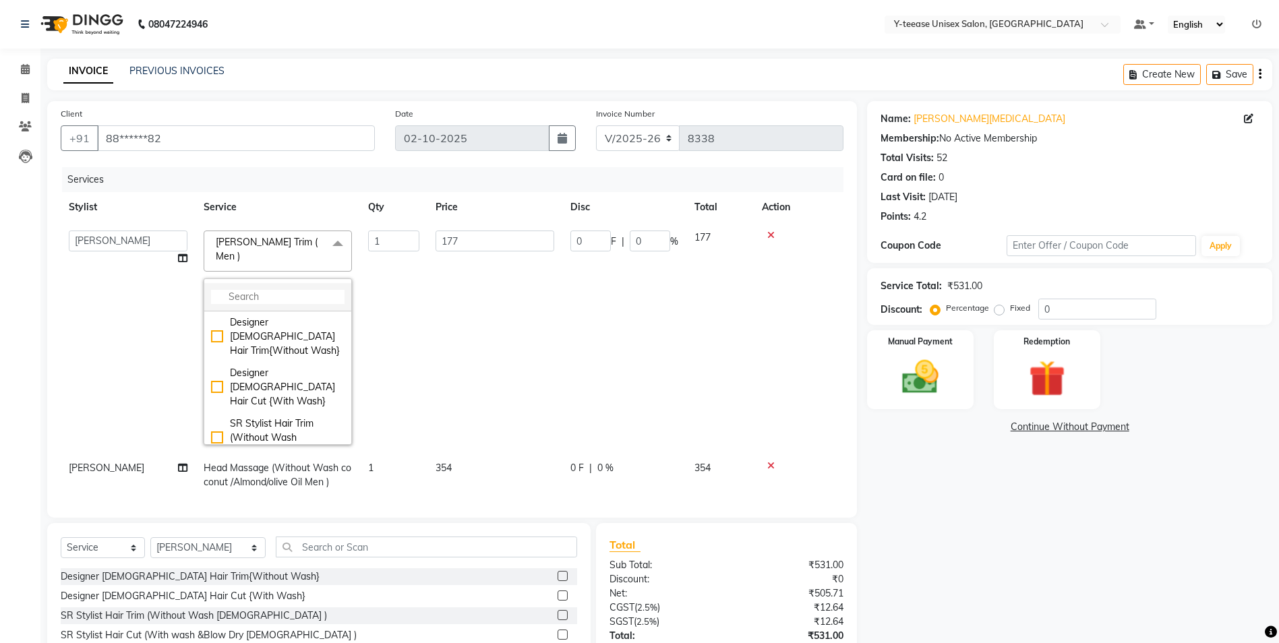
click at [233, 290] on input "multiselect-search" at bounding box center [277, 297] width 133 height 14
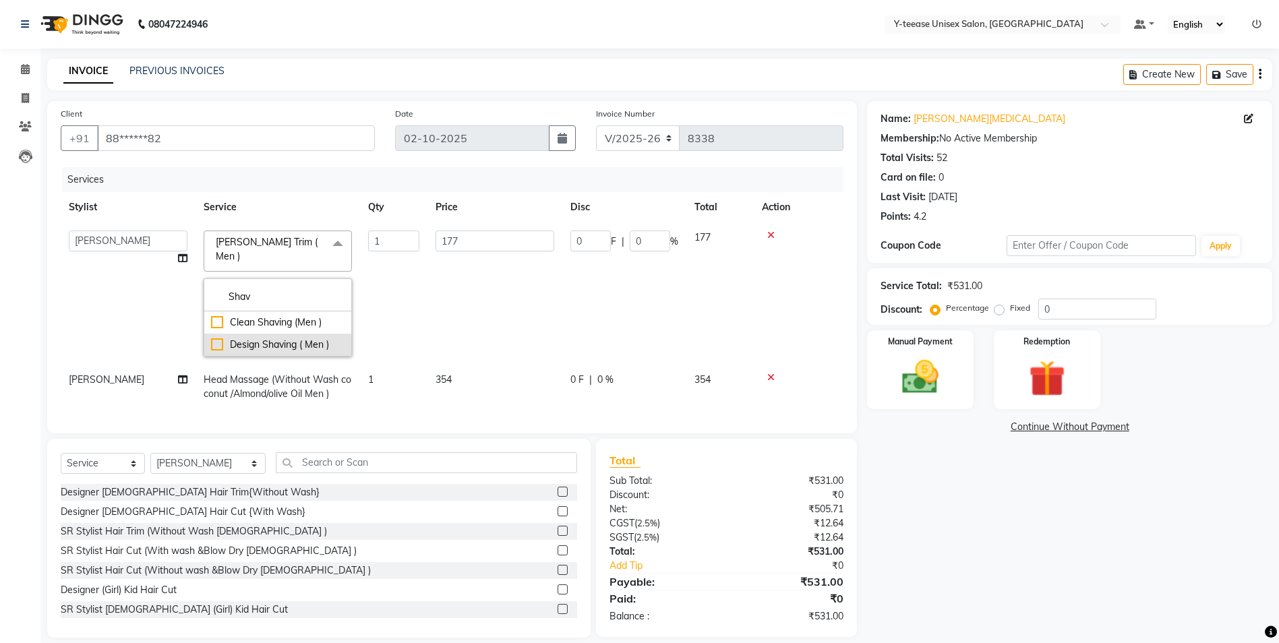
type input "Shav"
click at [241, 338] on div "Design Shaving ( Men )" at bounding box center [277, 345] width 133 height 14
checkbox input "true"
type input "236"
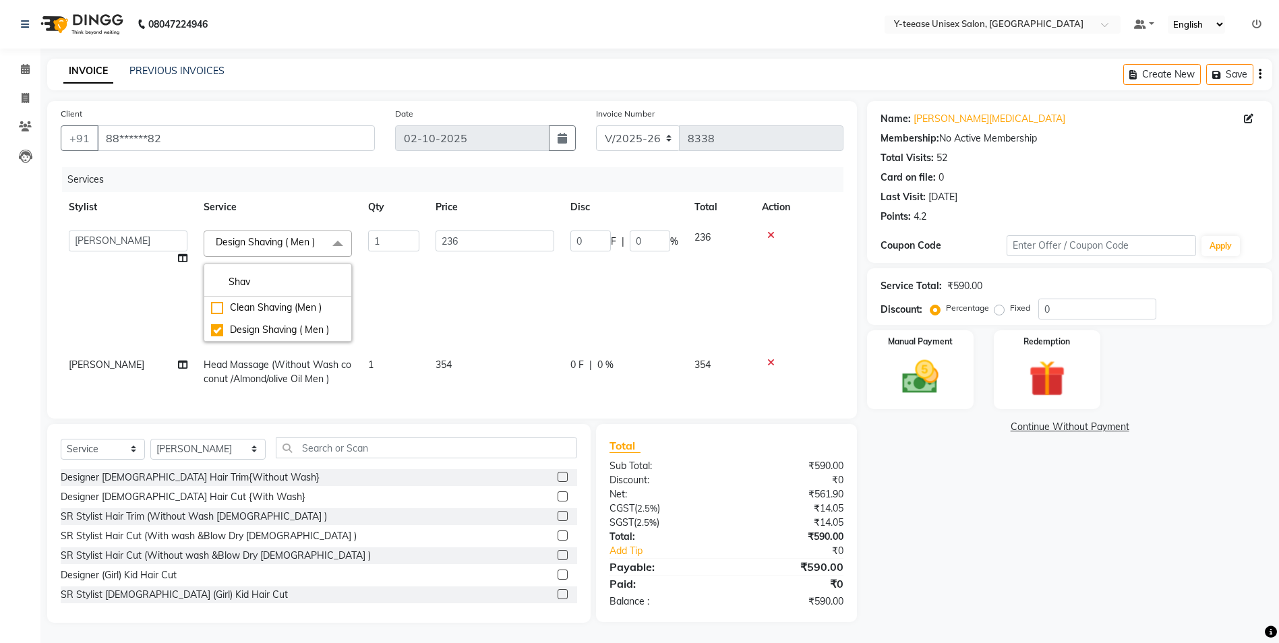
drag, startPoint x: 771, startPoint y: 439, endPoint x: 846, endPoint y: 440, distance: 74.8
click at [772, 439] on div "Total Sub Total: ₹590.00 Discount: ₹0 Net: ₹561.90 CGST ( 2.5% ) ₹14.05 SGST ( …" at bounding box center [726, 523] width 261 height 198
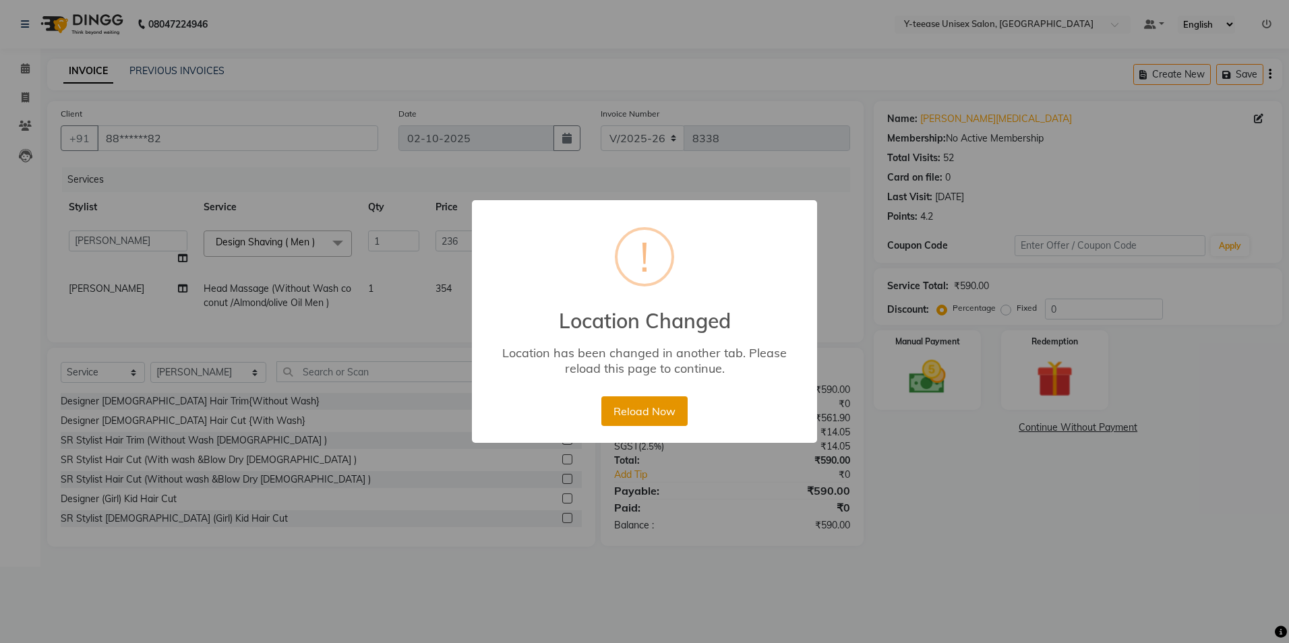
click at [661, 417] on button "Reload Now" at bounding box center [644, 411] width 86 height 30
